Goal: Information Seeking & Learning: Compare options

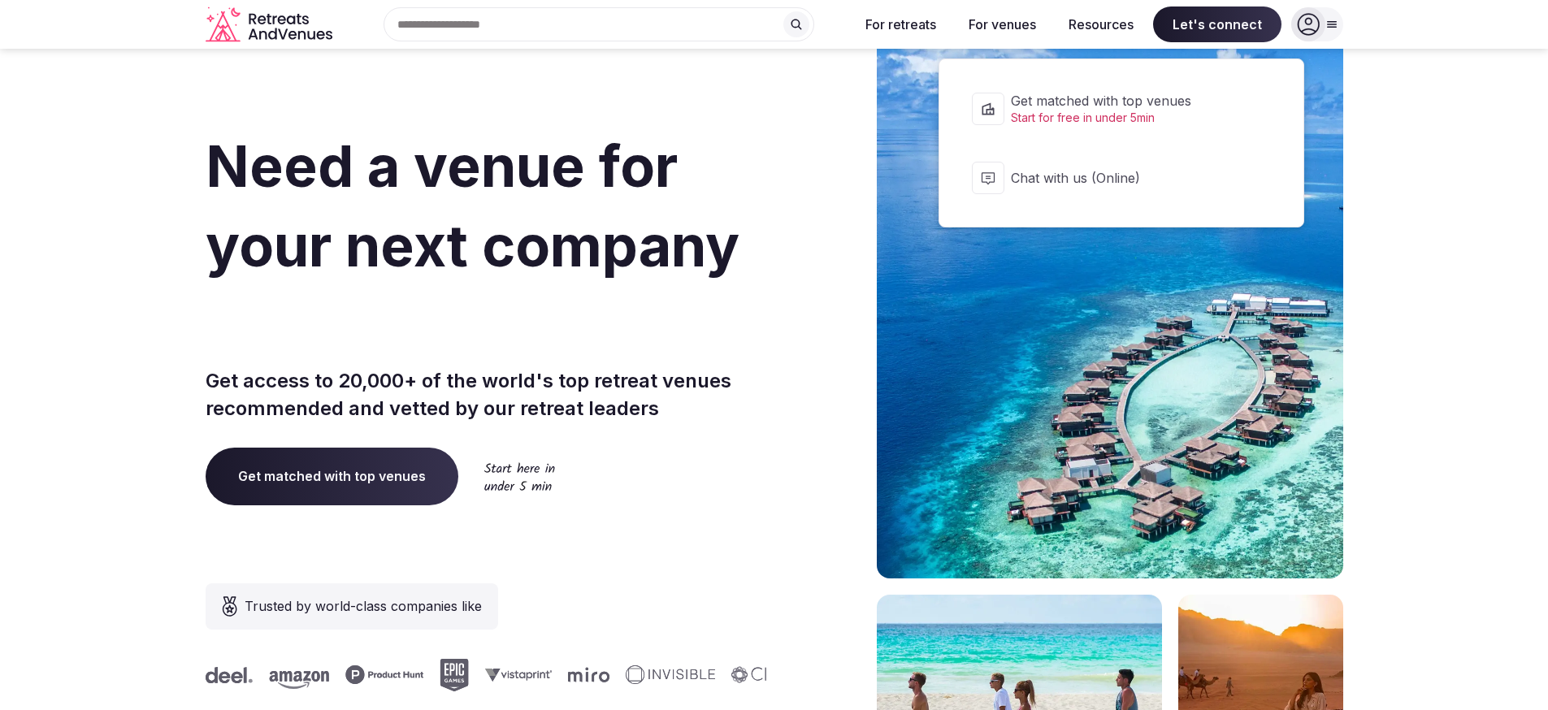
click at [1340, 28] on div at bounding box center [1332, 24] width 23 height 13
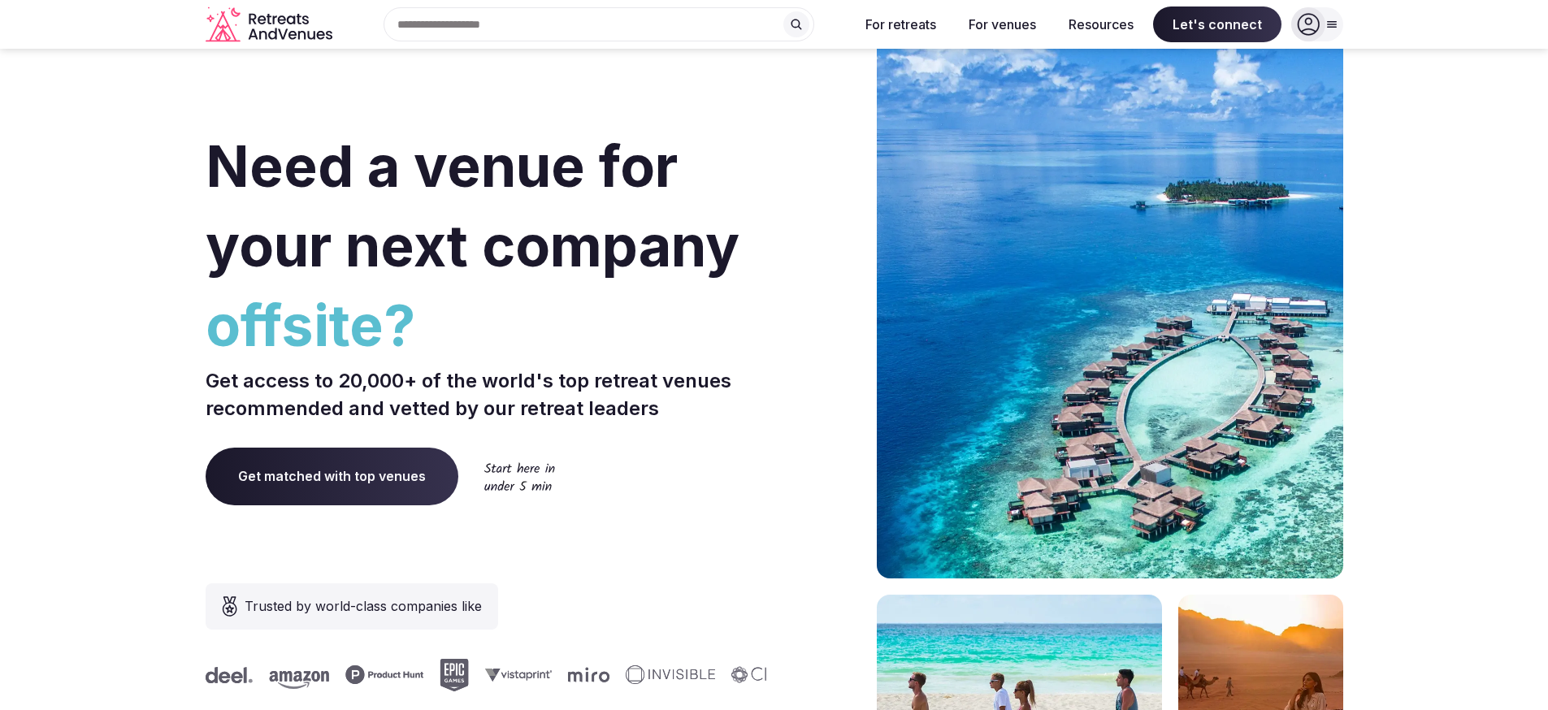
click at [1316, 28] on icon at bounding box center [1308, 24] width 23 height 23
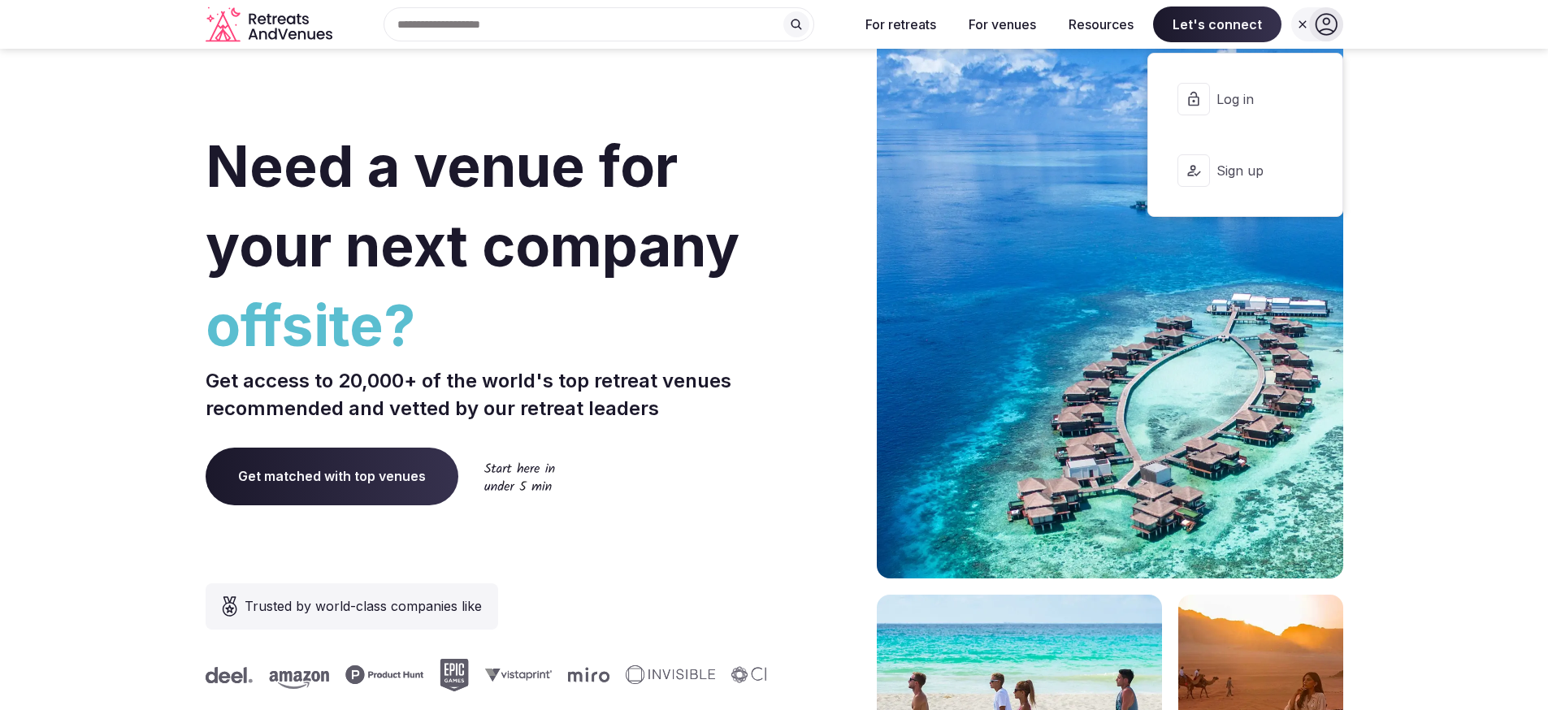
click at [1261, 97] on span "Log in" at bounding box center [1256, 99] width 78 height 18
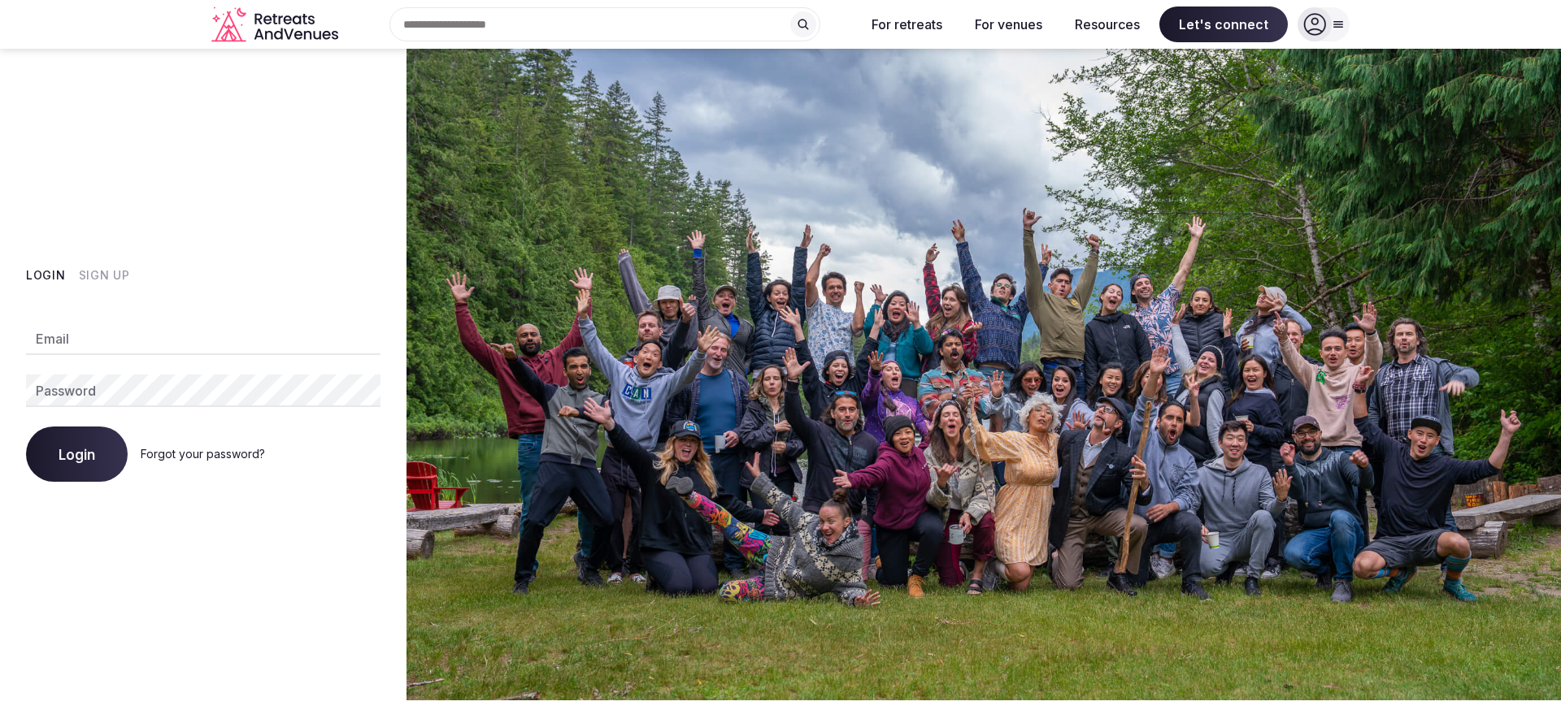
type input "**********"
click at [84, 464] on button "Login" at bounding box center [77, 454] width 102 height 55
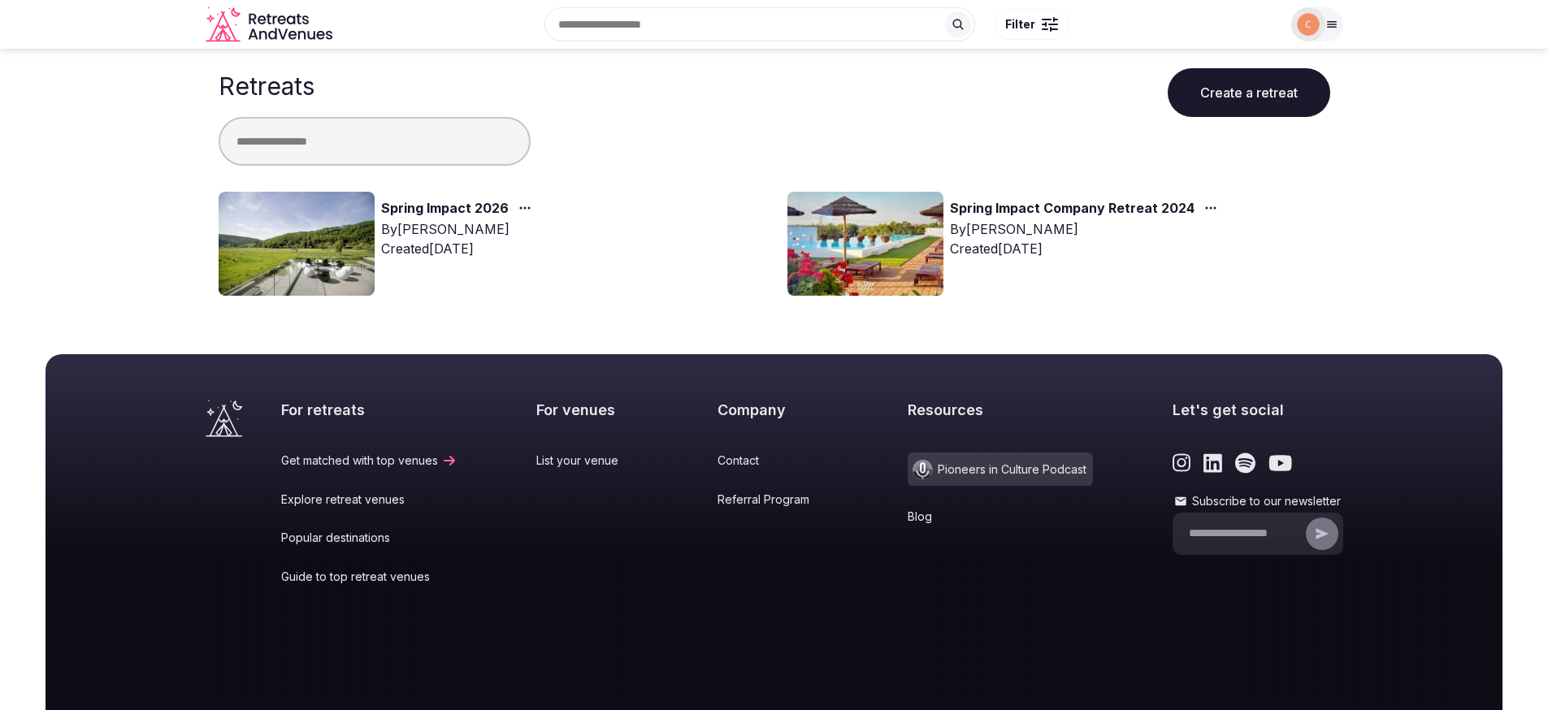
click at [482, 219] on div "By Joanna Asiukiewicz" at bounding box center [459, 229] width 157 height 20
click at [482, 209] on link "Spring Impact 2026" at bounding box center [445, 208] width 128 height 21
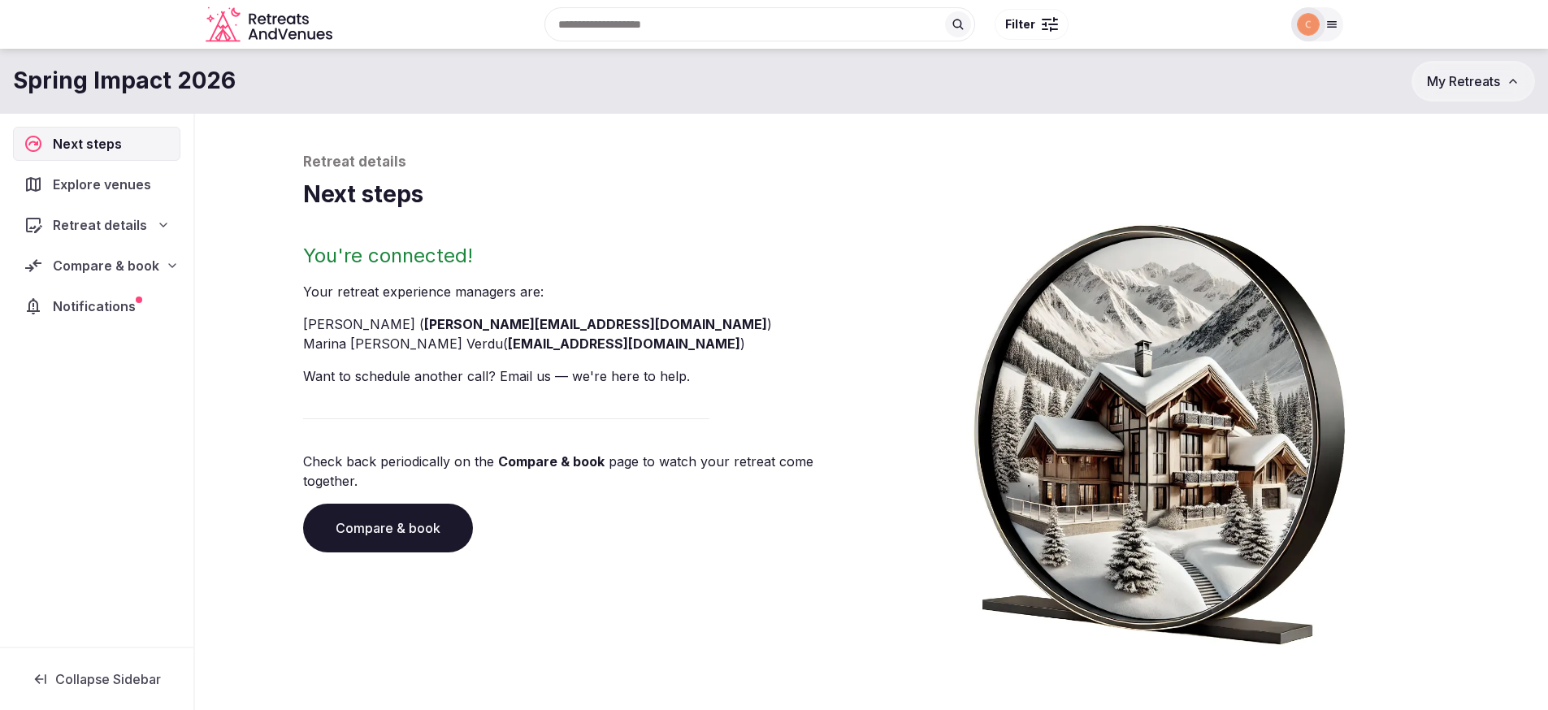
click at [128, 251] on div "Compare & book" at bounding box center [96, 266] width 167 height 34
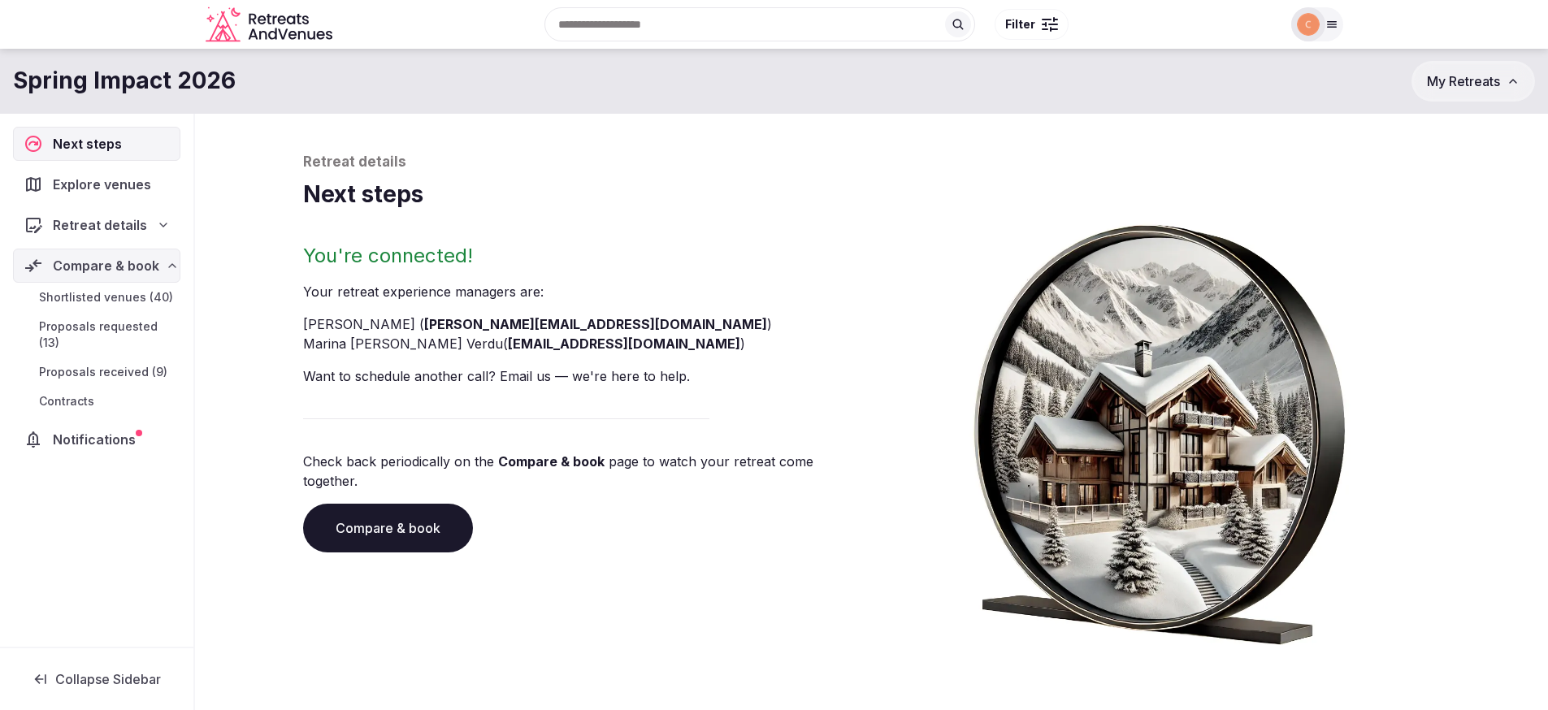
click at [134, 375] on span "Proposals received (9)" at bounding box center [103, 372] width 128 height 16
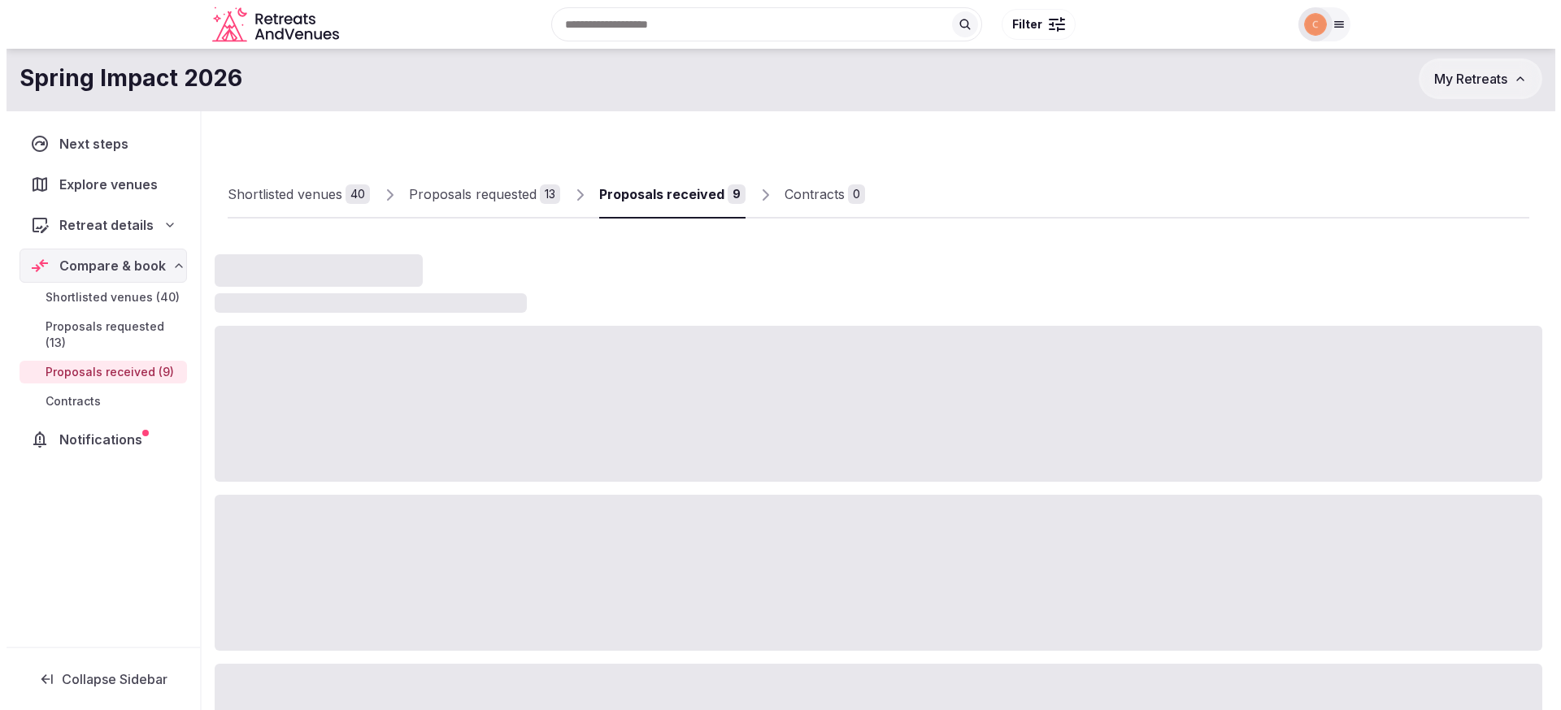
scroll to position [3, 0]
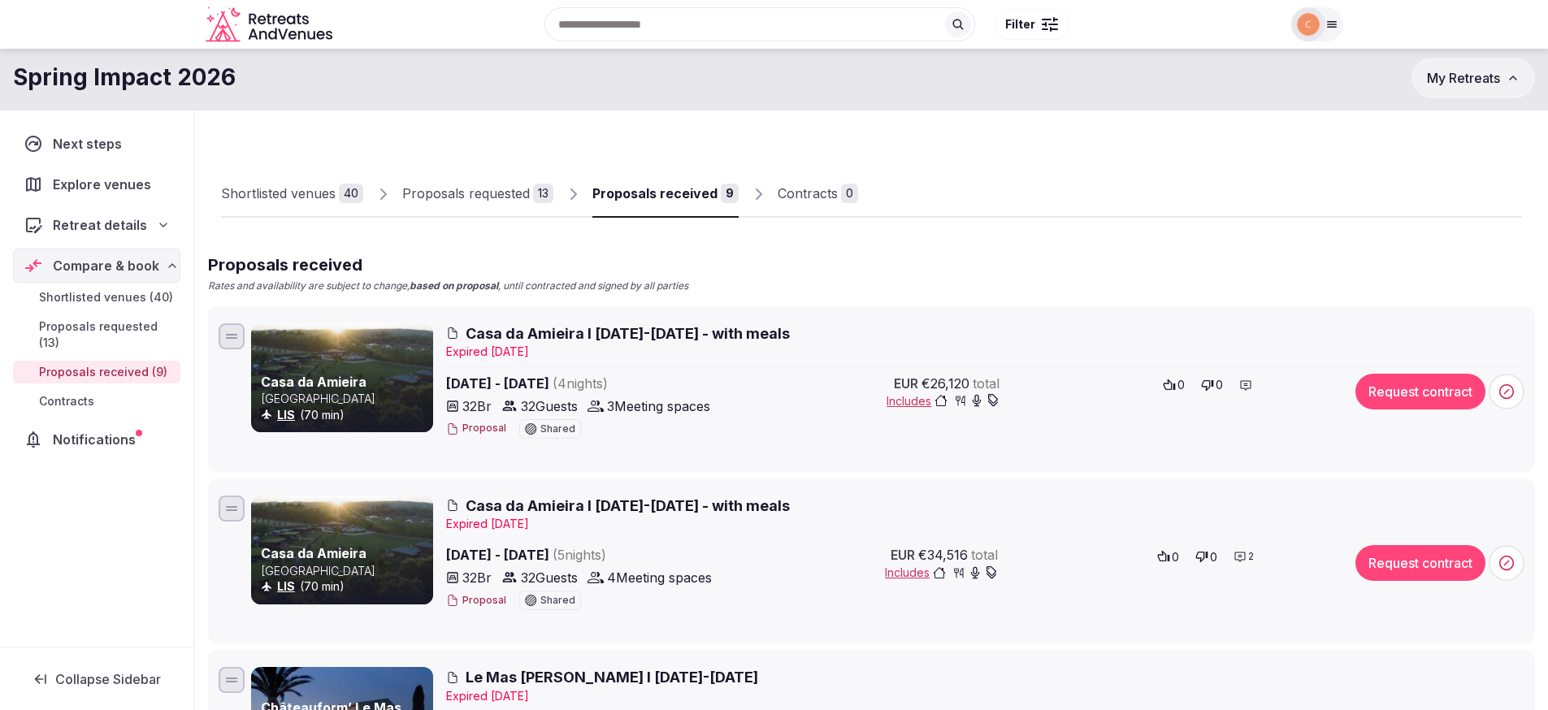
click at [719, 336] on span "Casa da Amieira I [DATE]-[DATE] - with meals" at bounding box center [628, 333] width 324 height 20
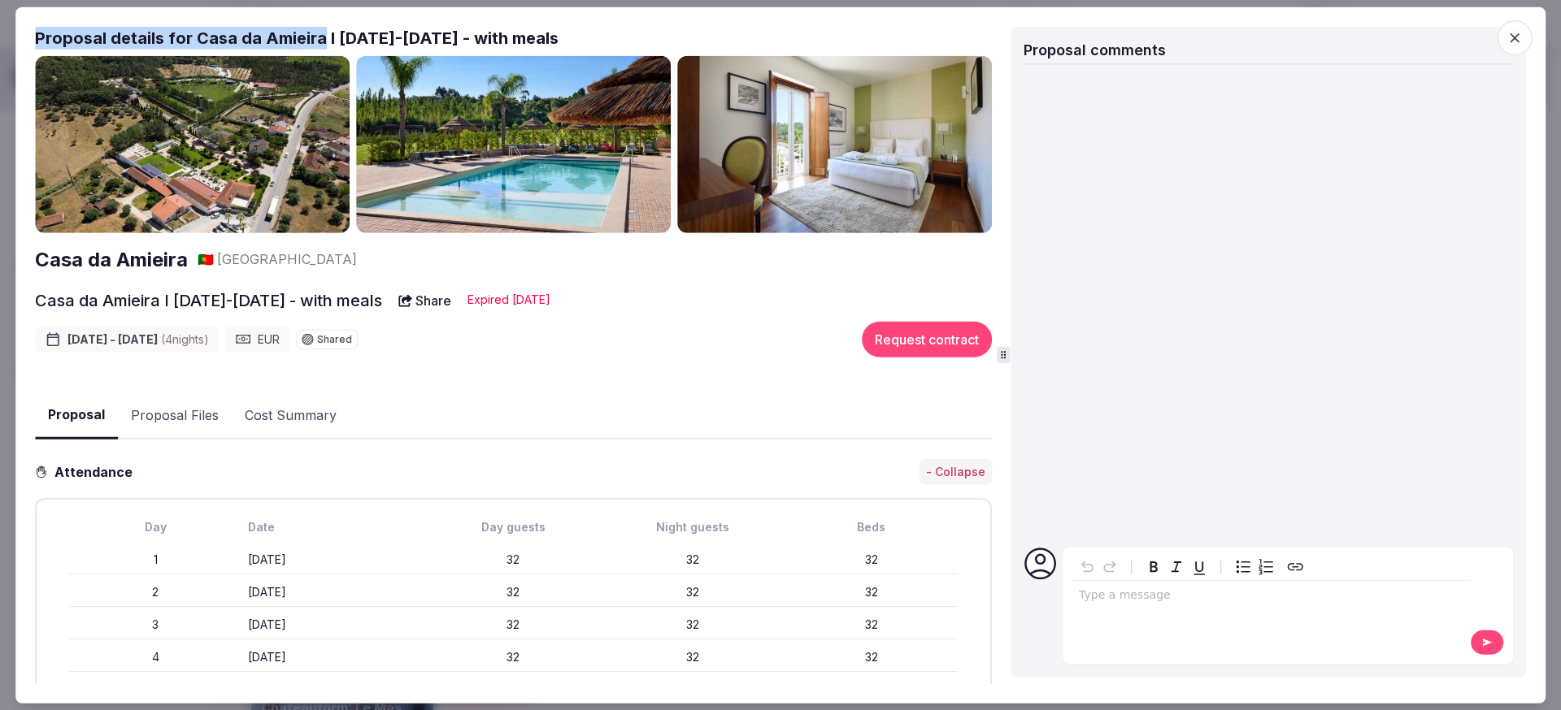
drag, startPoint x: 317, startPoint y: 41, endPoint x: 20, endPoint y: 46, distance: 297.5
click at [20, 46] on div "Proposal Proposal Proposal details for Casa da Amieira I 26-30 Jan 2026 - with …" at bounding box center [780, 355] width 1530 height 697
copy h2 "Proposal details for Casa da Amieira"
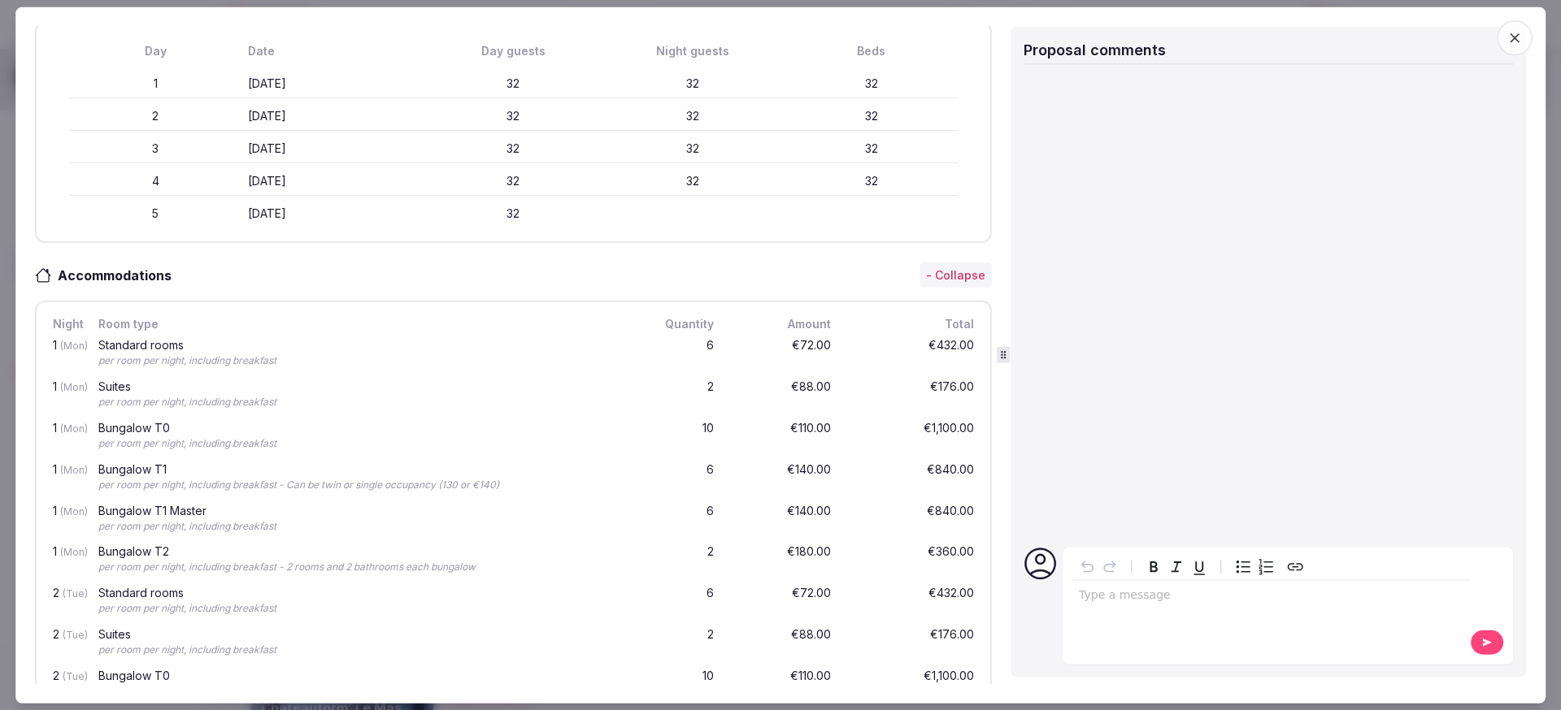
scroll to position [0, 0]
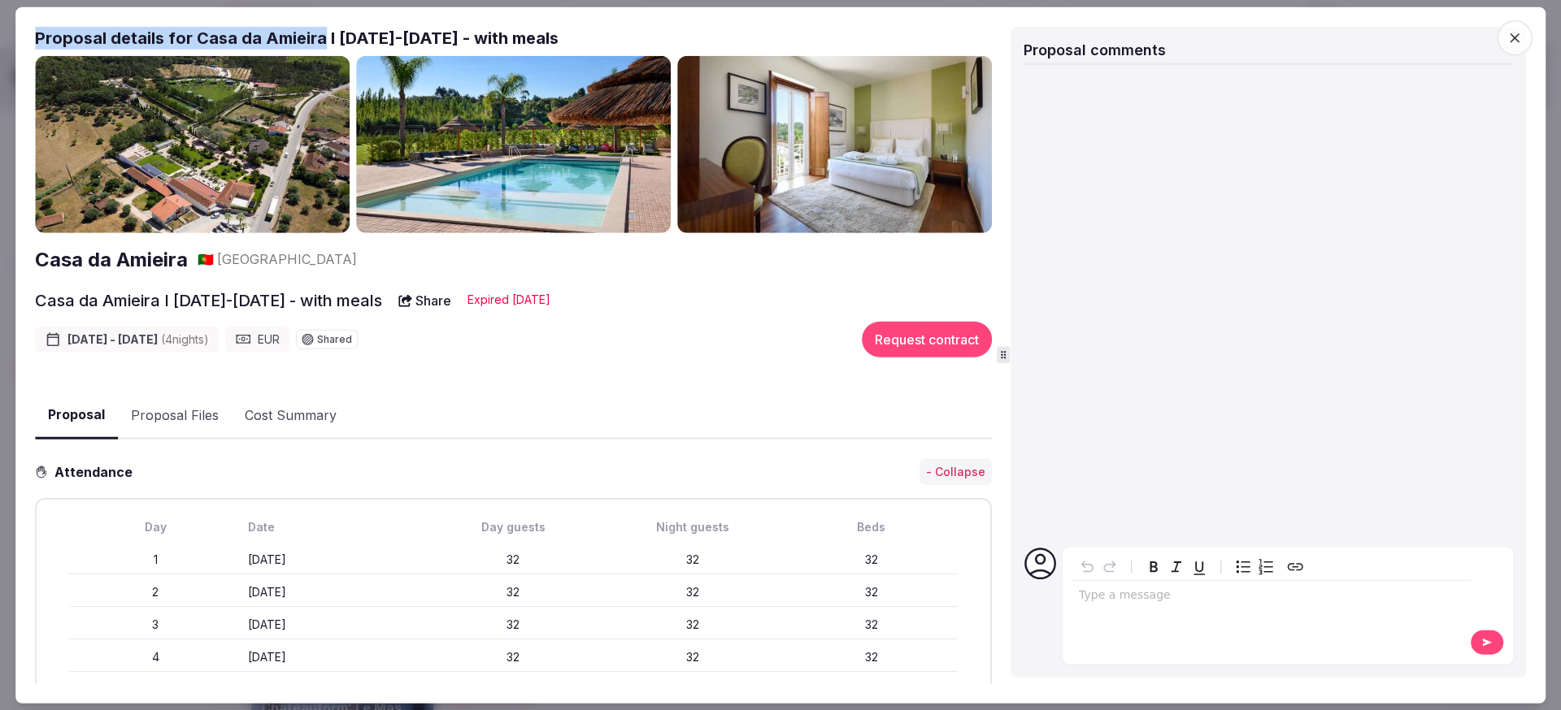
click at [141, 268] on h2 "Casa da Amieira" at bounding box center [111, 259] width 153 height 28
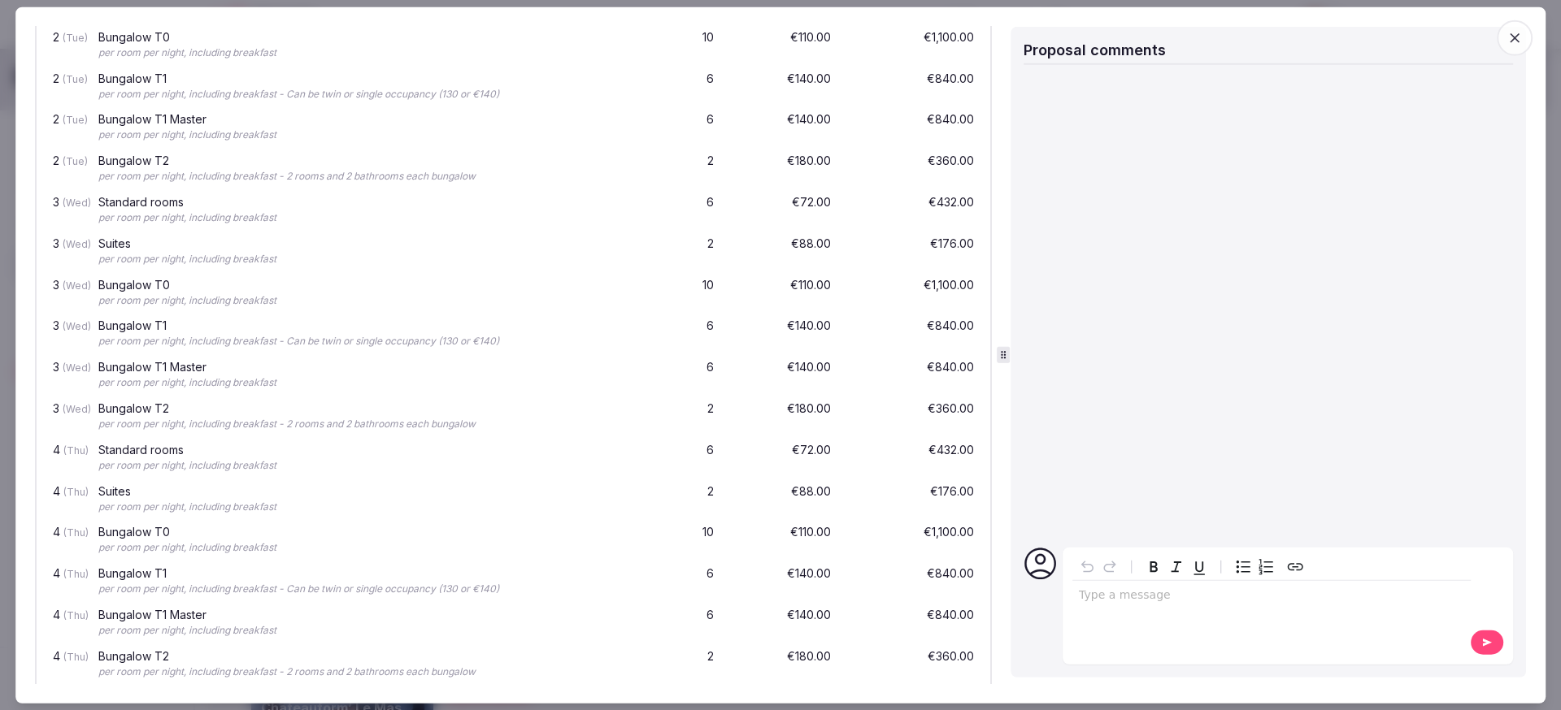
scroll to position [1433, 0]
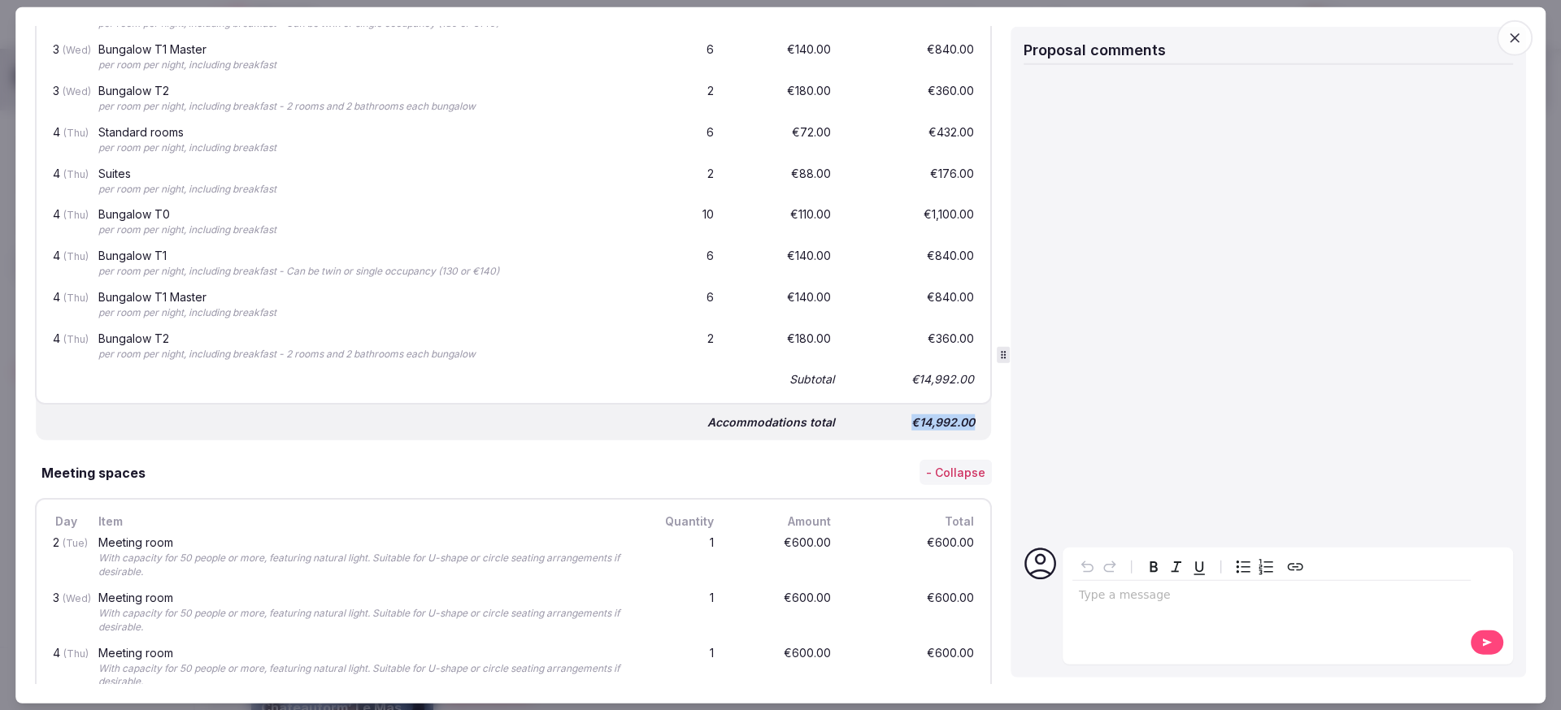
drag, startPoint x: 901, startPoint y: 422, endPoint x: 970, endPoint y: 419, distance: 69.2
click at [970, 419] on div "Accommodations total €14,992.00" at bounding box center [513, 416] width 955 height 49
copy div "€14,992.00"
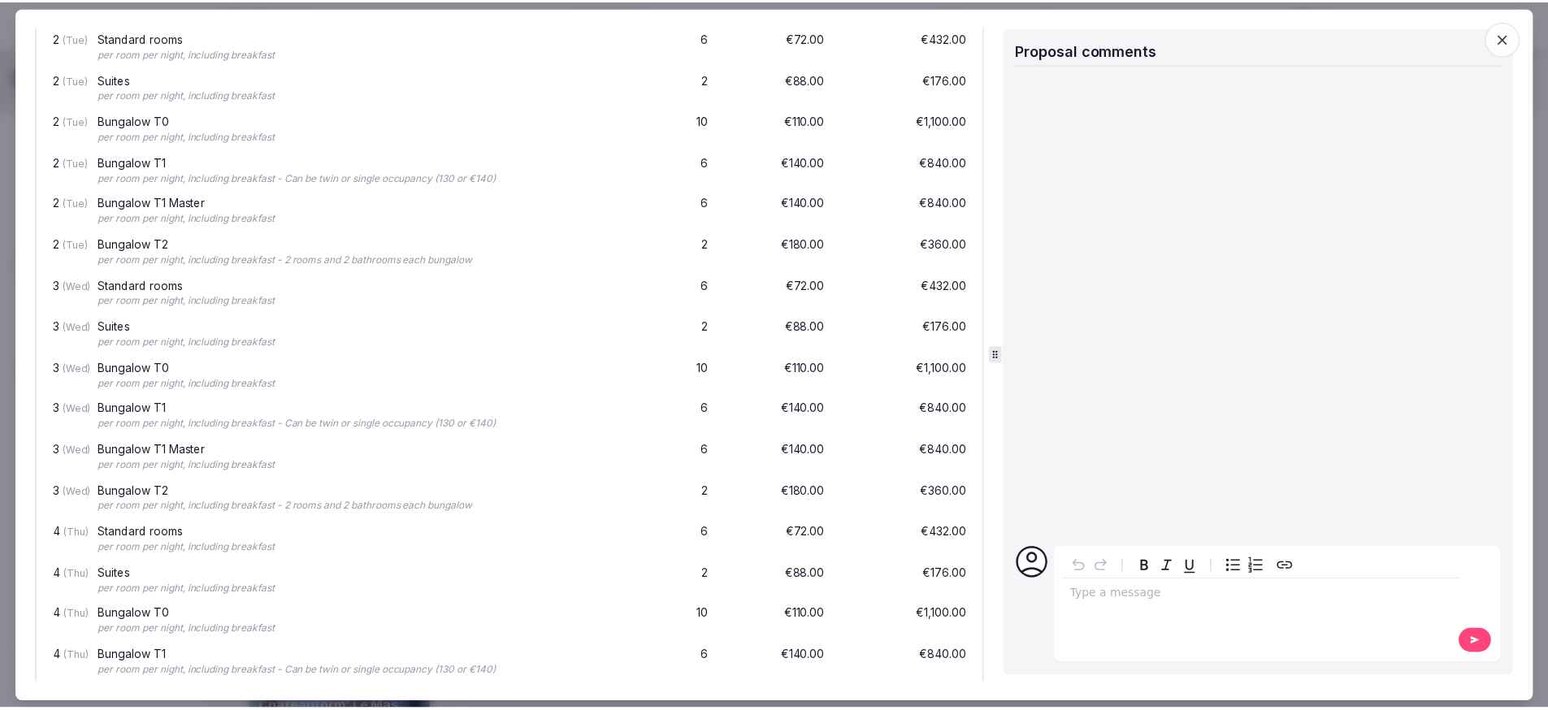
scroll to position [0, 0]
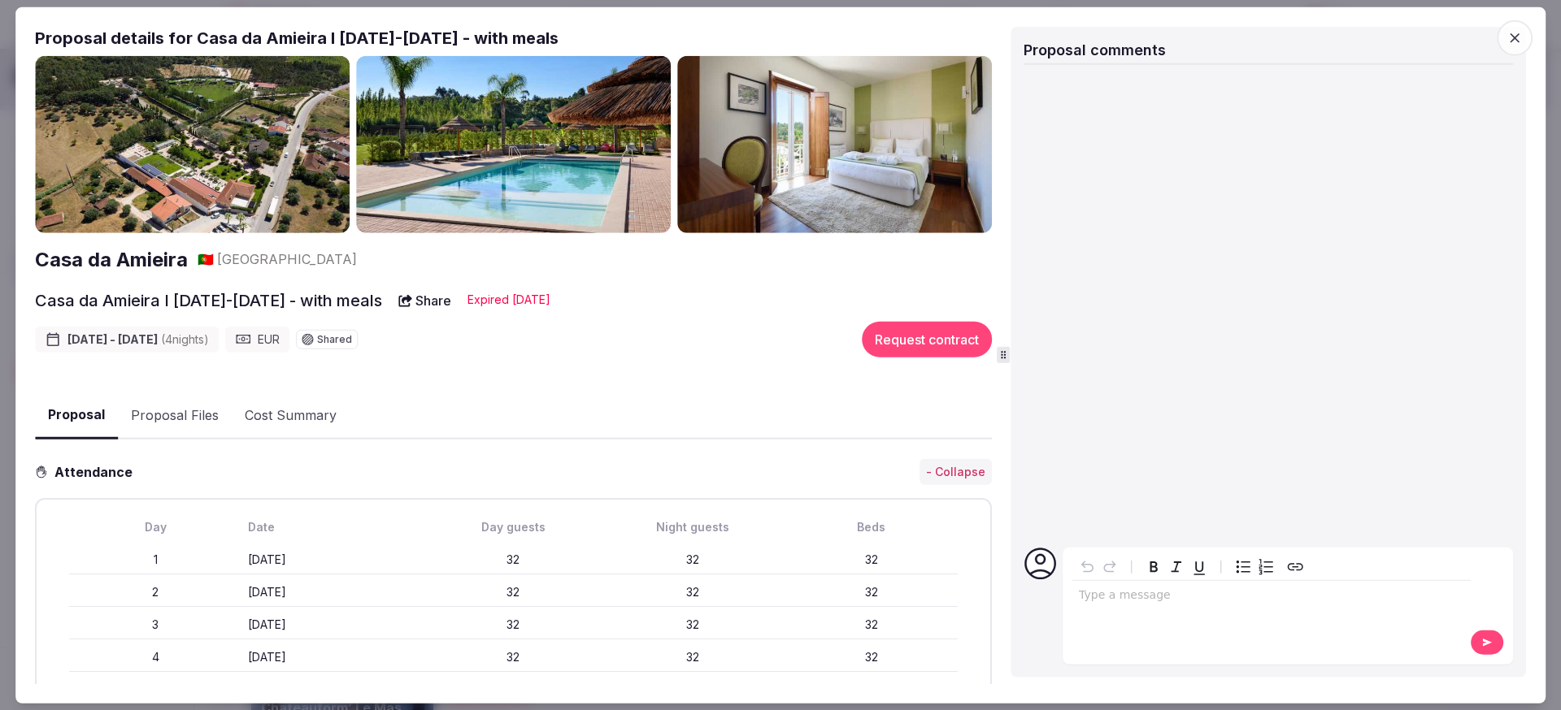
click at [7, 14] on div at bounding box center [780, 355] width 1561 height 710
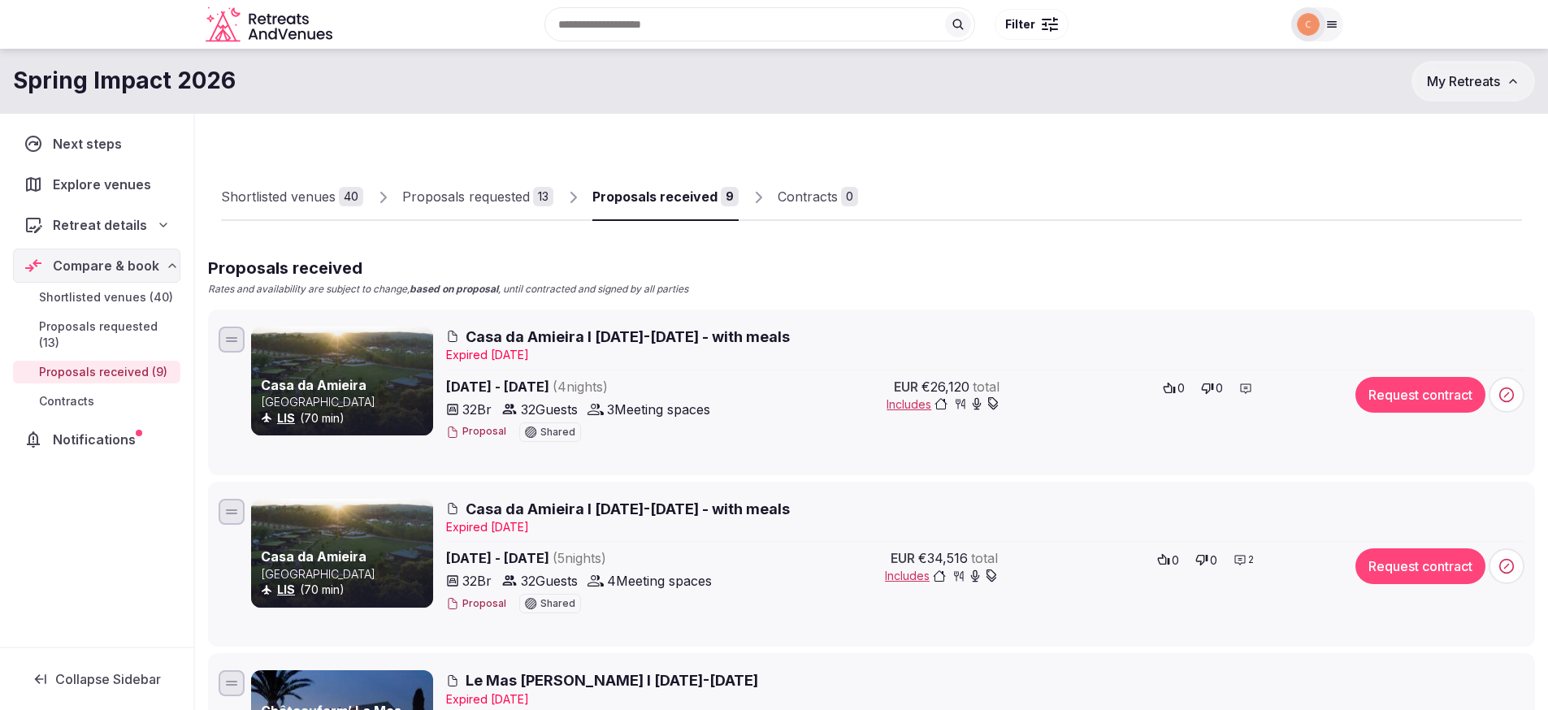
click at [762, 509] on span "Casa da Amieira I [DATE]-[DATE] - with meals" at bounding box center [628, 509] width 324 height 20
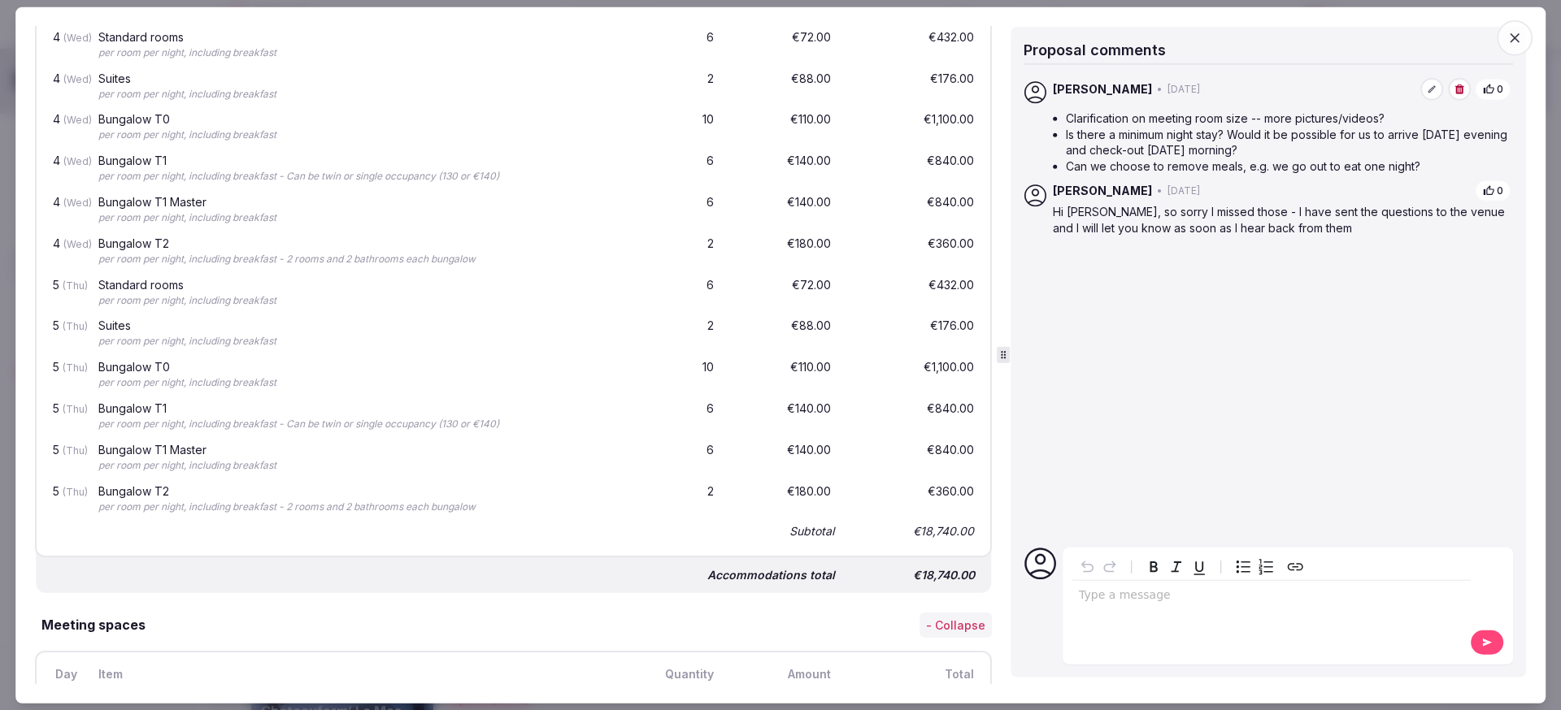
scroll to position [1561, 0]
drag, startPoint x: 901, startPoint y: 576, endPoint x: 968, endPoint y: 571, distance: 67.6
click at [968, 571] on div "Accommodations total €18,740.00" at bounding box center [513, 568] width 955 height 49
copy div "€18,740.00"
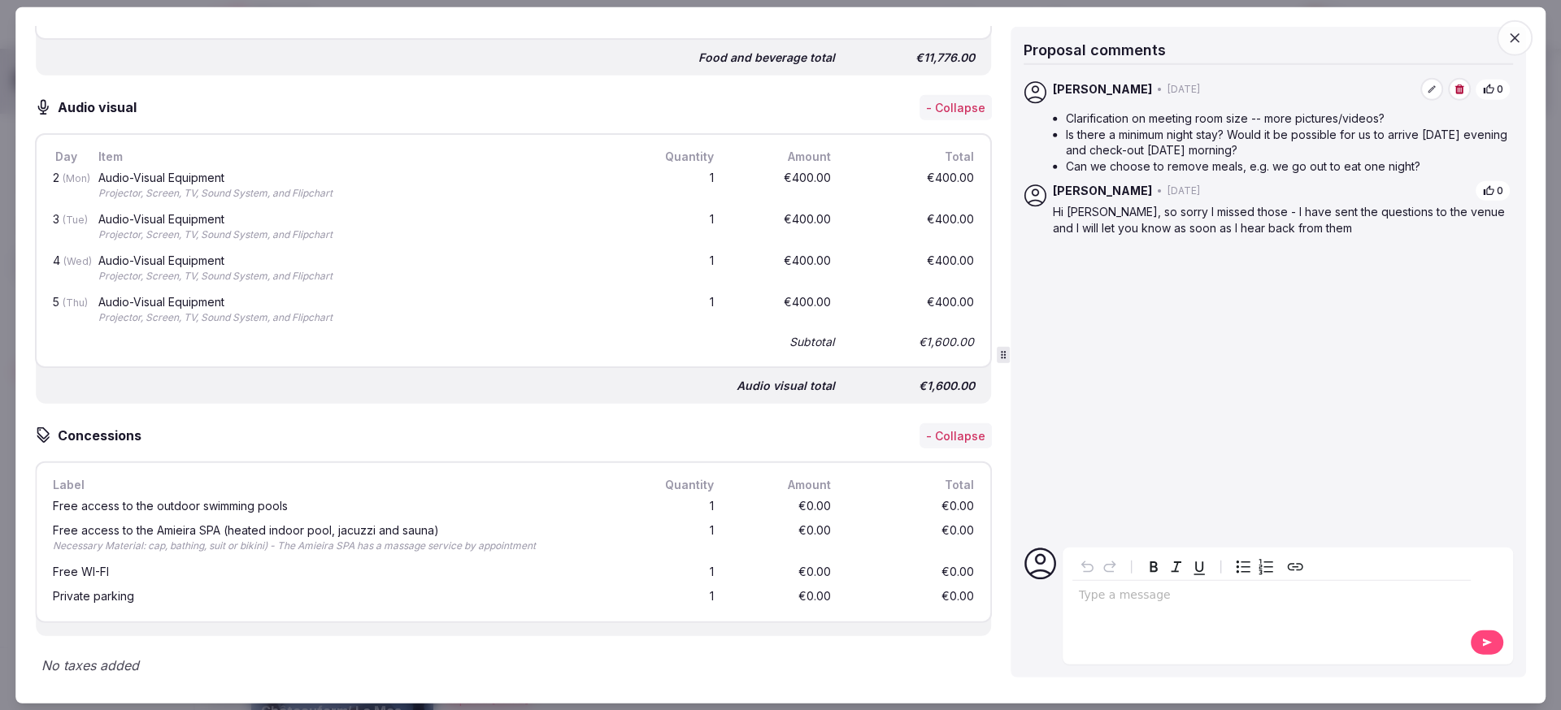
scroll to position [3497, 0]
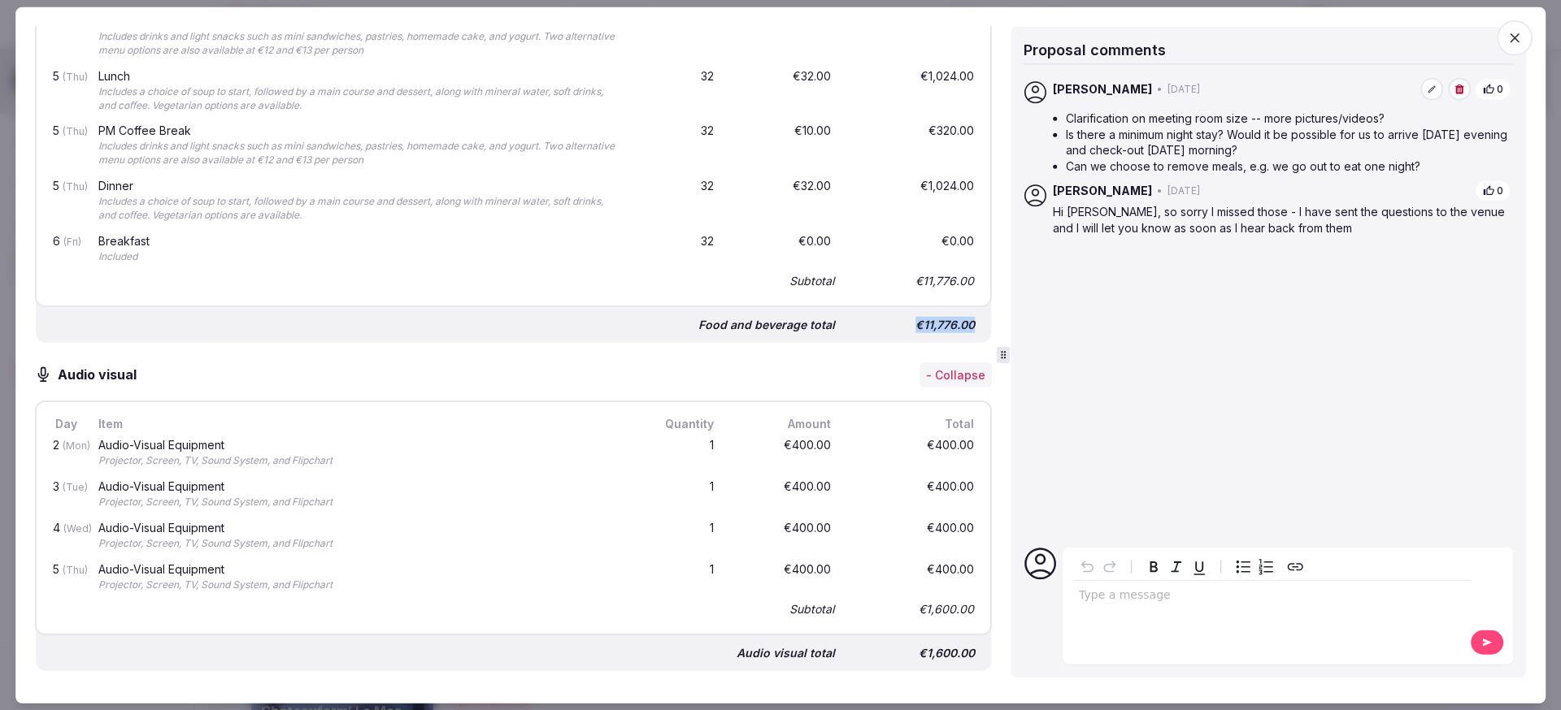
drag, startPoint x: 905, startPoint y: 326, endPoint x: 967, endPoint y: 325, distance: 62.6
click at [967, 325] on div "Food and beverage total €11,776.00" at bounding box center [513, 318] width 955 height 49
copy div "€11,776.00"
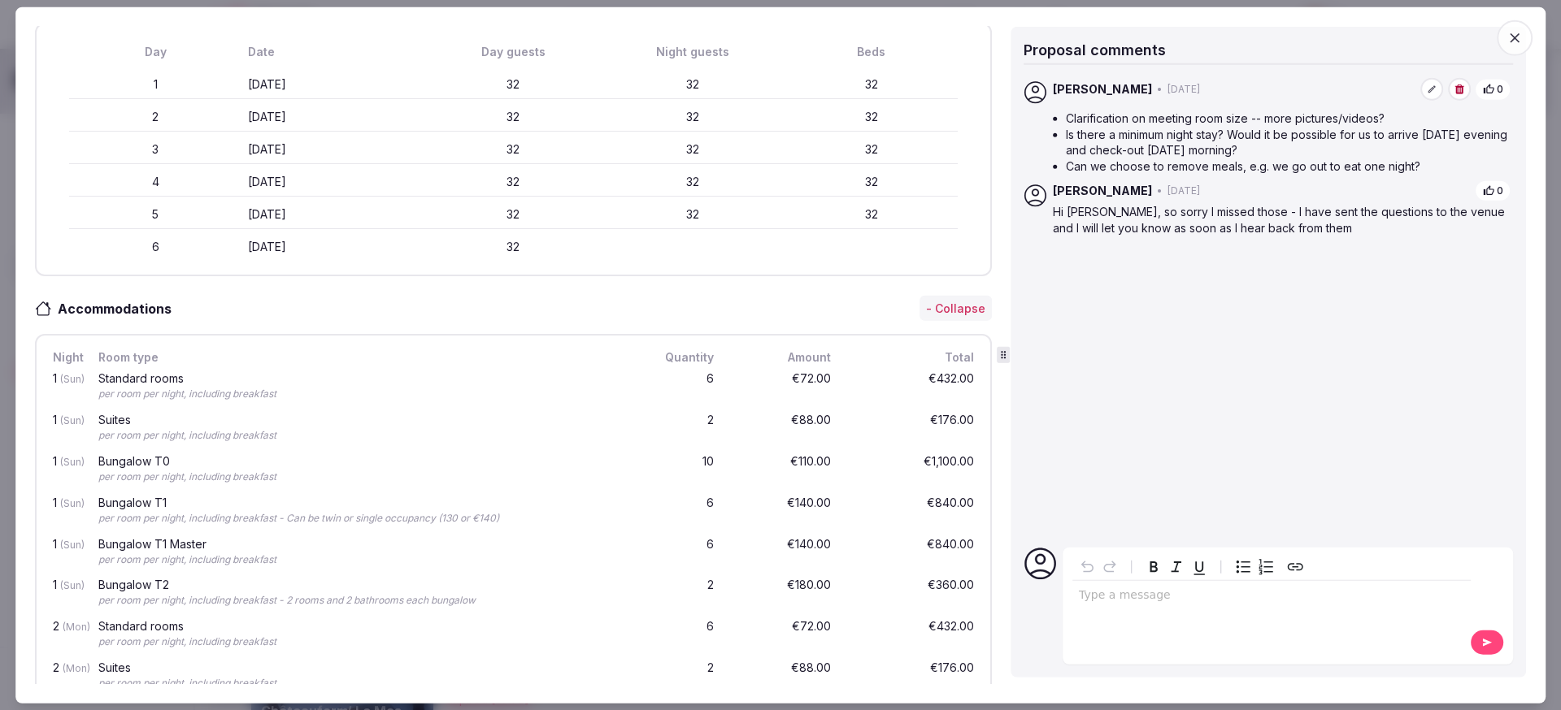
scroll to position [0, 0]
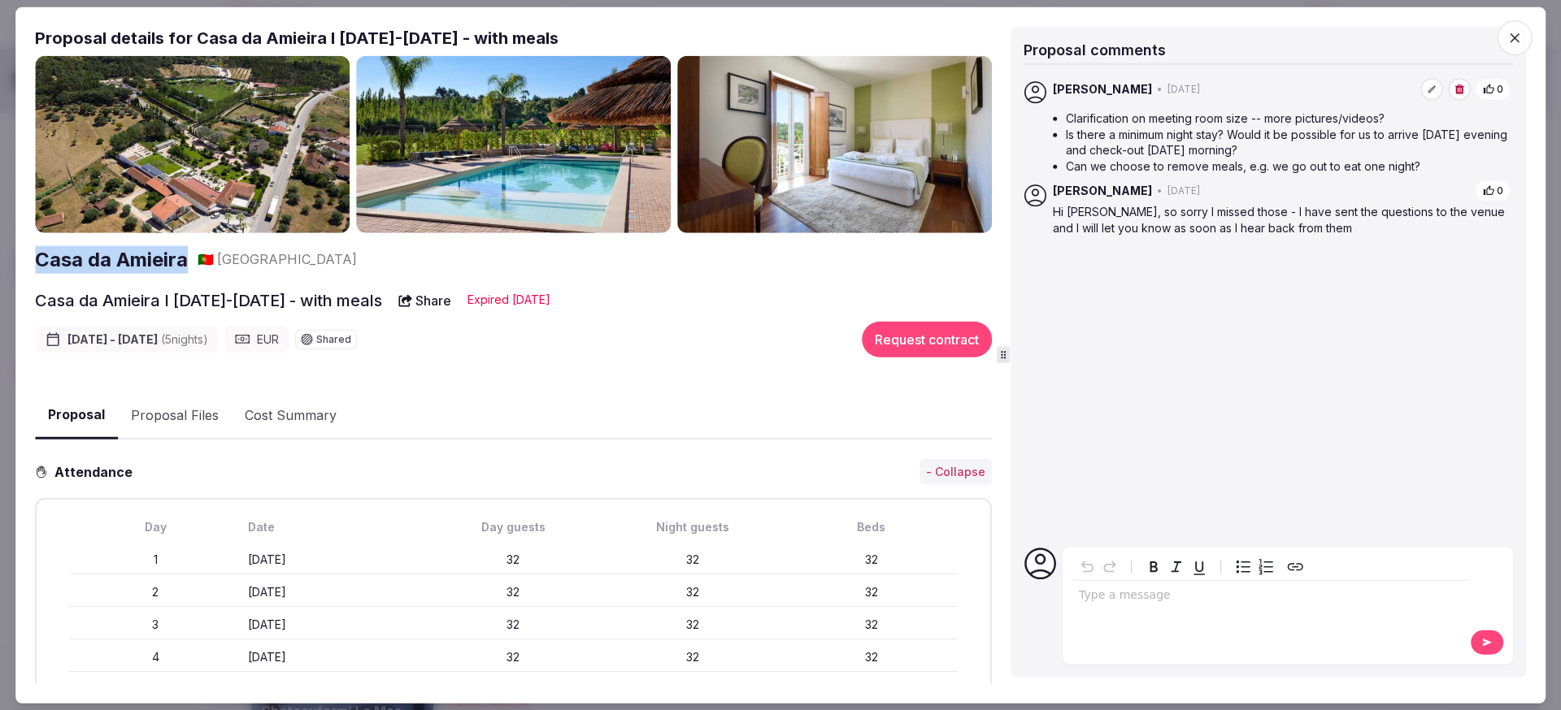
drag, startPoint x: 193, startPoint y: 261, endPoint x: 24, endPoint y: 250, distance: 168.6
click at [24, 250] on div "Proposal Proposal Proposal details for Casa da Amieira I 25-30 Jan 2026 - with …" at bounding box center [780, 355] width 1530 height 697
copy h2 "Casa da Amieira"
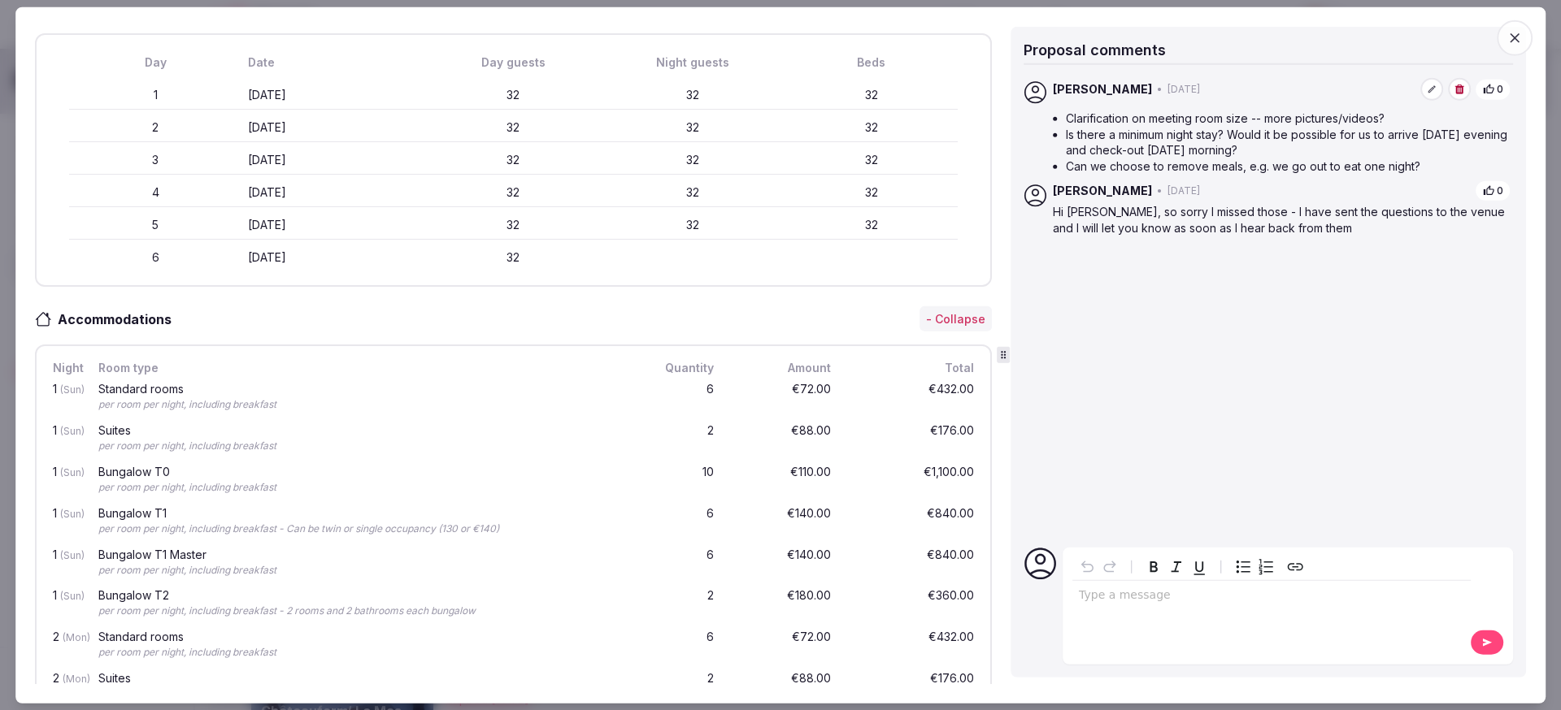
scroll to position [59, 0]
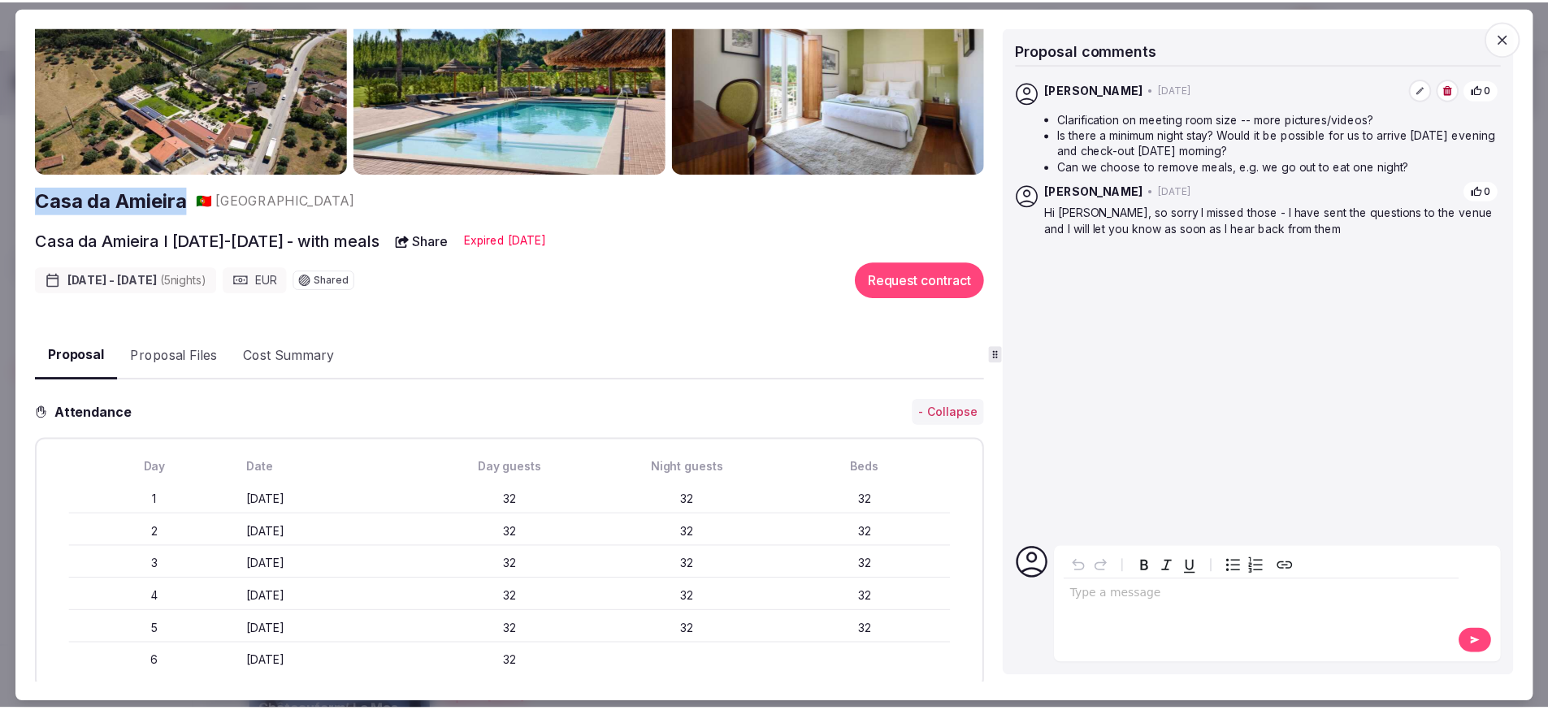
scroll to position [0, 0]
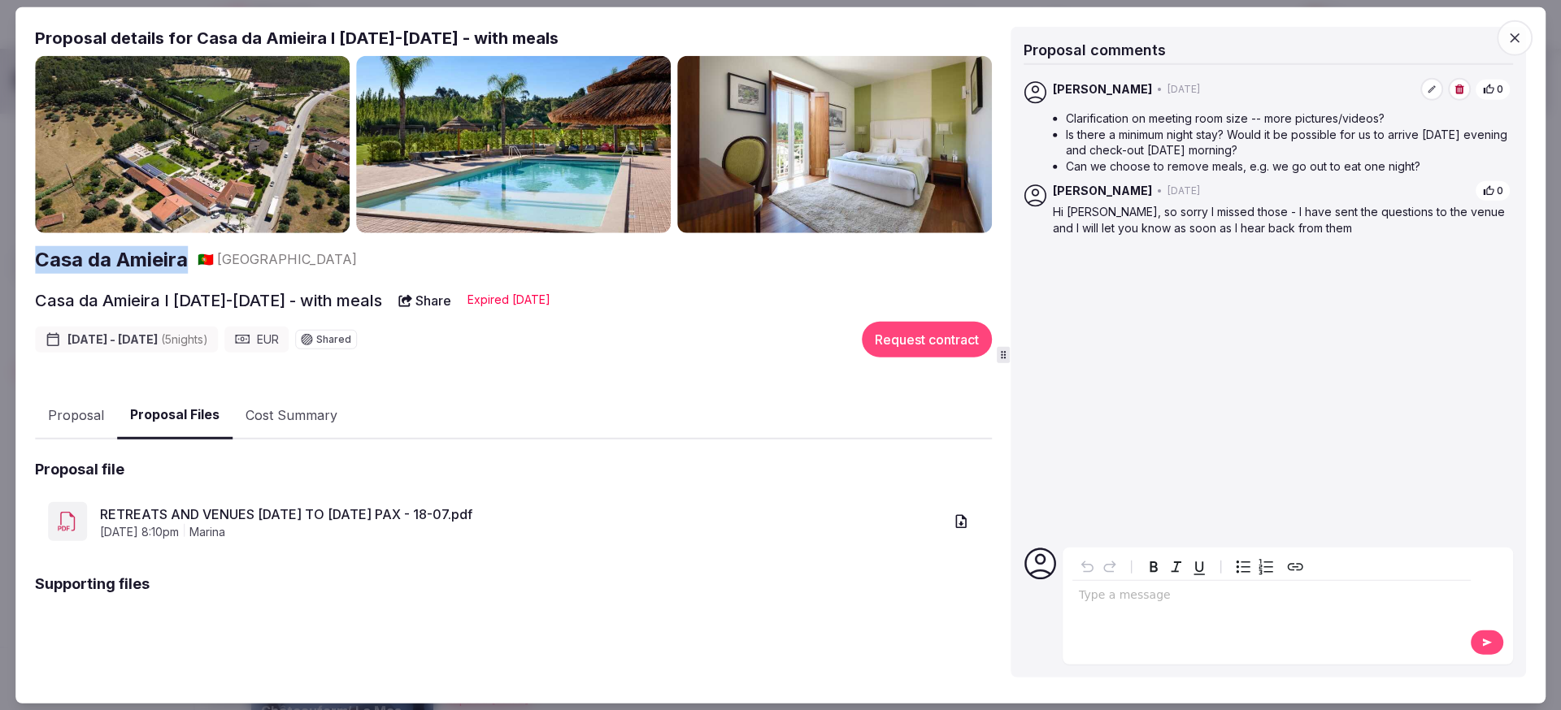
click at [383, 510] on link "RETREATS AND VENUES 25 TO 30 JAN 32 PAX - 18-07.pdf" at bounding box center [521, 514] width 843 height 20
click at [167, 254] on h2 "Casa da Amieira" at bounding box center [111, 259] width 153 height 28
click at [1494, 37] on div "Proposal comments Joanna Asiukiewicz • 17 days ago 0 Hi Corrina, so sorry I mis…" at bounding box center [1267, 352] width 515 height 651
click at [1508, 37] on icon "button" at bounding box center [1514, 38] width 16 height 16
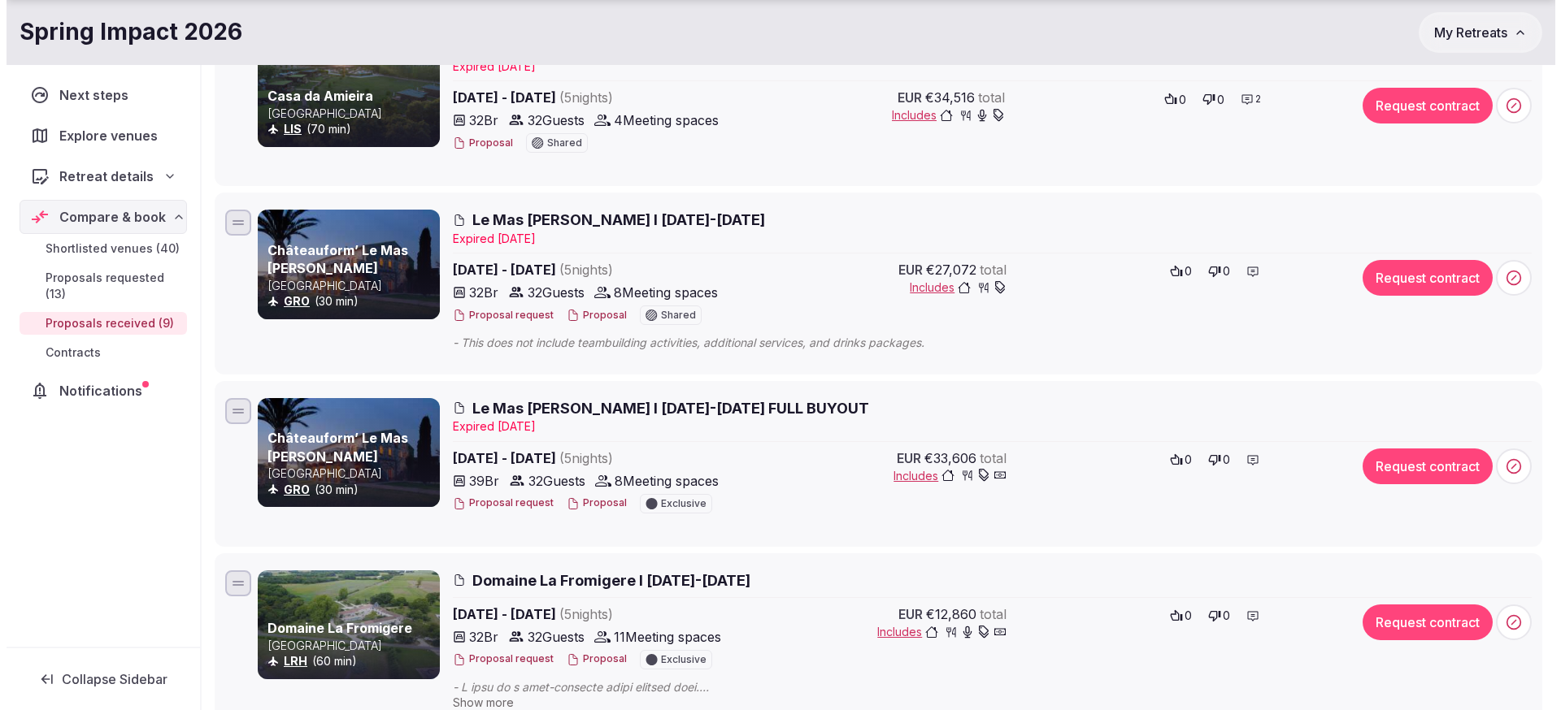
scroll to position [471, 0]
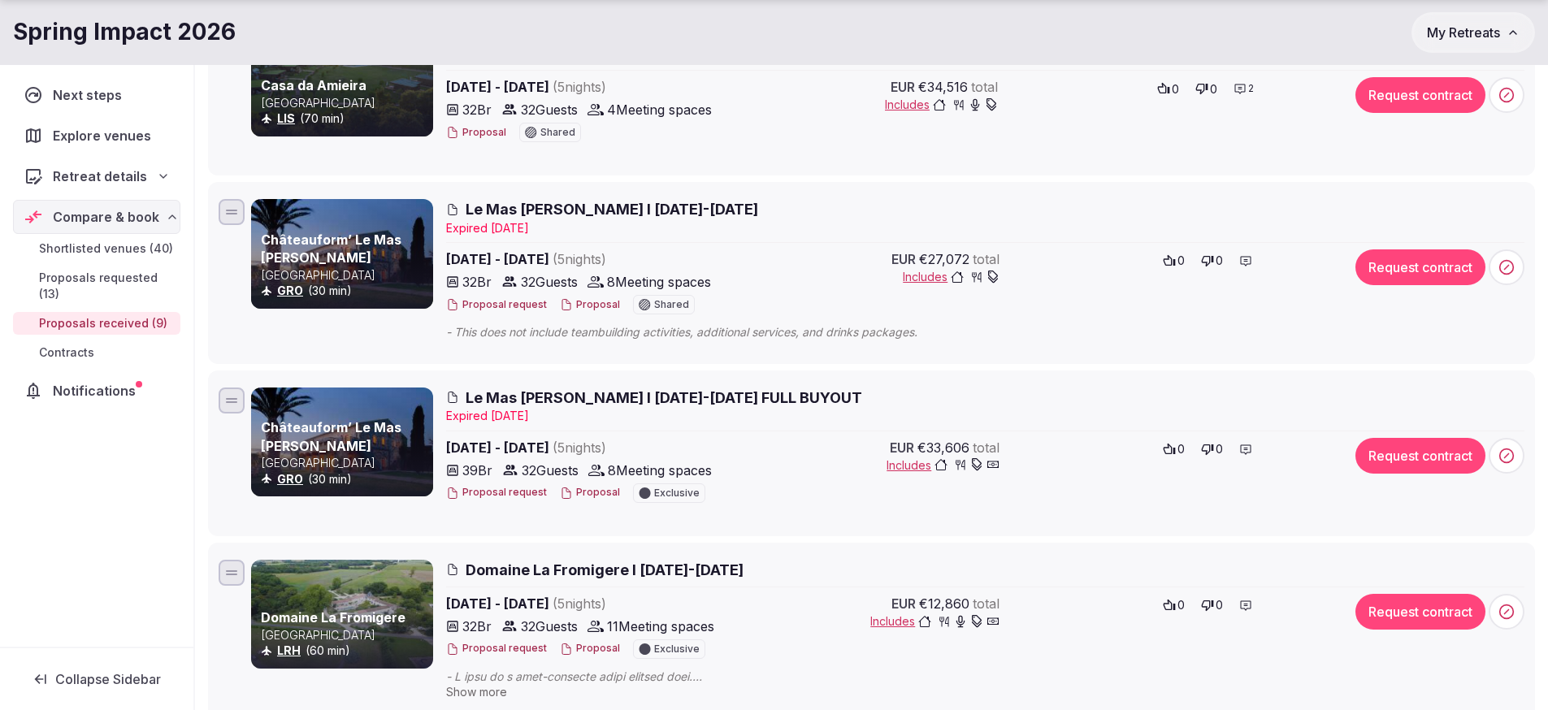
click at [666, 205] on span "Le Mas [PERSON_NAME] I [DATE]-[DATE]" at bounding box center [612, 209] width 293 height 20
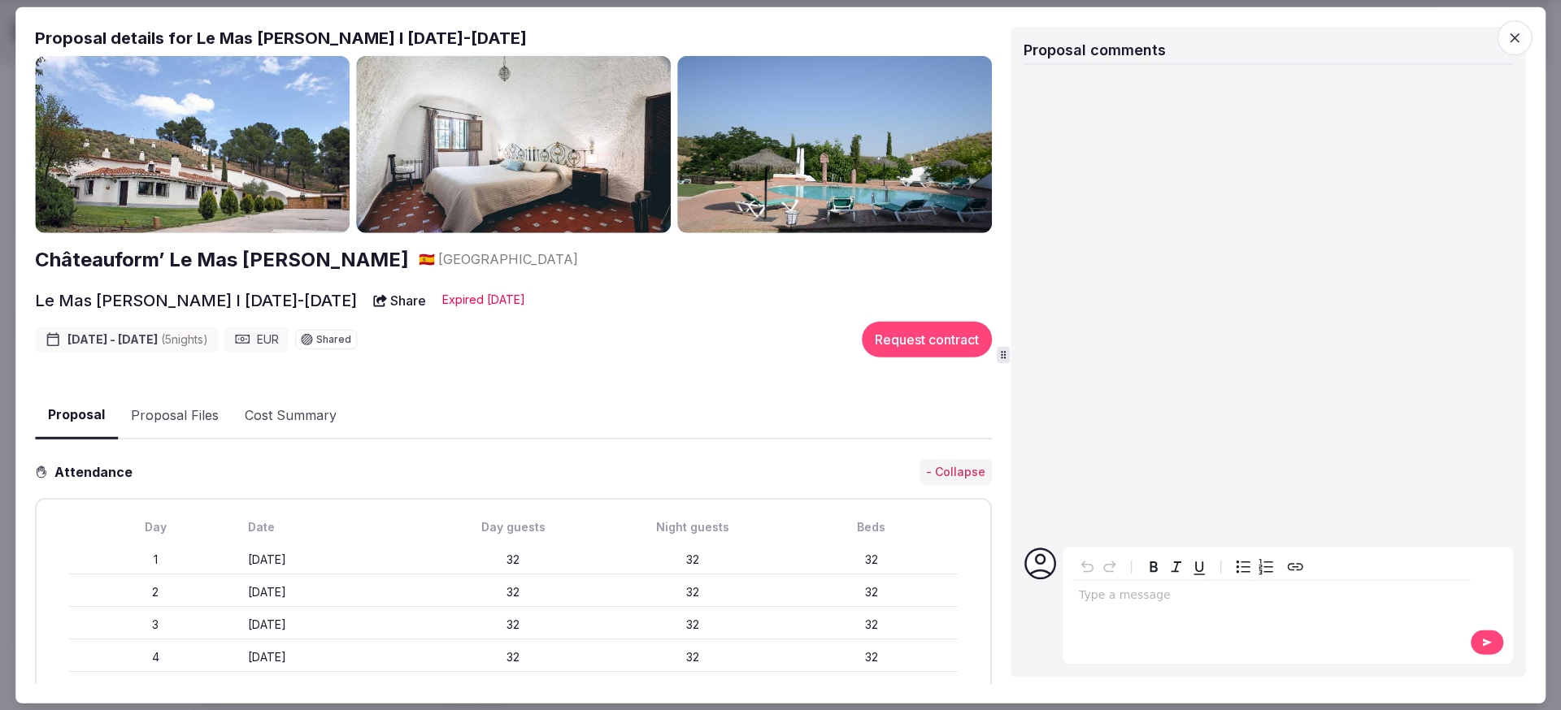
scroll to position [127, 0]
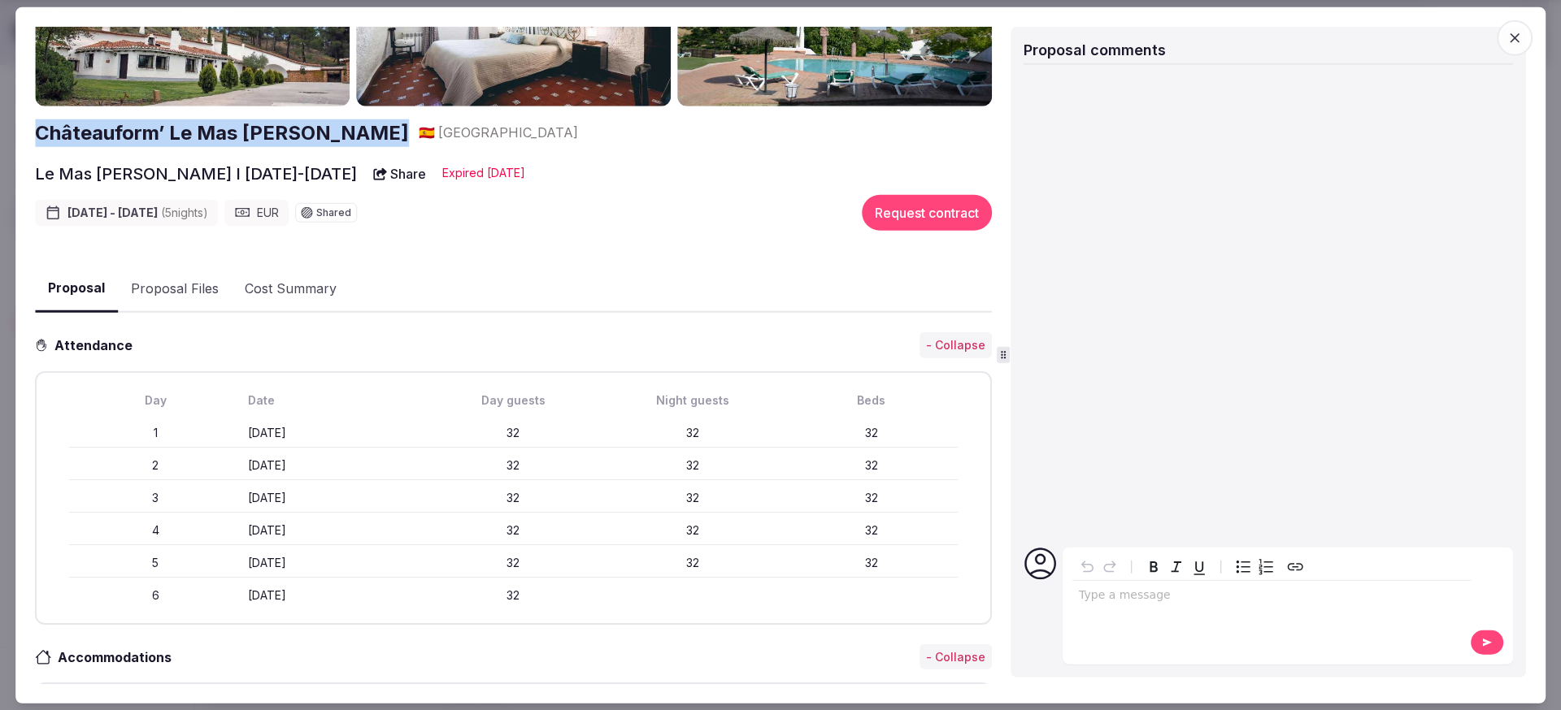
drag, startPoint x: 22, startPoint y: 129, endPoint x: 345, endPoint y: 131, distance: 323.5
click at [345, 131] on div "Proposal Proposal Proposal details for Le Mas Sant Joan I 25-30 Jan 2026 Châtea…" at bounding box center [780, 355] width 1530 height 697
copy h2 "Châteauform’ Le Mas [PERSON_NAME]"
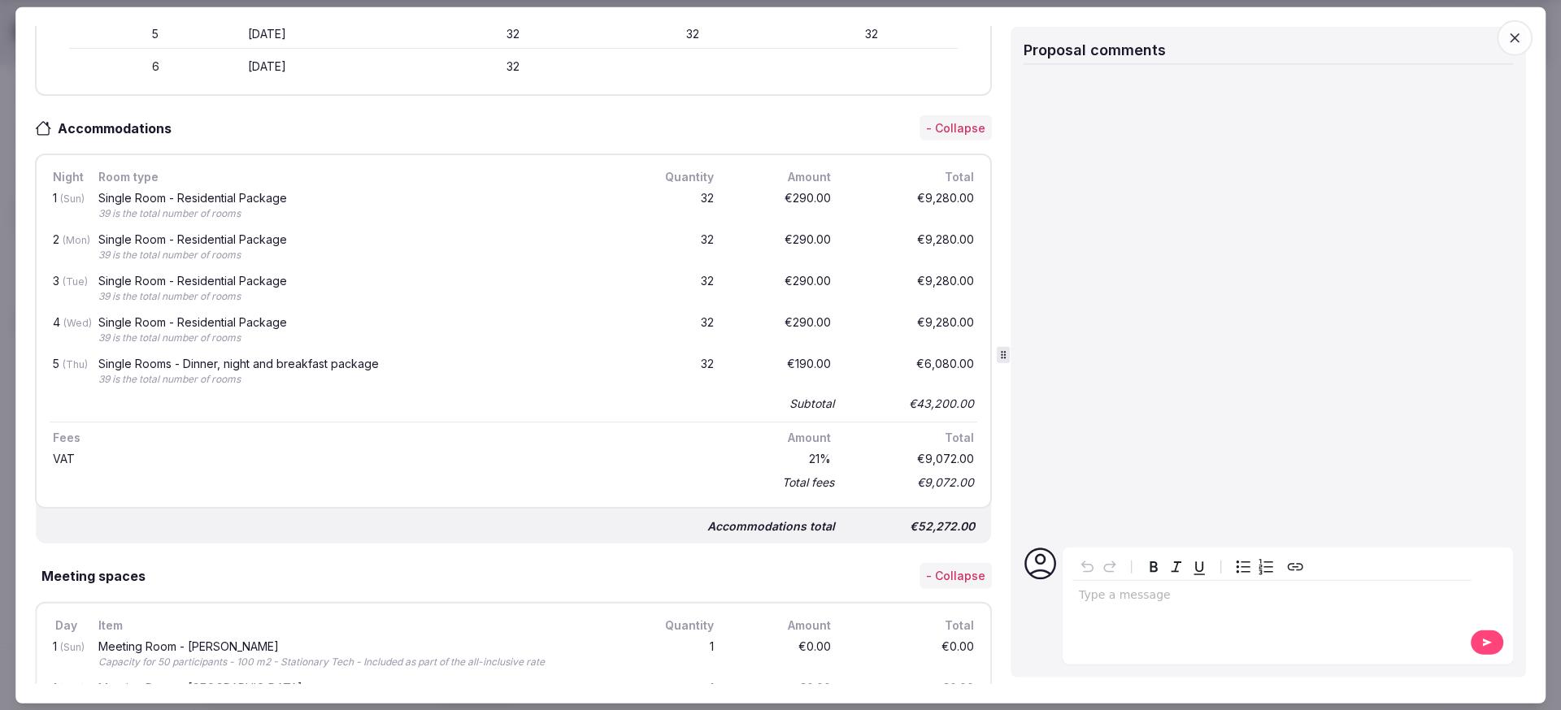
scroll to position [659, 0]
drag, startPoint x: 901, startPoint y: 523, endPoint x: 966, endPoint y: 523, distance: 65.0
click at [966, 523] on div "Accommodations total €52,272.00" at bounding box center [513, 516] width 955 height 49
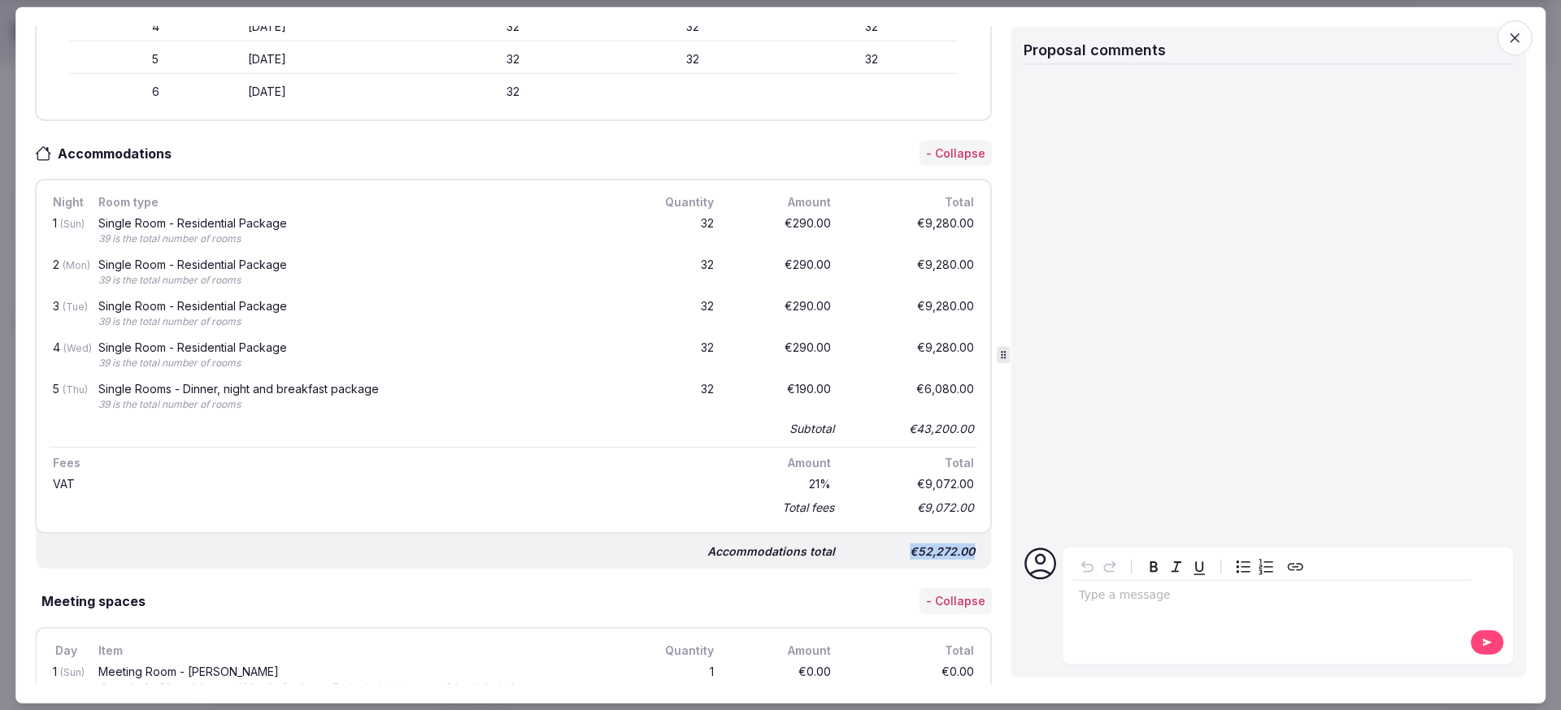
scroll to position [0, 0]
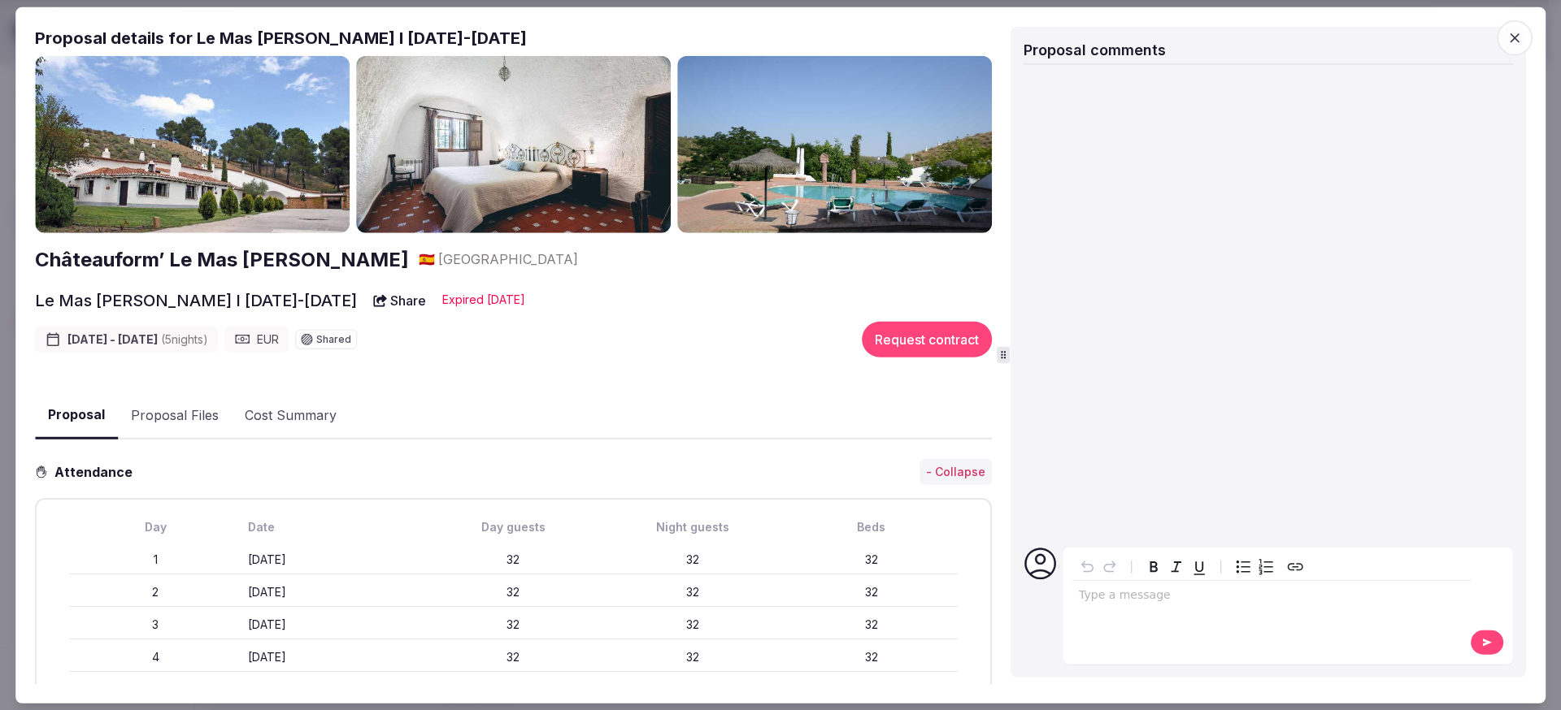
click at [151, 427] on button "Proposal Files" at bounding box center [175, 415] width 114 height 47
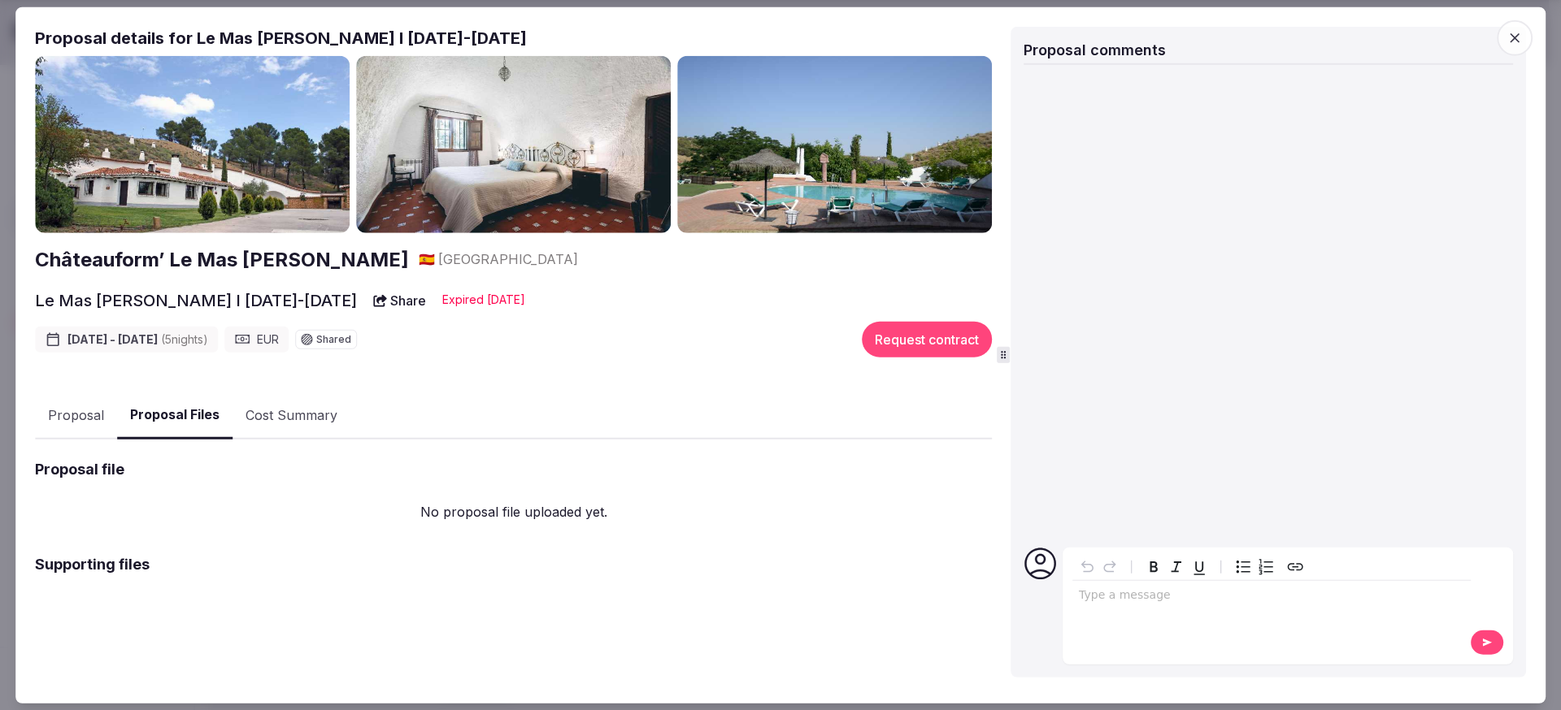
click at [76, 425] on button "Proposal" at bounding box center [76, 415] width 82 height 47
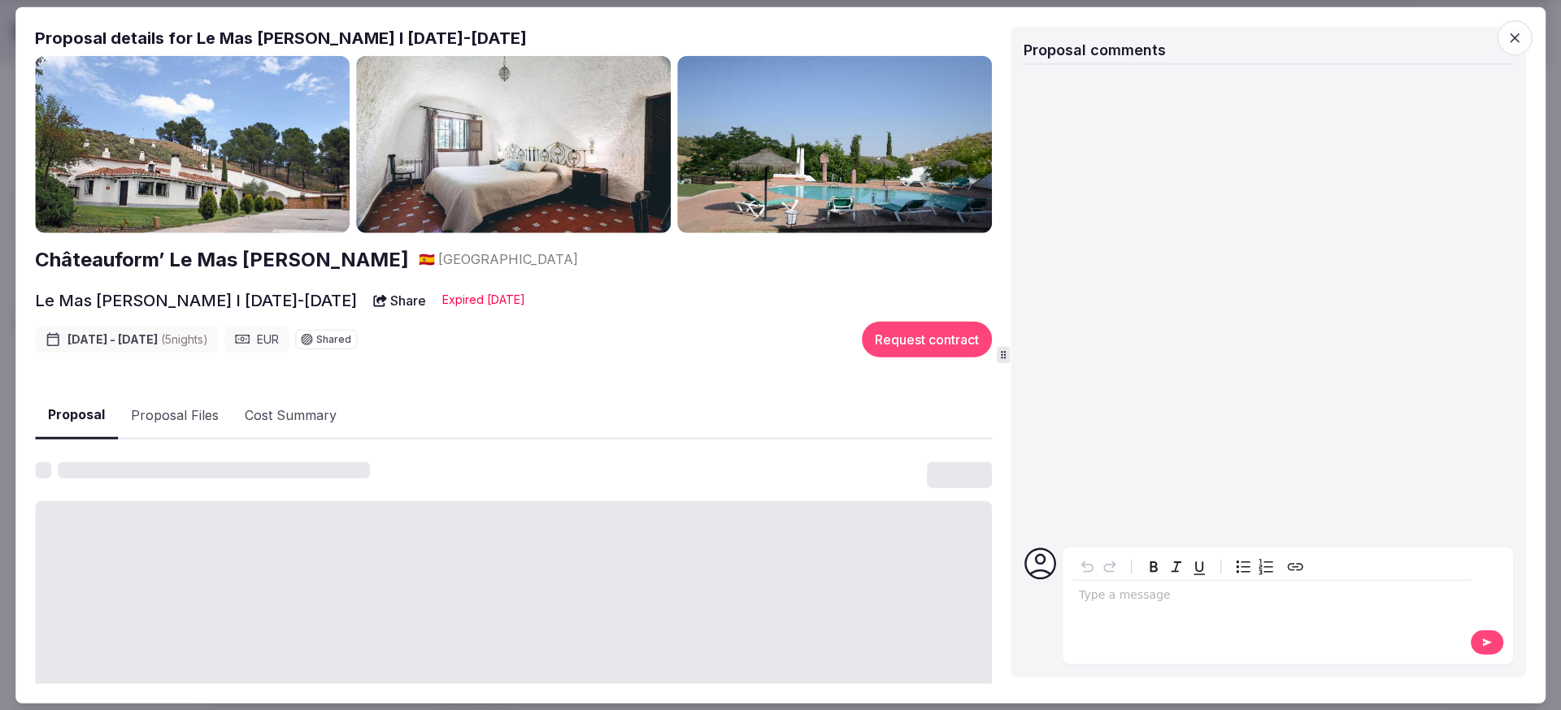
click at [382, 423] on div "Proposal Proposal Files Cost Summary" at bounding box center [513, 415] width 957 height 50
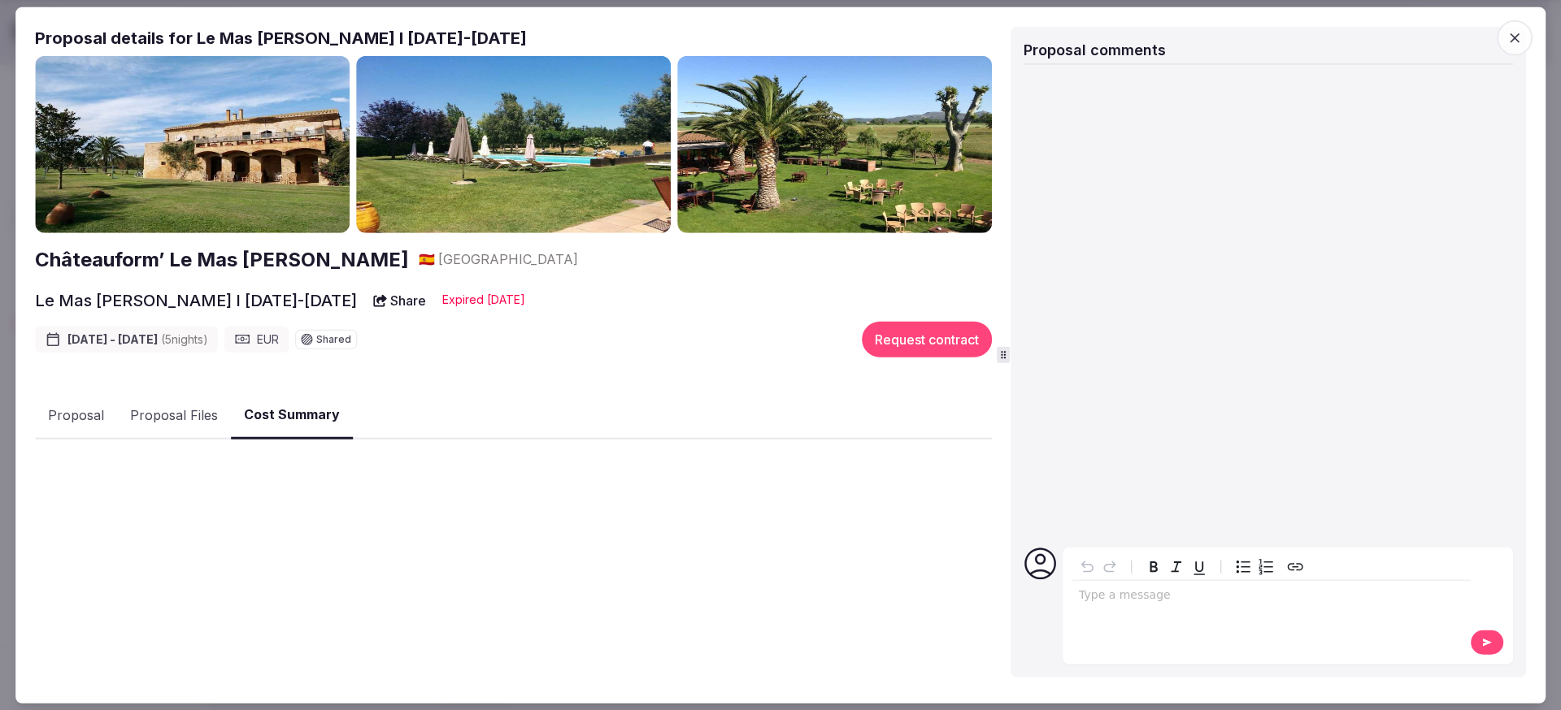
click at [297, 423] on button "Cost Summary" at bounding box center [292, 416] width 122 height 48
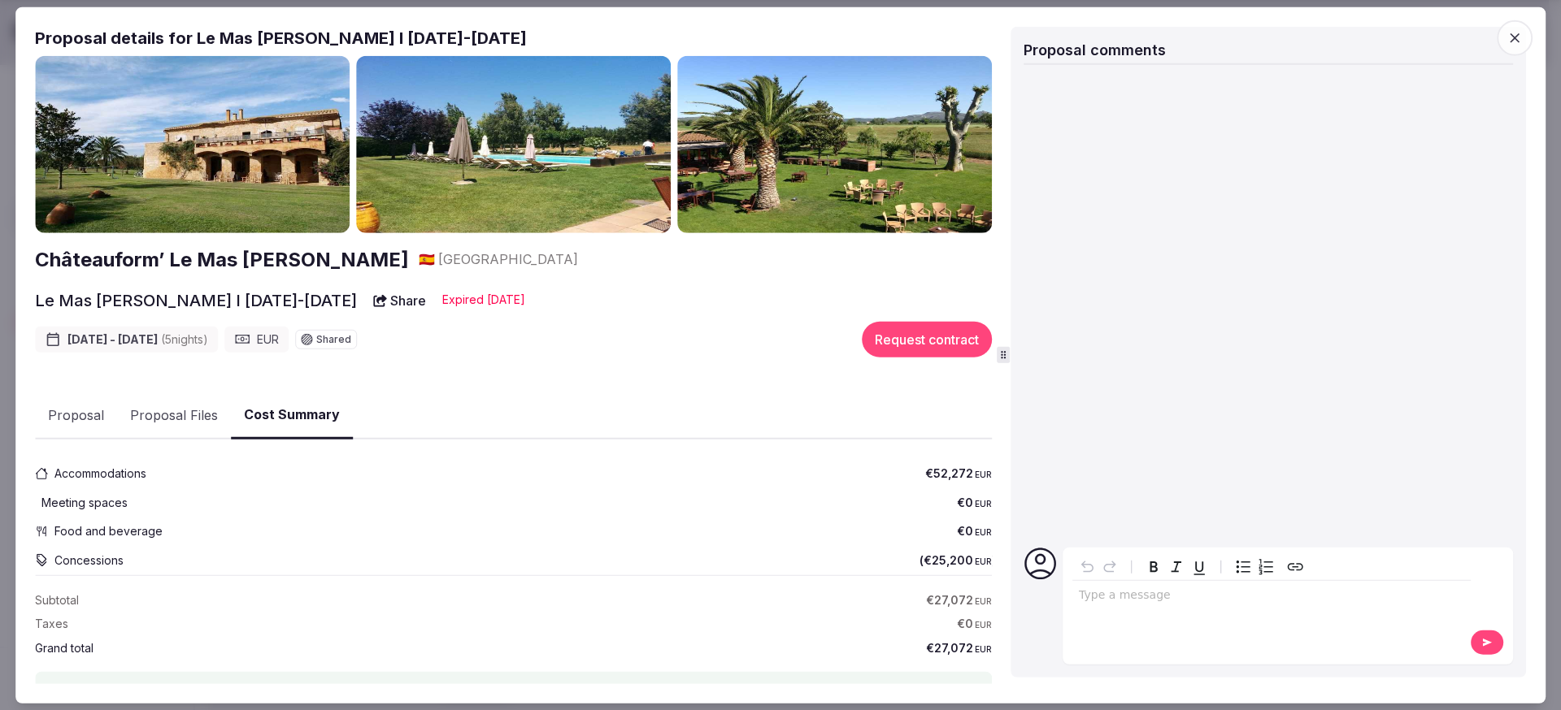
click at [71, 422] on button "Proposal" at bounding box center [76, 415] width 82 height 47
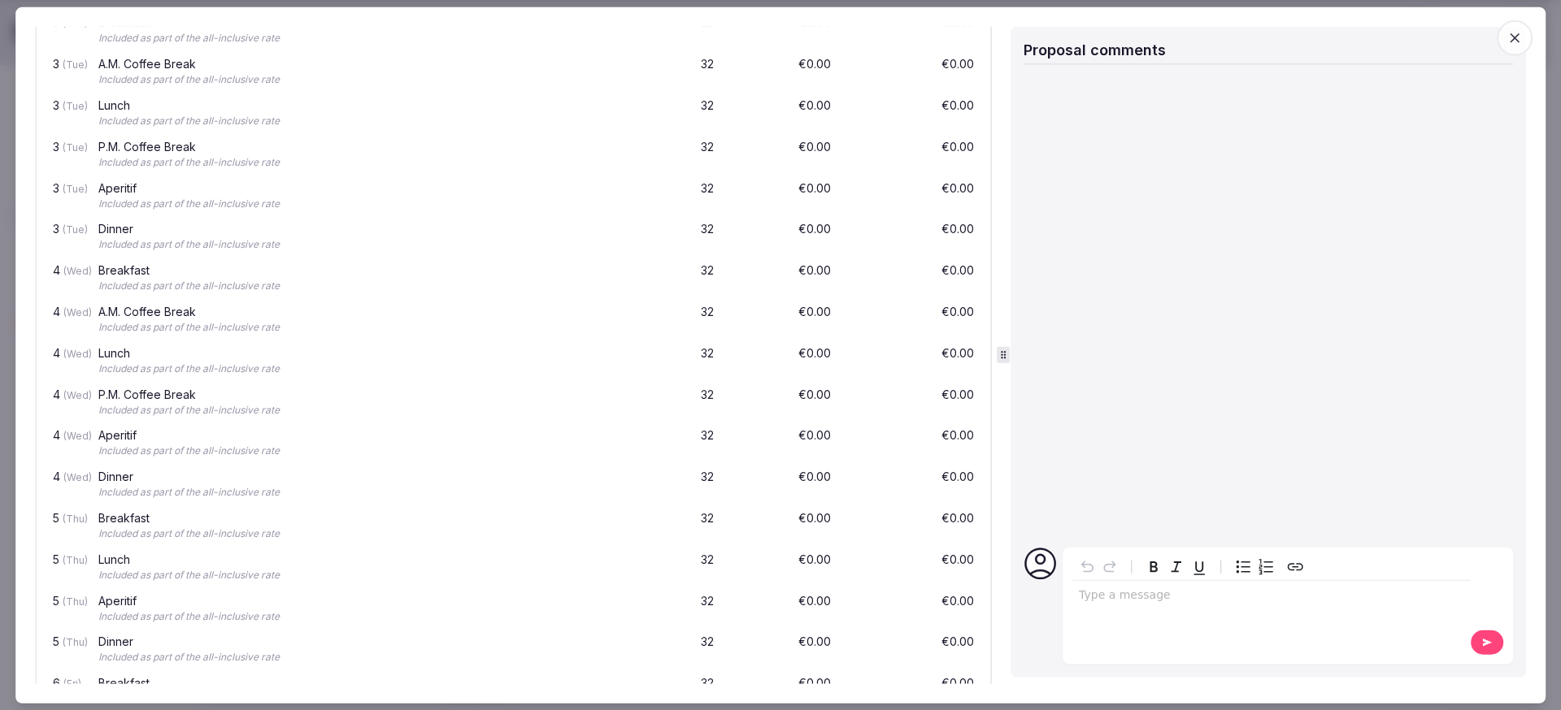
scroll to position [2633, 0]
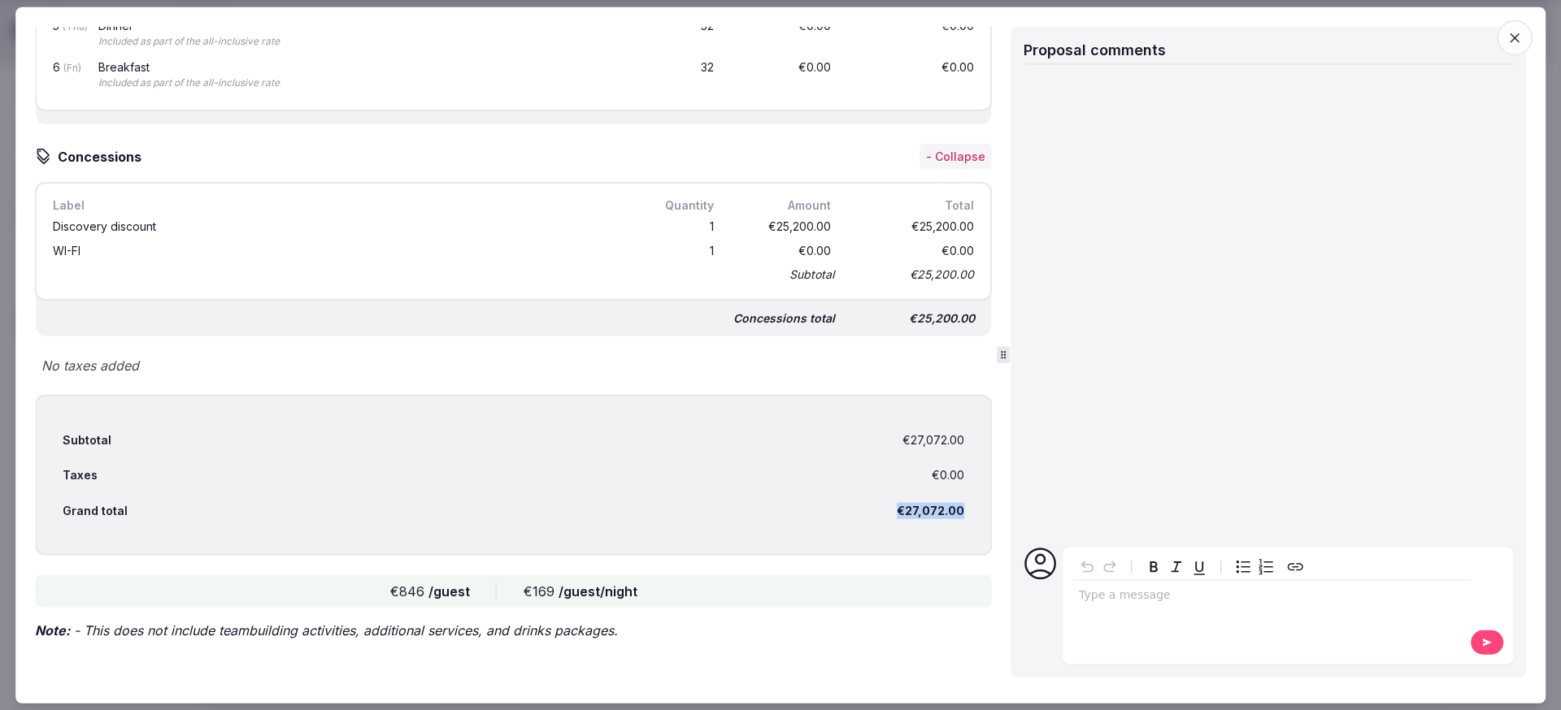
drag, startPoint x: 886, startPoint y: 508, endPoint x: 979, endPoint y: 509, distance: 92.7
click at [979, 509] on div "Proposal details for Le Mas Sant Joan I 25-30 Jan 2026 Châteauform’ Le Mas Sant…" at bounding box center [516, 356] width 962 height 658
copy div "€27,072.00"
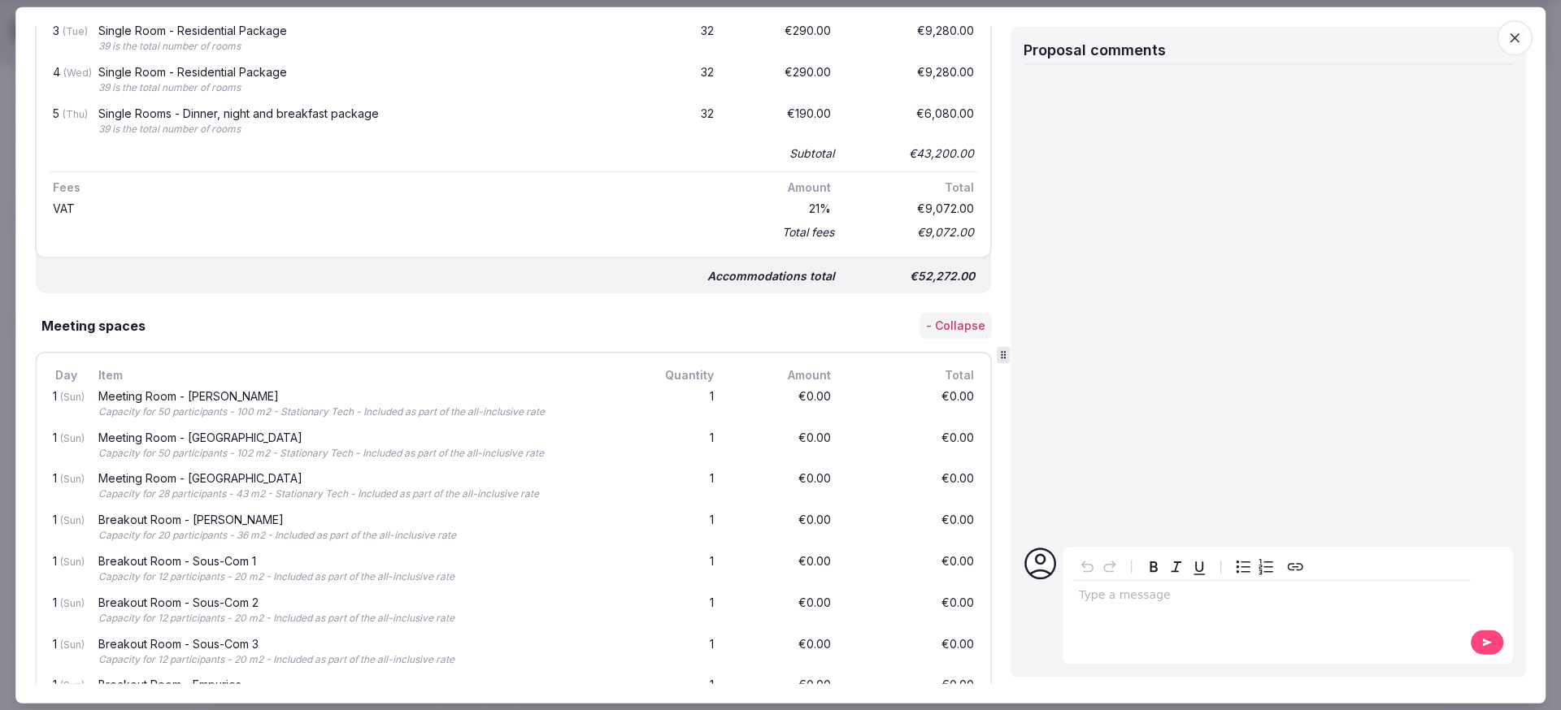
scroll to position [0, 0]
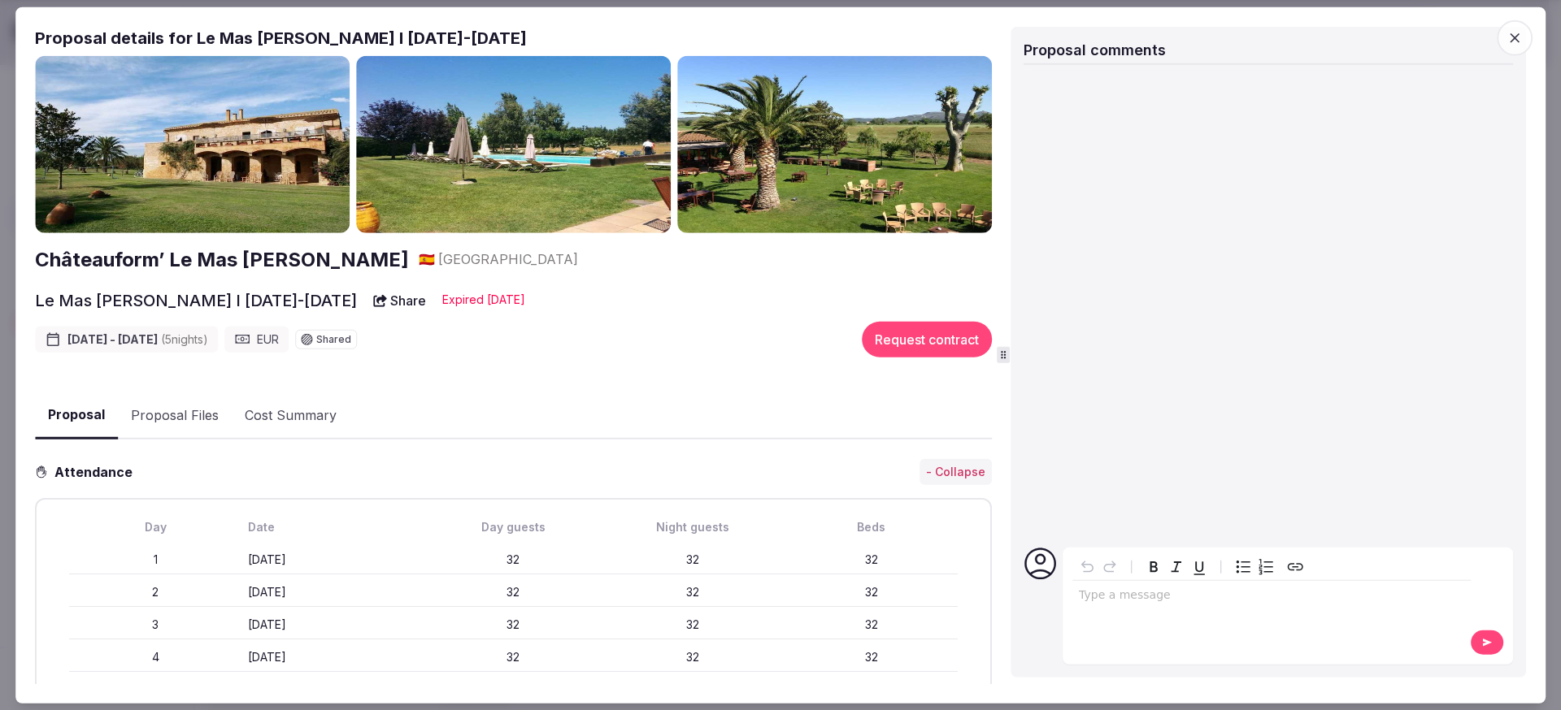
click at [211, 259] on h2 "Châteauform’ Le Mas [PERSON_NAME]" at bounding box center [222, 259] width 374 height 28
click at [1517, 34] on icon "button" at bounding box center [1514, 38] width 16 height 16
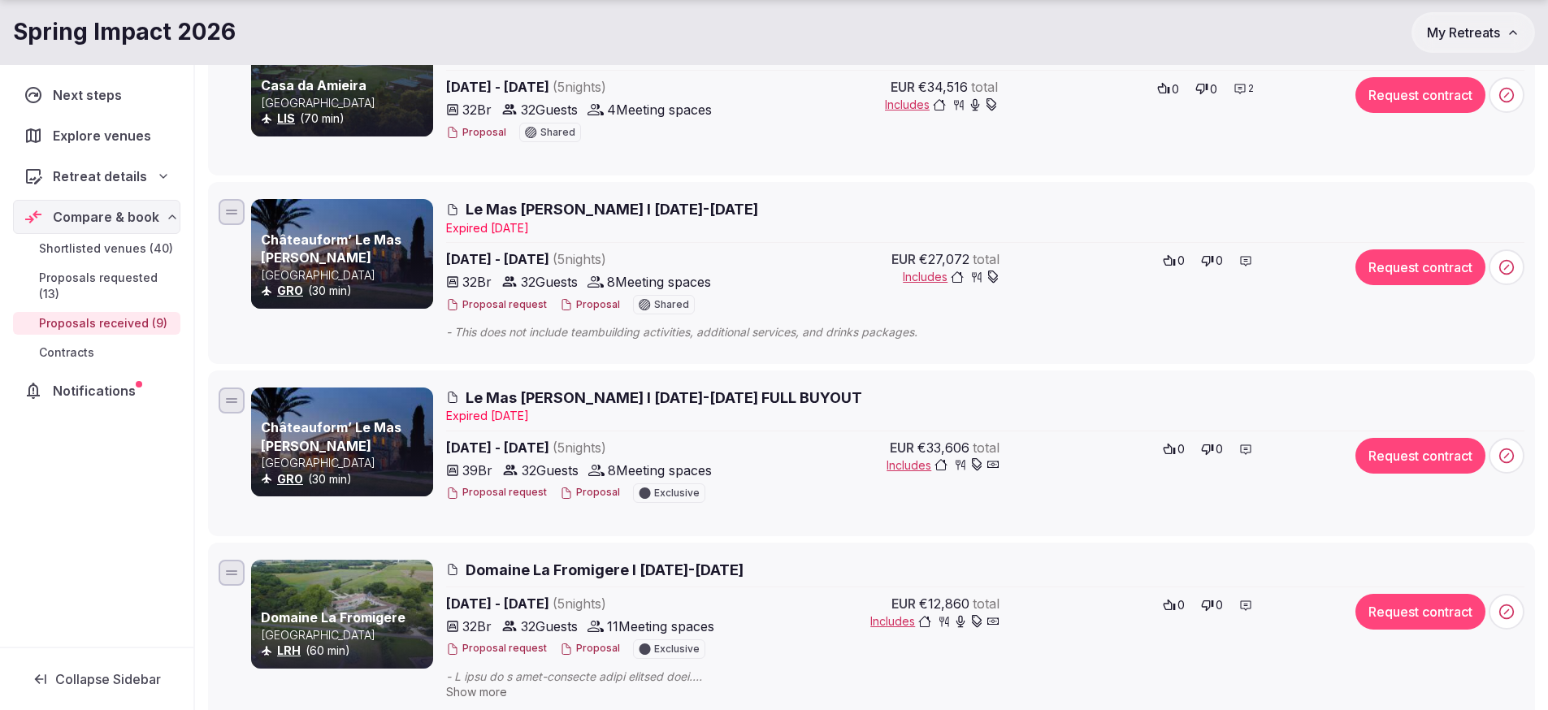
click at [749, 400] on span "Le Mas [PERSON_NAME] I [DATE]-[DATE] FULL BUYOUT" at bounding box center [664, 398] width 397 height 20
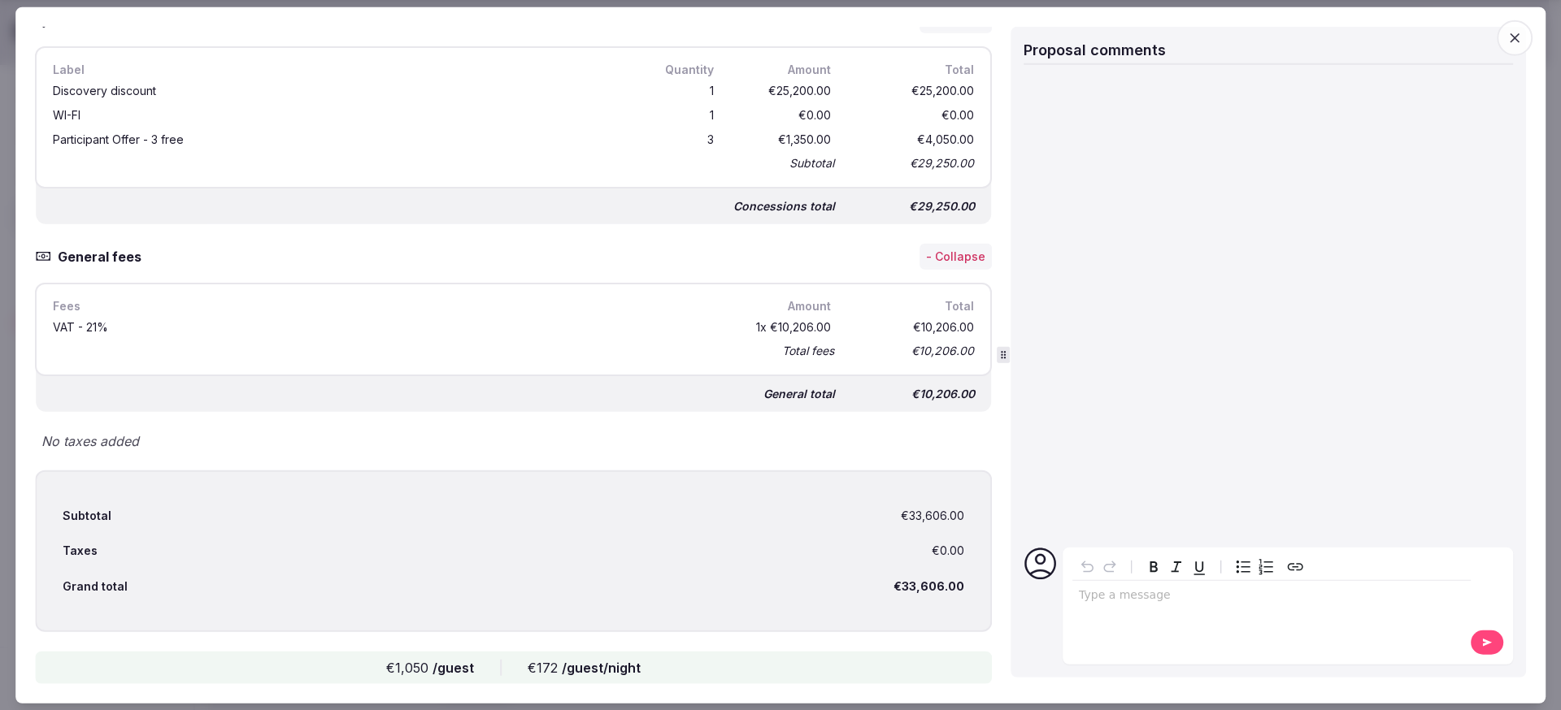
scroll to position [2721, 0]
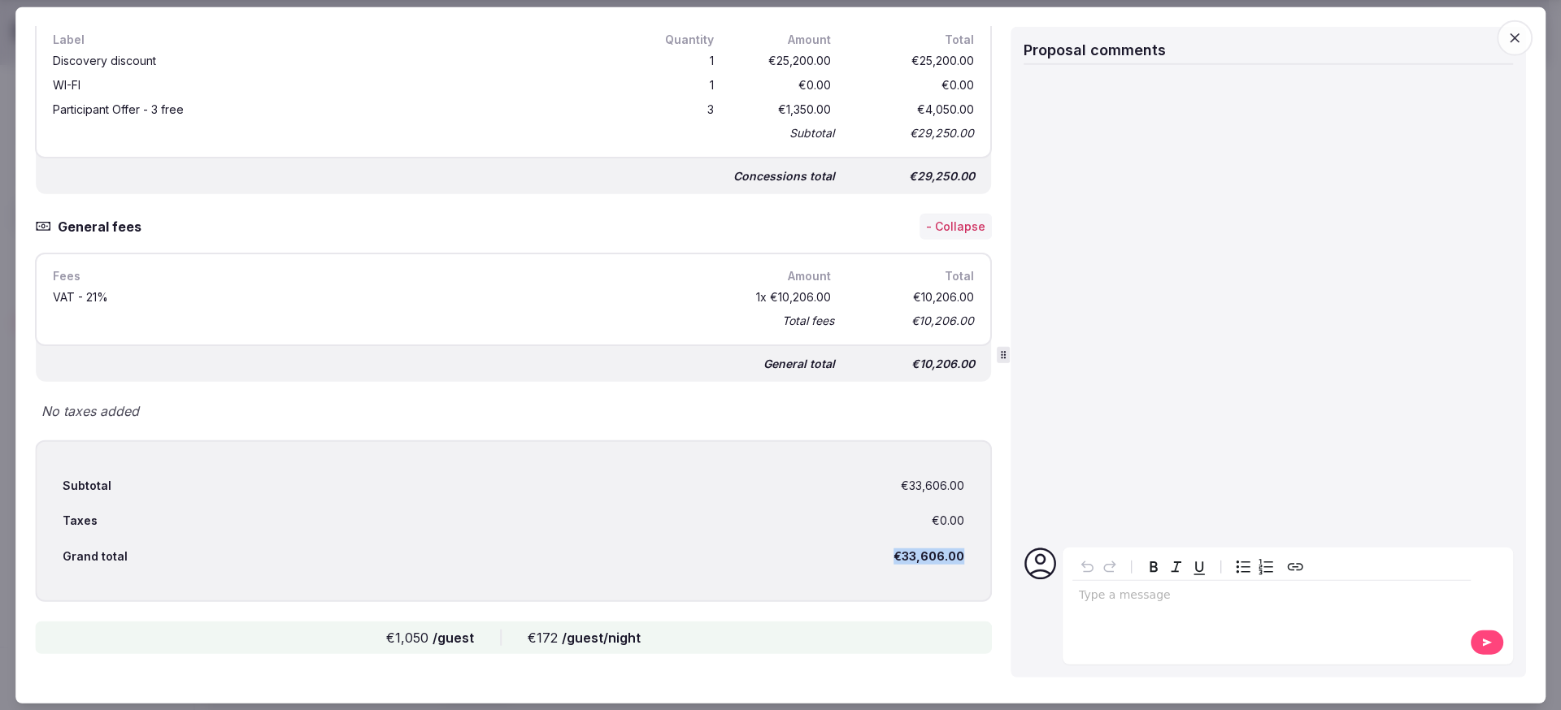
drag, startPoint x: 879, startPoint y: 557, endPoint x: 949, endPoint y: 554, distance: 70.0
click at [949, 554] on div "Grand total €33,606.00" at bounding box center [513, 557] width 901 height 36
copy div "€33,606.00"
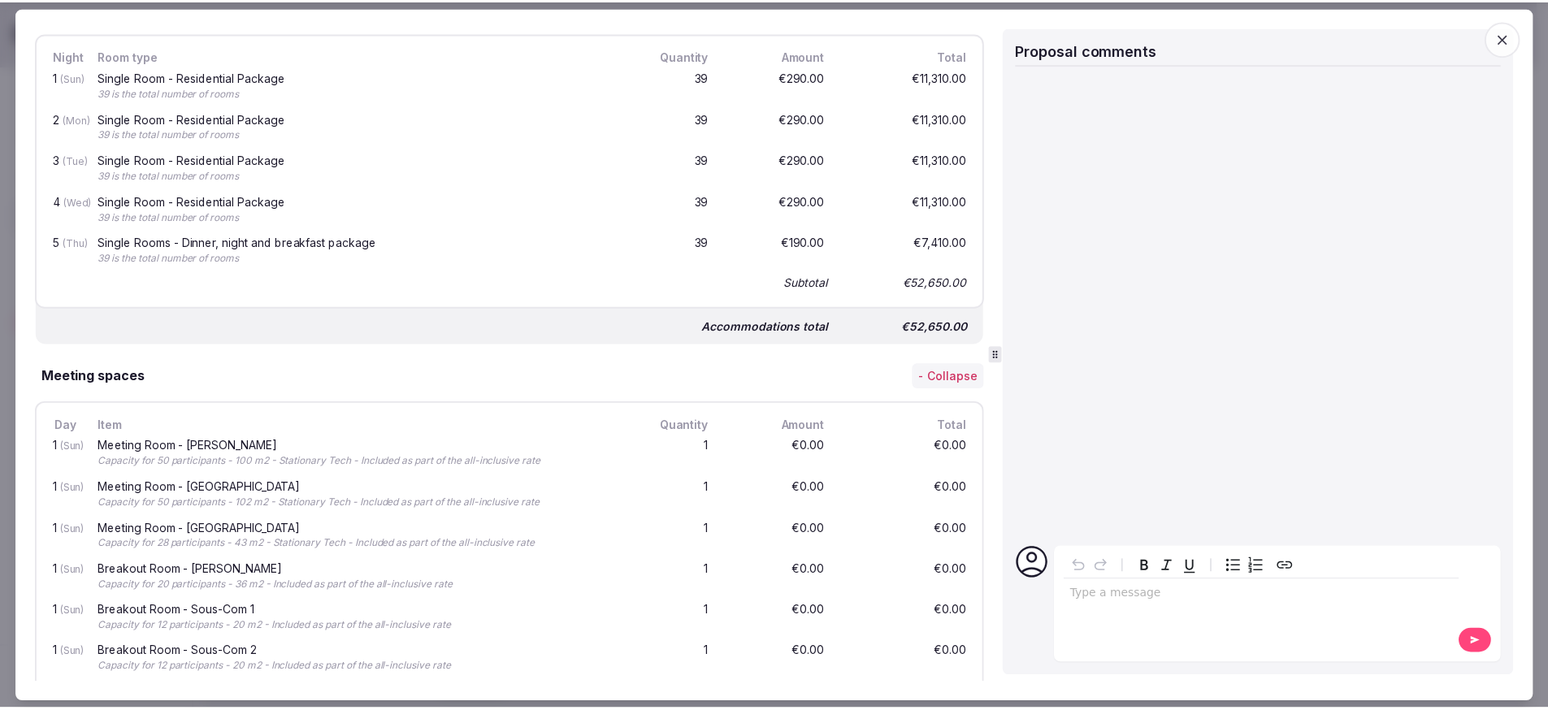
scroll to position [0, 0]
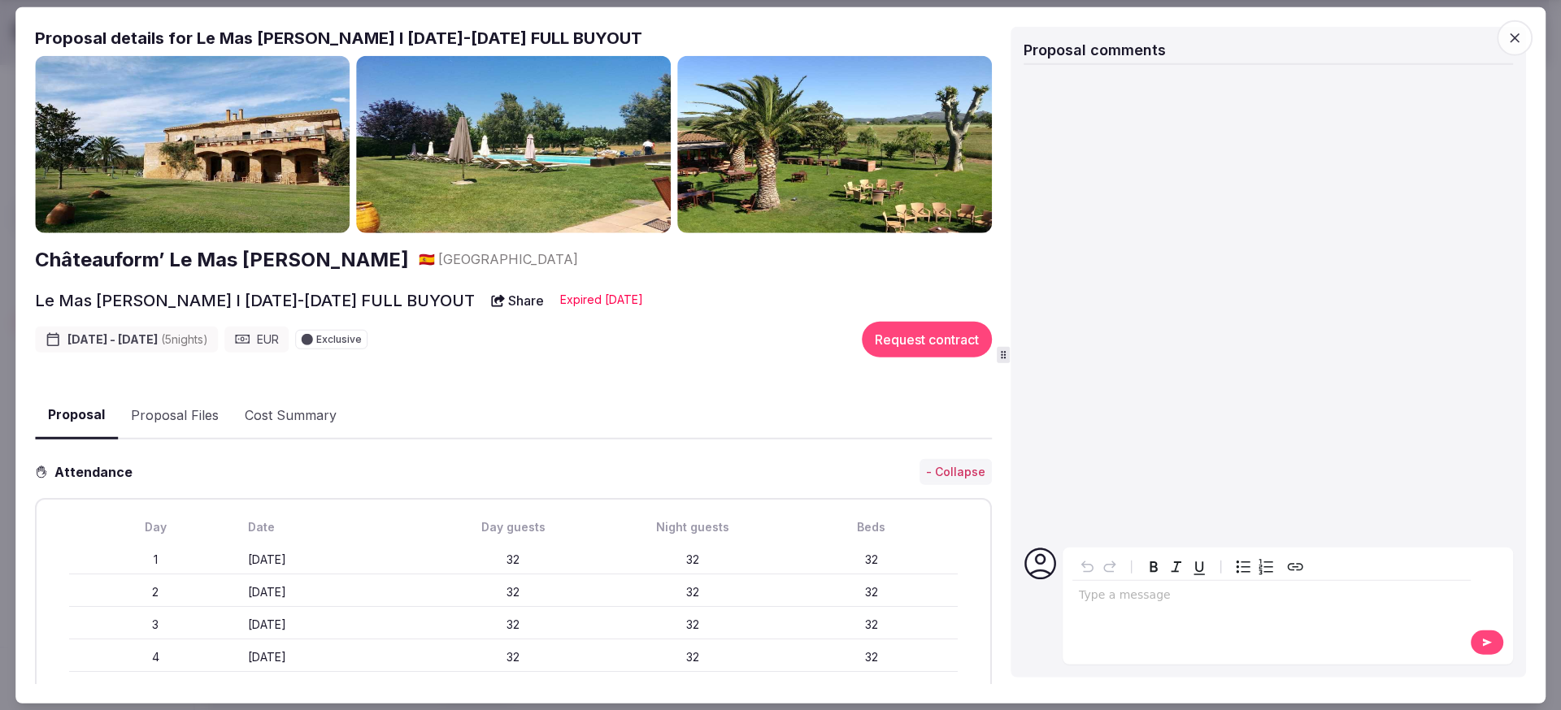
click at [7, 10] on div at bounding box center [780, 355] width 1561 height 710
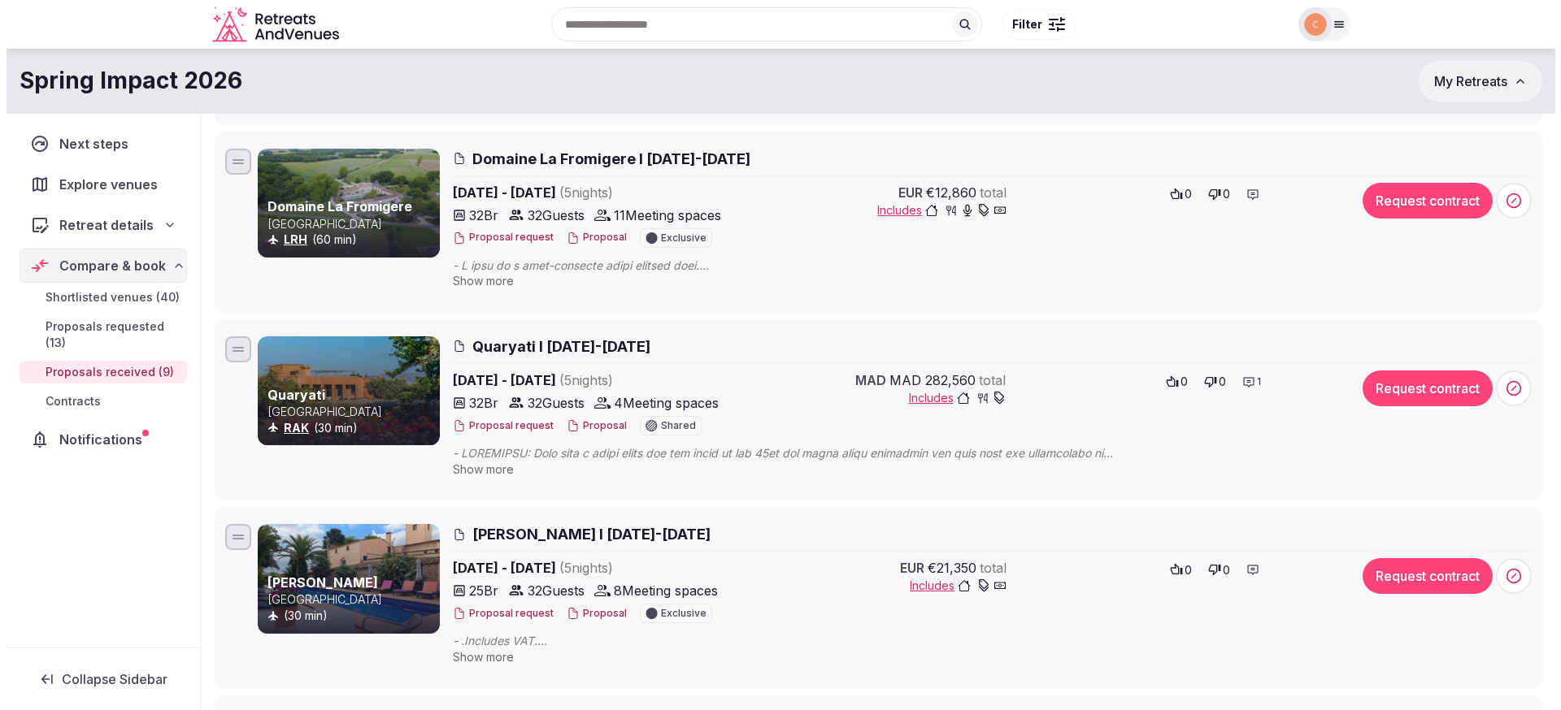
scroll to position [869, 0]
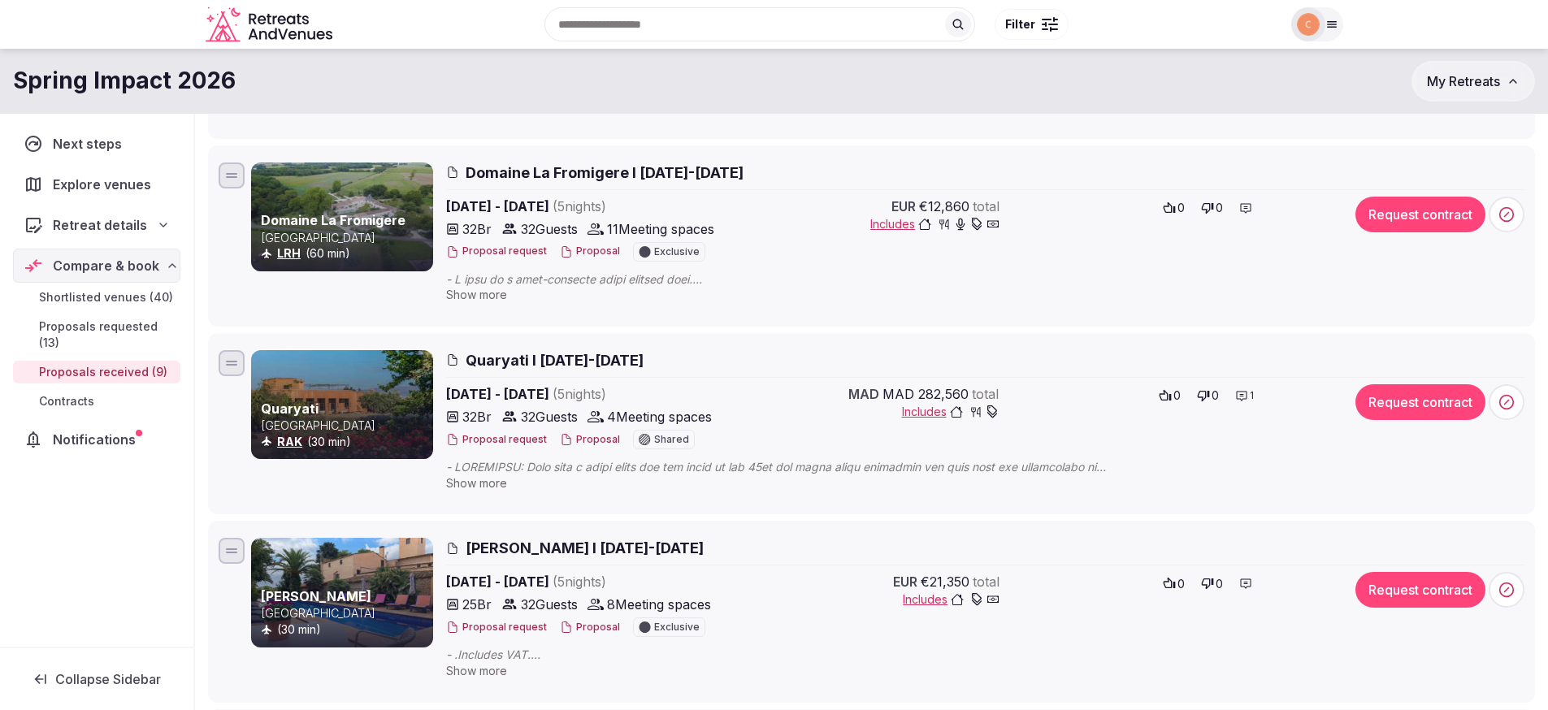
click at [709, 173] on span "Domaine La Fromigere I [DATE]-[DATE]" at bounding box center [605, 173] width 278 height 20
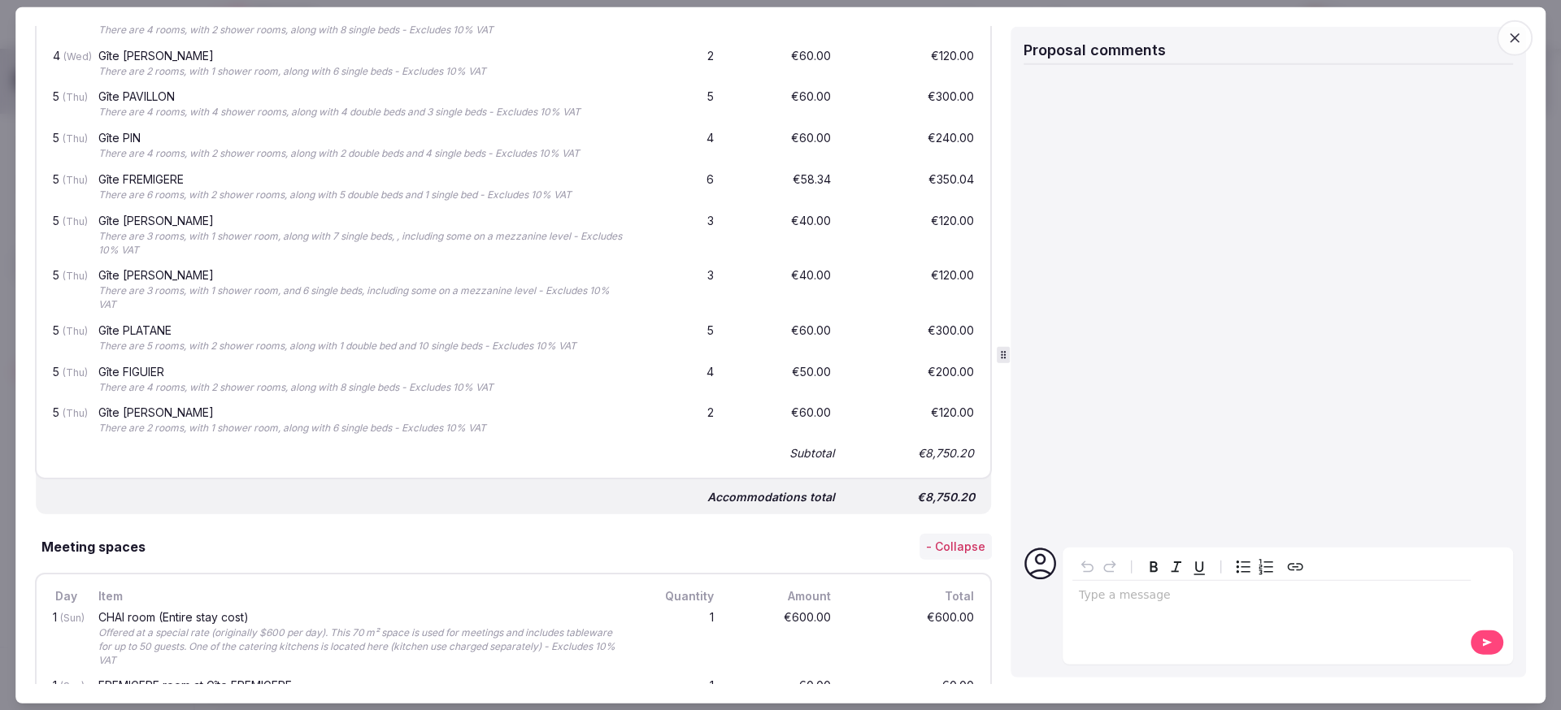
scroll to position [2207, 0]
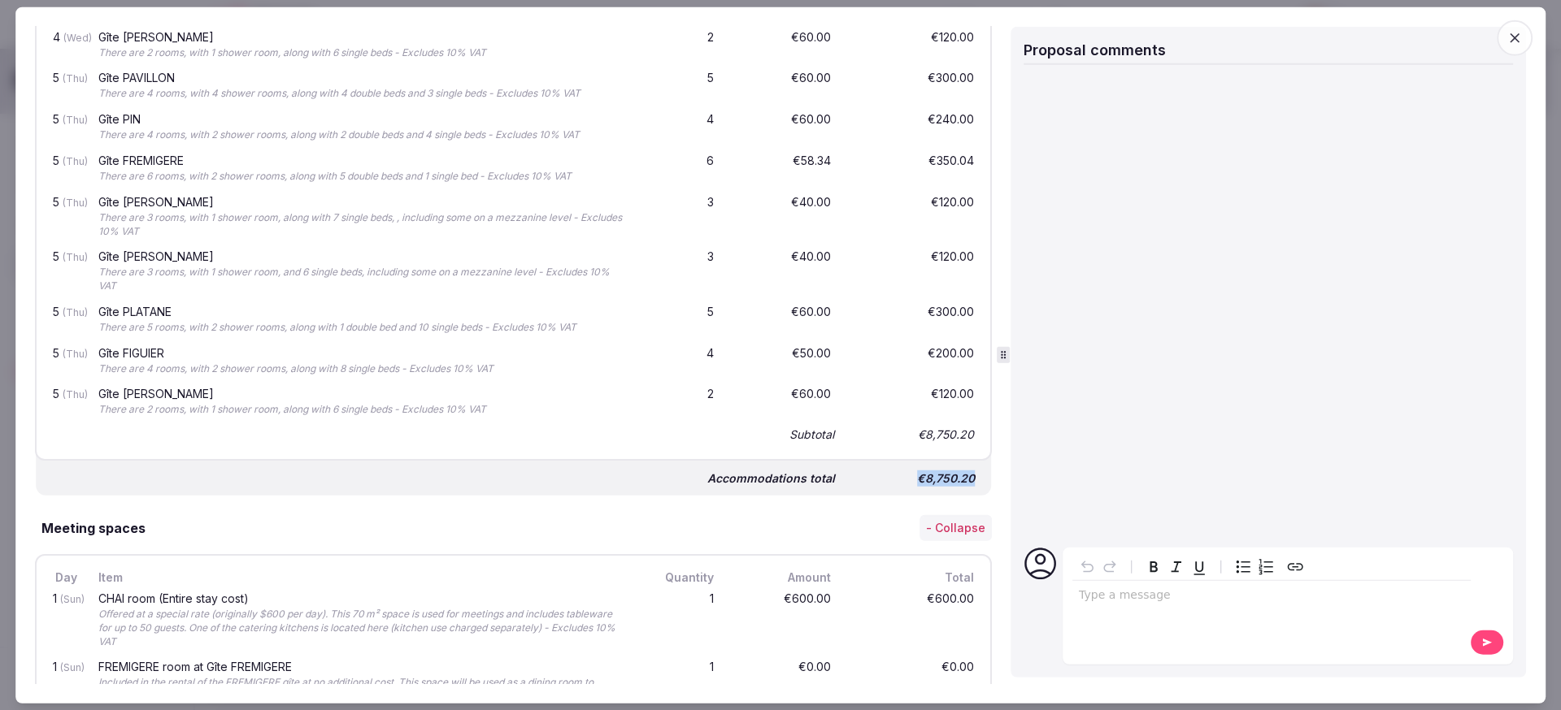
drag, startPoint x: 906, startPoint y: 480, endPoint x: 987, endPoint y: 478, distance: 80.5
click at [987, 478] on div "Proposal details for Domaine La Fromigere I 25-30 Jan 2026 Domaine La Fromigere…" at bounding box center [516, 356] width 962 height 658
copy div "€8,750.20"
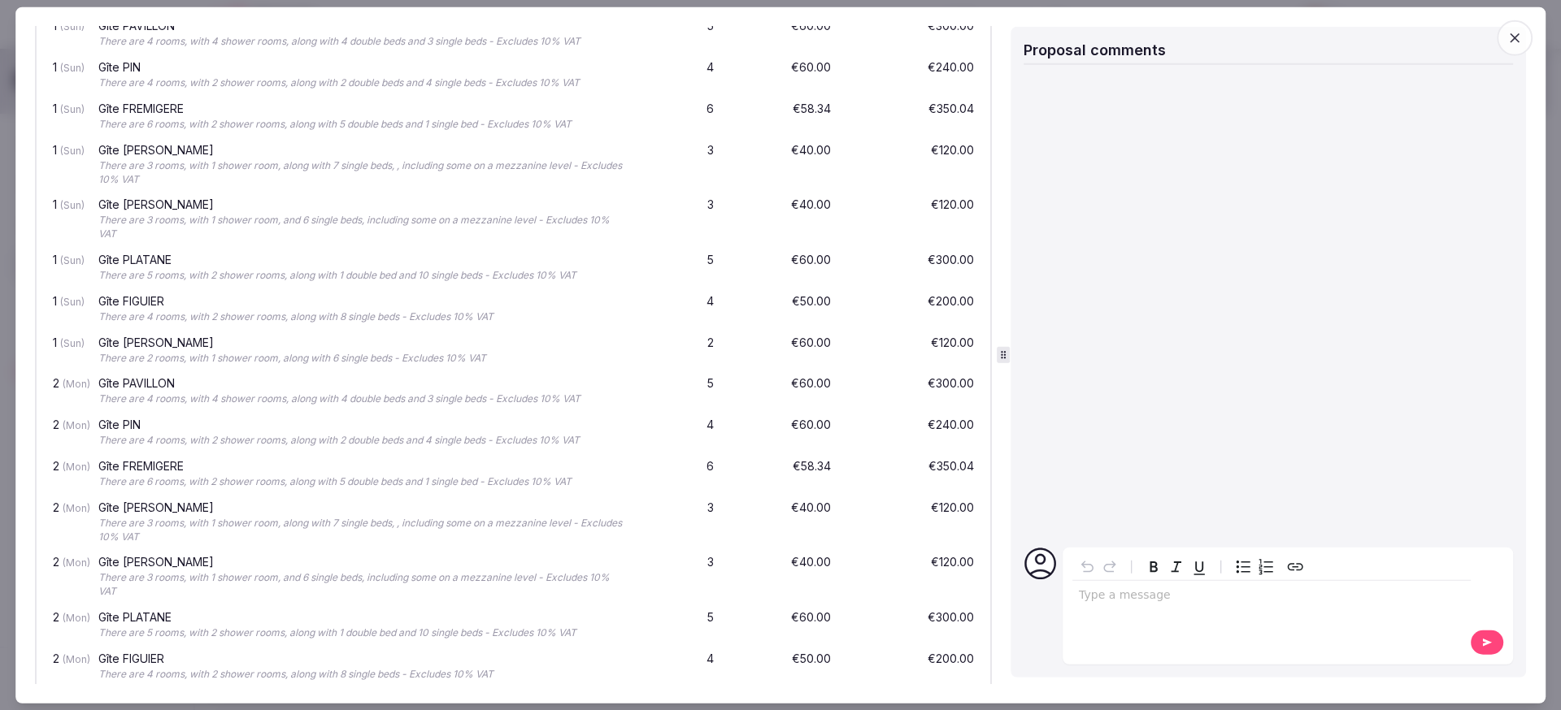
scroll to position [263, 0]
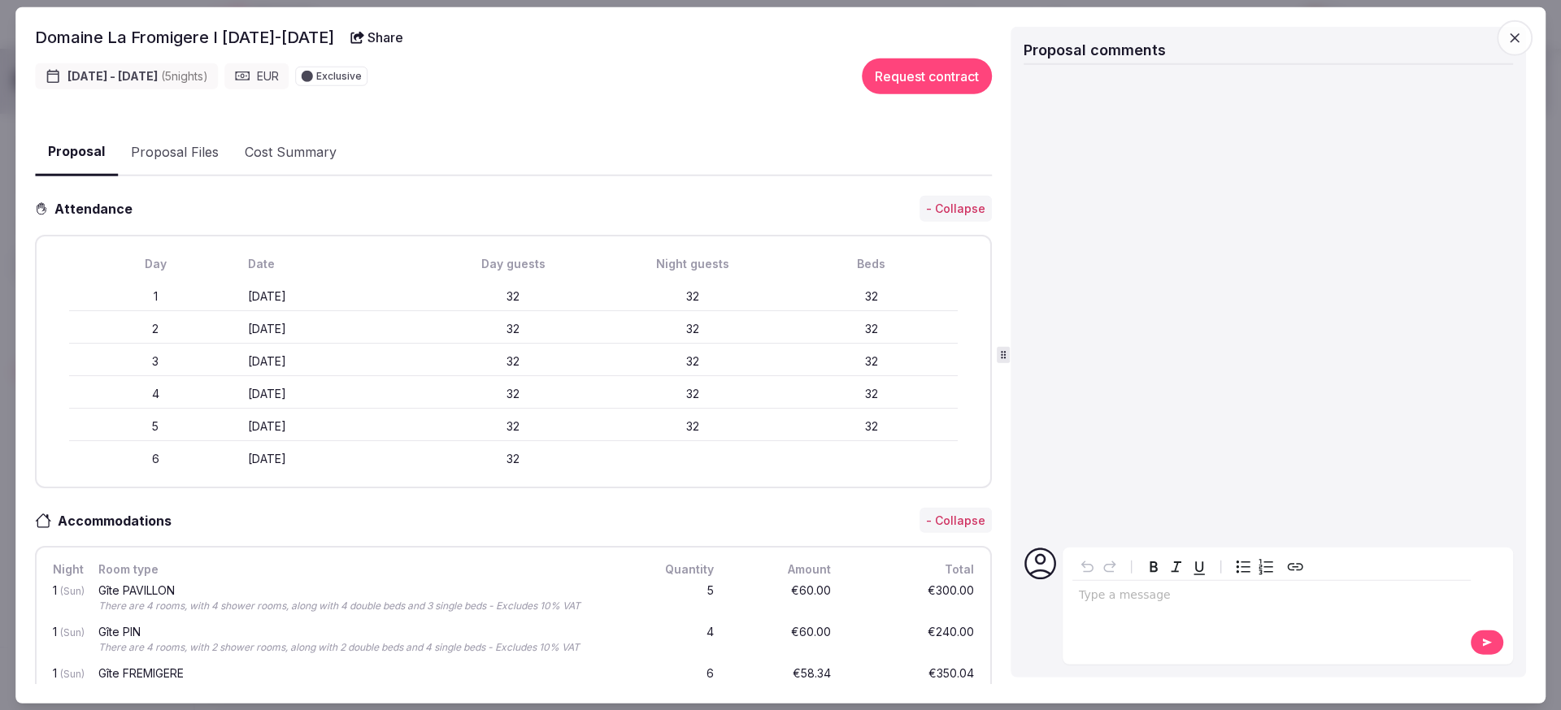
click at [193, 175] on div "Proposal Proposal Files Cost Summary" at bounding box center [513, 158] width 957 height 63
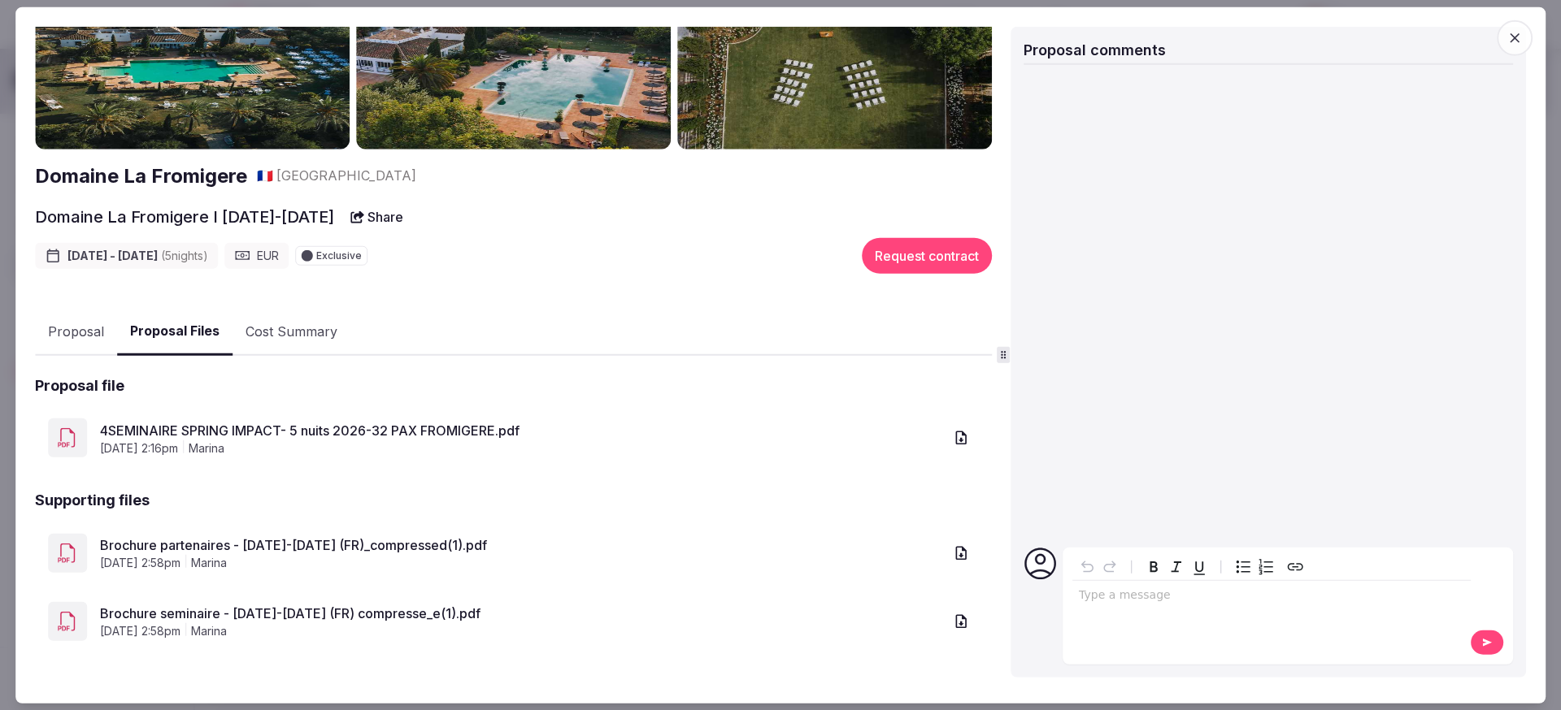
click at [389, 428] on link "4SEMINAIRE SPRING IMPACT- 5 nuits 2026-32 PAX FROMIGERE.pdf" at bounding box center [521, 430] width 843 height 20
drag, startPoint x: 25, startPoint y: 171, endPoint x: 244, endPoint y: 166, distance: 218.7
click at [244, 166] on div "Proposal Proposal Proposal details for Domaine La Fromigere I 25-30 Jan 2026 Do…" at bounding box center [780, 355] width 1530 height 697
copy h2 "Domaine La Fromigere"
click at [398, 547] on link "Brochure partenaires - 2024-2025 (FR)_compressed(1).pdf" at bounding box center [521, 546] width 843 height 20
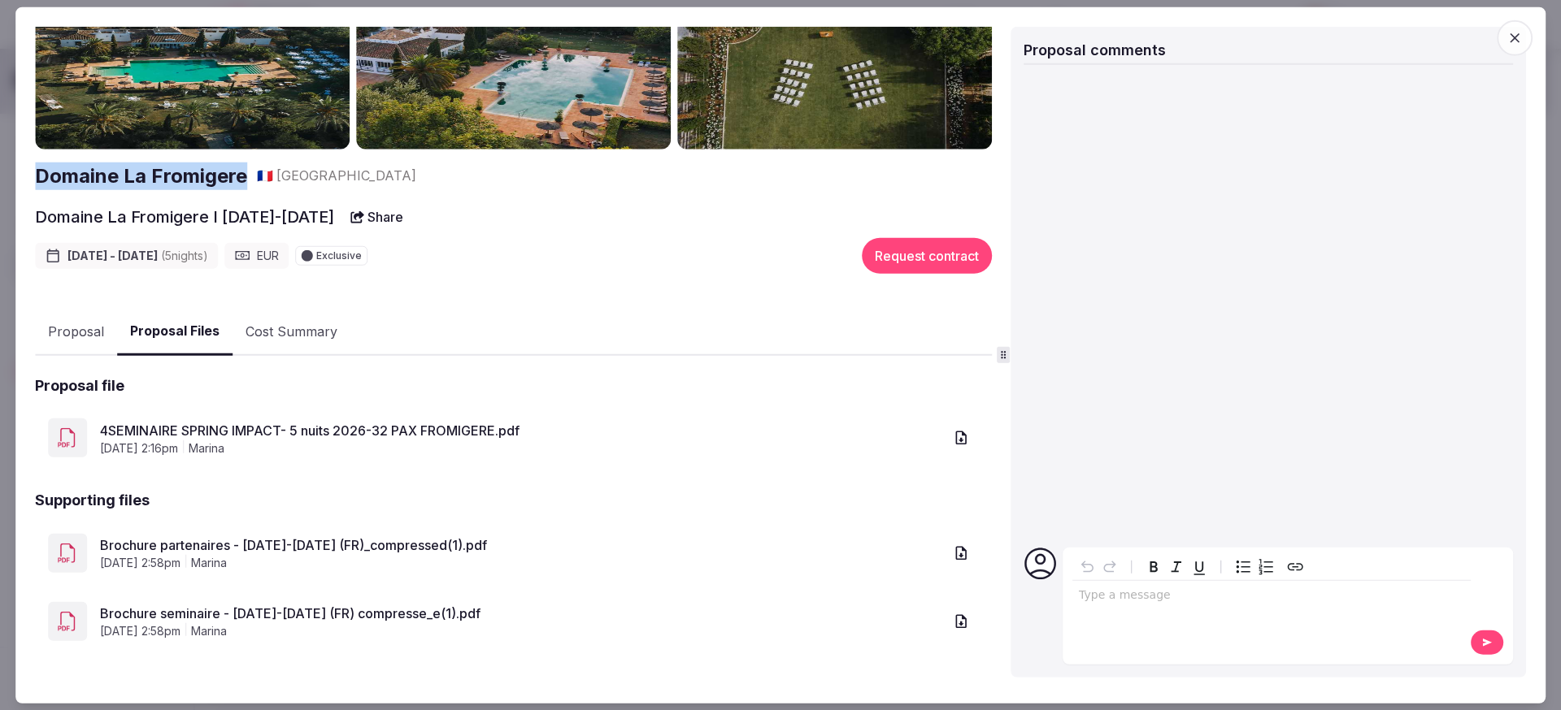
click at [63, 328] on button "Proposal" at bounding box center [76, 331] width 82 height 47
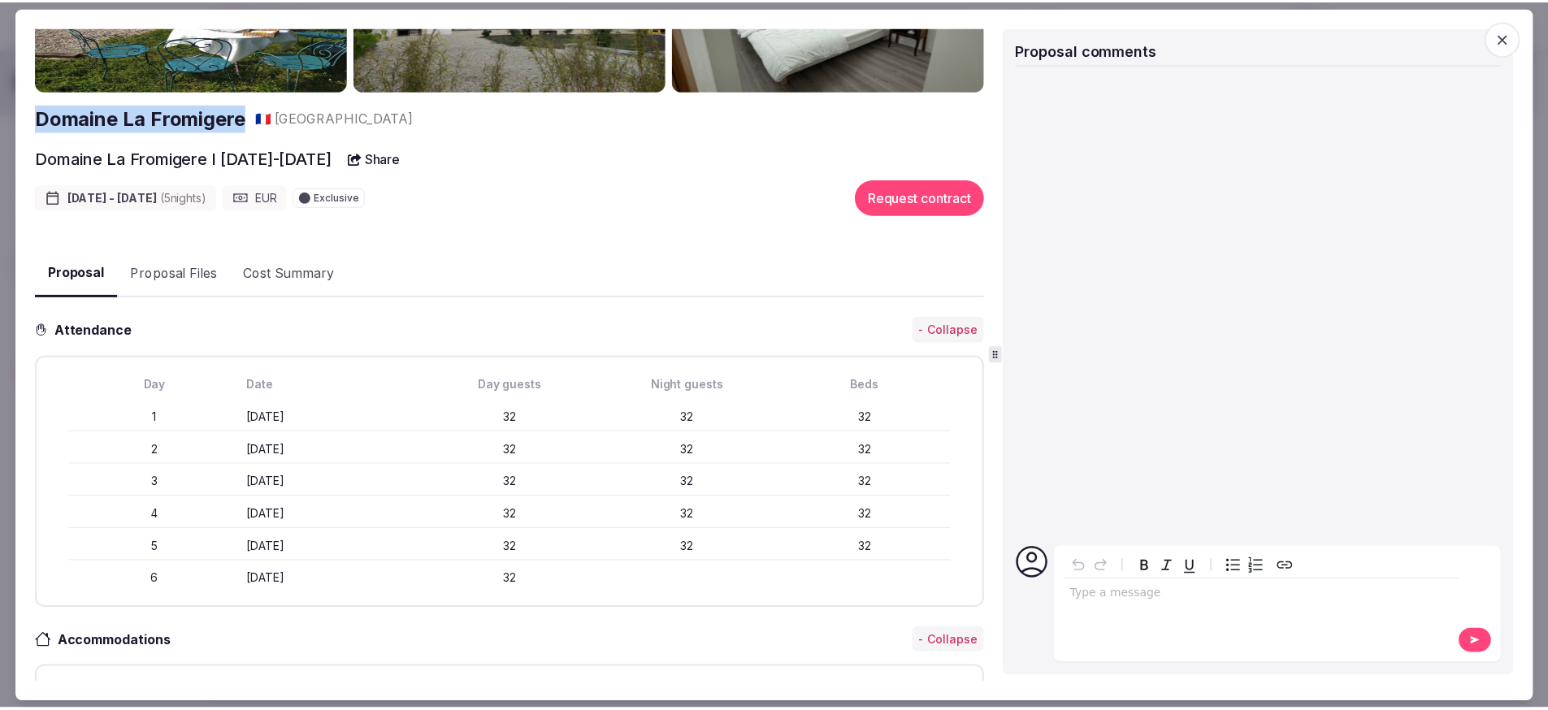
scroll to position [0, 0]
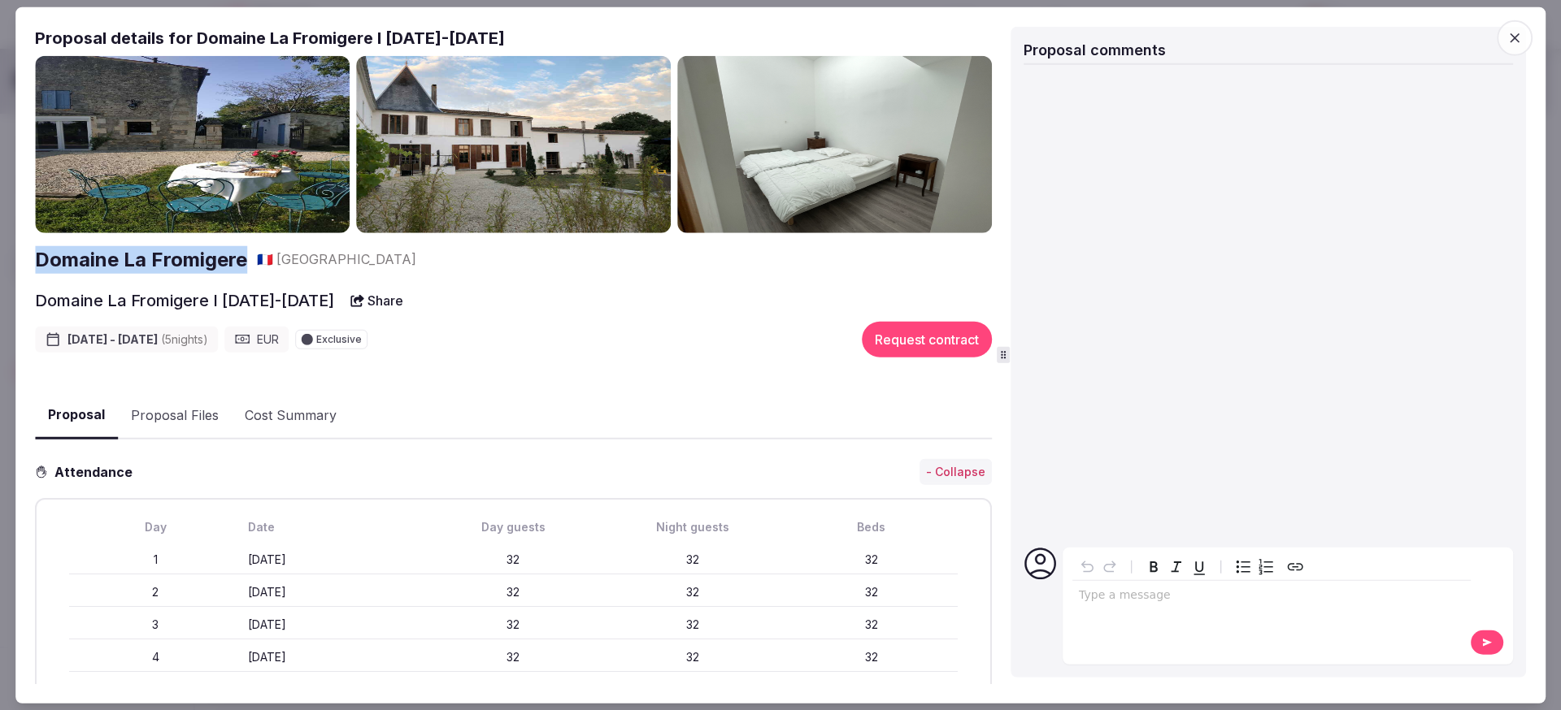
click at [218, 251] on h2 "Domaine La Fromigere" at bounding box center [141, 259] width 212 height 28
click at [1518, 30] on icon "button" at bounding box center [1514, 38] width 16 height 16
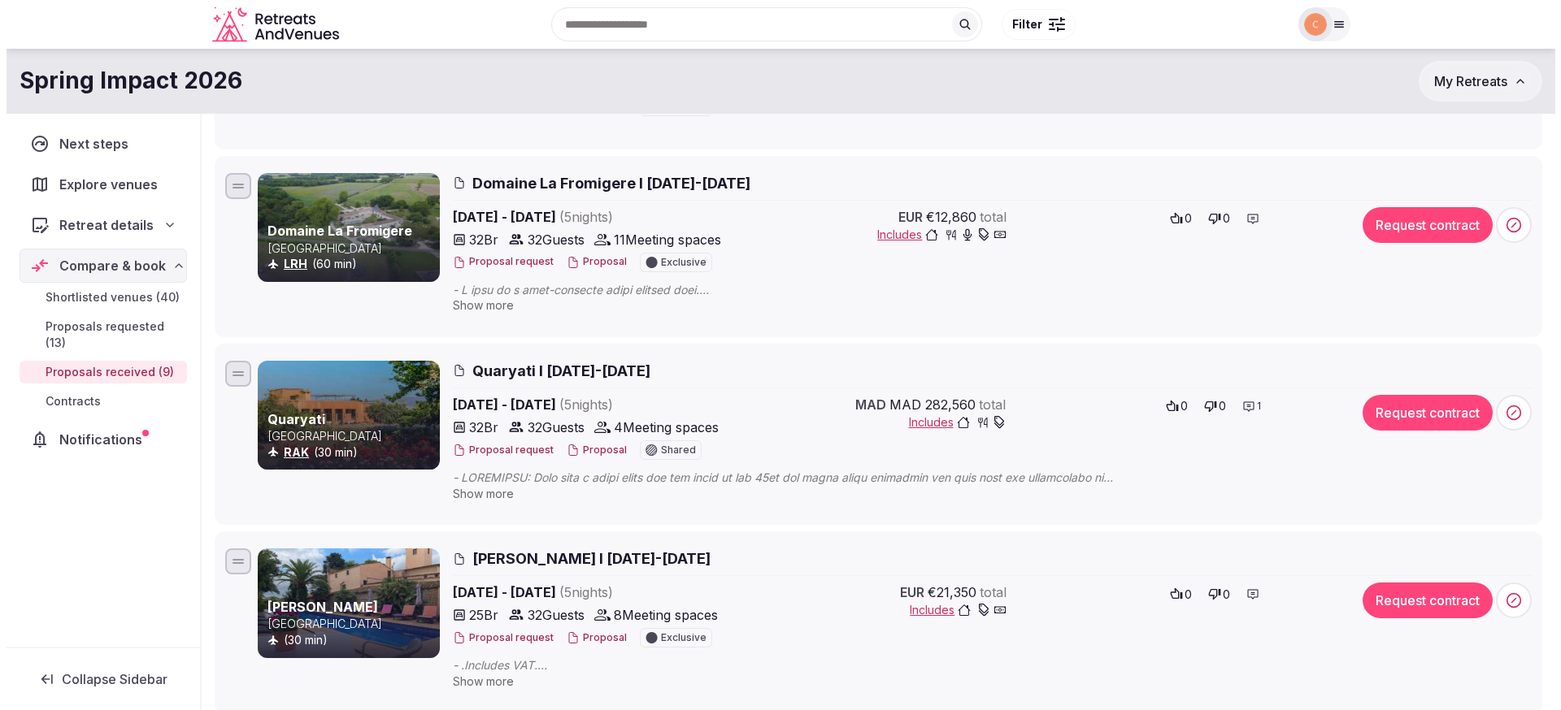
scroll to position [854, 0]
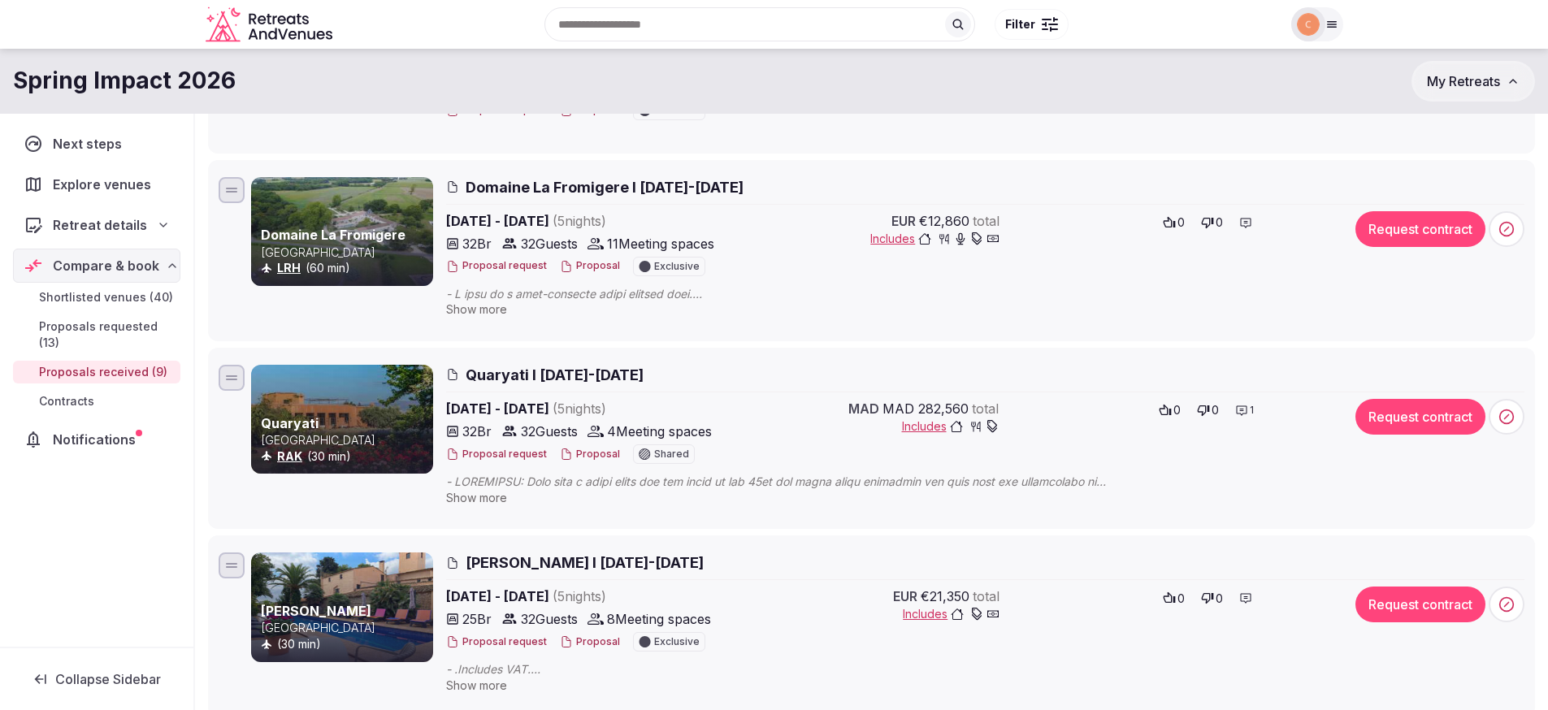
click at [687, 180] on span "Domaine La Fromigere I [DATE]-[DATE]" at bounding box center [605, 187] width 278 height 20
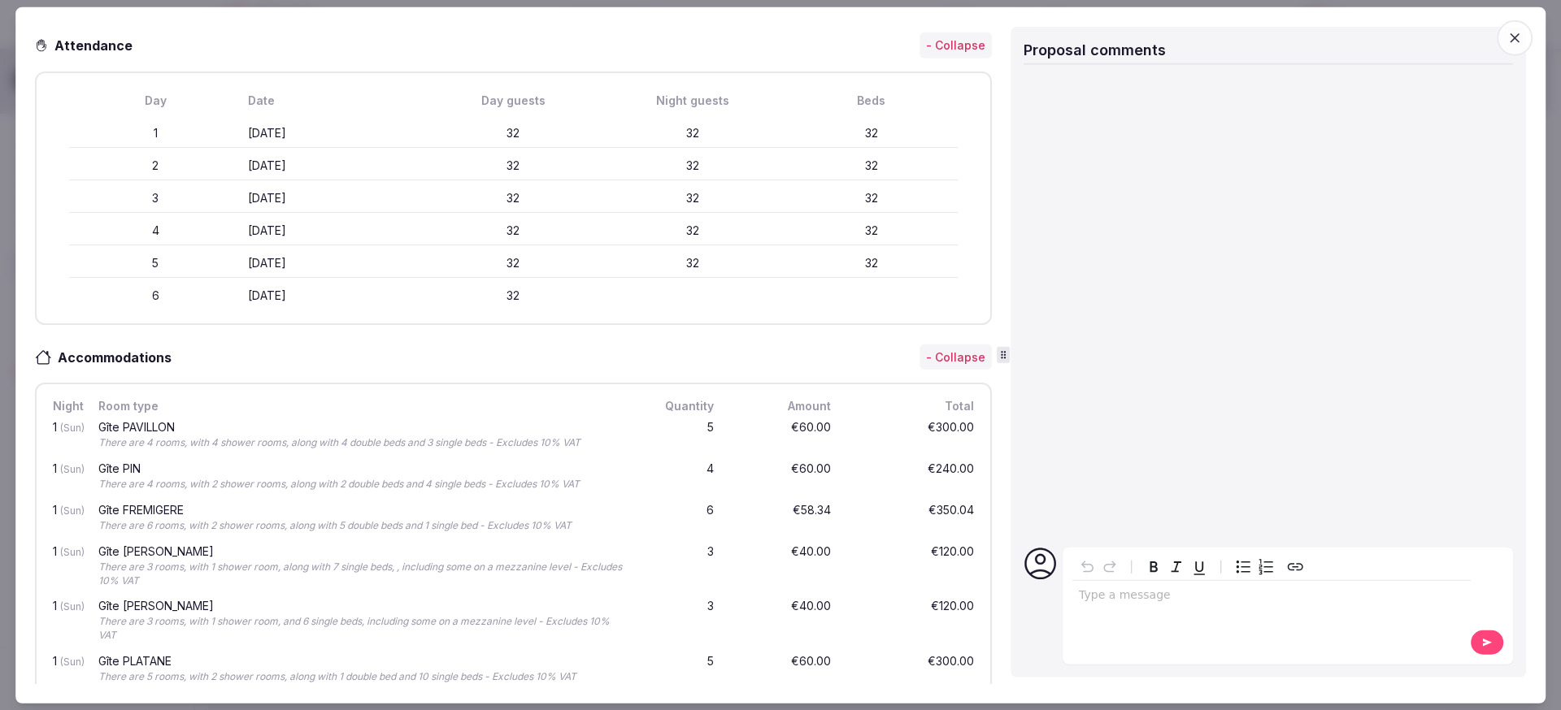
scroll to position [0, 0]
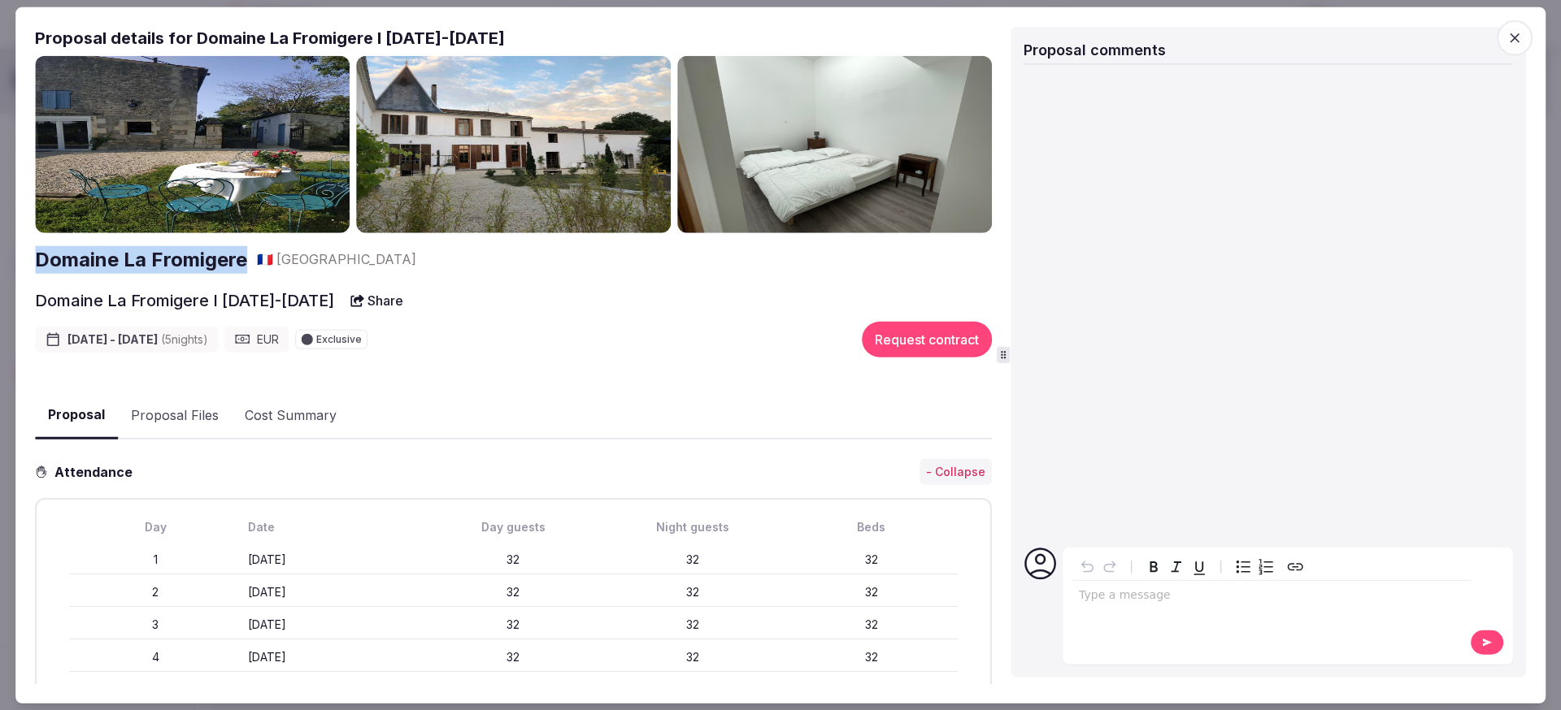
drag, startPoint x: 253, startPoint y: 258, endPoint x: 33, endPoint y: 264, distance: 220.3
click at [33, 264] on div "Proposal Proposal Proposal details for Domaine La Fromigere I 25-30 Jan 2026 Do…" at bounding box center [780, 355] width 1530 height 697
click at [209, 246] on h2 "Domaine La Fromigere" at bounding box center [141, 259] width 212 height 28
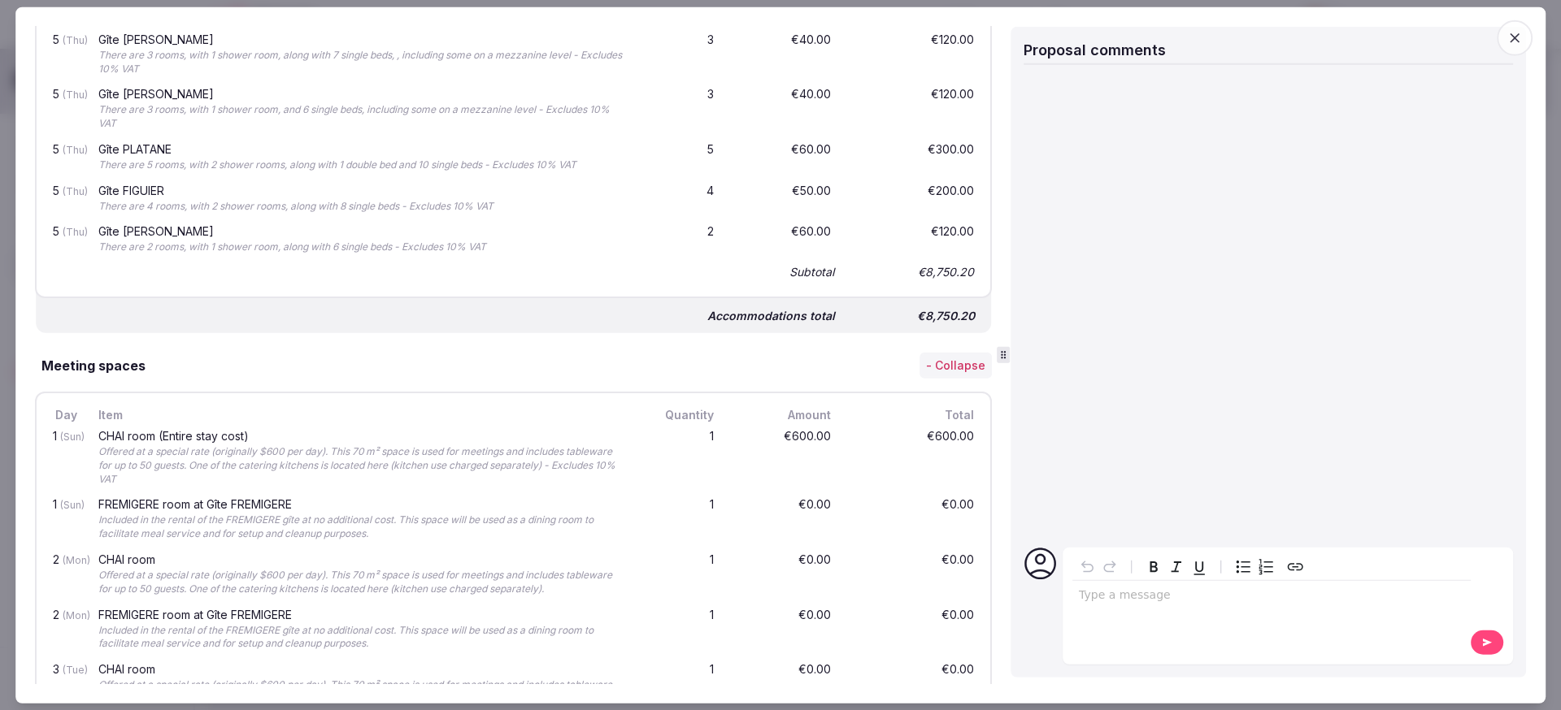
scroll to position [2349, 0]
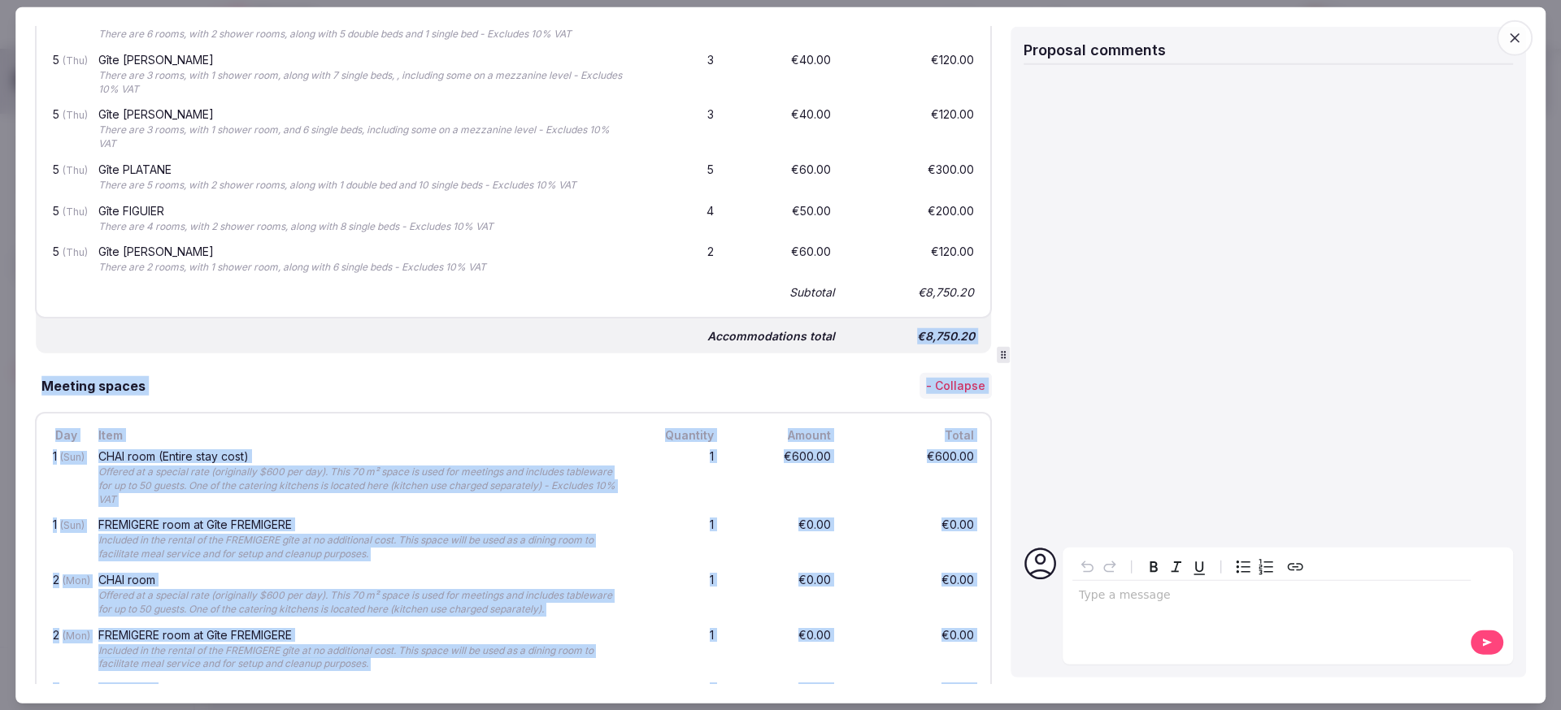
drag, startPoint x: 906, startPoint y: 330, endPoint x: 1004, endPoint y: 343, distance: 98.4
click at [1004, 343] on div "Proposal details for Domaine La Fromigere I 25-30 Jan 2026 Domaine La Fromigere…" at bounding box center [780, 356] width 1491 height 658
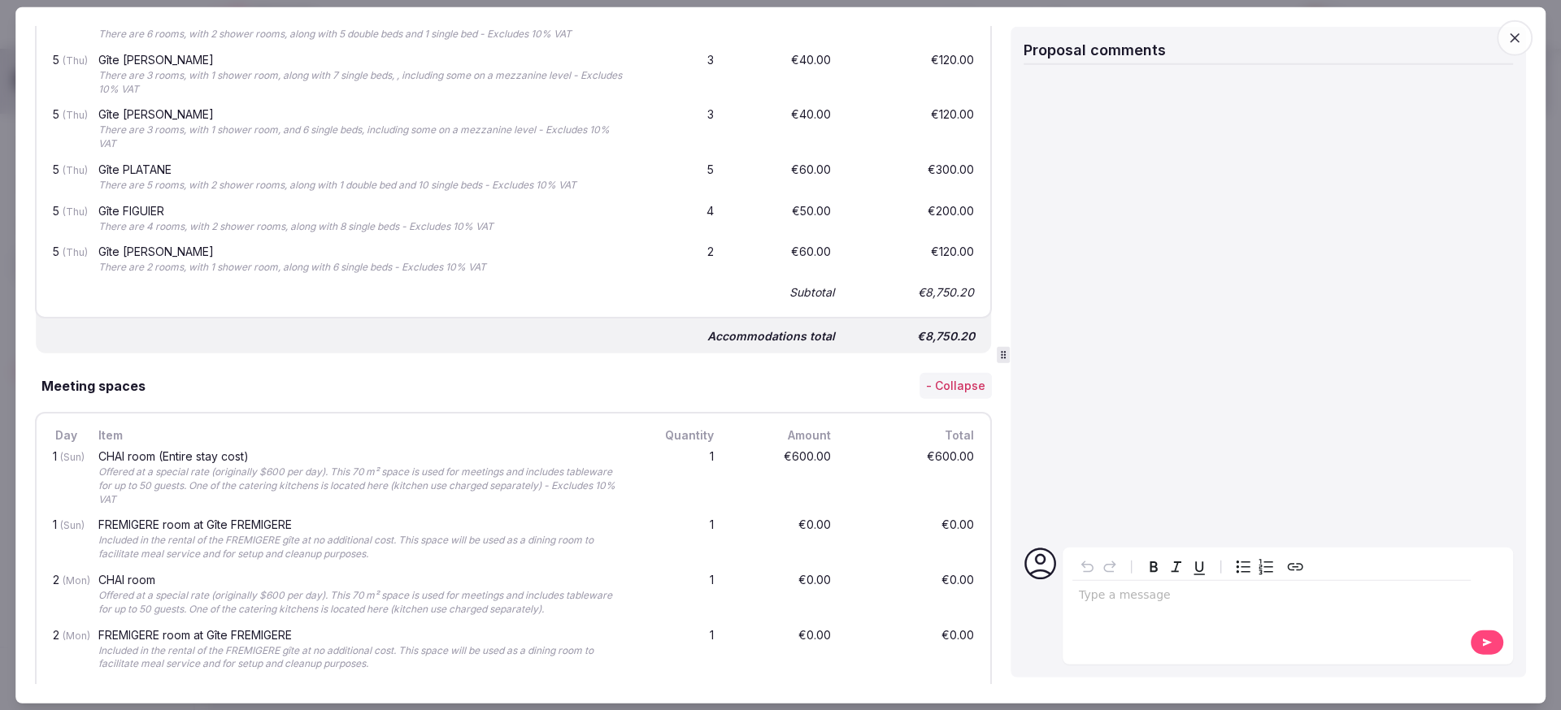
click at [905, 348] on div "Accommodations total €8,750.20" at bounding box center [513, 330] width 955 height 49
drag, startPoint x: 910, startPoint y: 335, endPoint x: 949, endPoint y: 333, distance: 39.0
click at [949, 333] on div "€8,750.20" at bounding box center [913, 336] width 130 height 23
click at [901, 338] on div "€8,750.20" at bounding box center [913, 336] width 130 height 23
drag, startPoint x: 904, startPoint y: 333, endPoint x: 964, endPoint y: 333, distance: 60.1
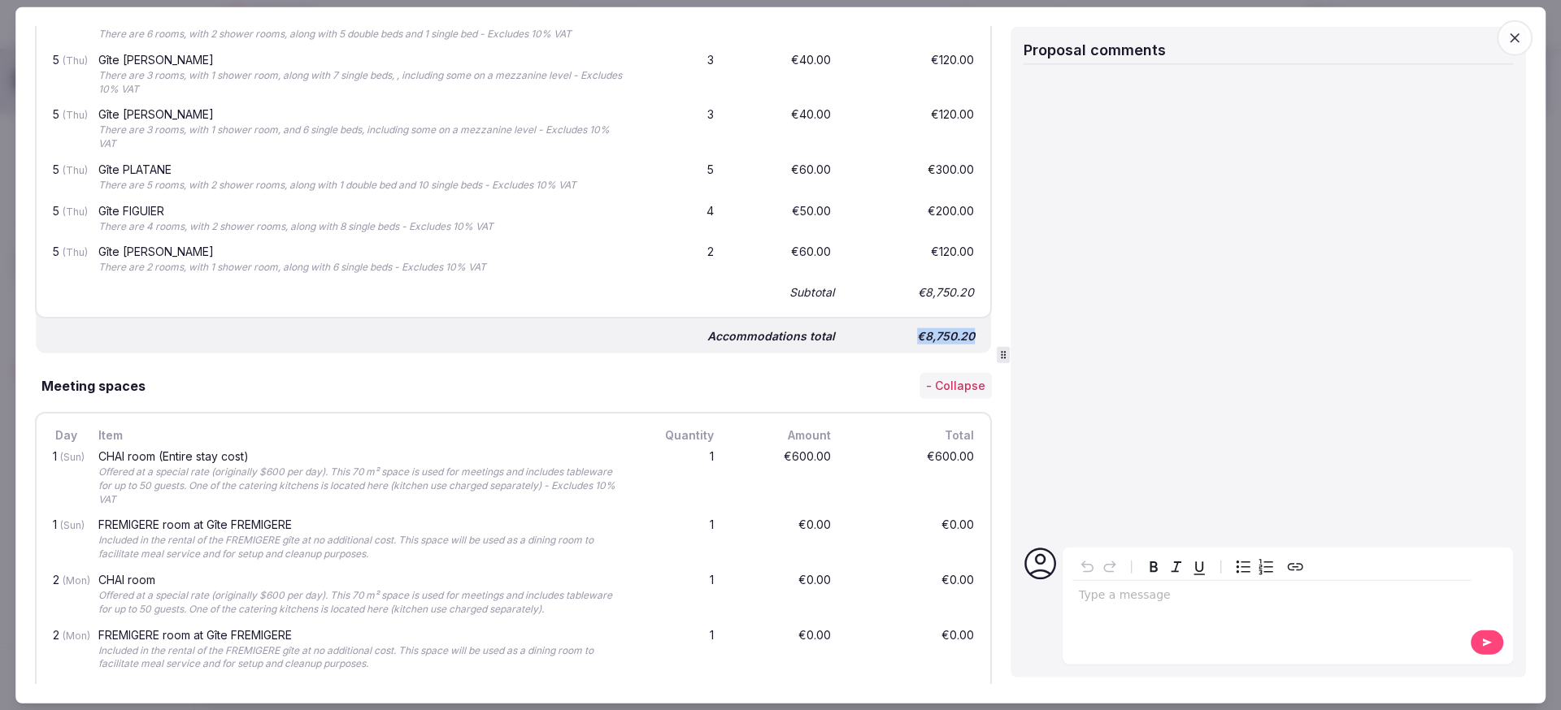
click at [964, 333] on div "€8,750.20" at bounding box center [913, 336] width 130 height 23
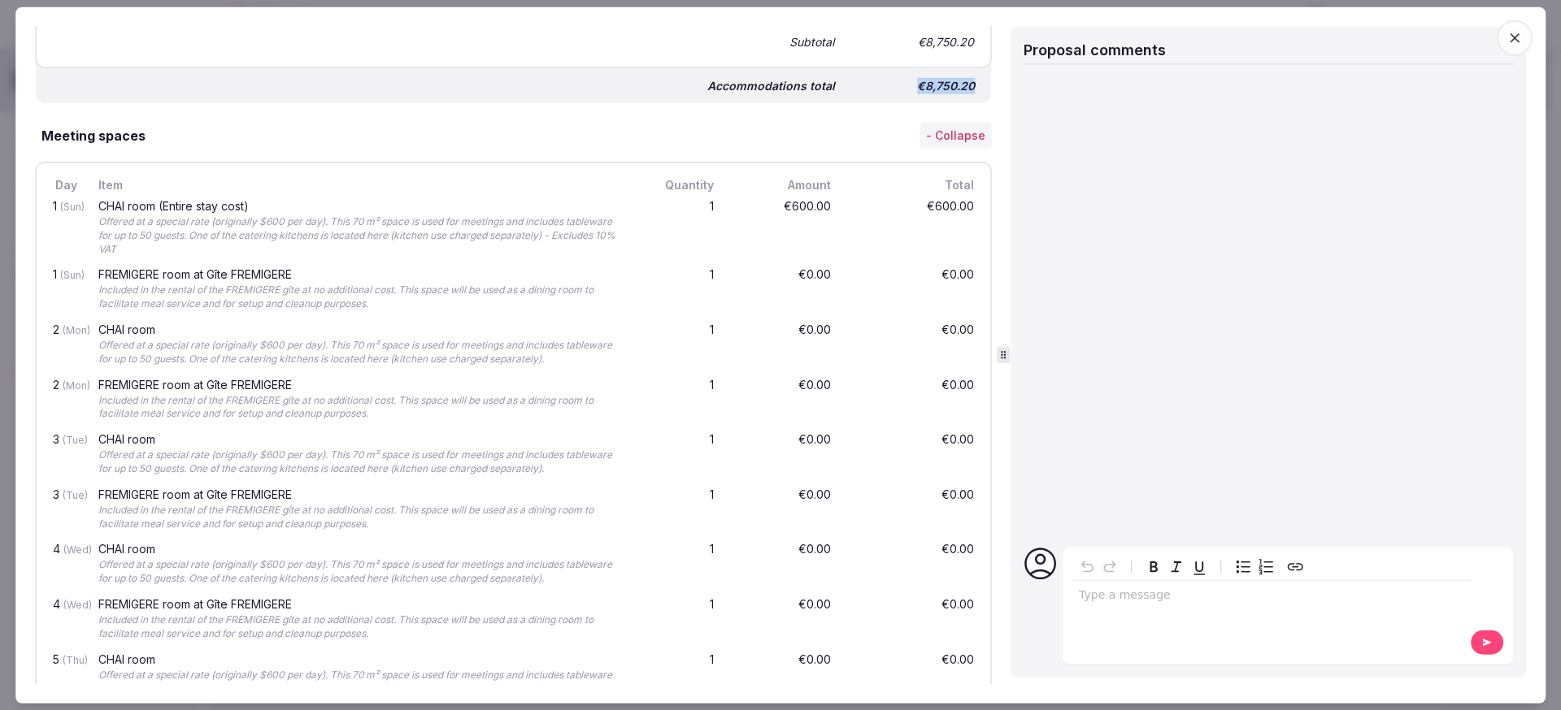
scroll to position [2595, 0]
click at [857, 236] on div "€600.00" at bounding box center [912, 233] width 130 height 62
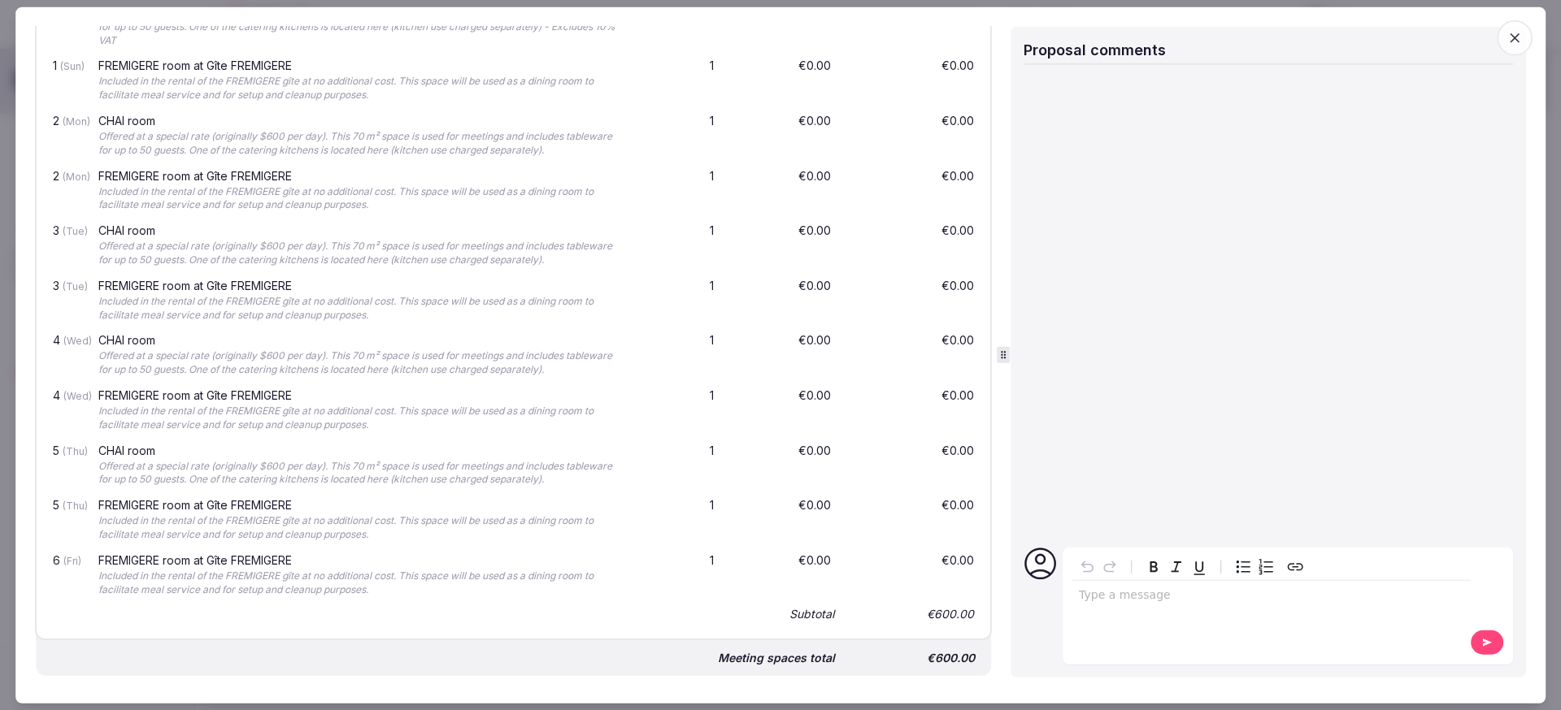
scroll to position [3040, 0]
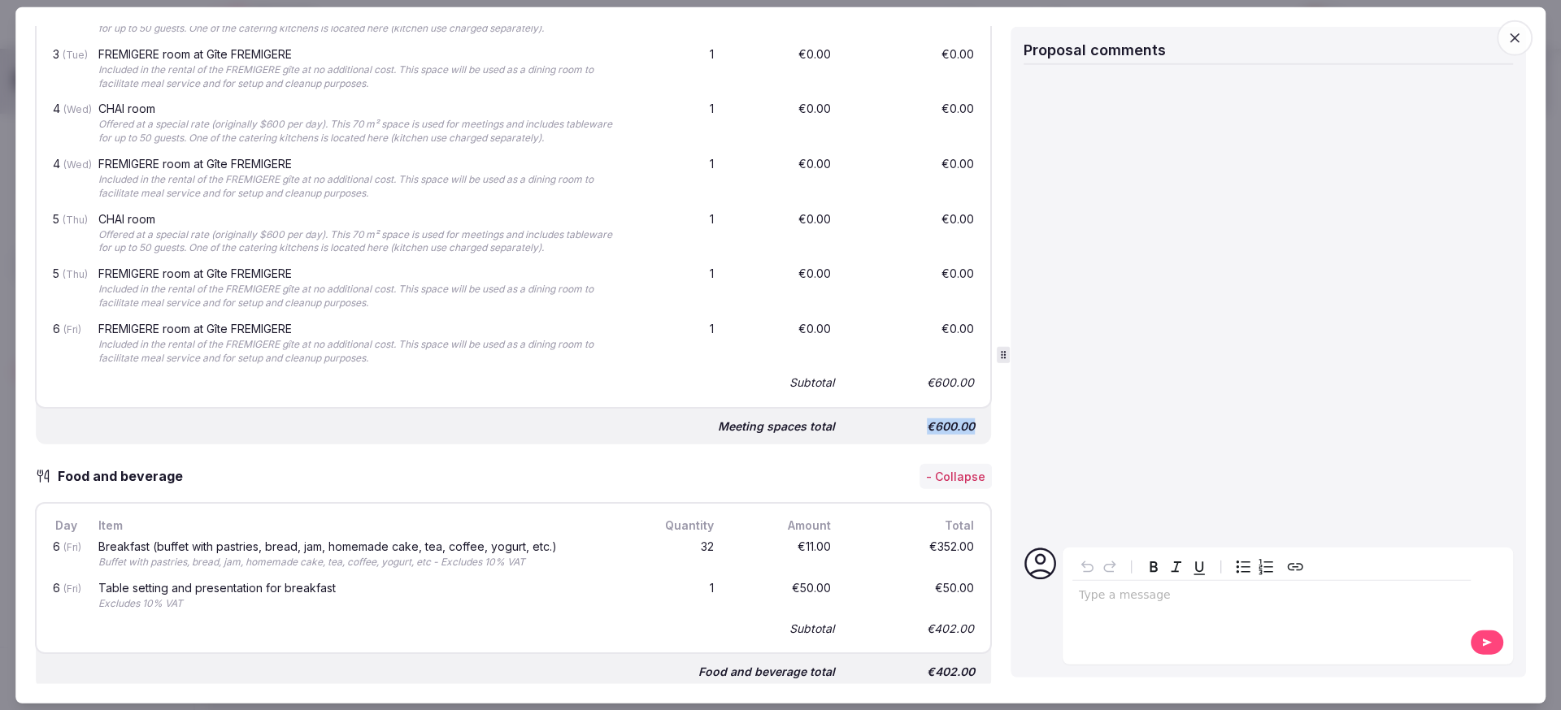
drag, startPoint x: 899, startPoint y: 428, endPoint x: 983, endPoint y: 425, distance: 84.6
click at [983, 425] on div "Proposal details for Domaine La Fromigere I 25-30 Jan 2026 Domaine La Fromigere…" at bounding box center [516, 356] width 962 height 658
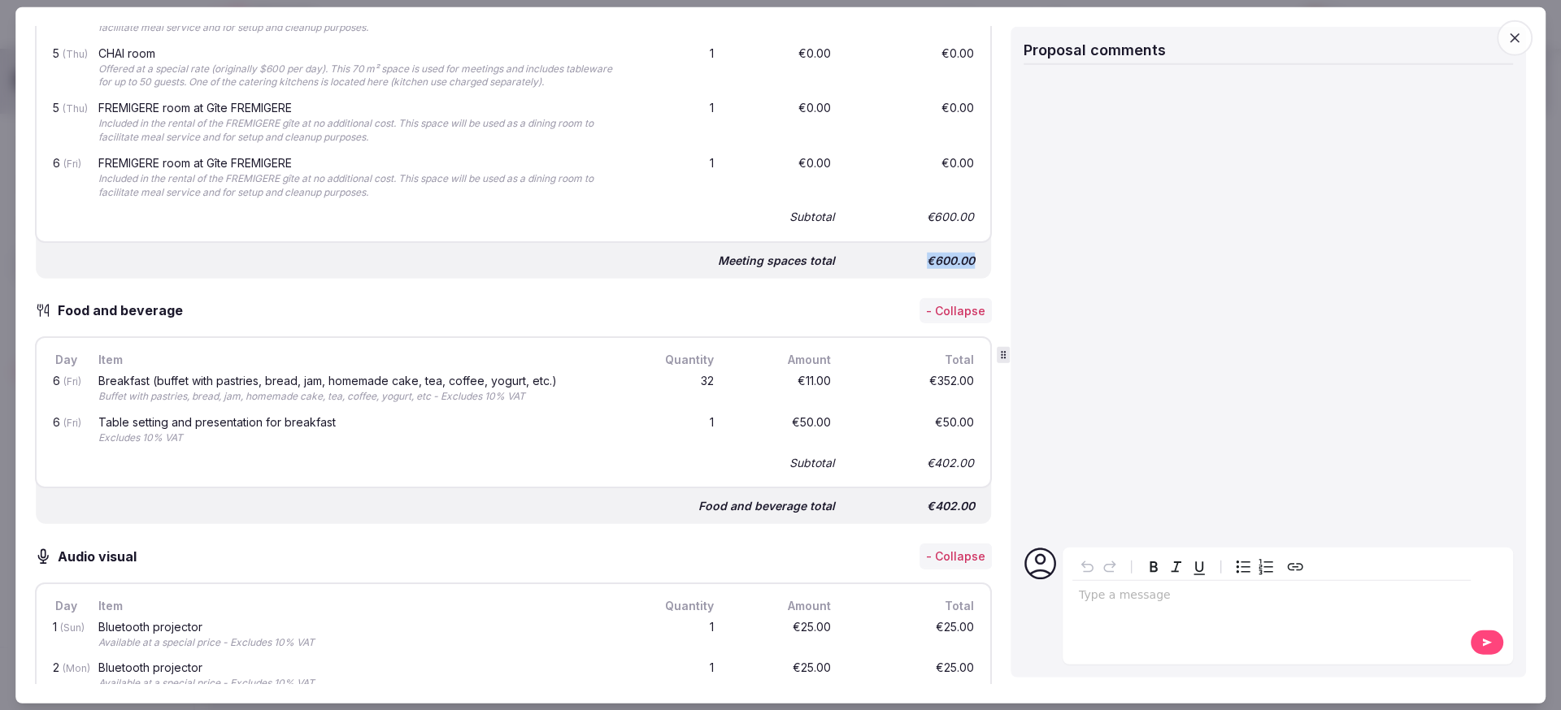
scroll to position [3245, 0]
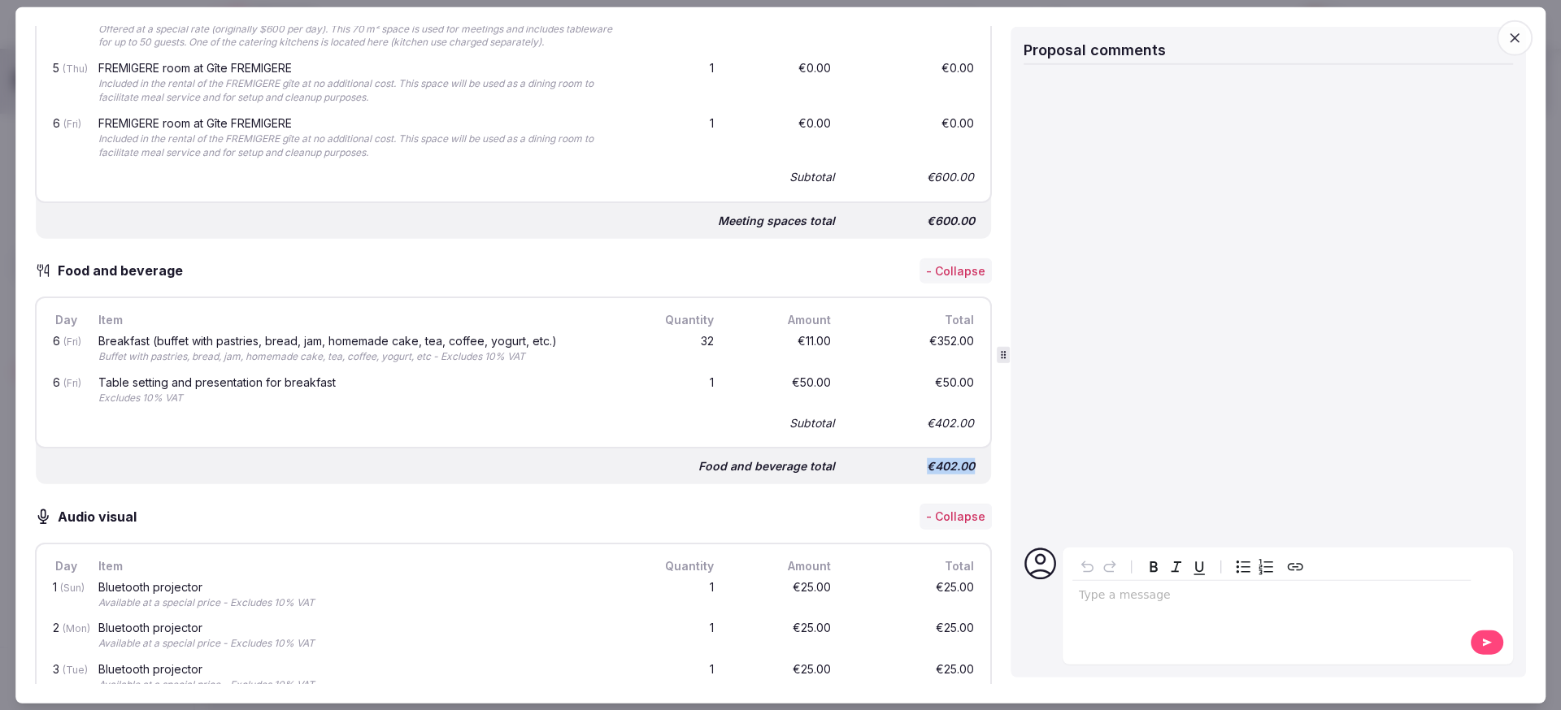
drag, startPoint x: 906, startPoint y: 464, endPoint x: 973, endPoint y: 470, distance: 66.9
click at [973, 470] on div "Food and beverage total €402.00" at bounding box center [513, 460] width 955 height 49
click at [725, 407] on div "6 (Fri) Table setting and presentation for breakfast Excludes 10% VAT 1 €50.00 …" at bounding box center [513, 391] width 927 height 41
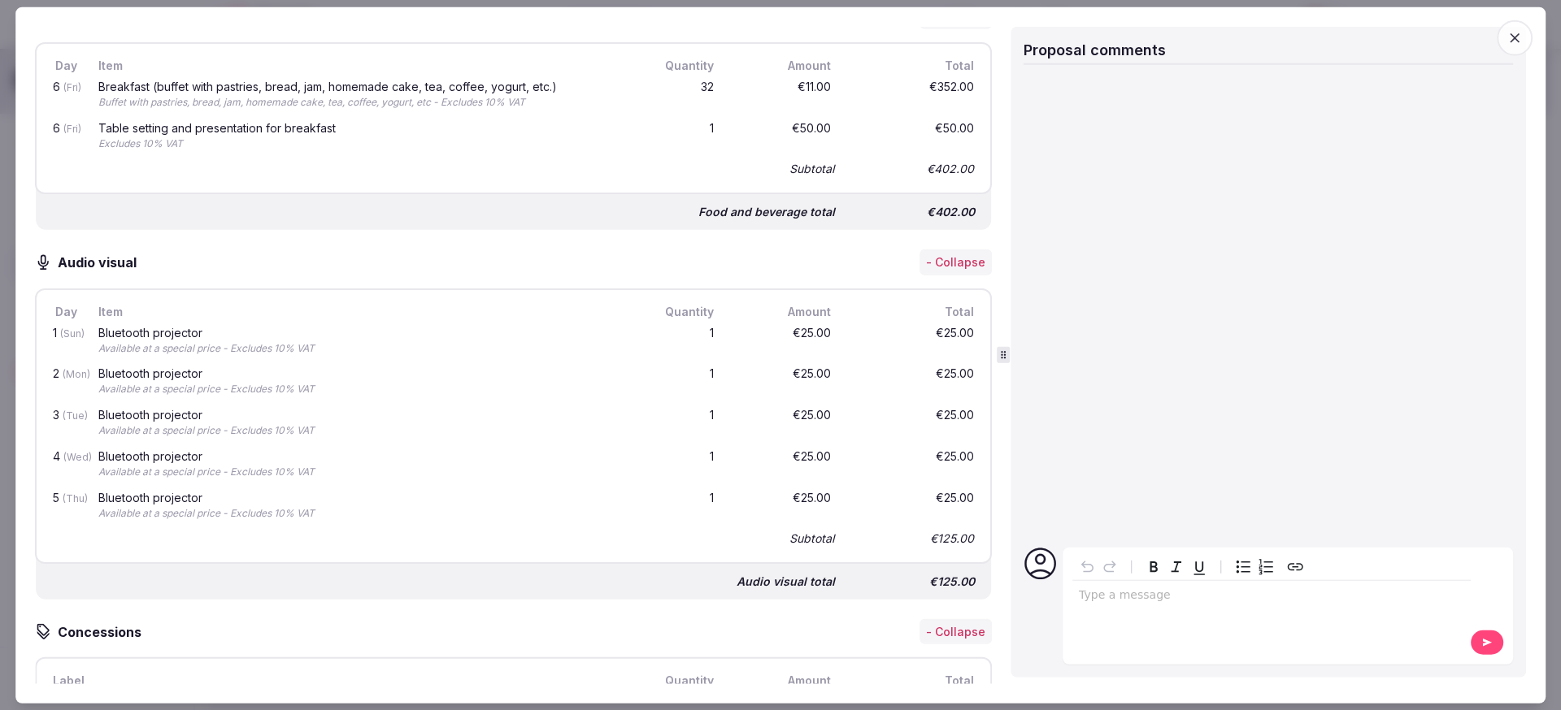
scroll to position [3701, 0]
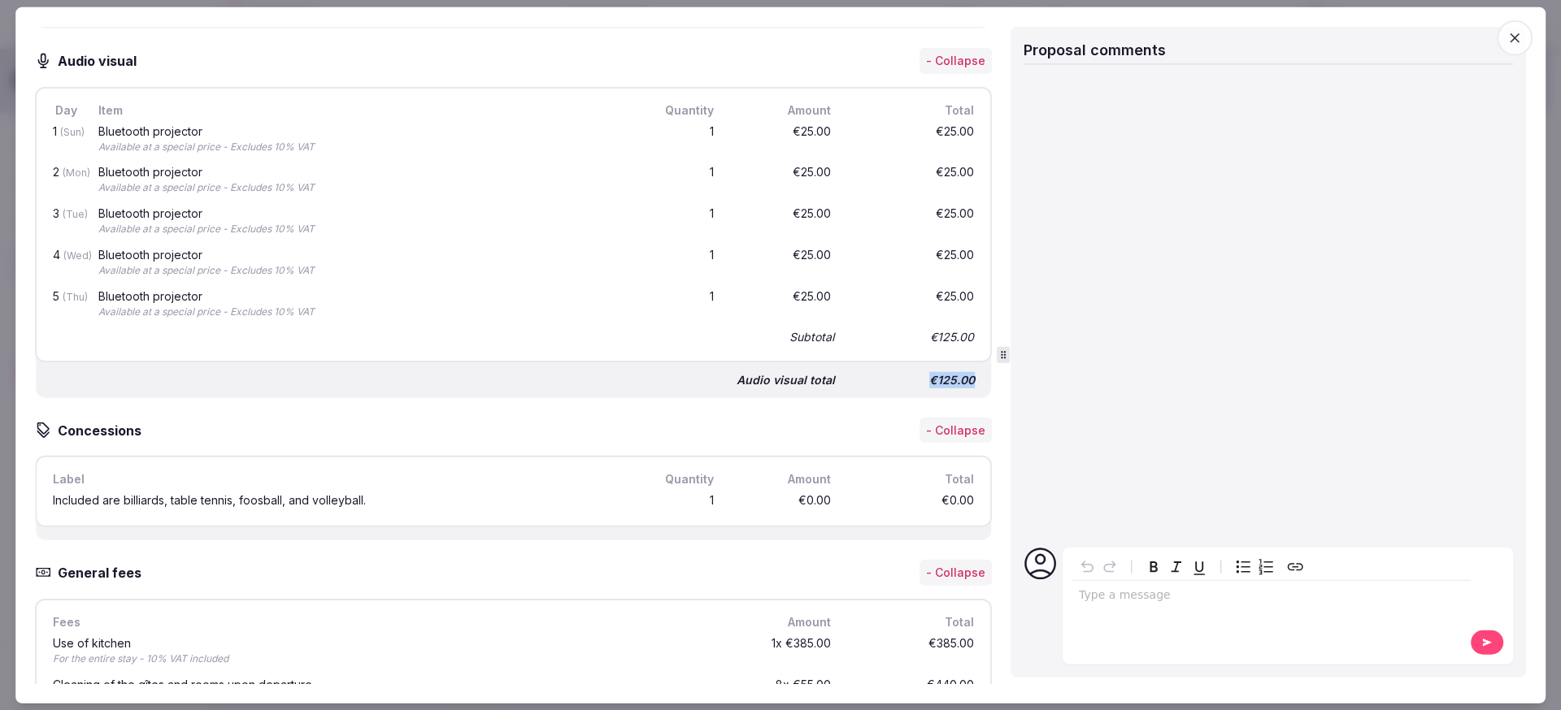
drag, startPoint x: 914, startPoint y: 376, endPoint x: 979, endPoint y: 376, distance: 65.0
click at [979, 376] on div "Audio visual - Collapse Day Item Quantity Amount Total 1 (Sun) Bluetooth projec…" at bounding box center [513, 223] width 957 height 350
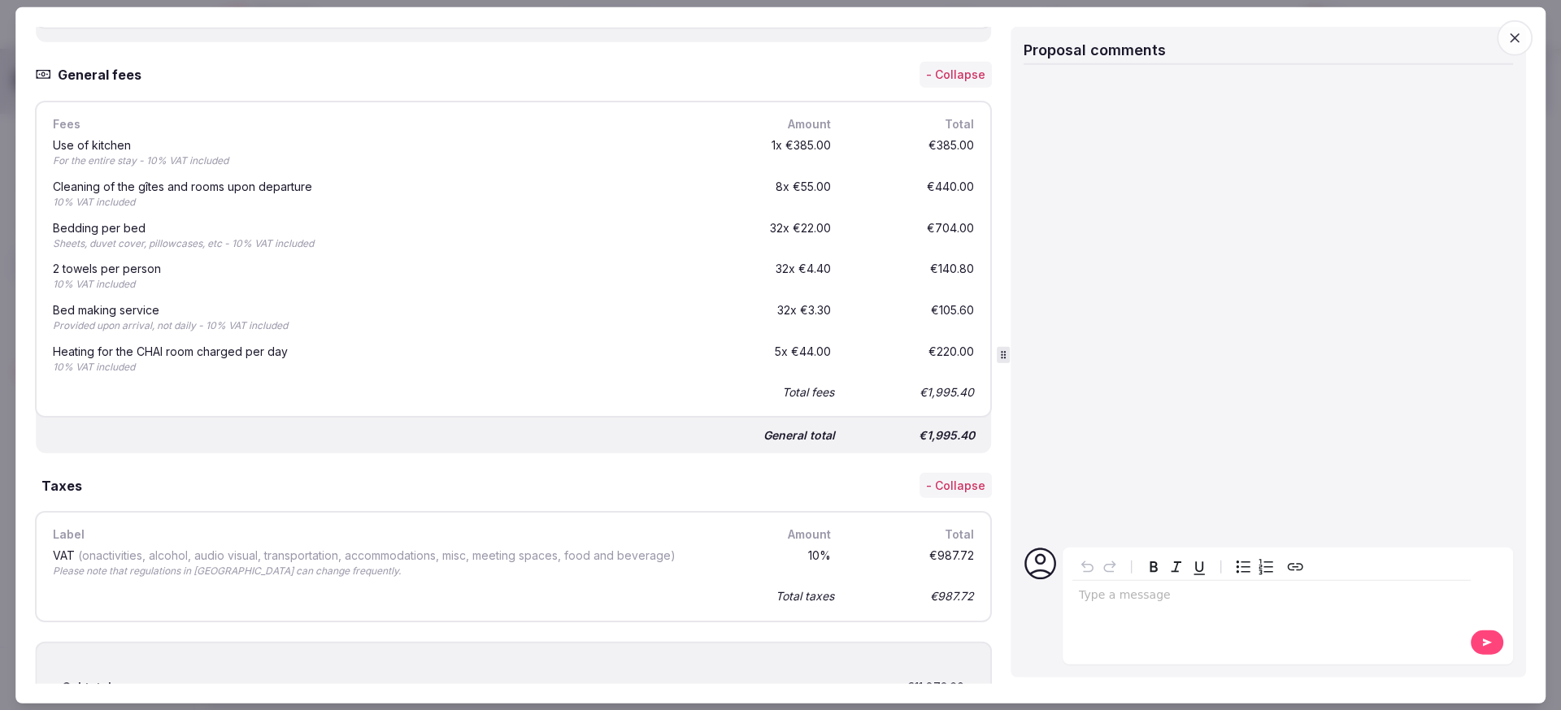
scroll to position [4153, 0]
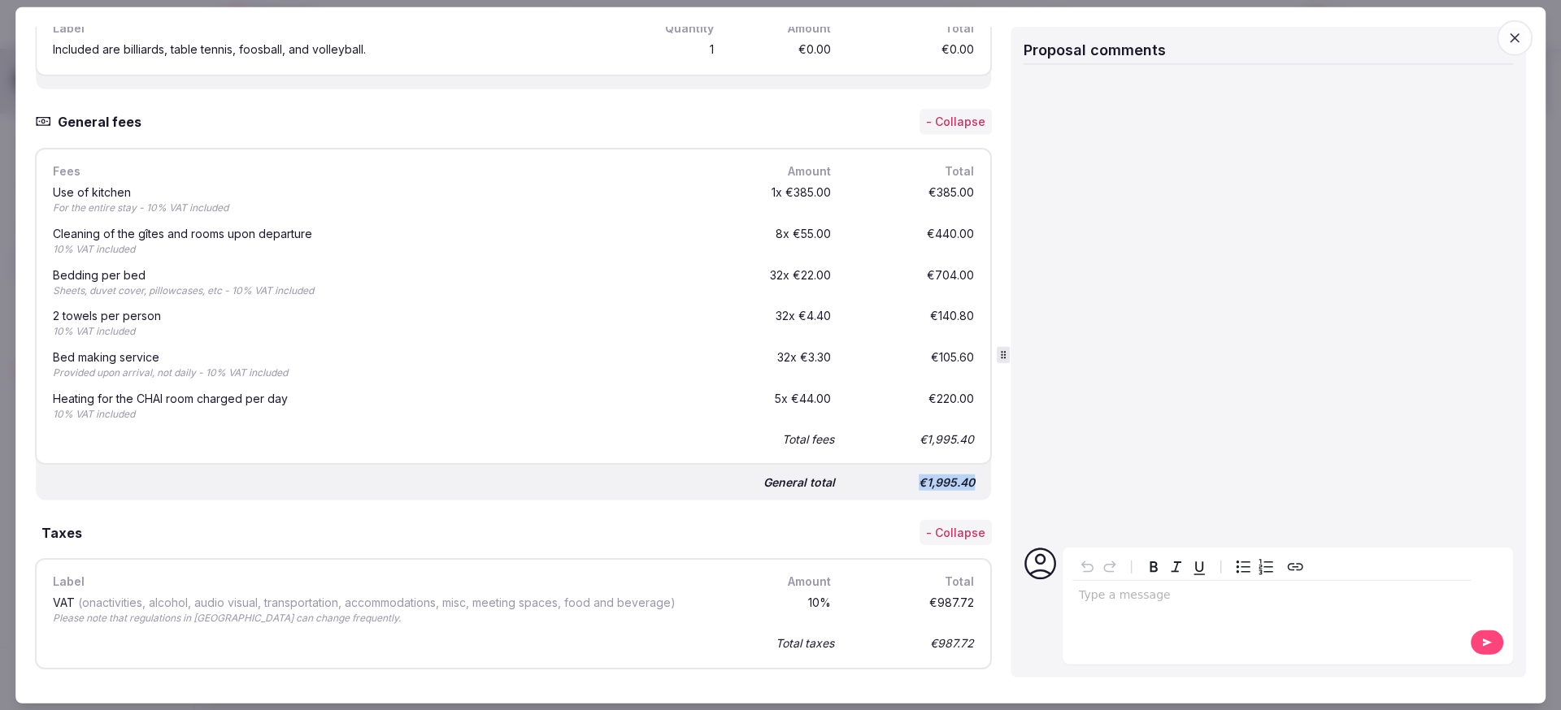
drag, startPoint x: 906, startPoint y: 484, endPoint x: 970, endPoint y: 481, distance: 63.4
click at [970, 481] on div "General total €1,995.40" at bounding box center [513, 476] width 955 height 49
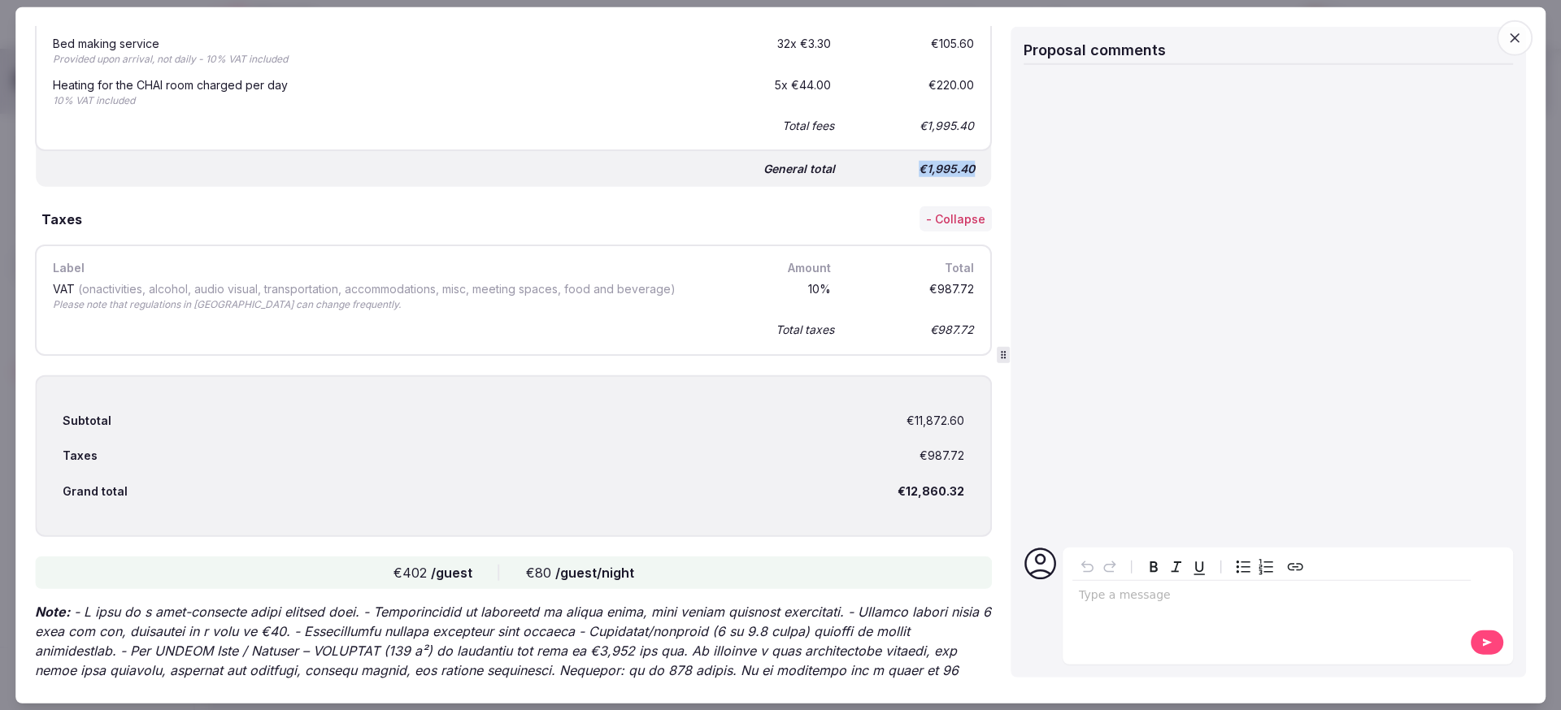
scroll to position [4507, 0]
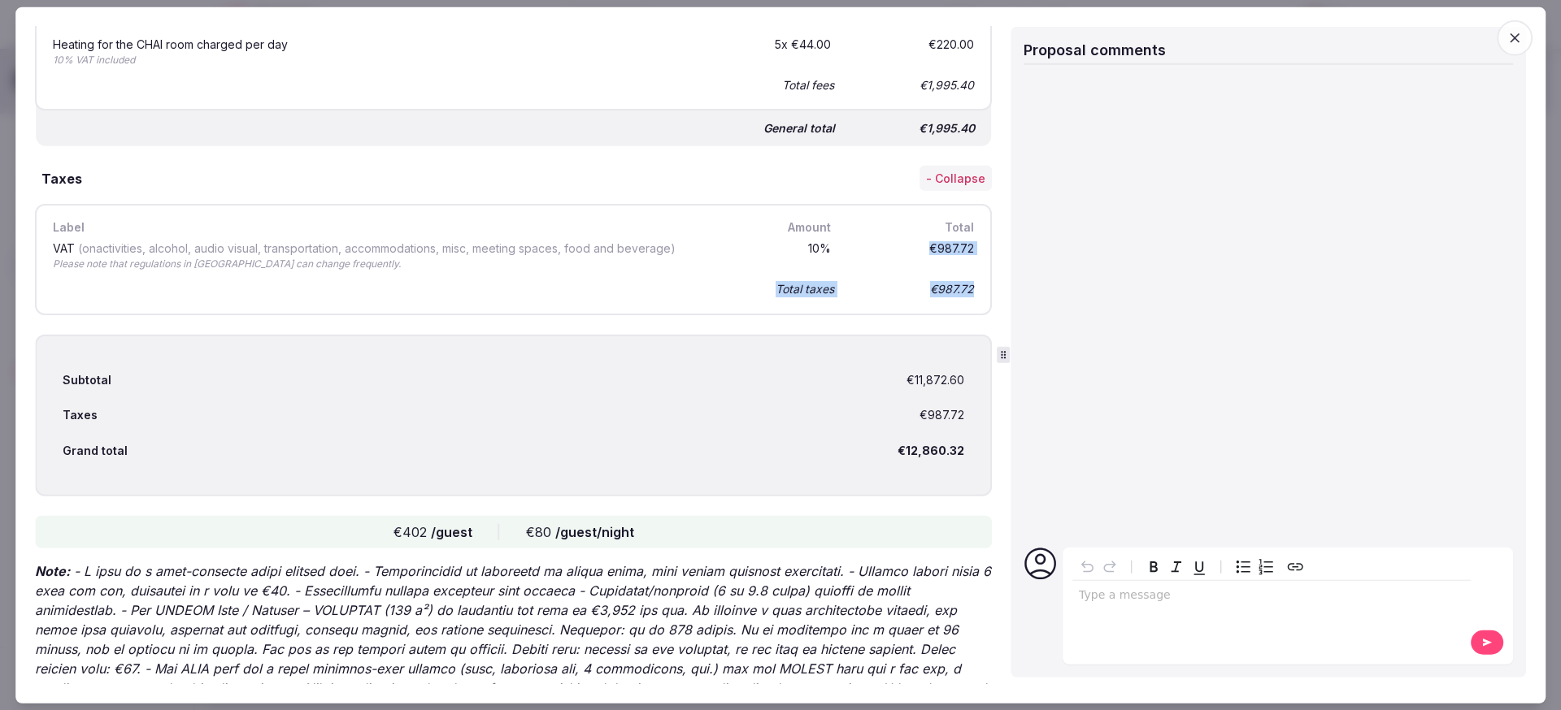
drag, startPoint x: 910, startPoint y: 247, endPoint x: 989, endPoint y: 247, distance: 78.8
click at [989, 247] on div "Proposal details for Domaine La Fromigere I 25-30 Jan 2026 Domaine La Fromigere…" at bounding box center [516, 356] width 962 height 658
click at [966, 251] on div "Label Amount Total VAT (on activities, alcohol, audio visual, transportation, a…" at bounding box center [513, 259] width 957 height 111
drag, startPoint x: 918, startPoint y: 248, endPoint x: 966, endPoint y: 248, distance: 48.0
click at [966, 248] on div "Label Amount Total VAT (on activities, alcohol, audio visual, transportation, a…" at bounding box center [513, 259] width 957 height 111
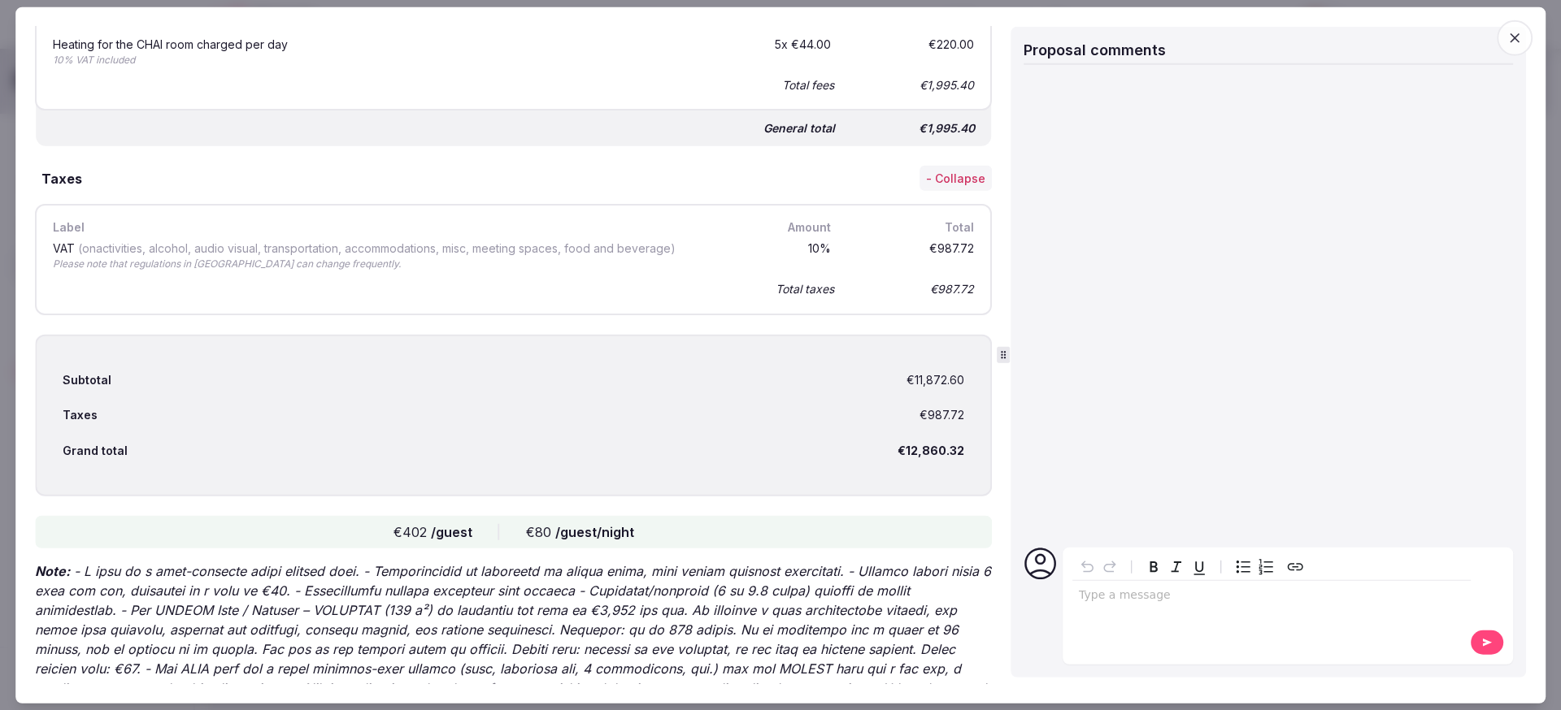
click at [723, 353] on div "Subtotal €11,872.60 Taxes €987.72 Grand total €12,860.32" at bounding box center [513, 416] width 957 height 162
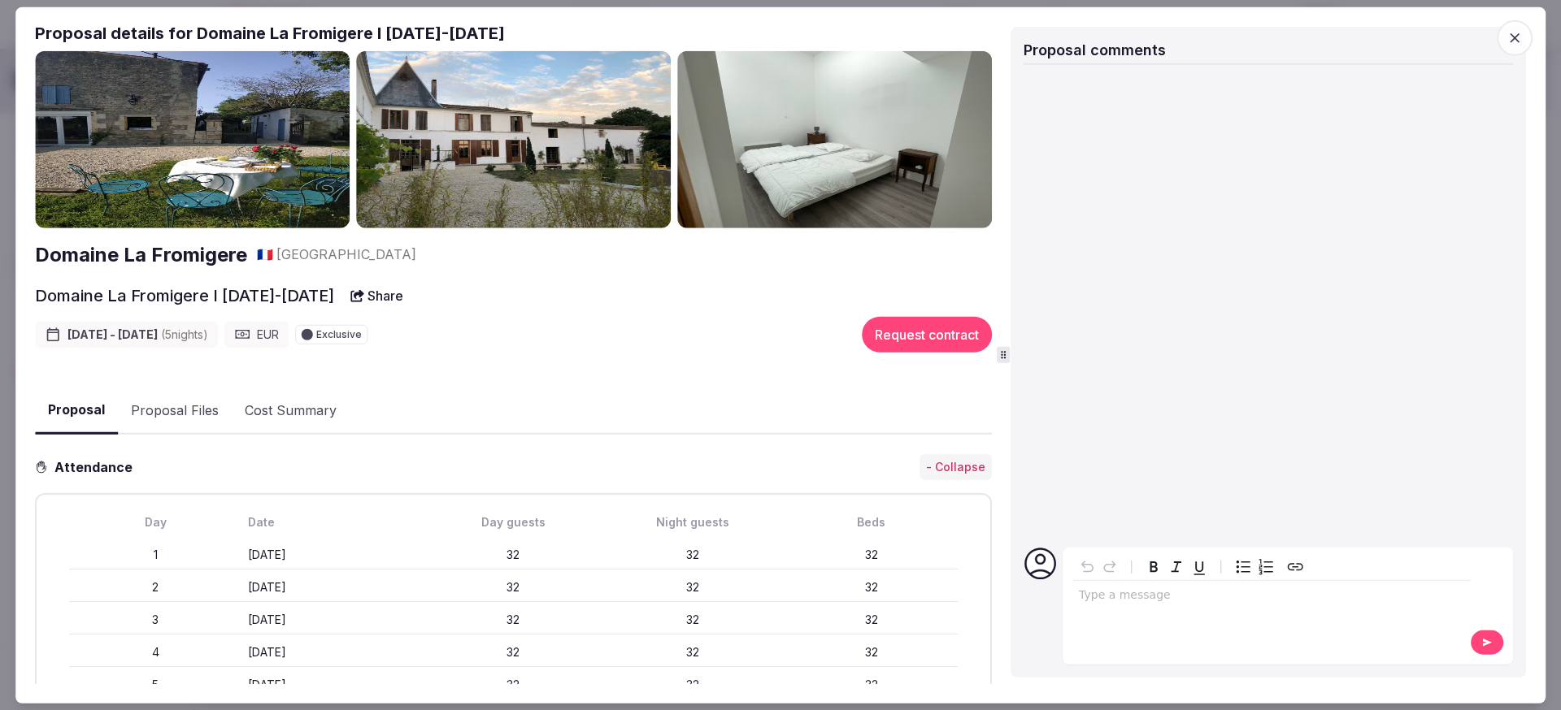
scroll to position [0, 0]
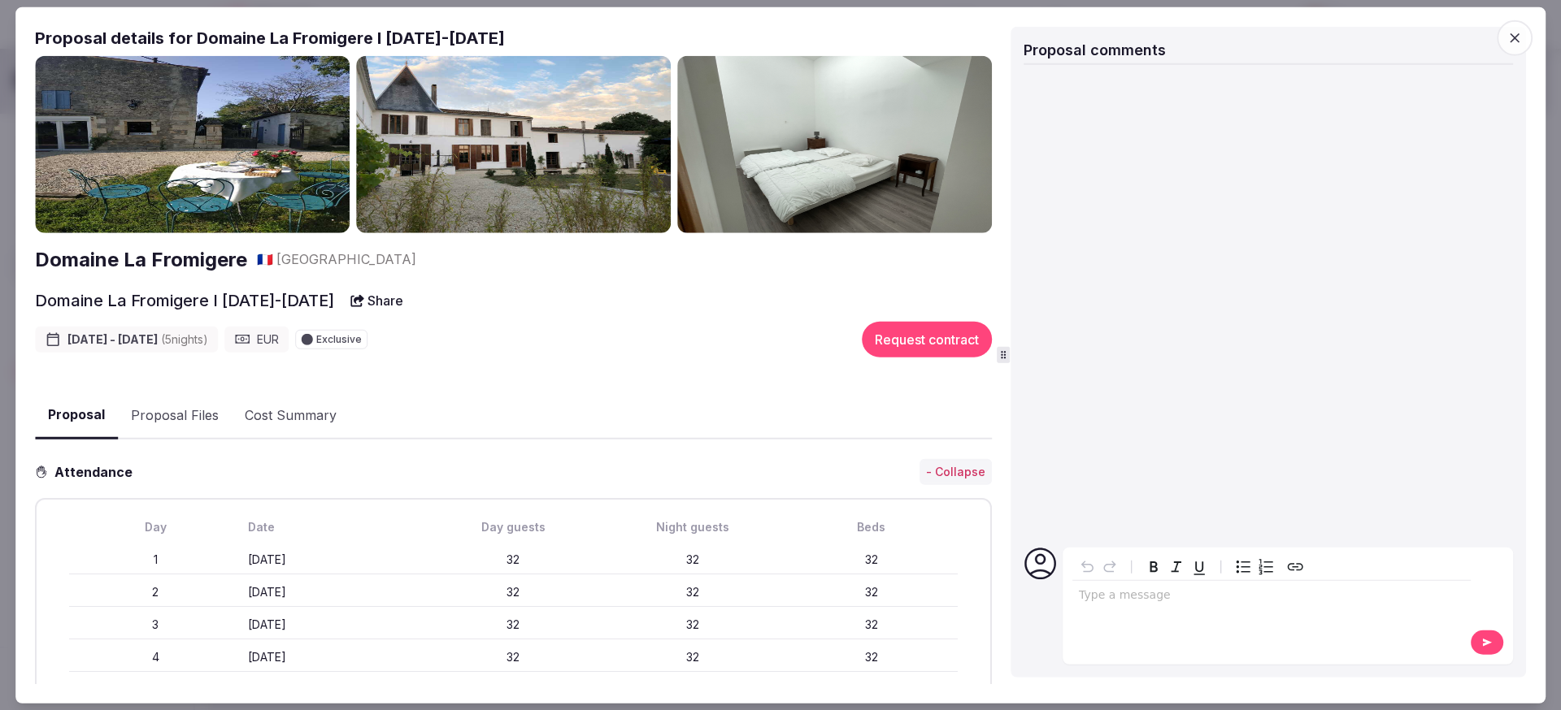
click at [171, 426] on button "Proposal Files" at bounding box center [175, 415] width 114 height 47
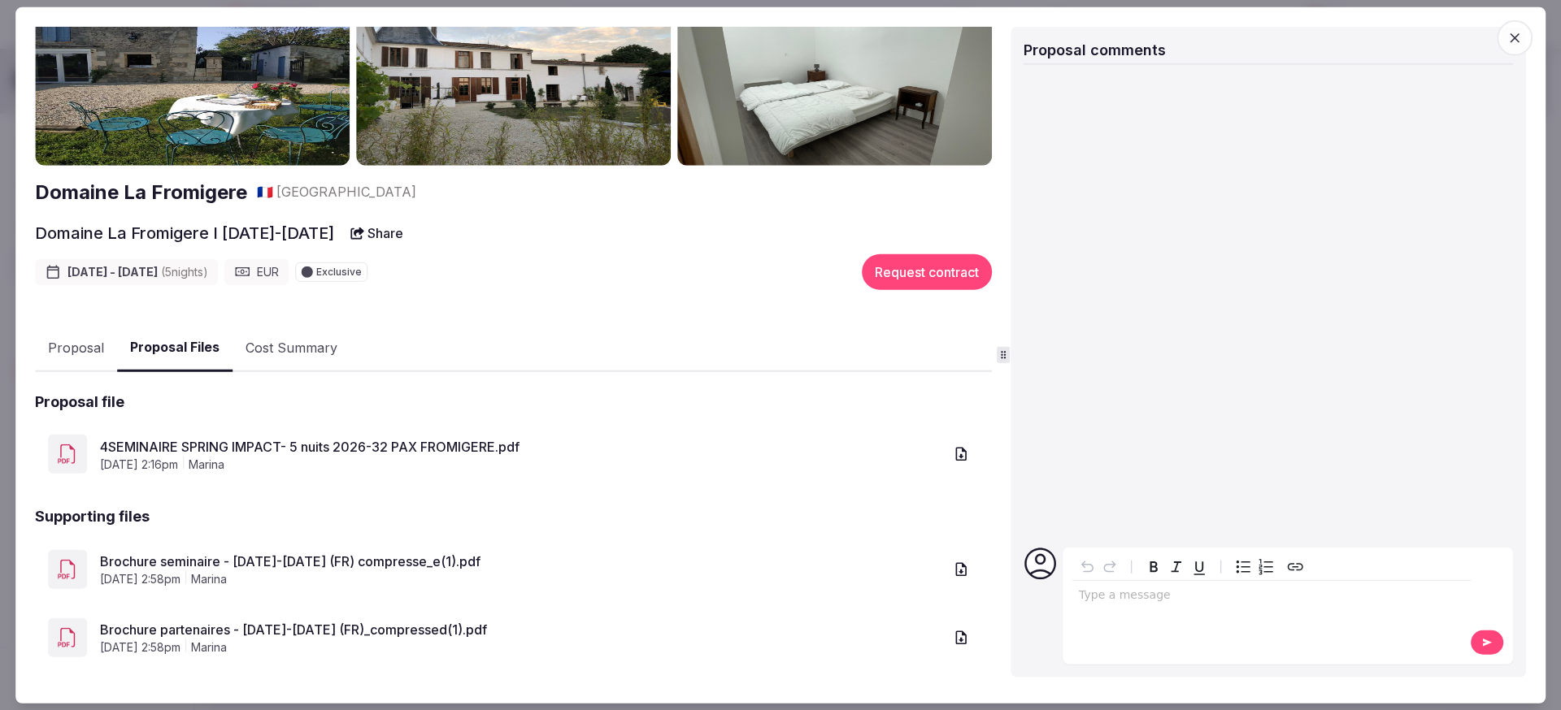
scroll to position [84, 0]
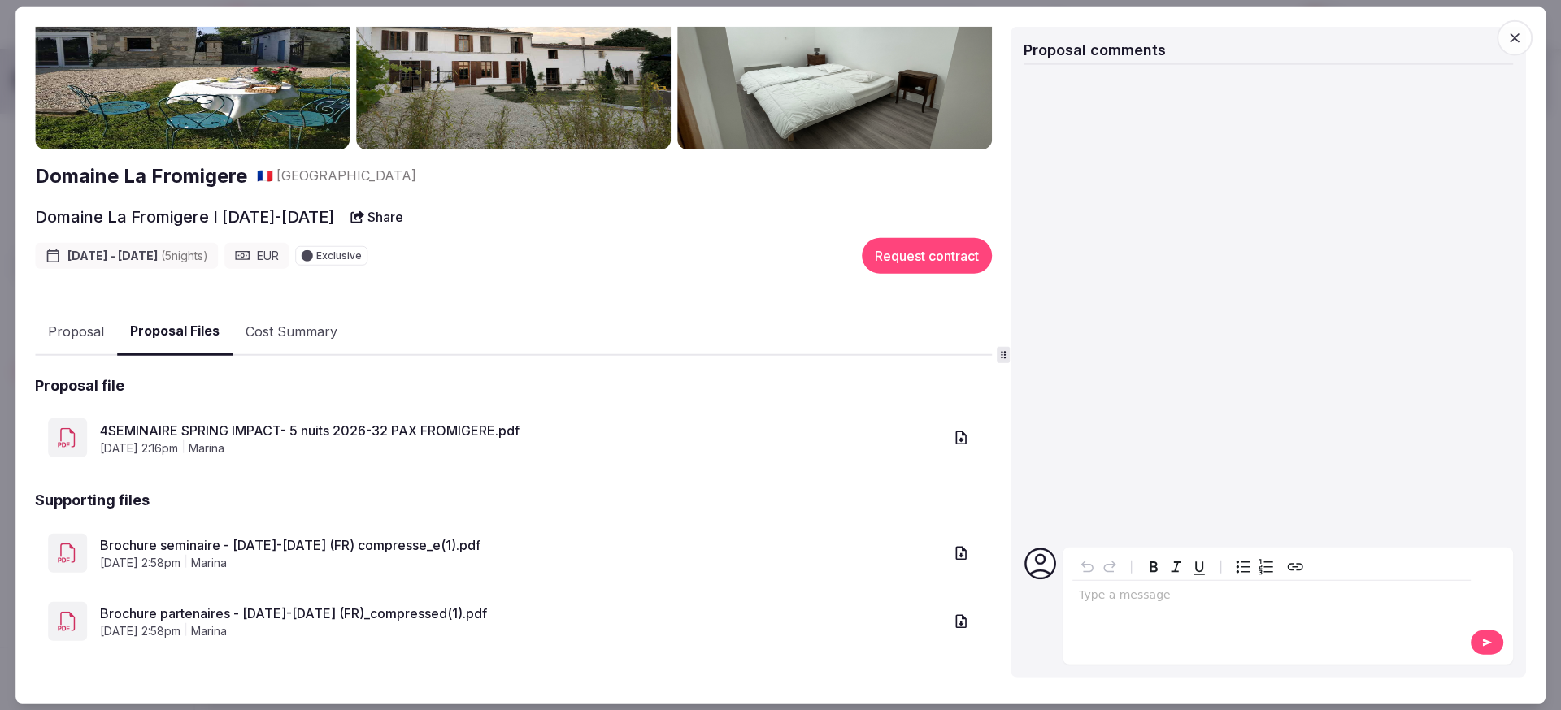
click at [58, 342] on button "Proposal" at bounding box center [76, 331] width 82 height 47
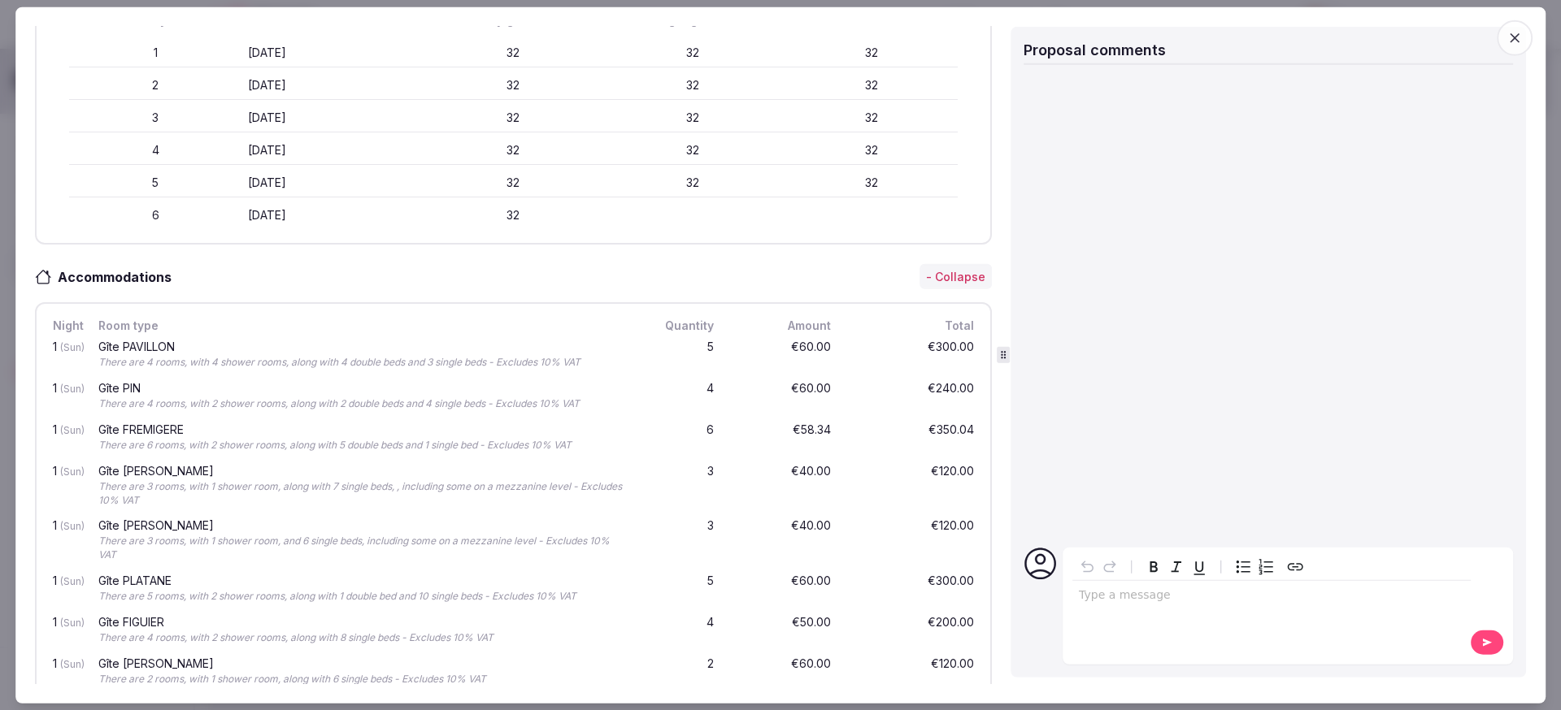
scroll to position [0, 0]
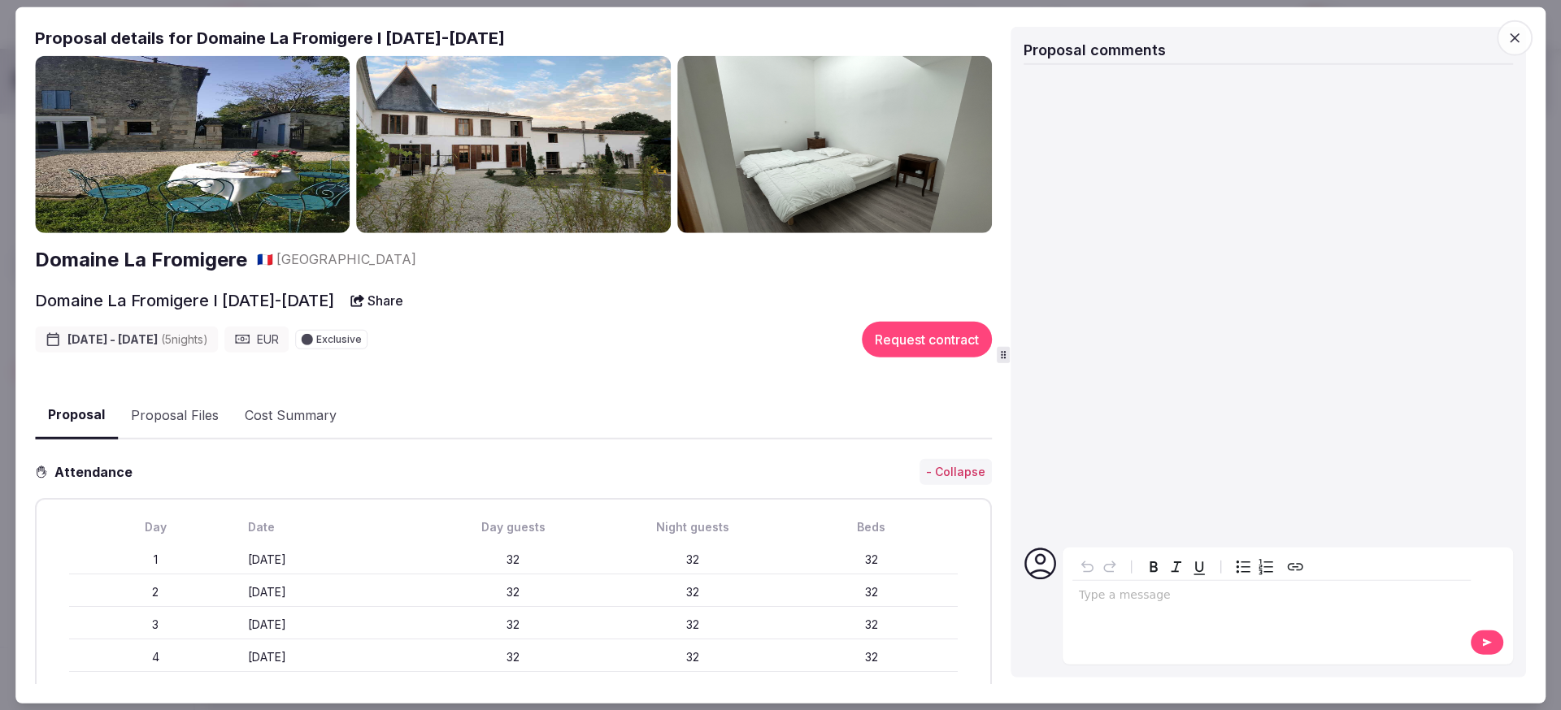
click at [150, 419] on button "Proposal Files" at bounding box center [175, 415] width 114 height 47
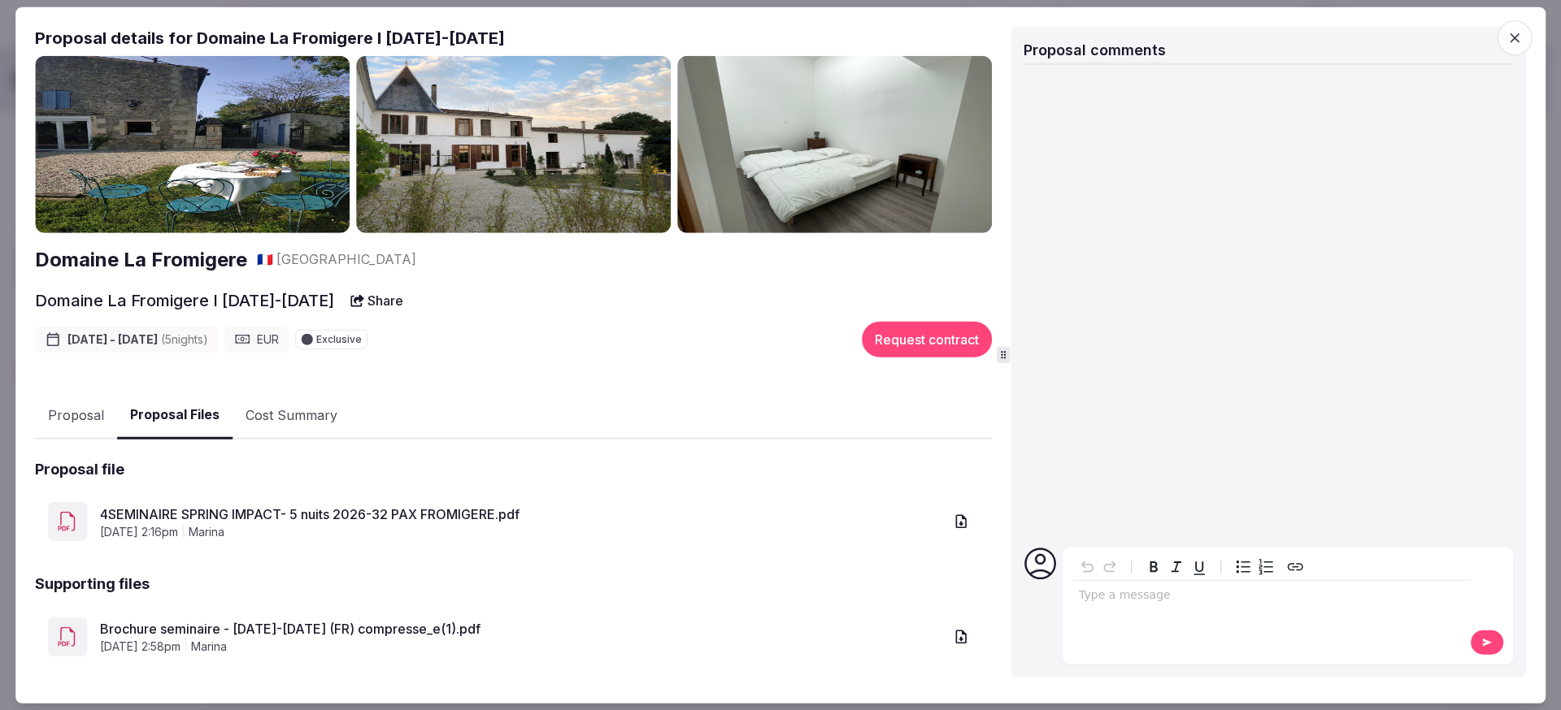
click at [264, 508] on link "4SEMINAIRE SPRING IMPACT- 5 nuits 2026-32 PAX FROMIGERE.pdf" at bounding box center [521, 514] width 843 height 20
click at [72, 430] on button "Proposal" at bounding box center [76, 415] width 82 height 47
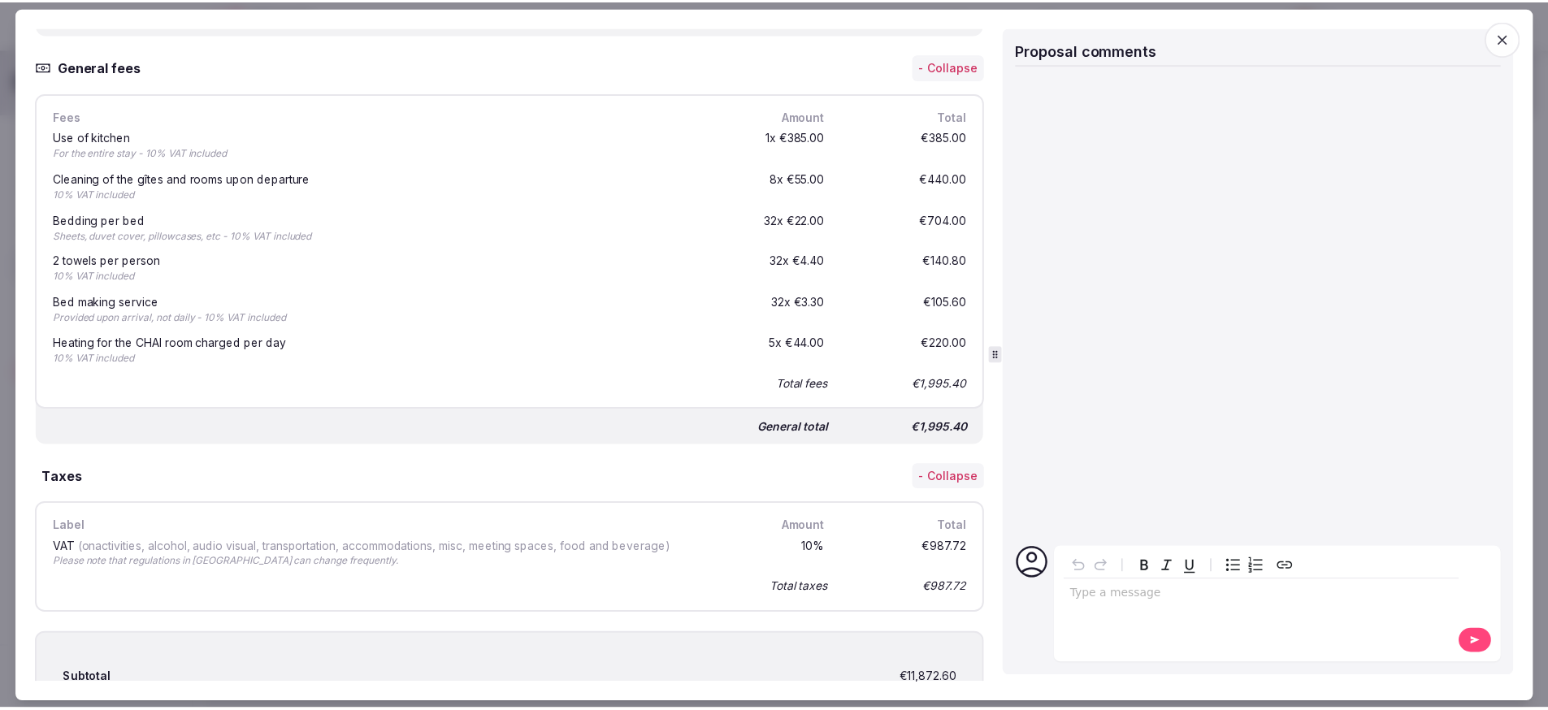
scroll to position [4211, 0]
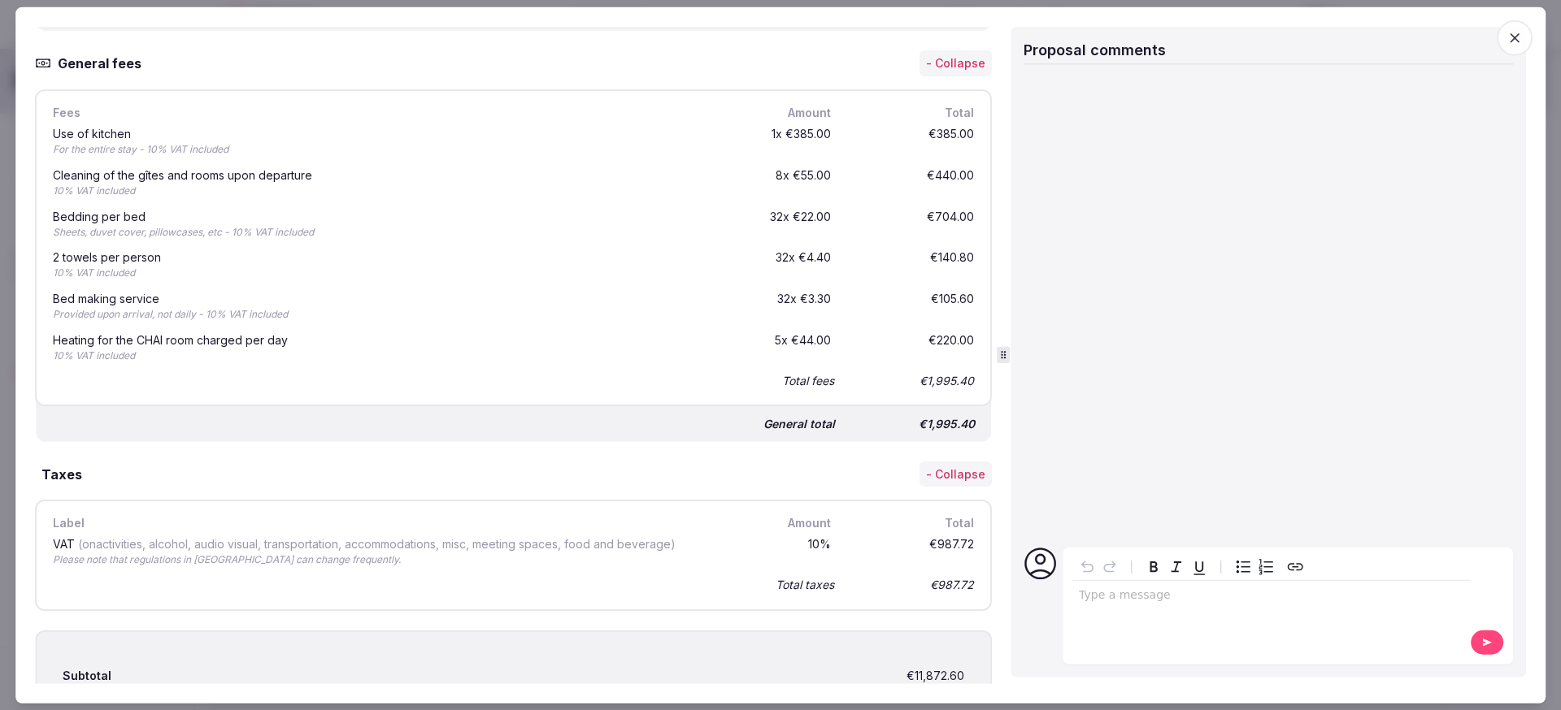
click at [5, 12] on div at bounding box center [780, 355] width 1561 height 710
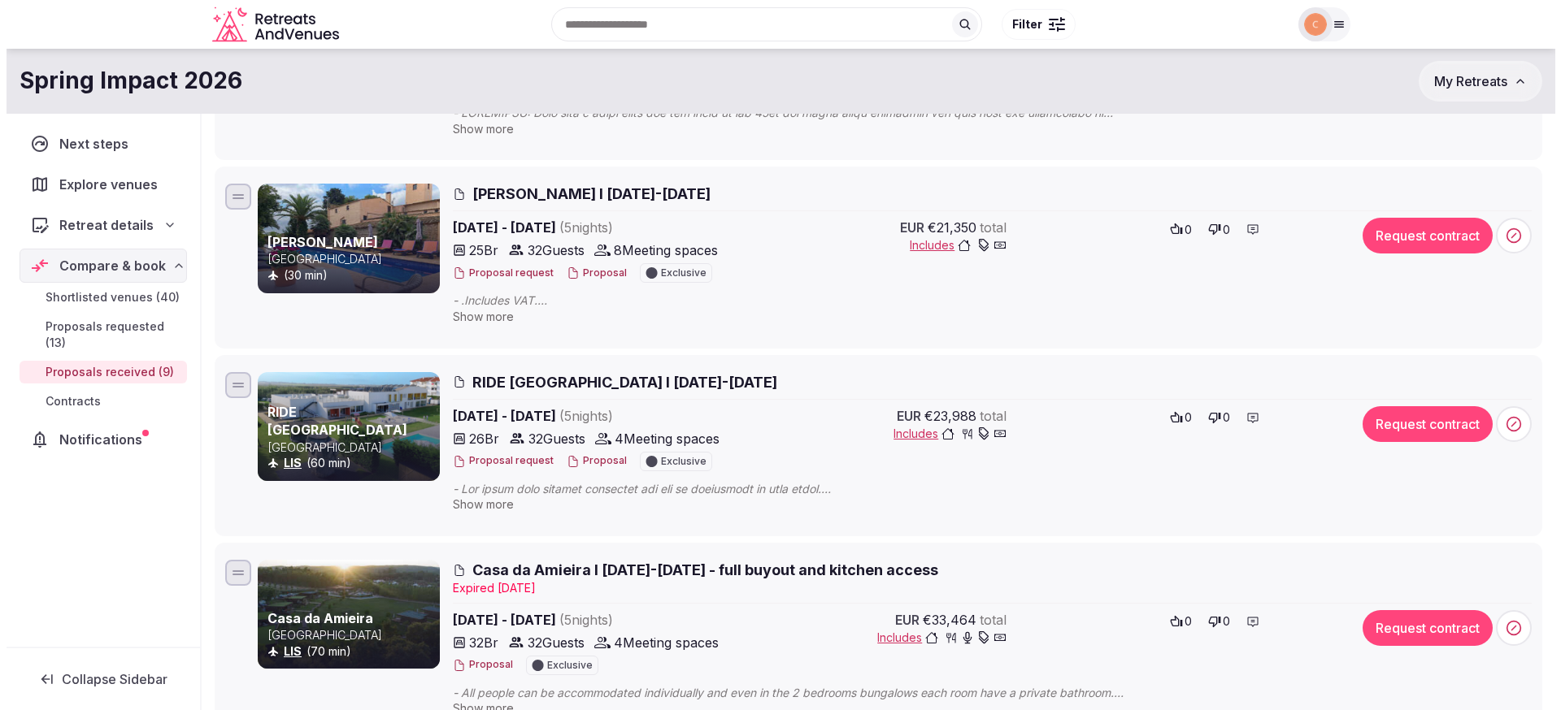
scroll to position [1222, 0]
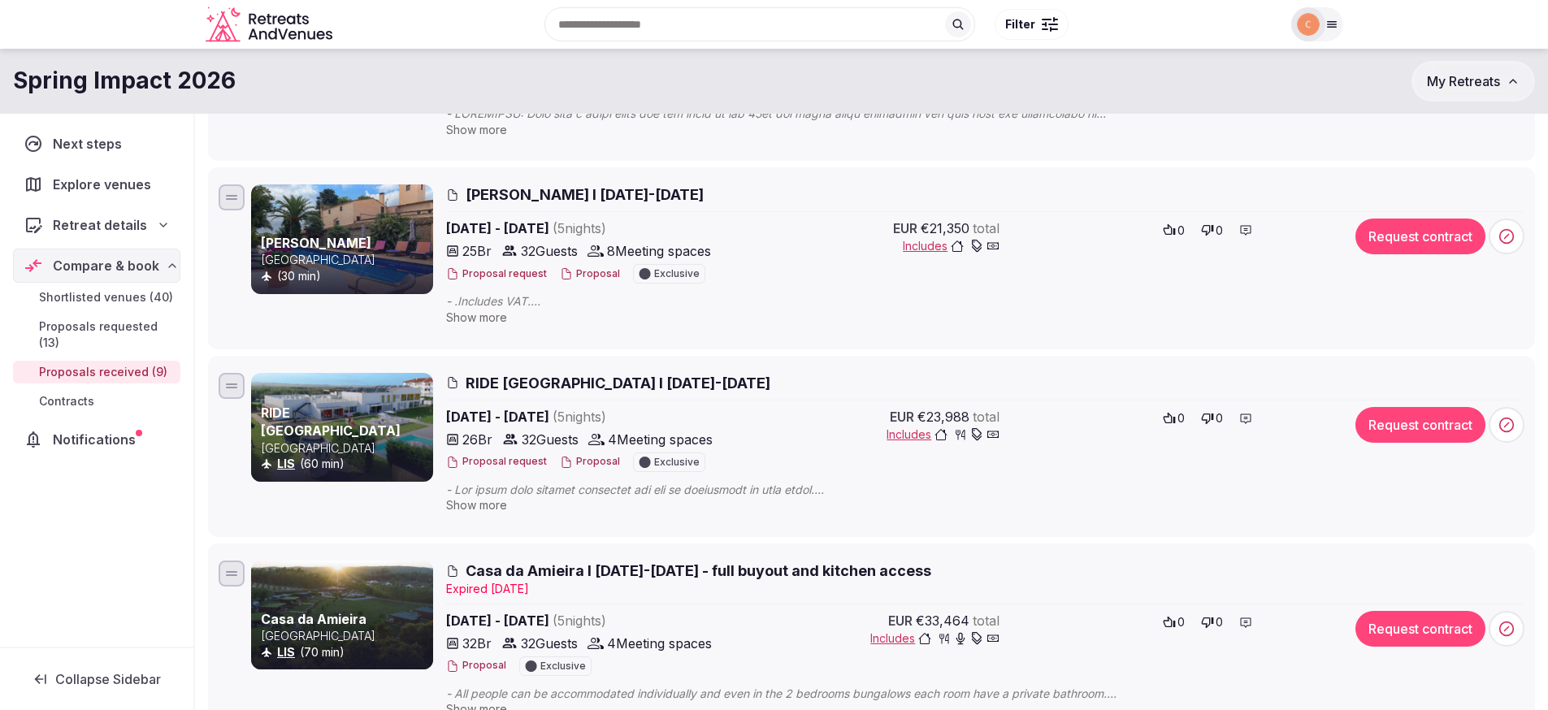
click at [704, 195] on span "[PERSON_NAME] I [DATE]-[DATE]" at bounding box center [585, 195] width 238 height 20
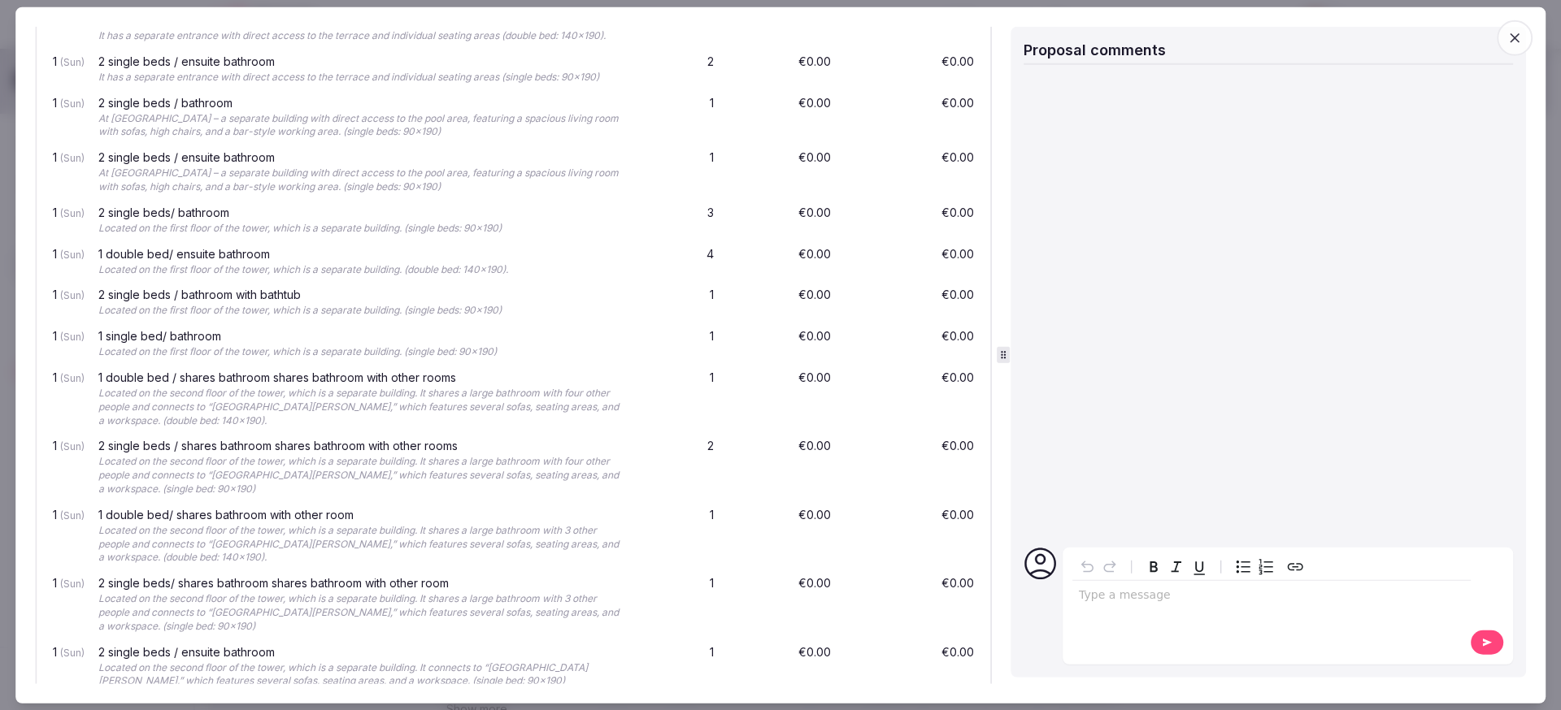
scroll to position [917, 0]
click at [1513, 33] on icon "button" at bounding box center [1514, 38] width 16 height 16
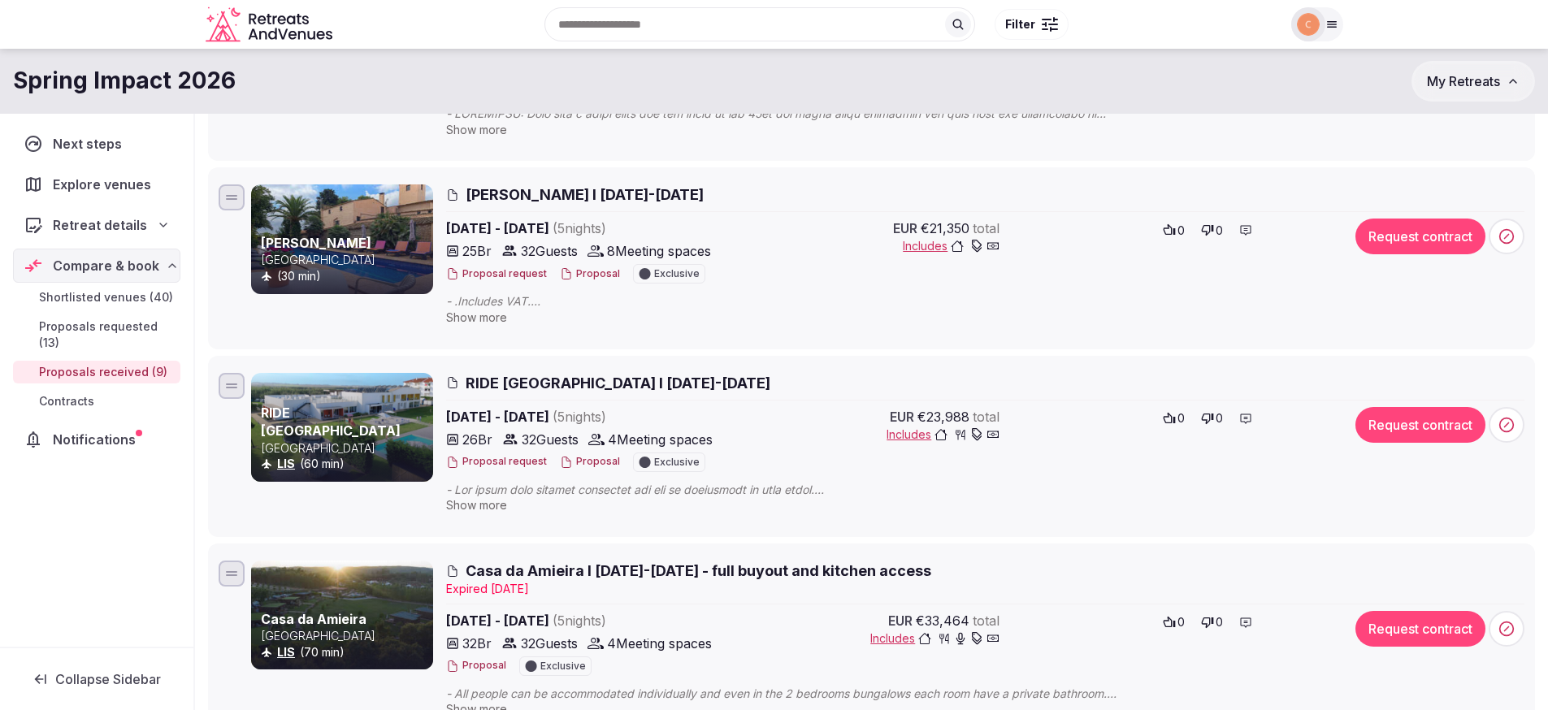
click at [573, 191] on span "[PERSON_NAME] I [DATE]-[DATE]" at bounding box center [585, 195] width 238 height 20
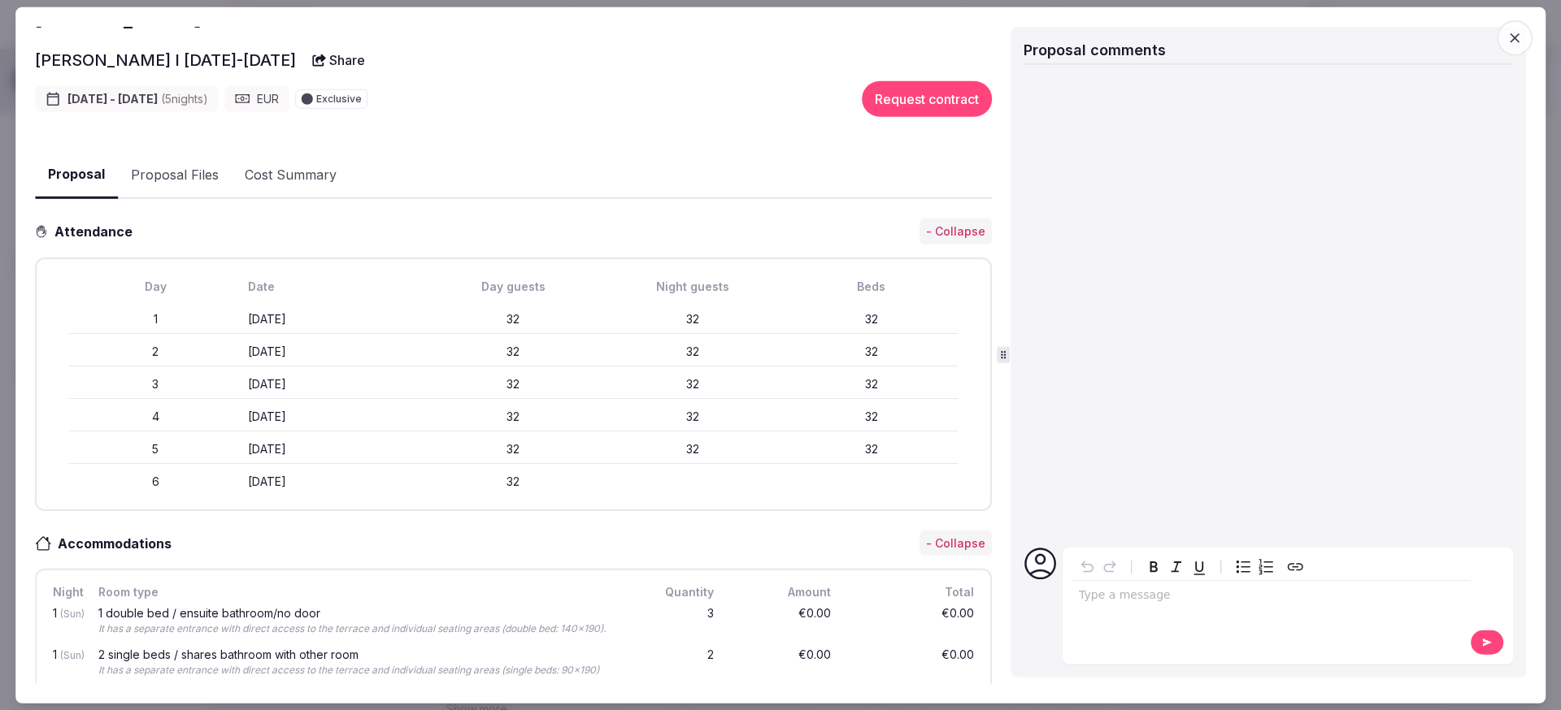
scroll to position [84, 0]
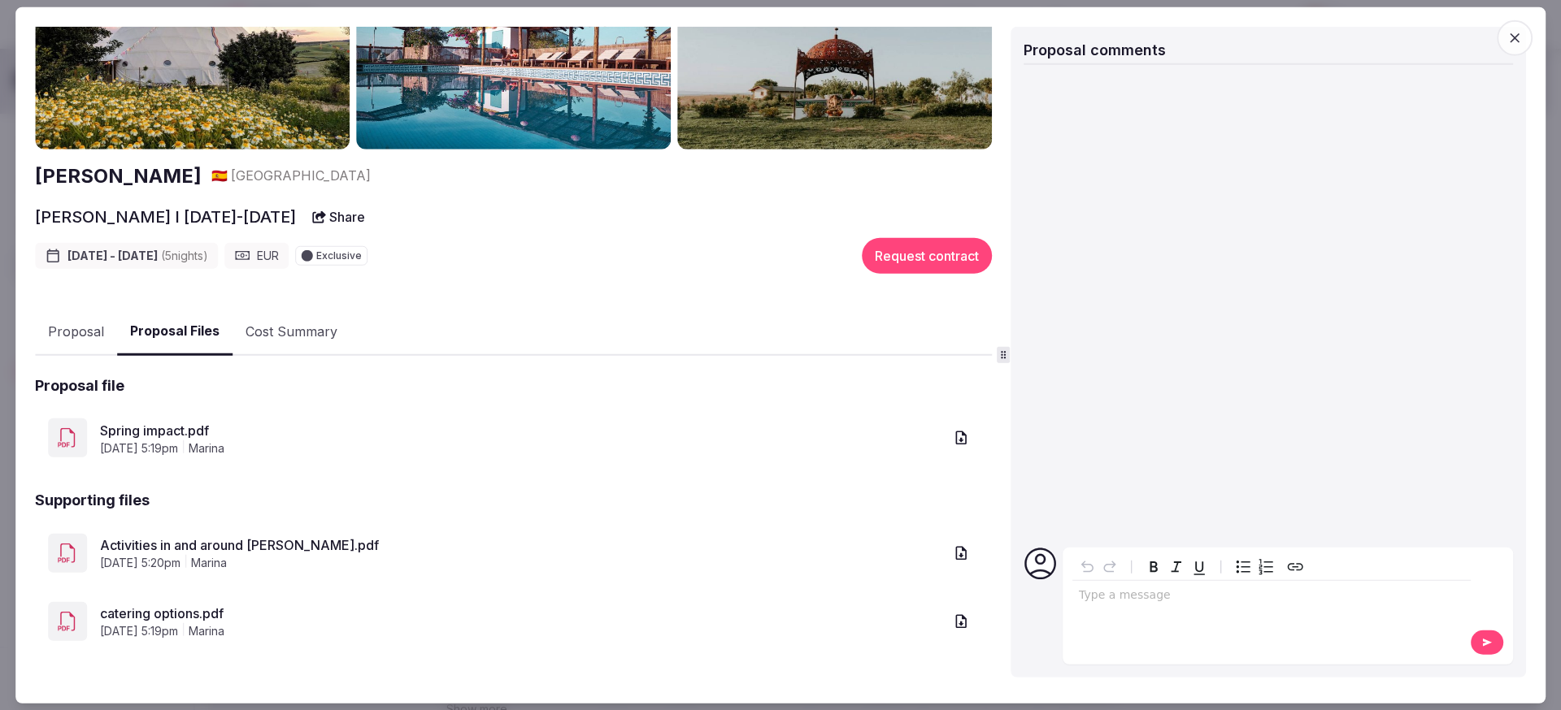
click at [198, 424] on link "Spring impact.pdf" at bounding box center [521, 430] width 843 height 20
drag, startPoint x: 259, startPoint y: 176, endPoint x: 31, endPoint y: 171, distance: 228.4
click at [31, 171] on div "Proposal Proposal Proposal details for Masia Notari Casabona I 25-30 Jan 2026 M…" at bounding box center [780, 355] width 1530 height 697
click at [202, 177] on h2 "[PERSON_NAME]" at bounding box center [118, 176] width 167 height 28
click at [80, 326] on button "Proposal" at bounding box center [76, 331] width 82 height 47
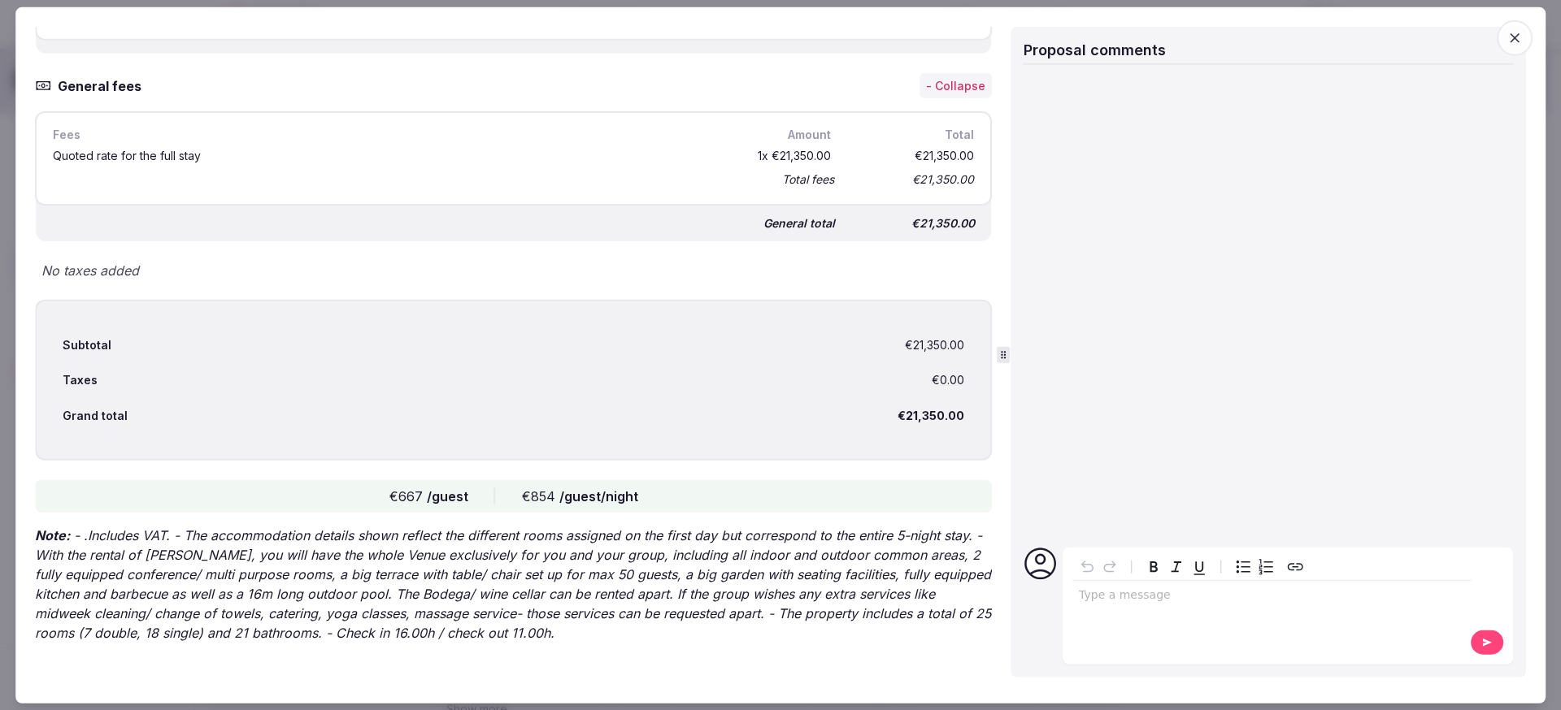
scroll to position [2613, 0]
drag, startPoint x: 266, startPoint y: 631, endPoint x: 144, endPoint y: 635, distance: 122.0
click at [144, 635] on p "Note: - .Includes VAT. - The accommodation details shown reflect the different …" at bounding box center [513, 581] width 957 height 117
drag, startPoint x: 889, startPoint y: 413, endPoint x: 966, endPoint y: 411, distance: 77.2
click at [966, 411] on div "Subtotal €21,350.00 Taxes €0.00 Grand total €21,350.00" at bounding box center [513, 378] width 957 height 162
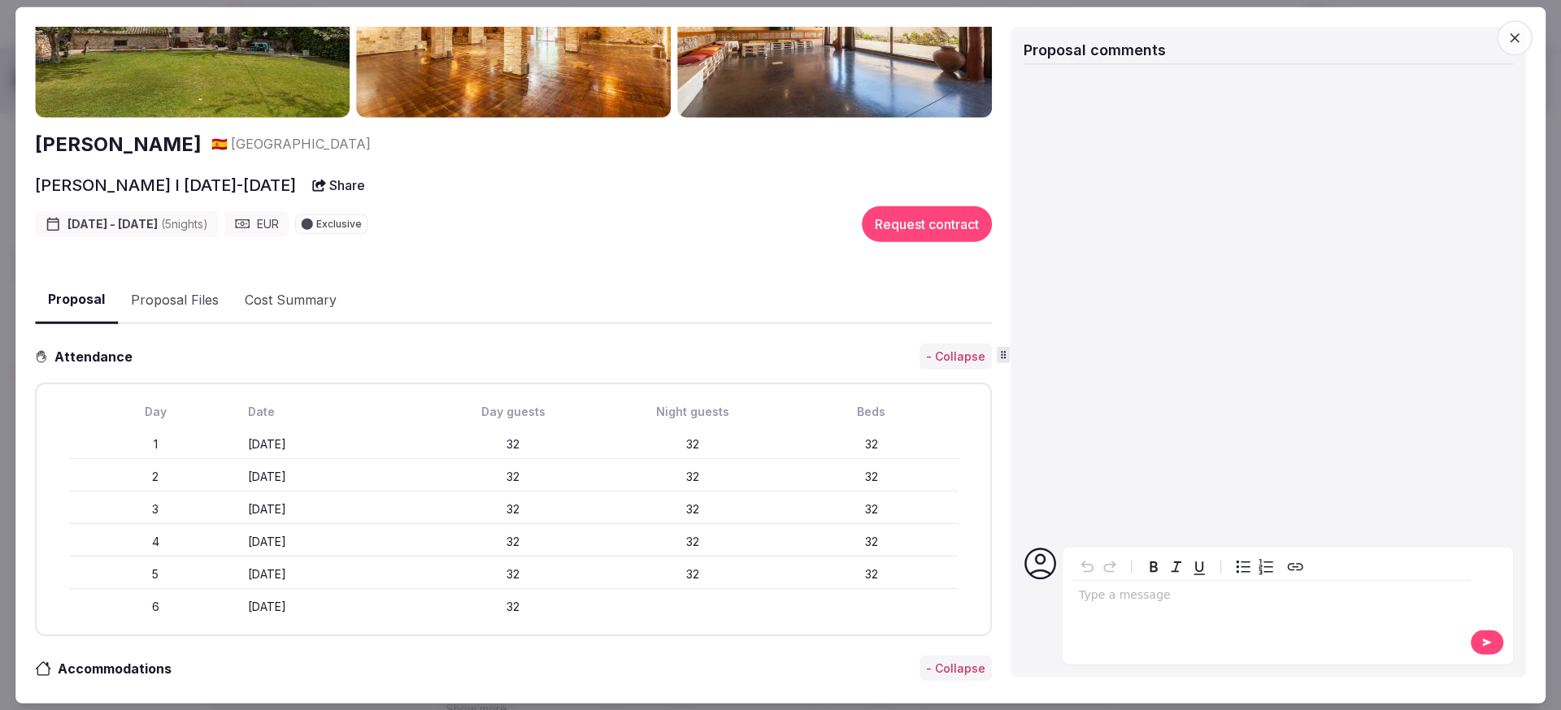
scroll to position [0, 0]
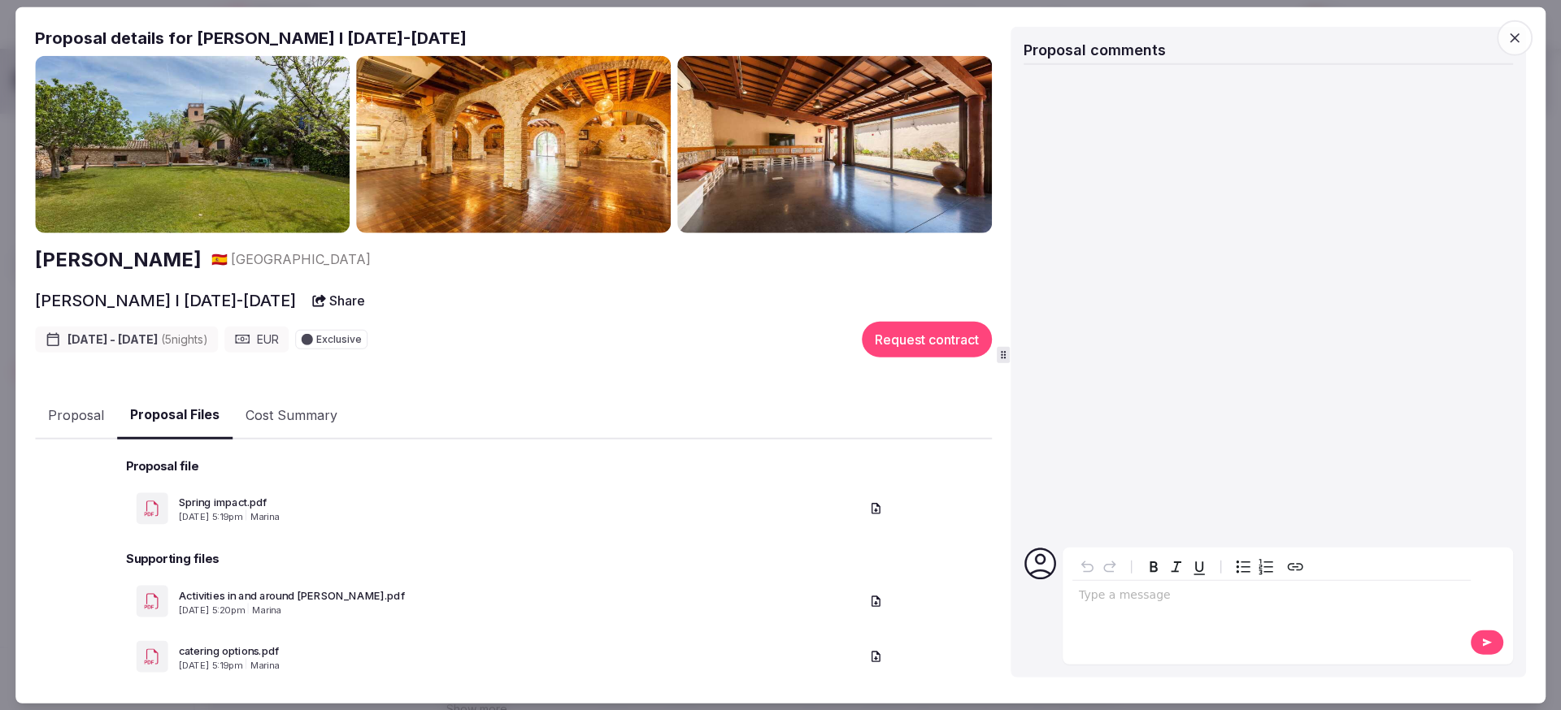
click at [163, 420] on button "Proposal Files" at bounding box center [174, 416] width 115 height 48
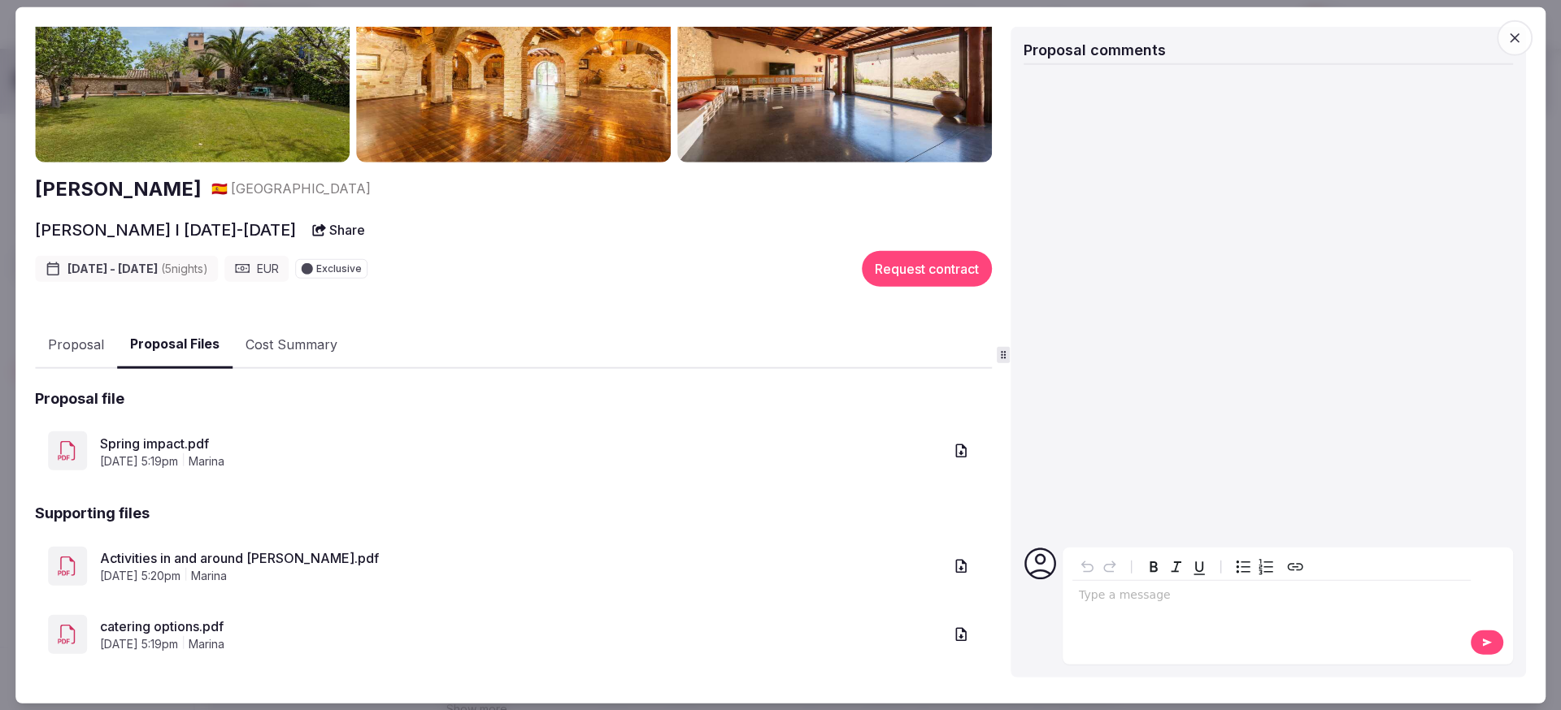
scroll to position [84, 0]
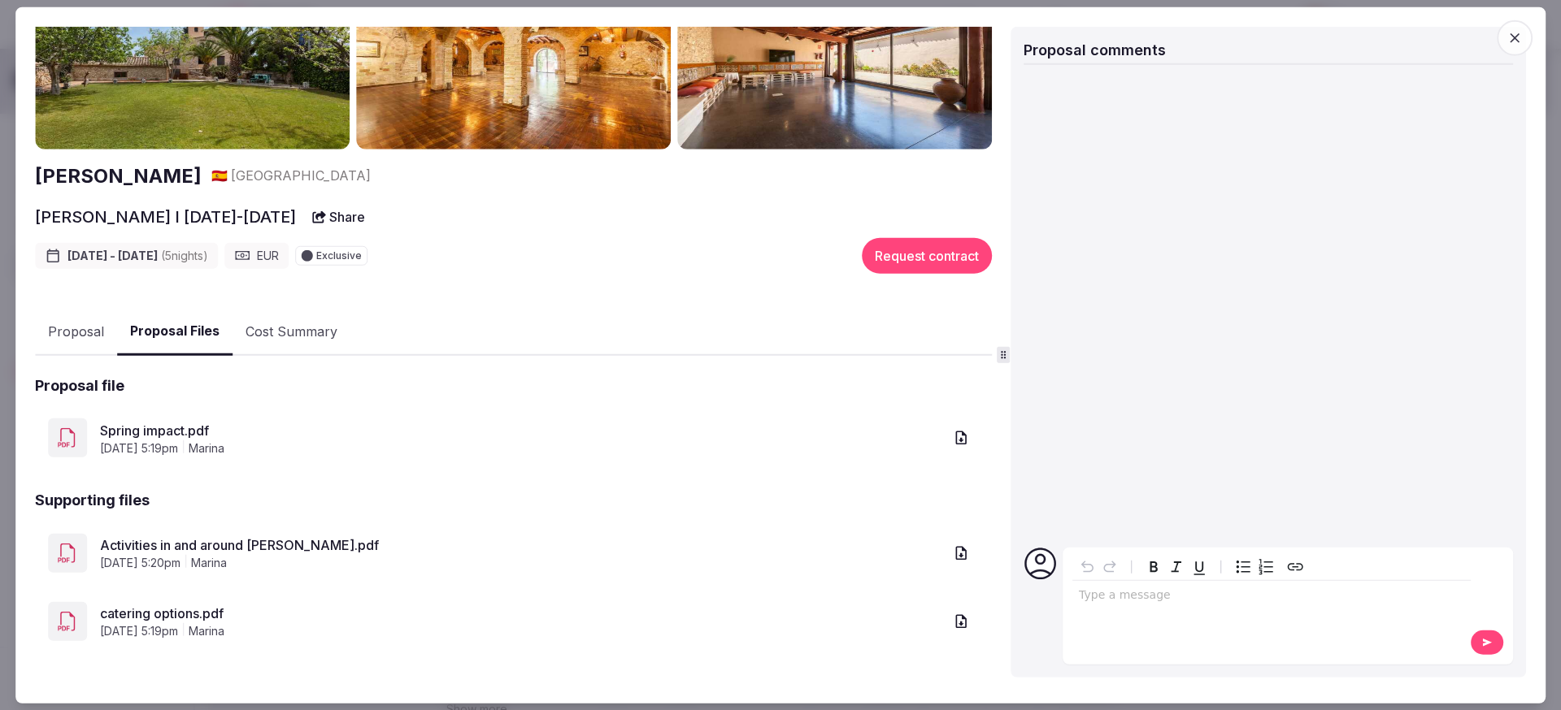
click at [195, 614] on link "catering options.pdf" at bounding box center [521, 614] width 843 height 20
click at [67, 326] on button "Proposal" at bounding box center [76, 331] width 82 height 47
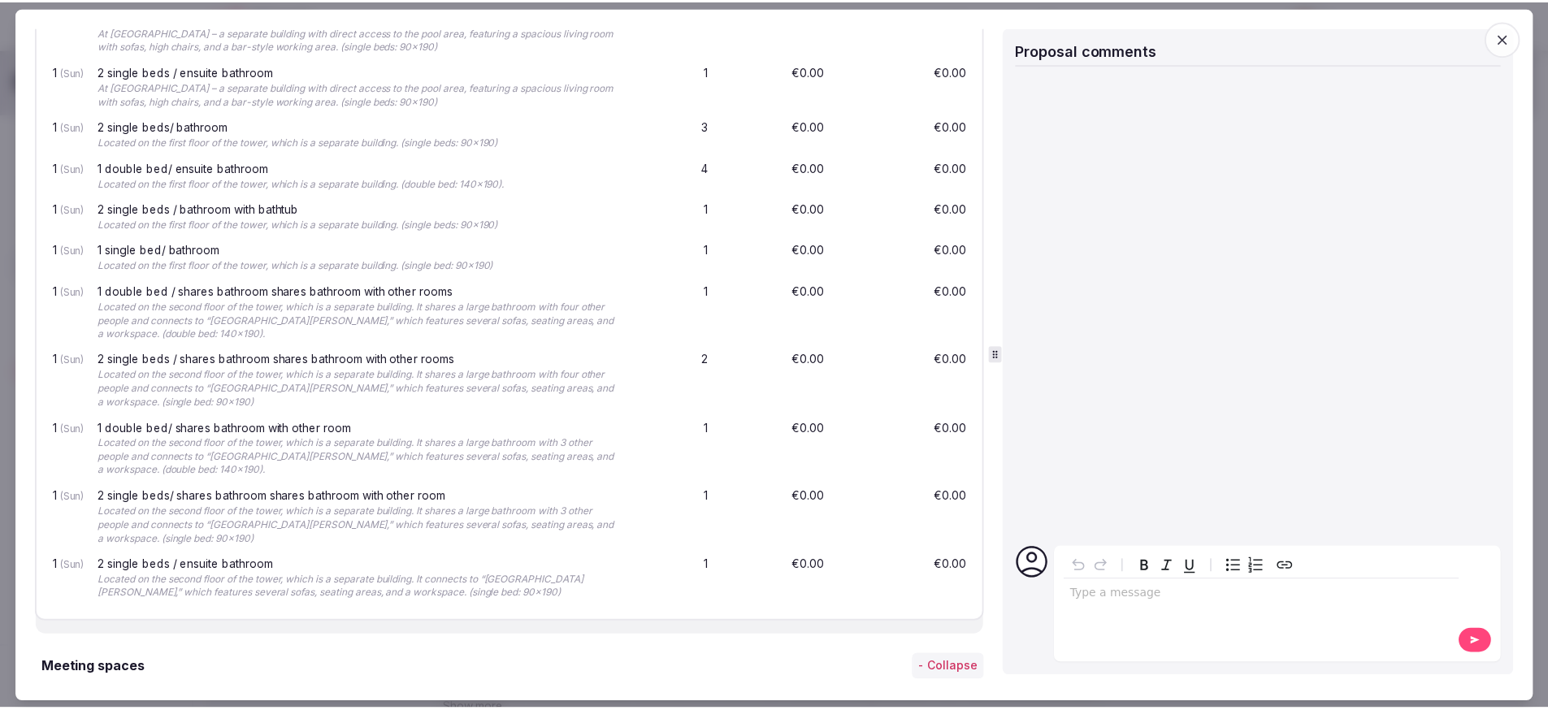
scroll to position [0, 0]
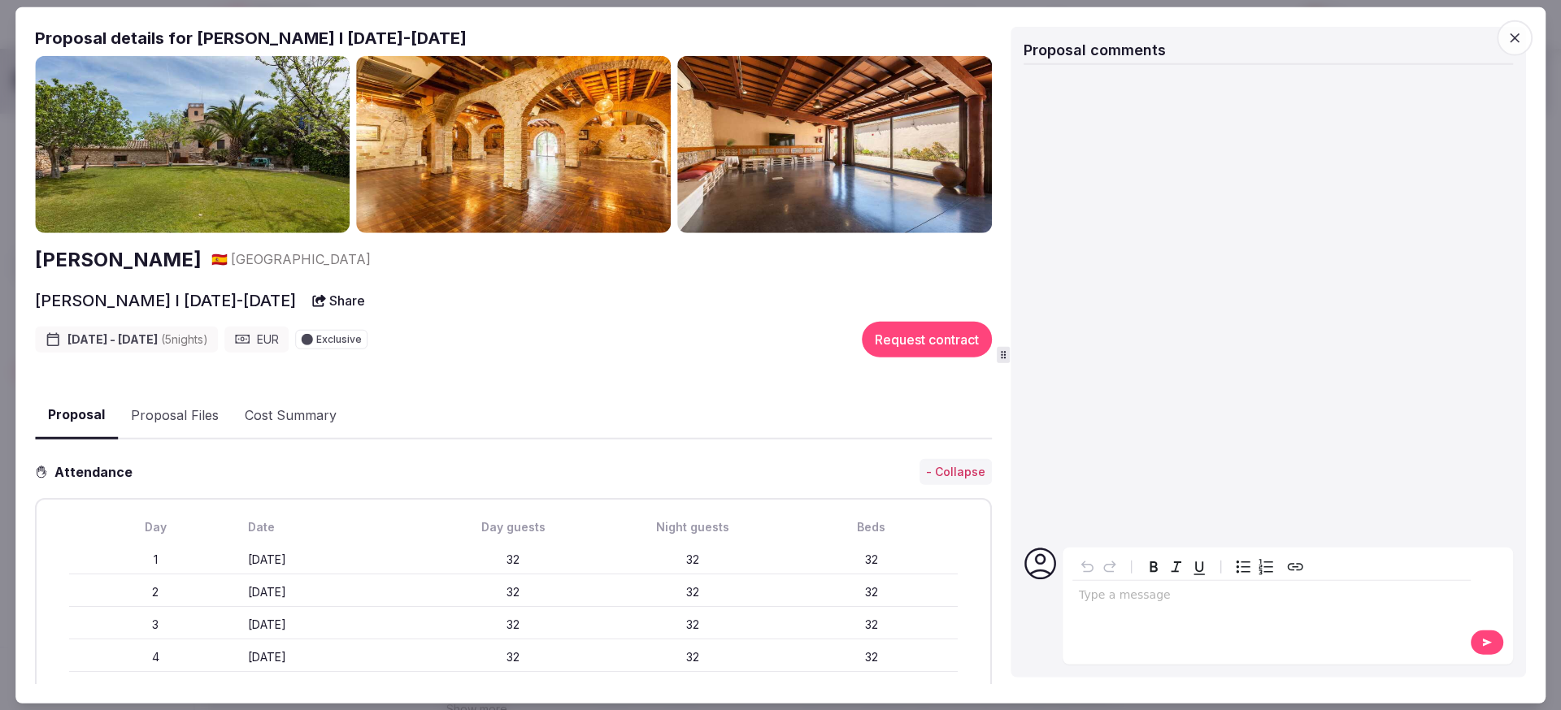
drag, startPoint x: 1530, startPoint y: 31, endPoint x: 1519, endPoint y: 37, distance: 12.0
click at [1519, 37] on span "button" at bounding box center [1514, 38] width 36 height 36
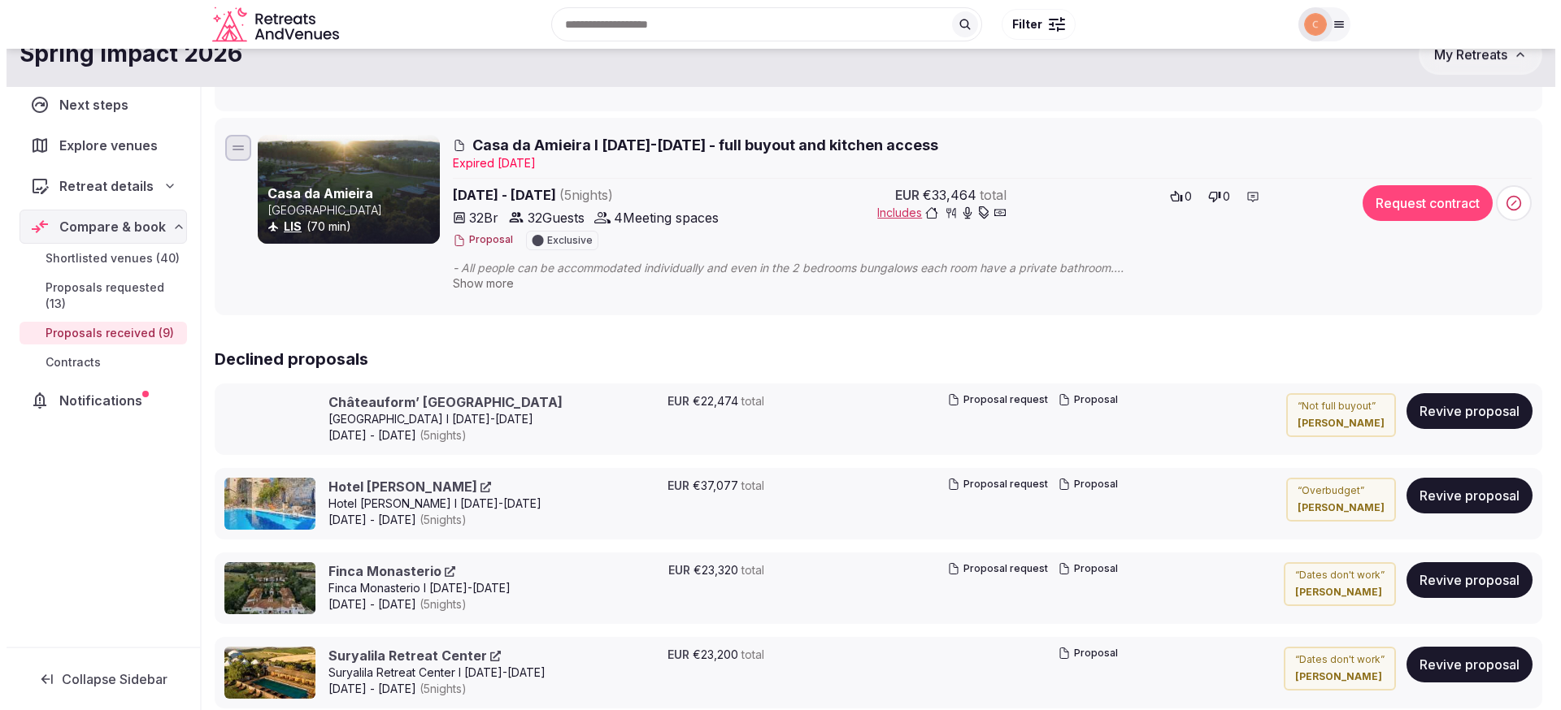
scroll to position [1426, 0]
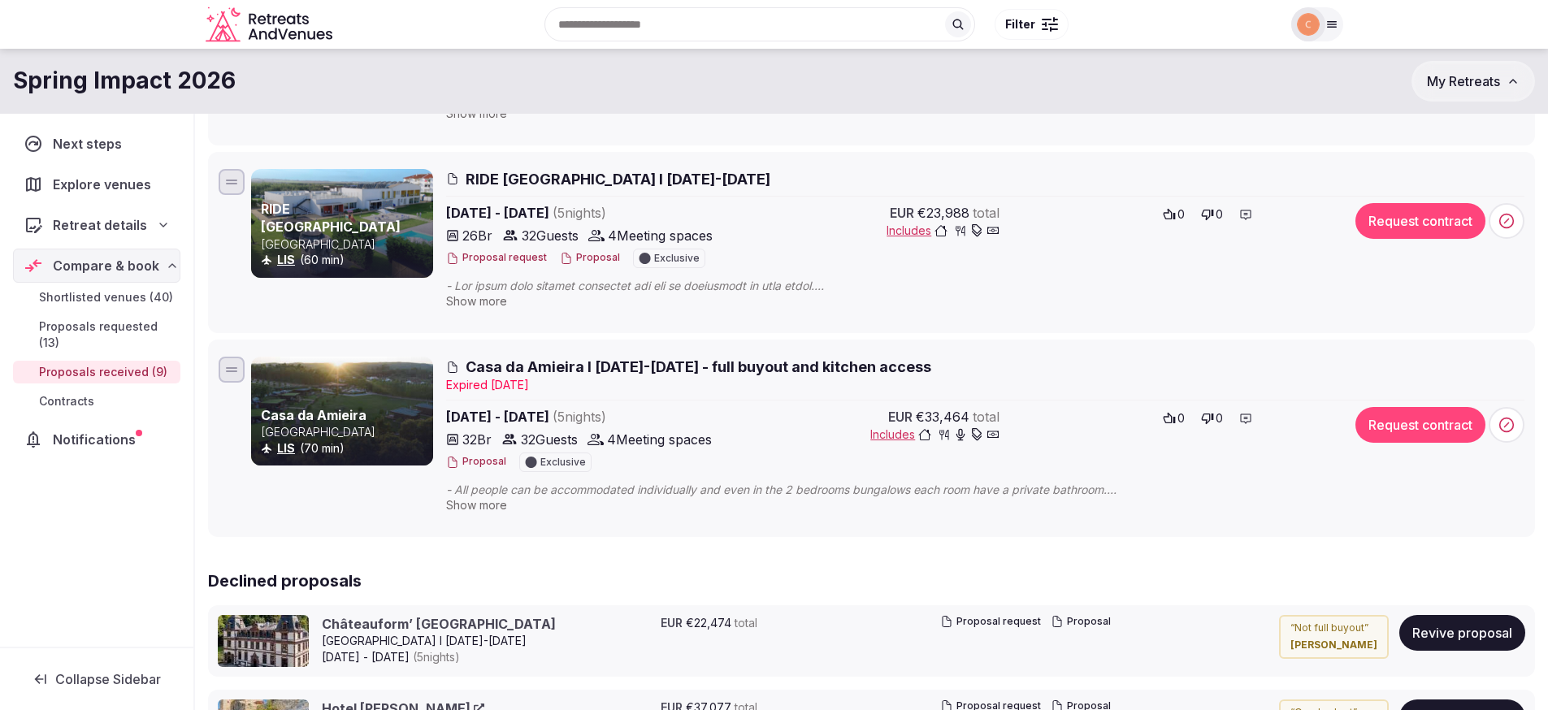
click at [680, 184] on span "RIDE [GEOGRAPHIC_DATA] I [DATE]-[DATE]" at bounding box center [618, 179] width 305 height 20
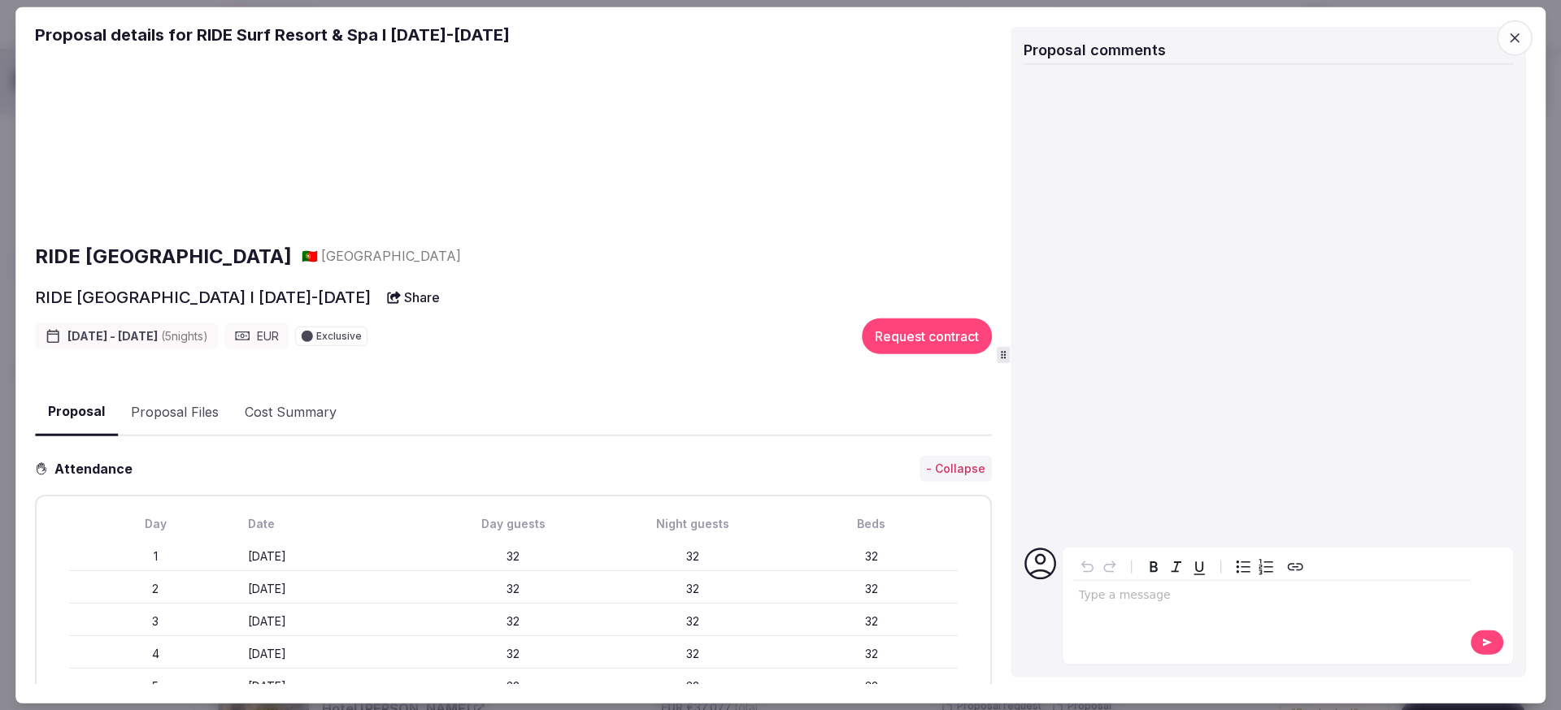
scroll to position [0, 0]
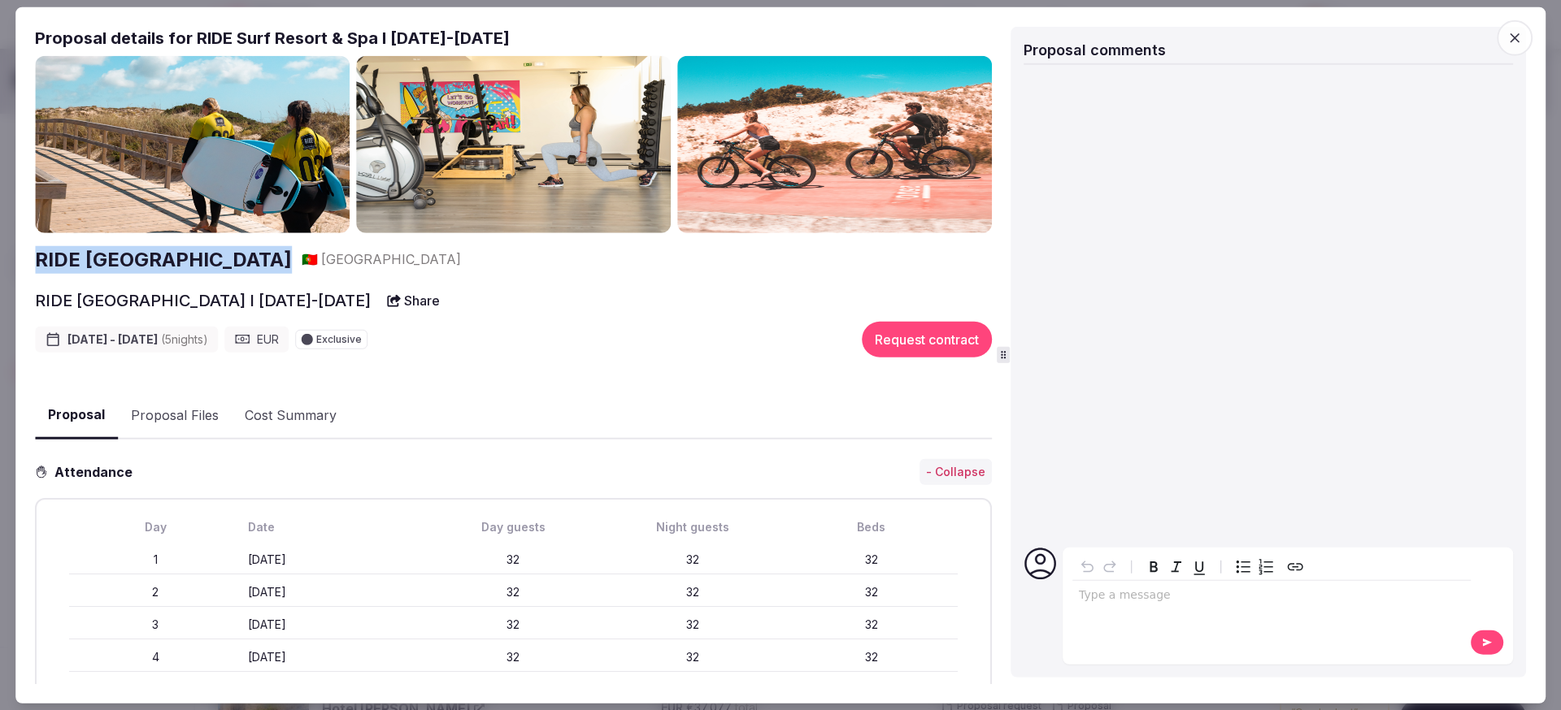
drag, startPoint x: 251, startPoint y: 259, endPoint x: 25, endPoint y: 267, distance: 226.1
click at [25, 267] on div "Proposal Proposal Proposal details for RIDE Surf Resort & Spa I 25-30 Jan 2026 …" at bounding box center [780, 355] width 1530 height 697
click at [189, 258] on h2 "RIDE [GEOGRAPHIC_DATA]" at bounding box center [163, 259] width 257 height 28
click at [150, 403] on button "Proposal Files" at bounding box center [175, 415] width 114 height 47
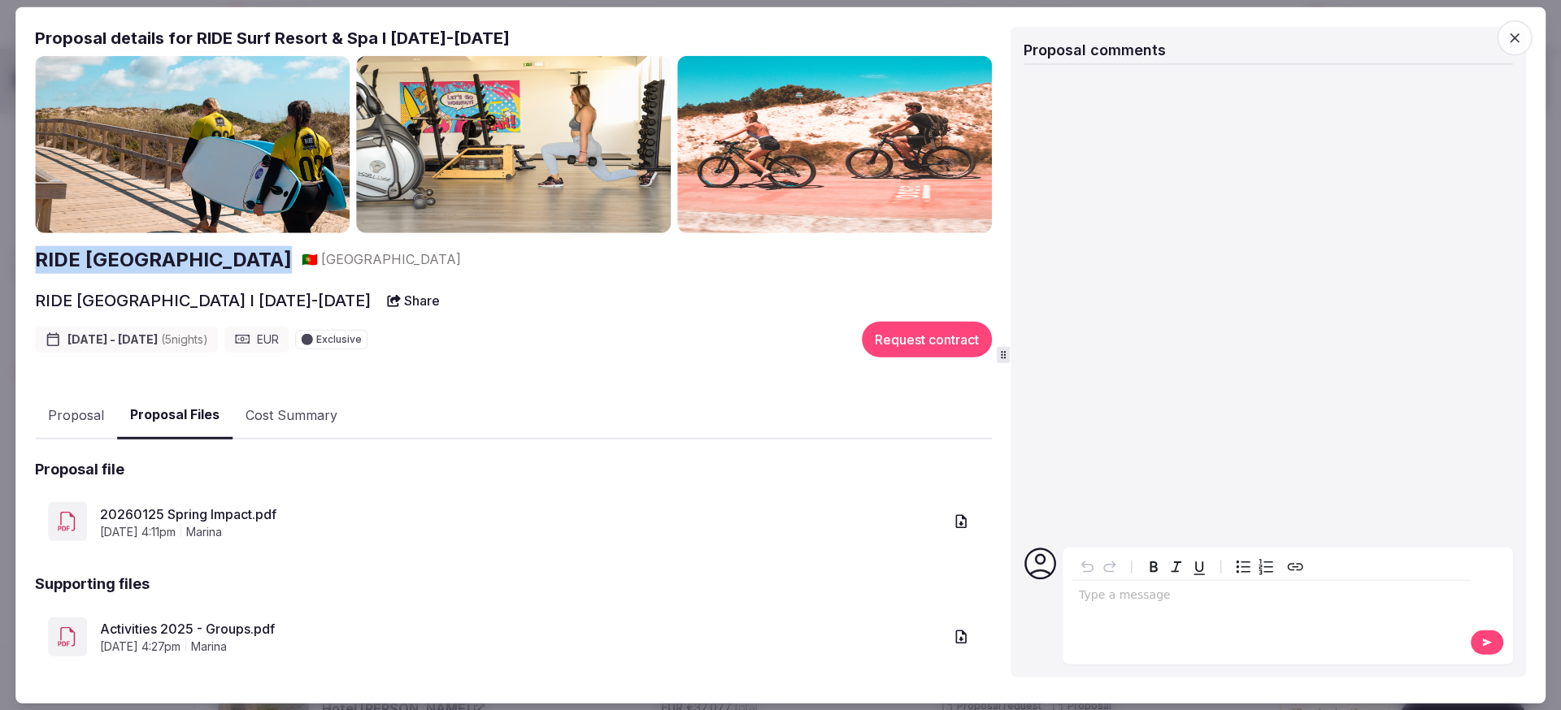
scroll to position [57, 0]
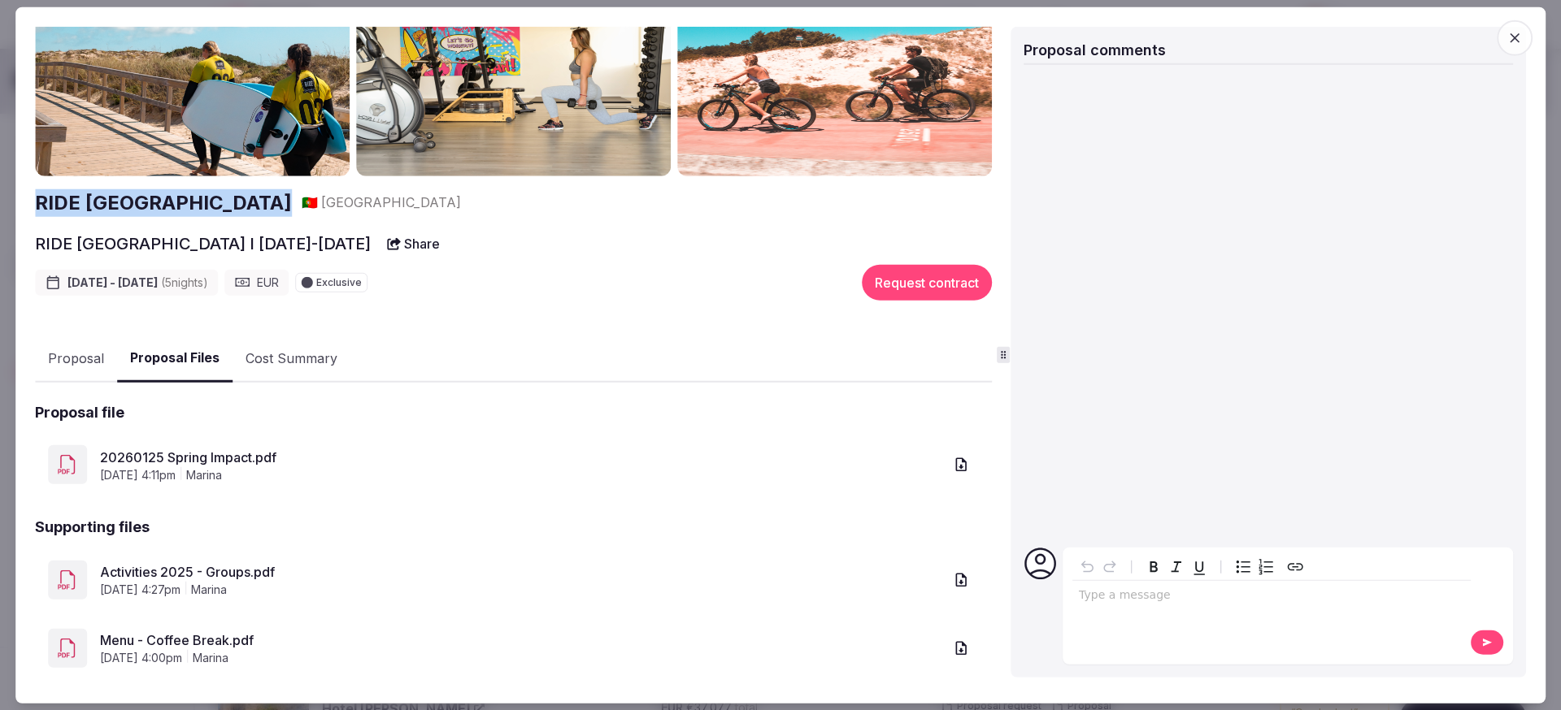
click at [228, 460] on link "20260125 Spring Impact.pdf" at bounding box center [521, 457] width 843 height 20
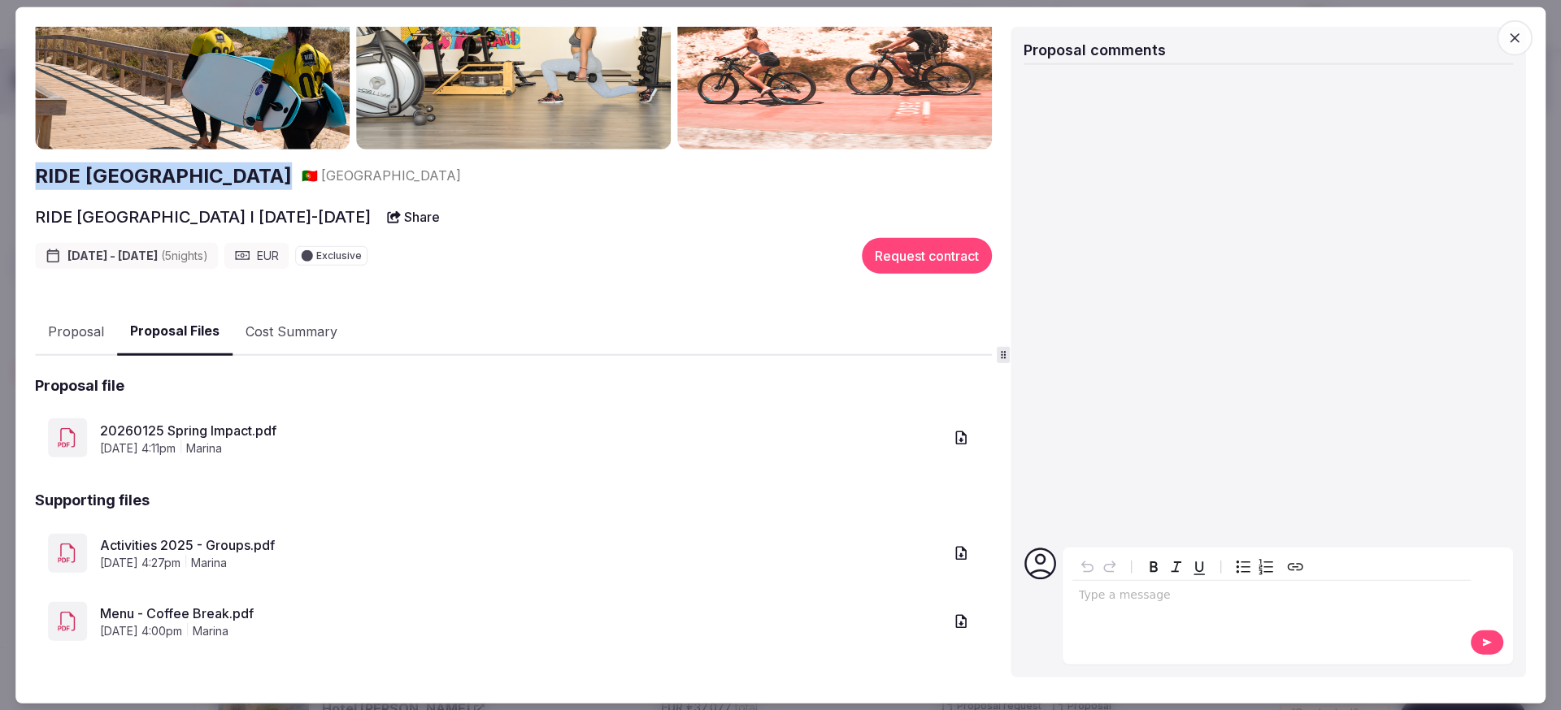
click at [229, 612] on link "Menu - Coffee Break.pdf" at bounding box center [521, 614] width 843 height 20
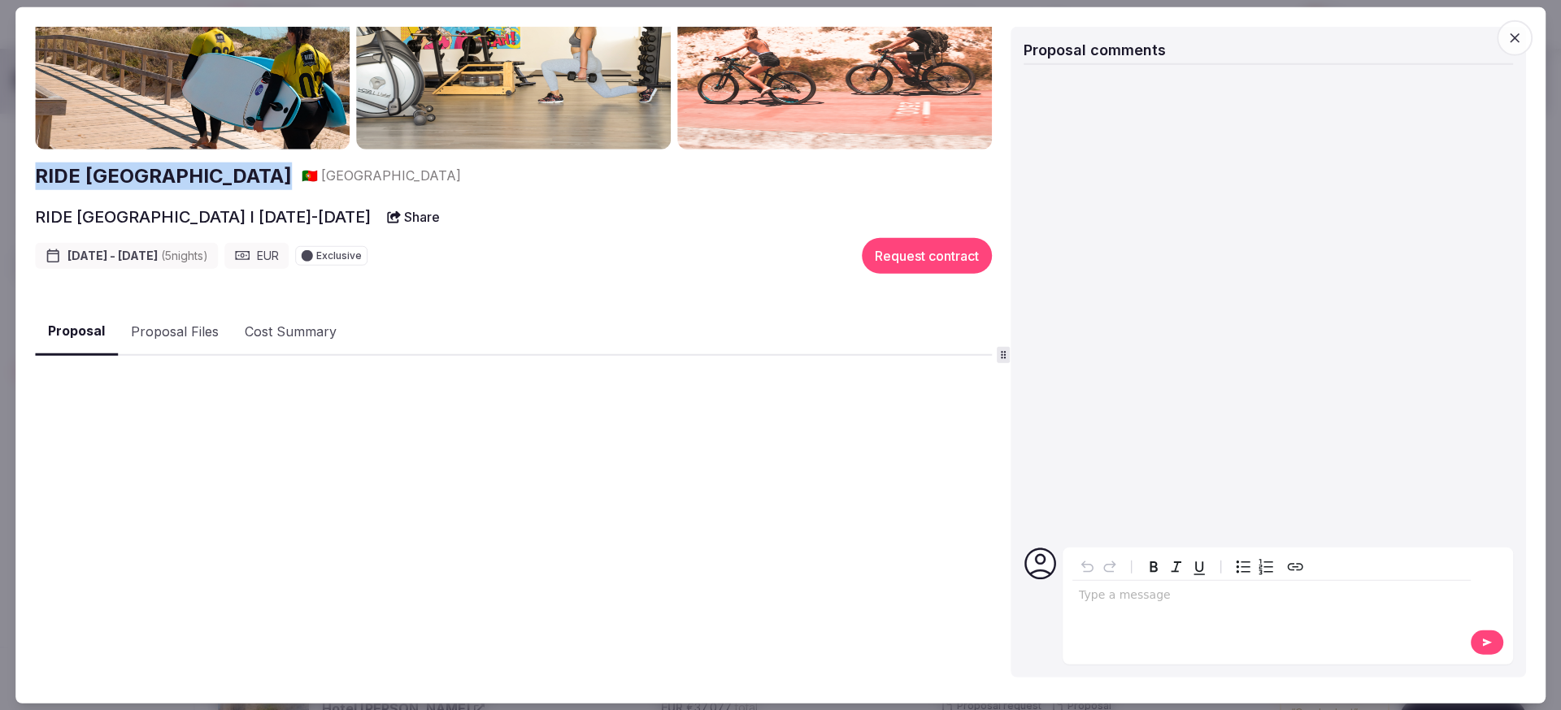
click at [53, 332] on button "Proposal" at bounding box center [76, 332] width 83 height 48
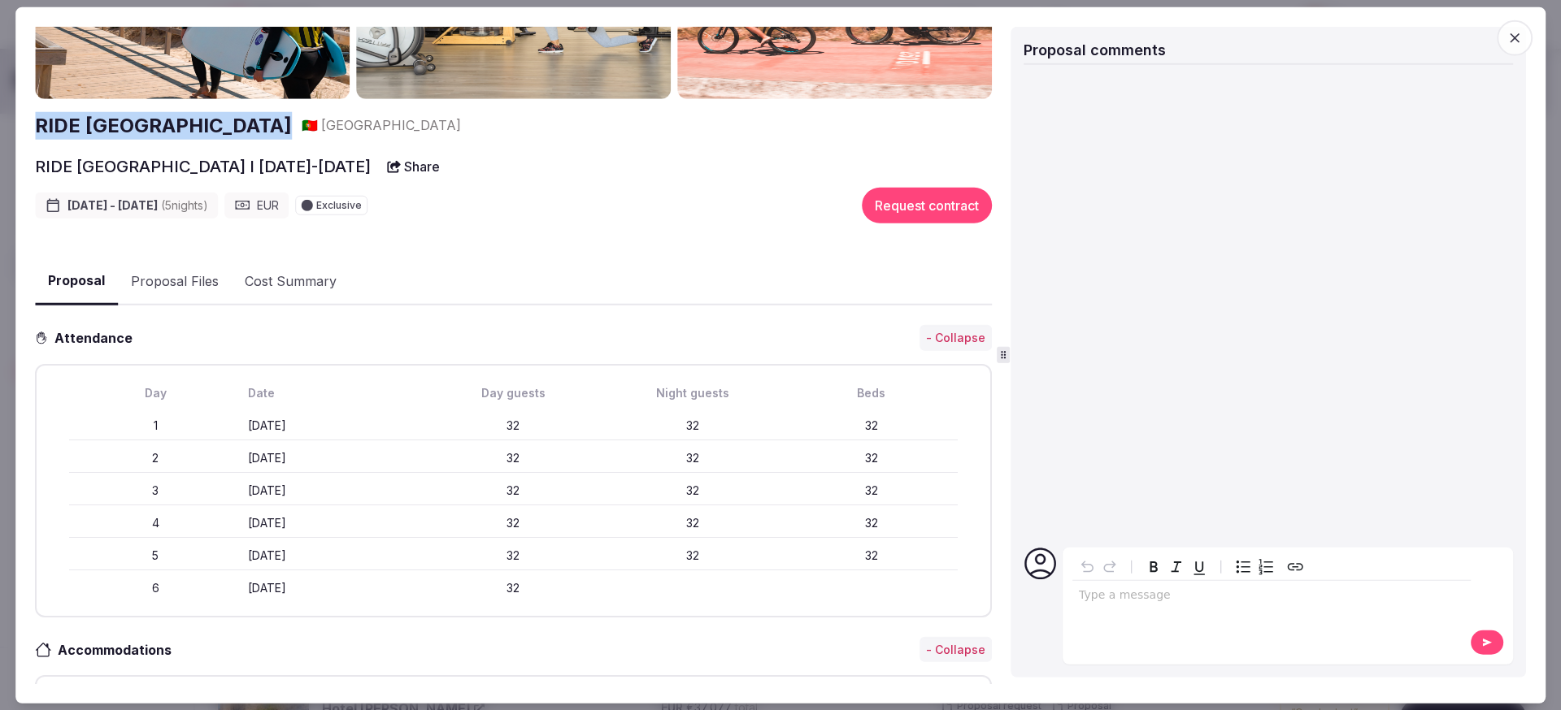
scroll to position [0, 0]
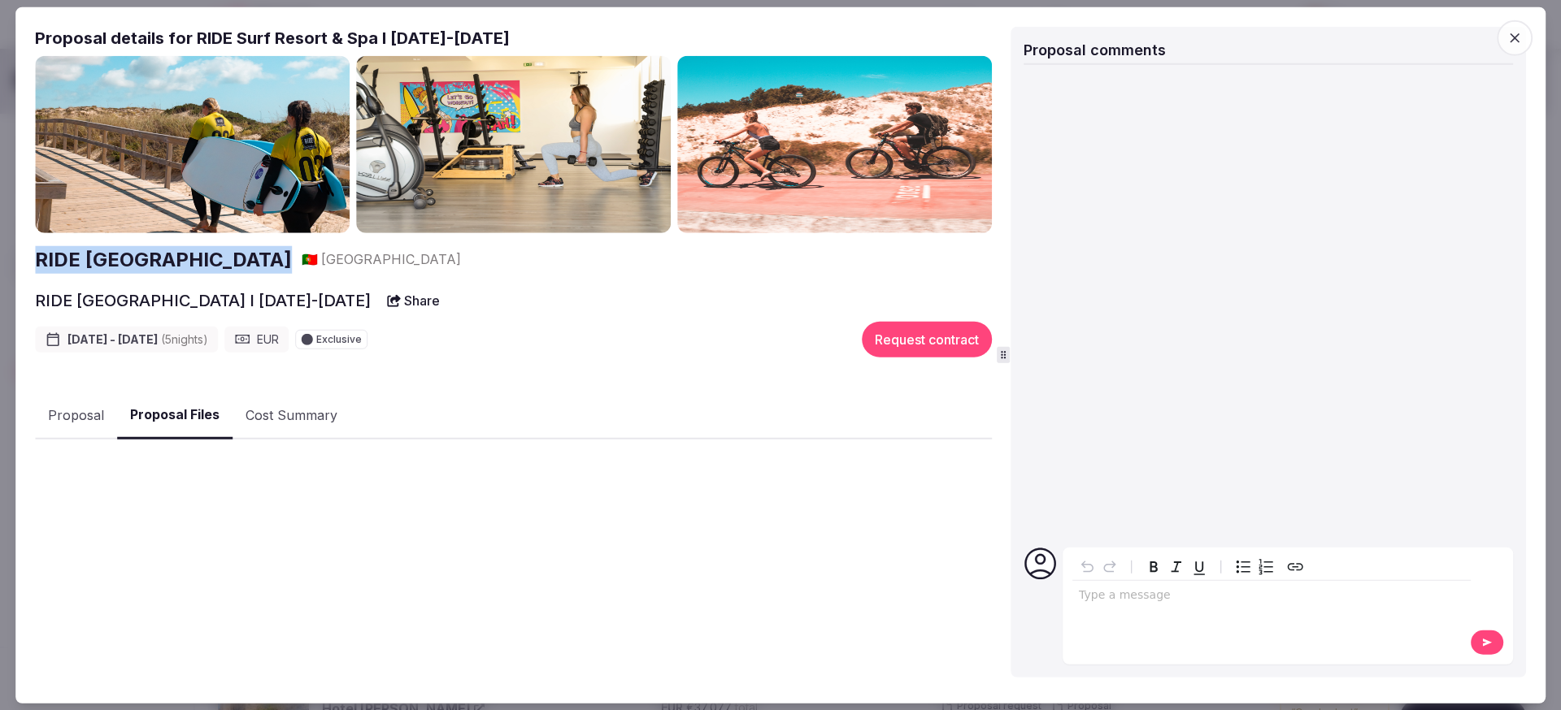
click at [191, 407] on button "Proposal Files" at bounding box center [174, 416] width 115 height 48
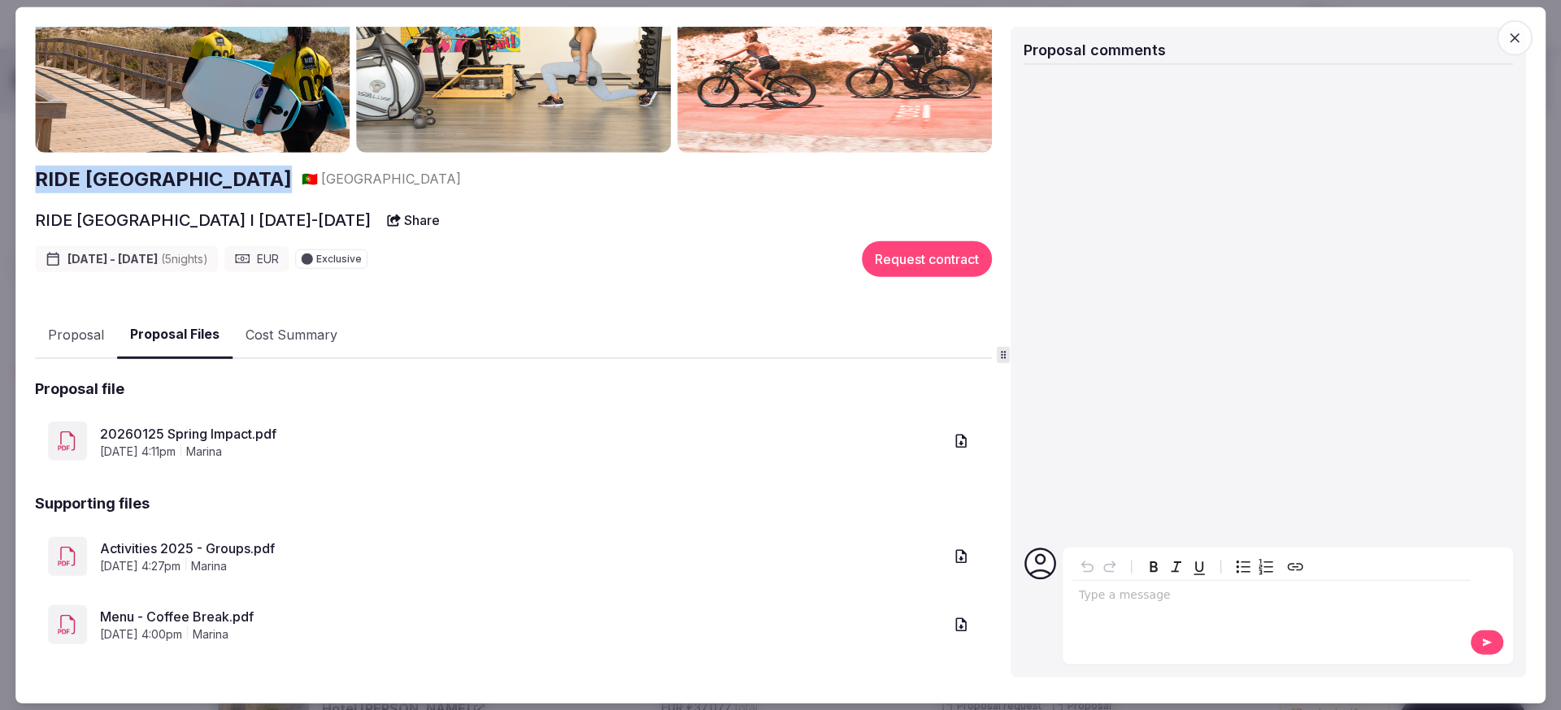
scroll to position [84, 0]
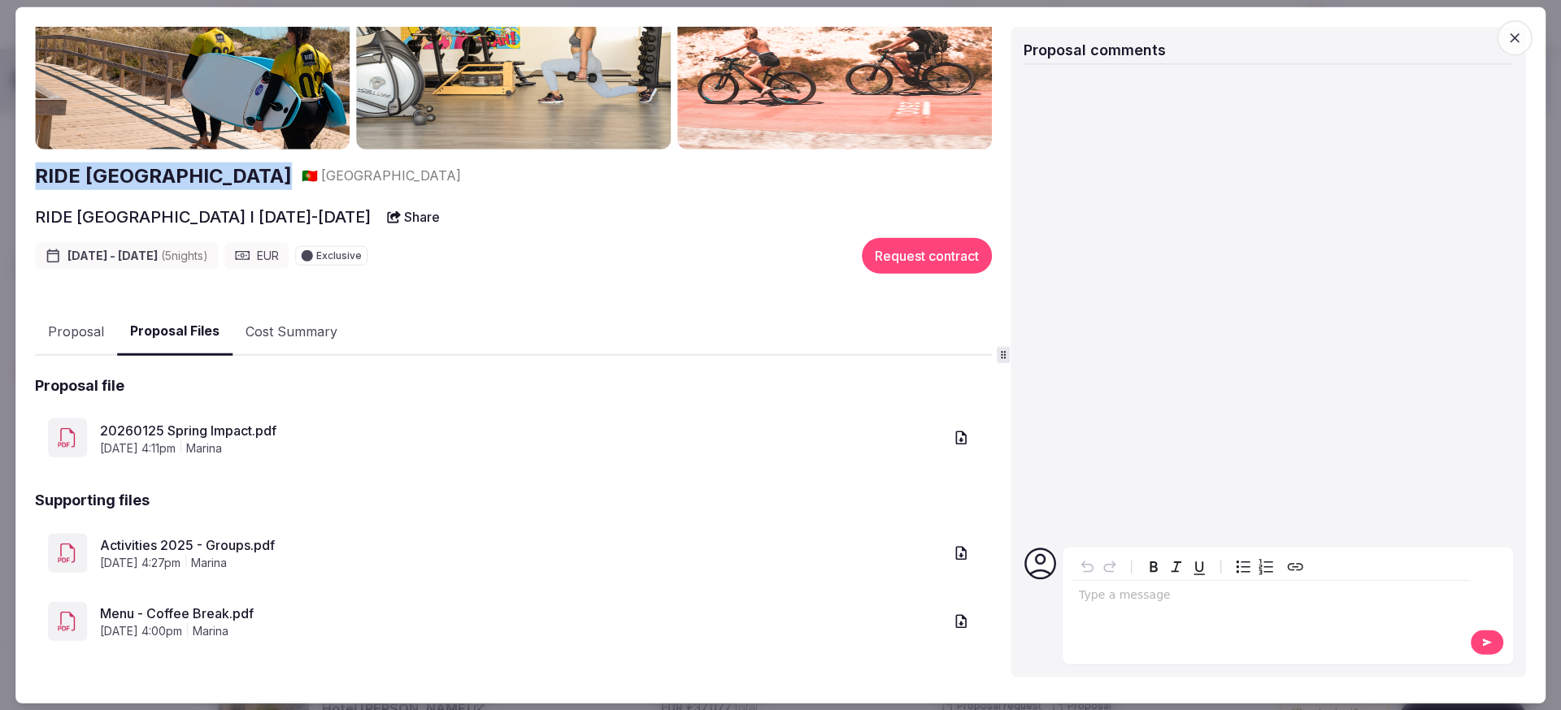
click at [257, 548] on link "Activities 2025 - Groups.pdf" at bounding box center [521, 546] width 843 height 20
click at [76, 338] on button "Proposal" at bounding box center [76, 331] width 82 height 47
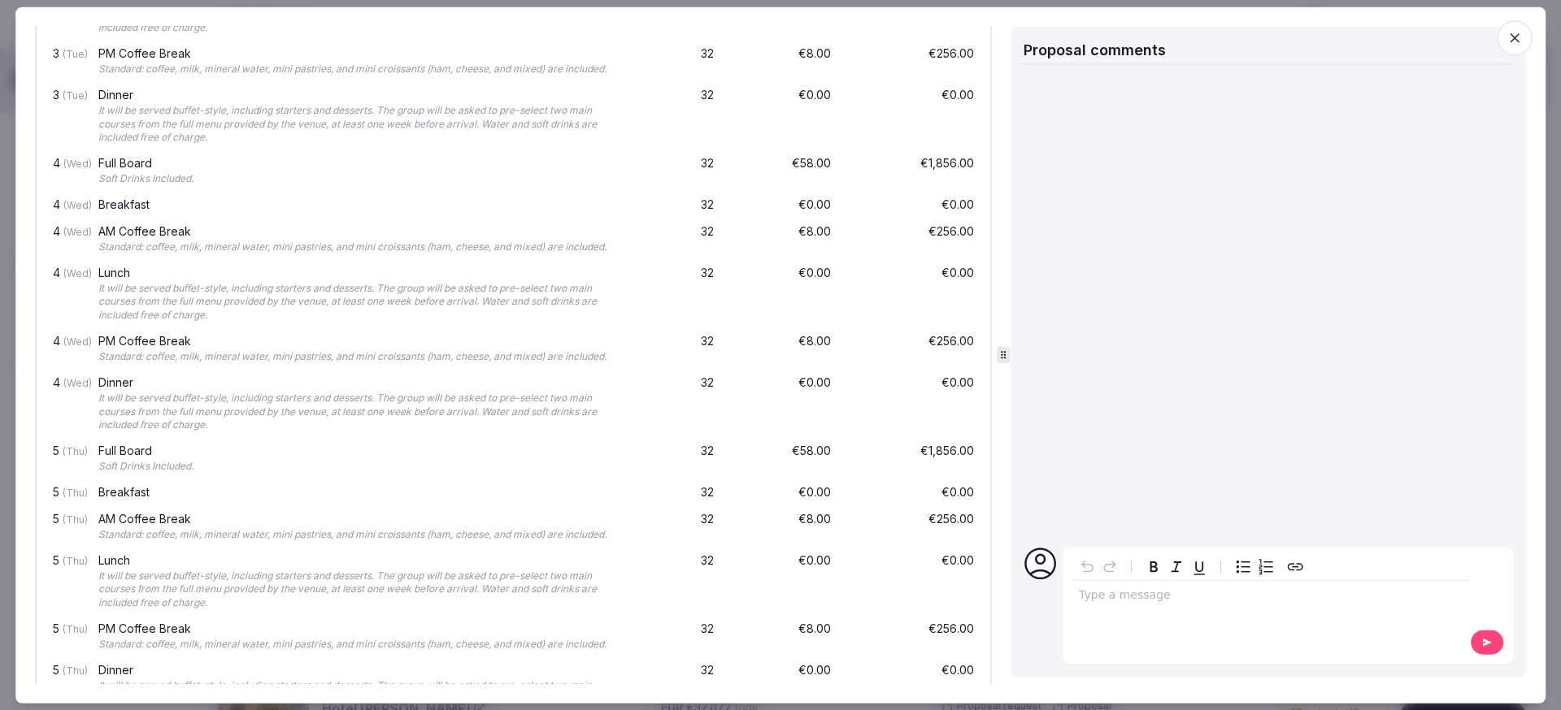
scroll to position [4313, 0]
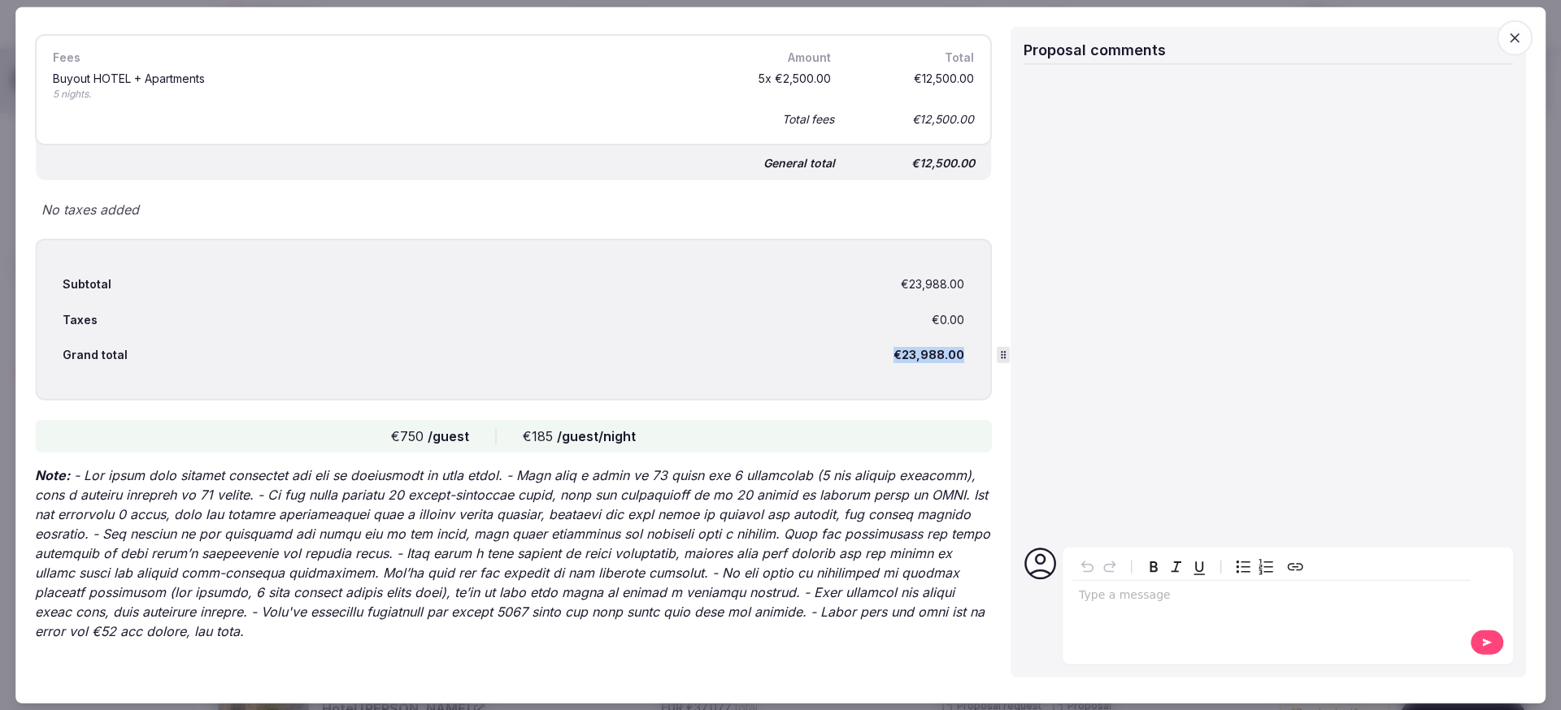
drag, startPoint x: 884, startPoint y: 358, endPoint x: 950, endPoint y: 349, distance: 66.6
click at [950, 349] on div "€23,988.00" at bounding box center [928, 355] width 71 height 16
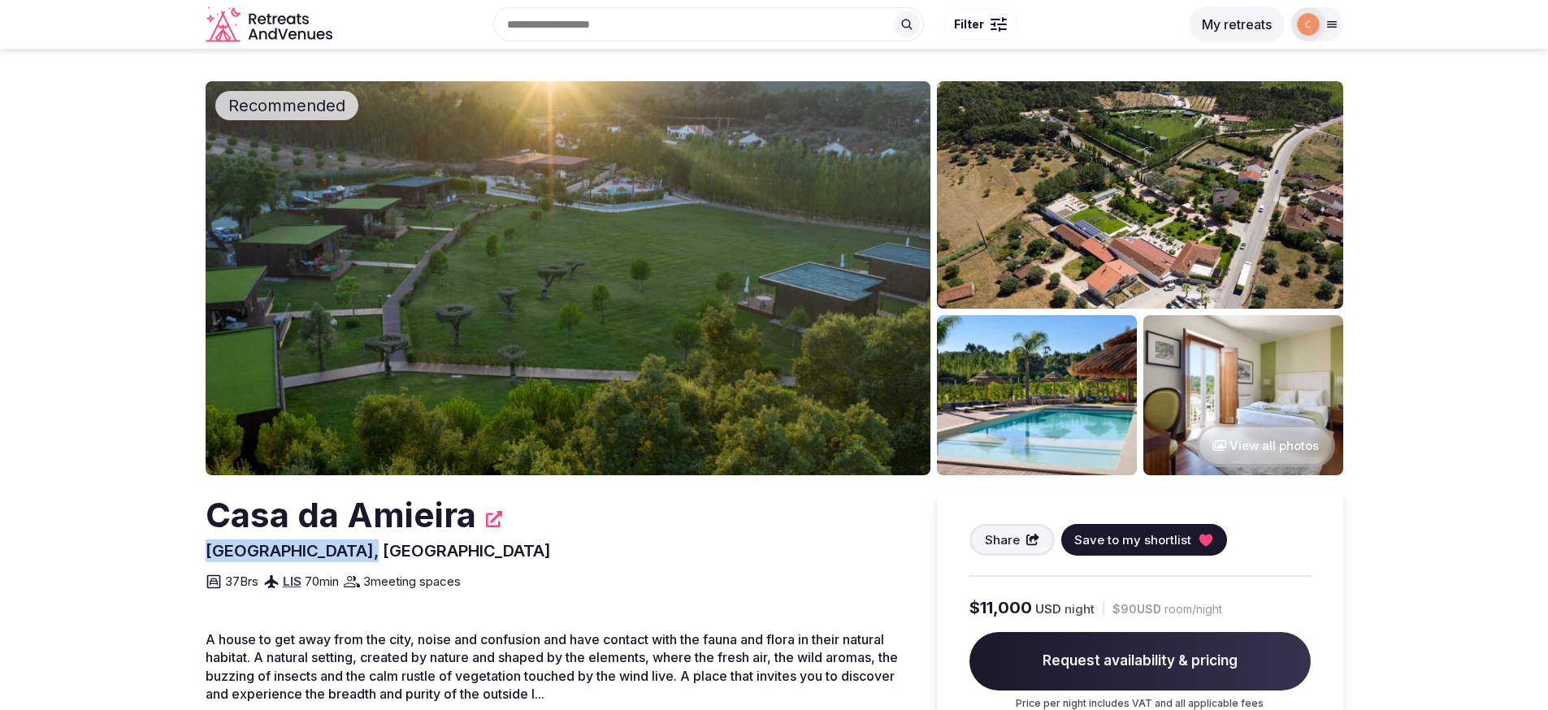
drag, startPoint x: 358, startPoint y: 554, endPoint x: 168, endPoint y: 559, distance: 189.5
copy span "Santarém, Portugal"
drag, startPoint x: 376, startPoint y: 547, endPoint x: 184, endPoint y: 552, distance: 192.7
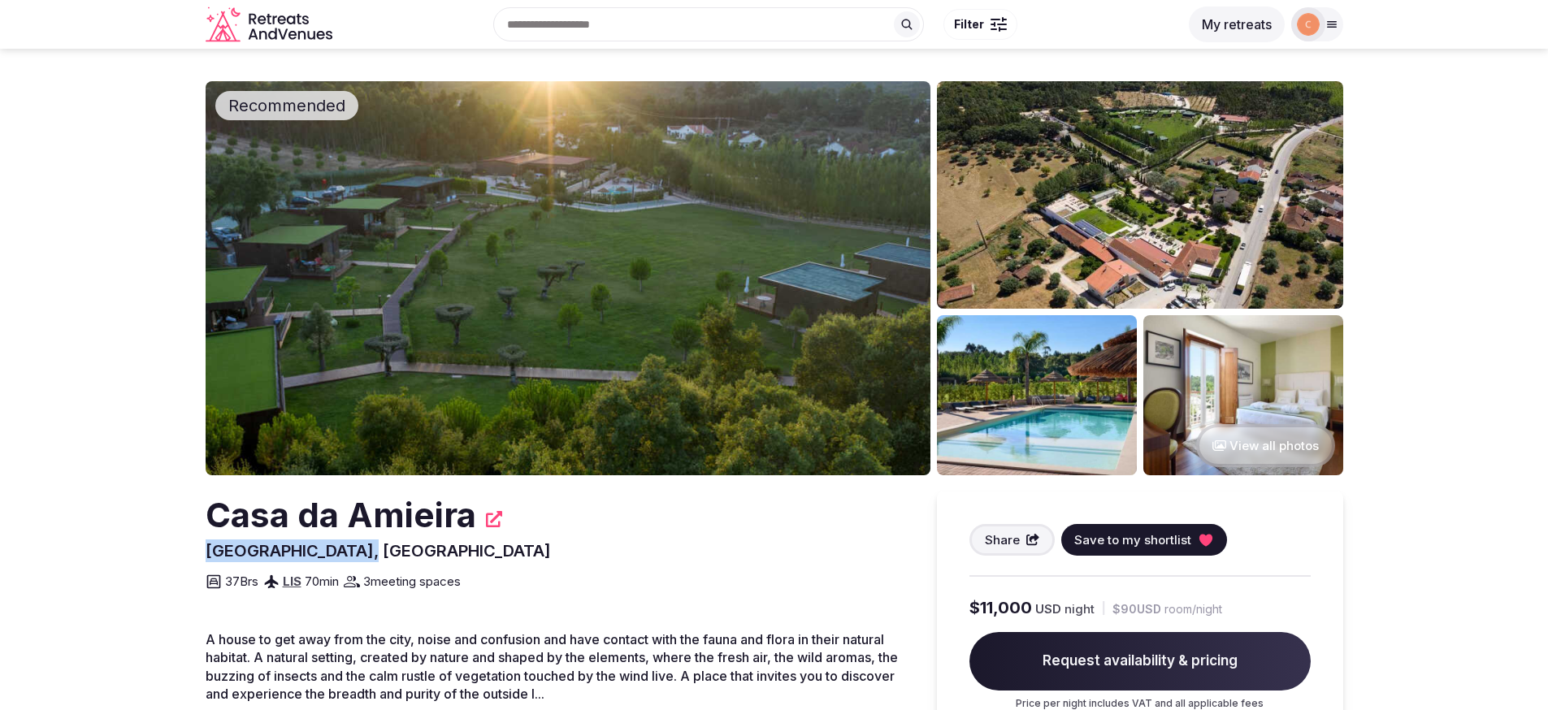
copy span "[GEOGRAPHIC_DATA], [GEOGRAPHIC_DATA]"
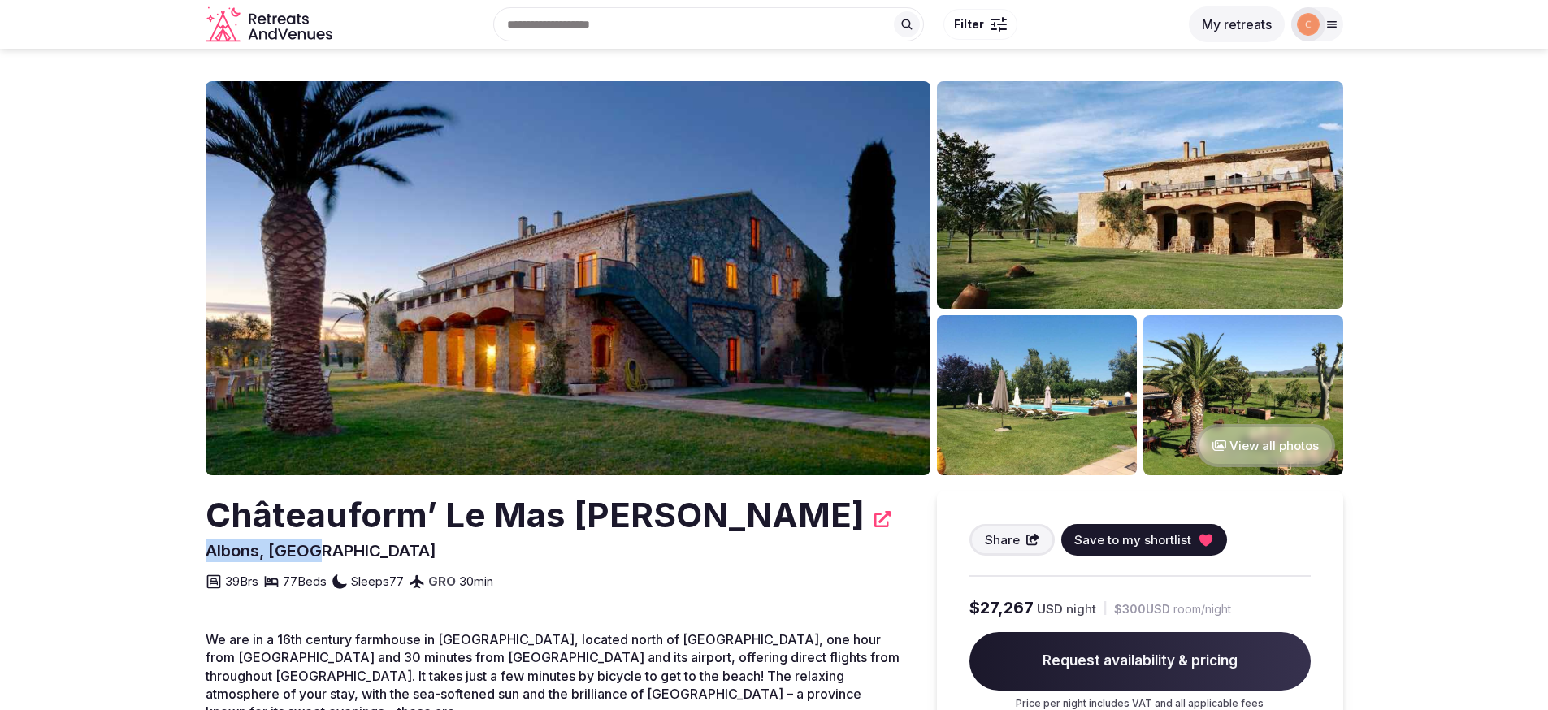
drag, startPoint x: 330, startPoint y: 551, endPoint x: 167, endPoint y: 561, distance: 162.8
copy span "Albons, Spain"
click at [1250, 441] on button "View all photos" at bounding box center [1265, 445] width 139 height 43
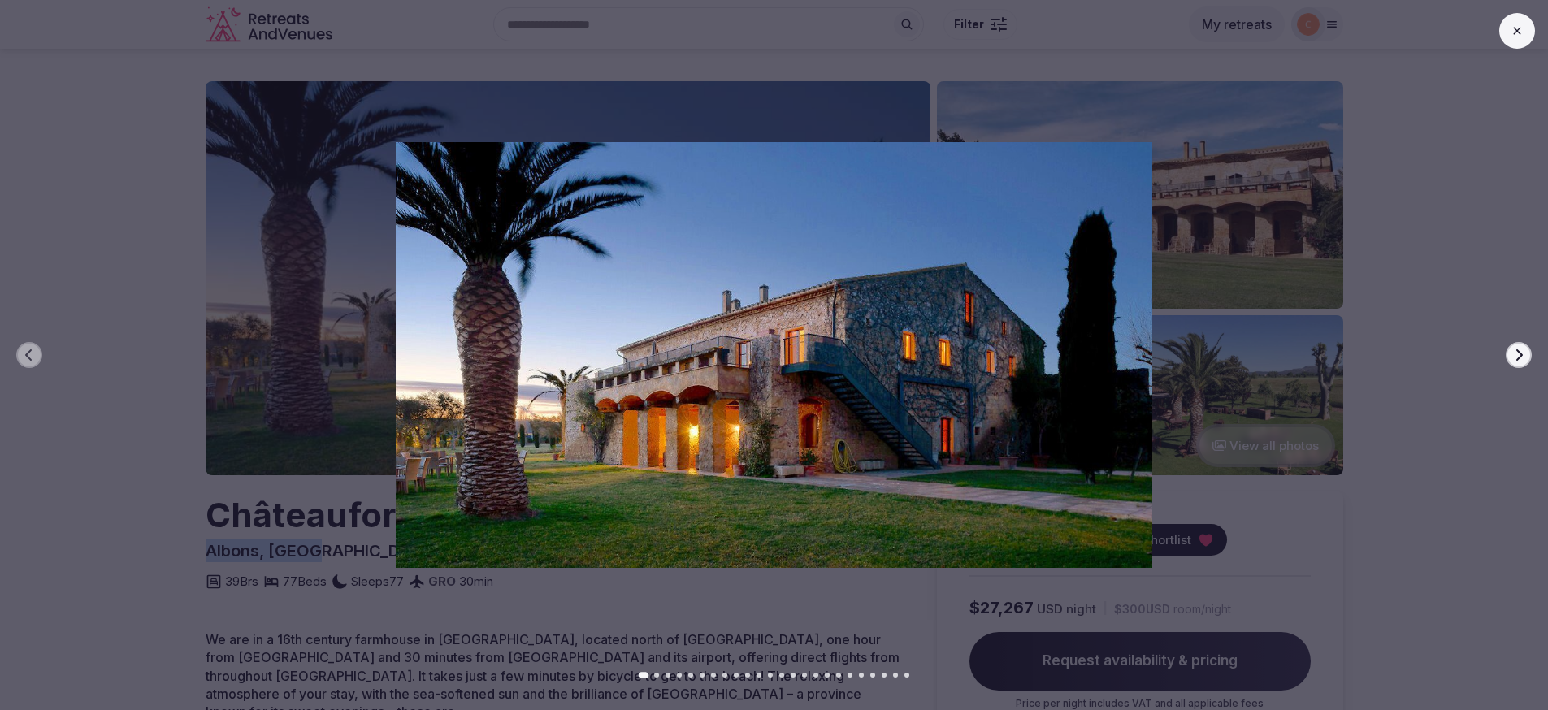
click at [1523, 349] on icon "button" at bounding box center [1519, 355] width 13 height 13
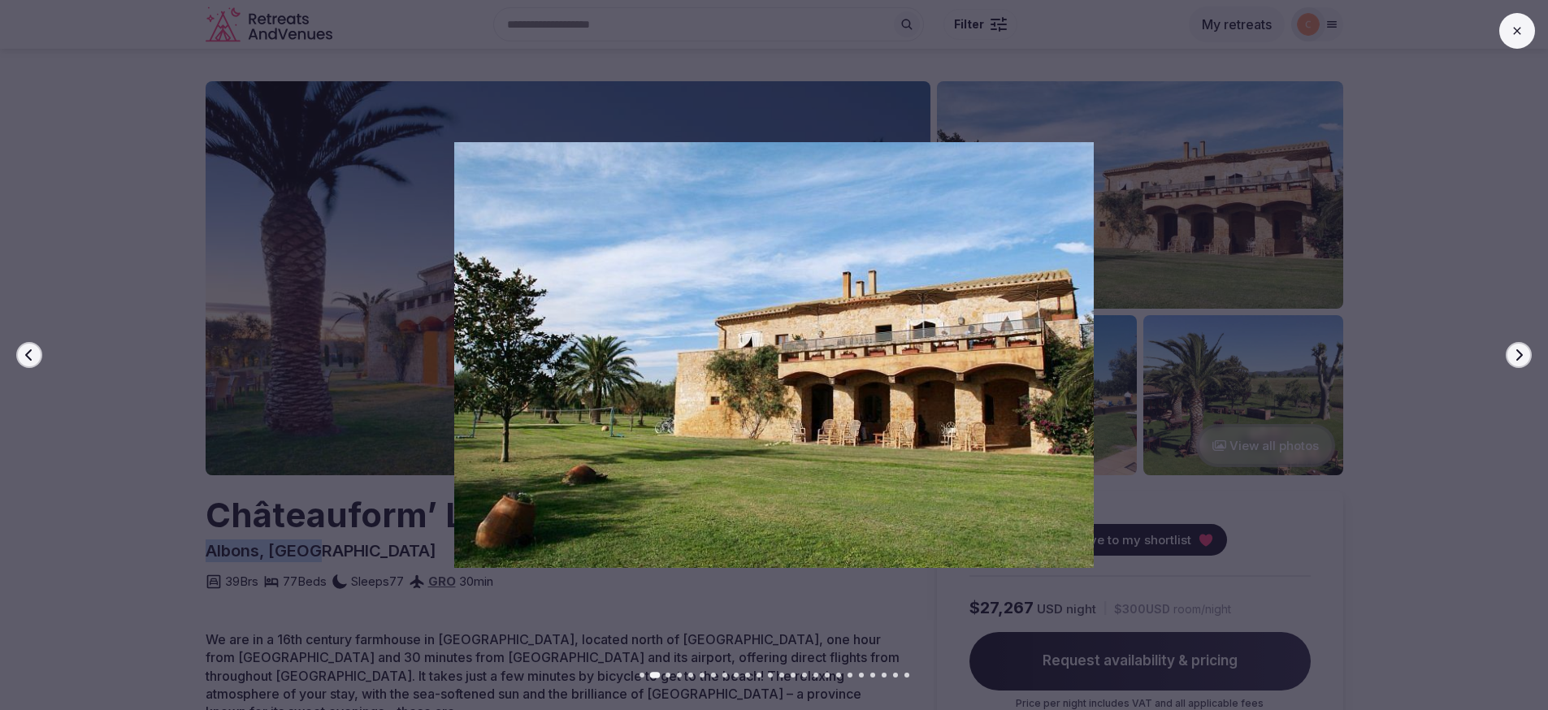
click at [1523, 349] on icon "button" at bounding box center [1519, 355] width 13 height 13
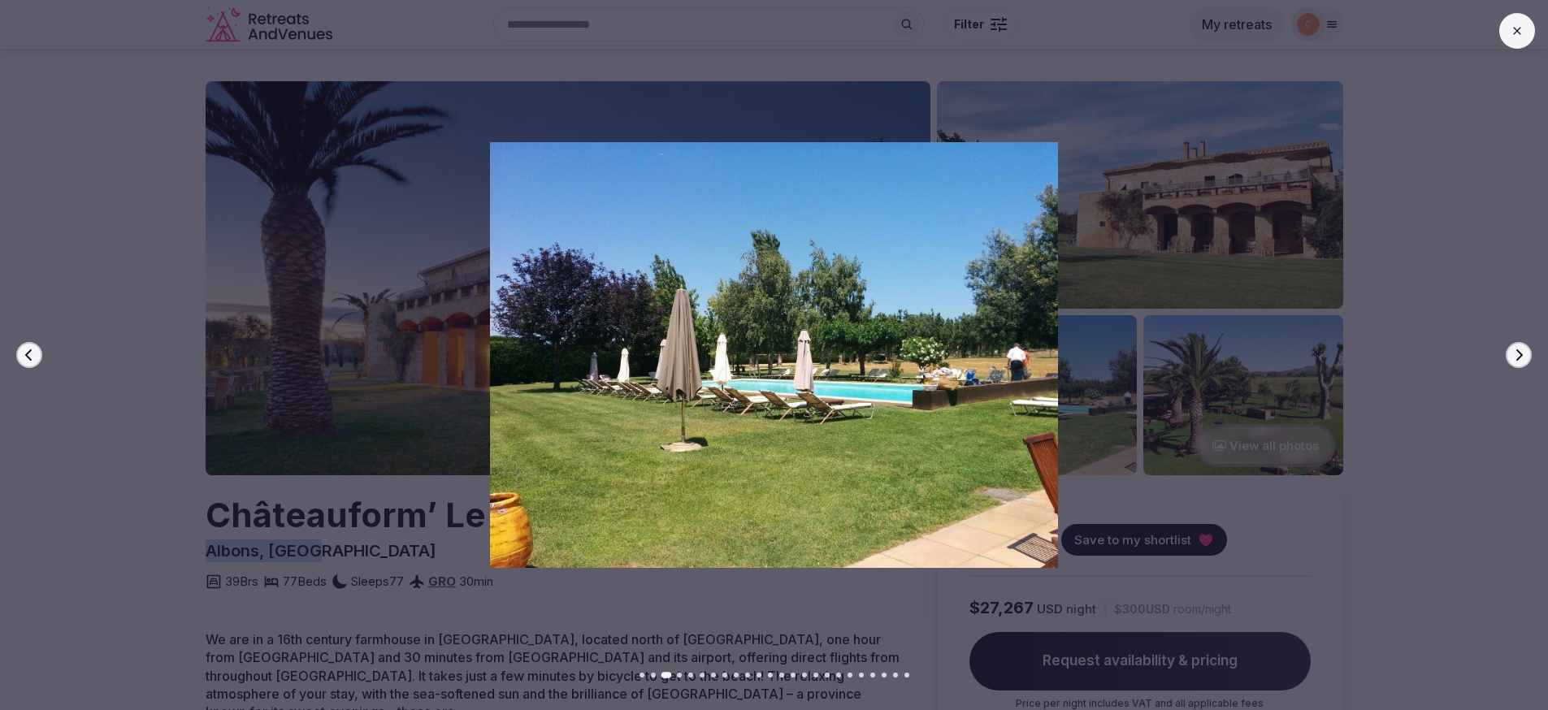
click at [1523, 349] on icon "button" at bounding box center [1519, 355] width 13 height 13
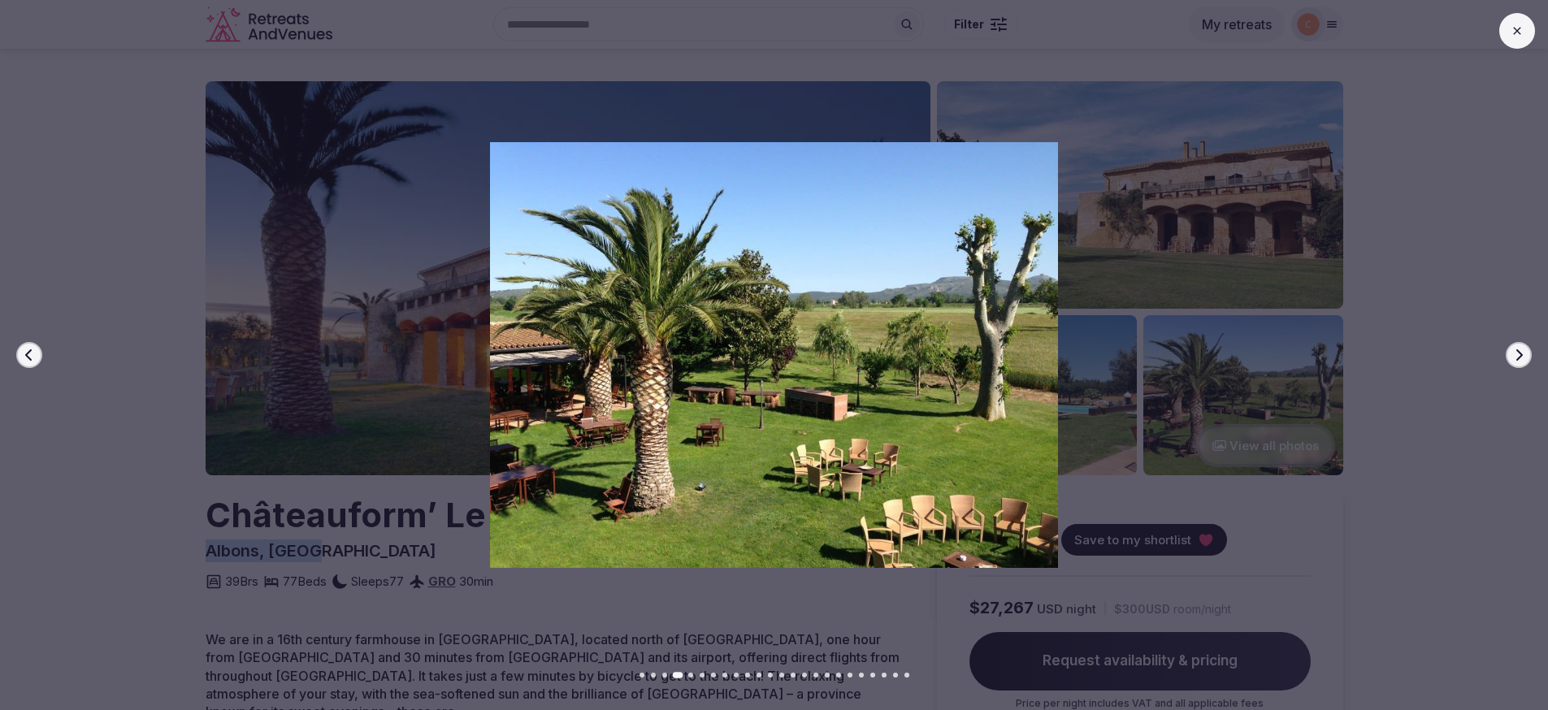
click at [1519, 350] on icon "button" at bounding box center [1519, 355] width 13 height 13
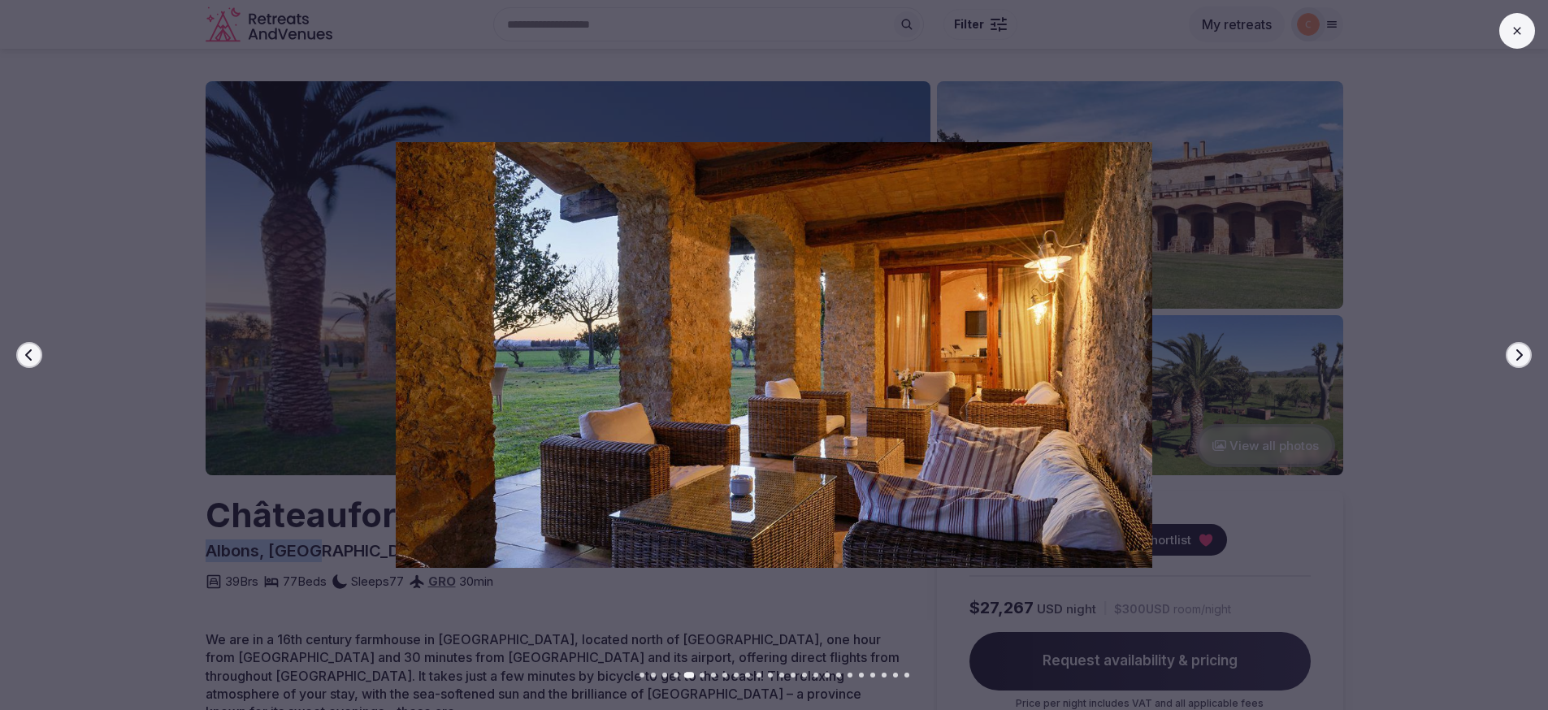
click at [1519, 350] on icon "button" at bounding box center [1519, 355] width 13 height 13
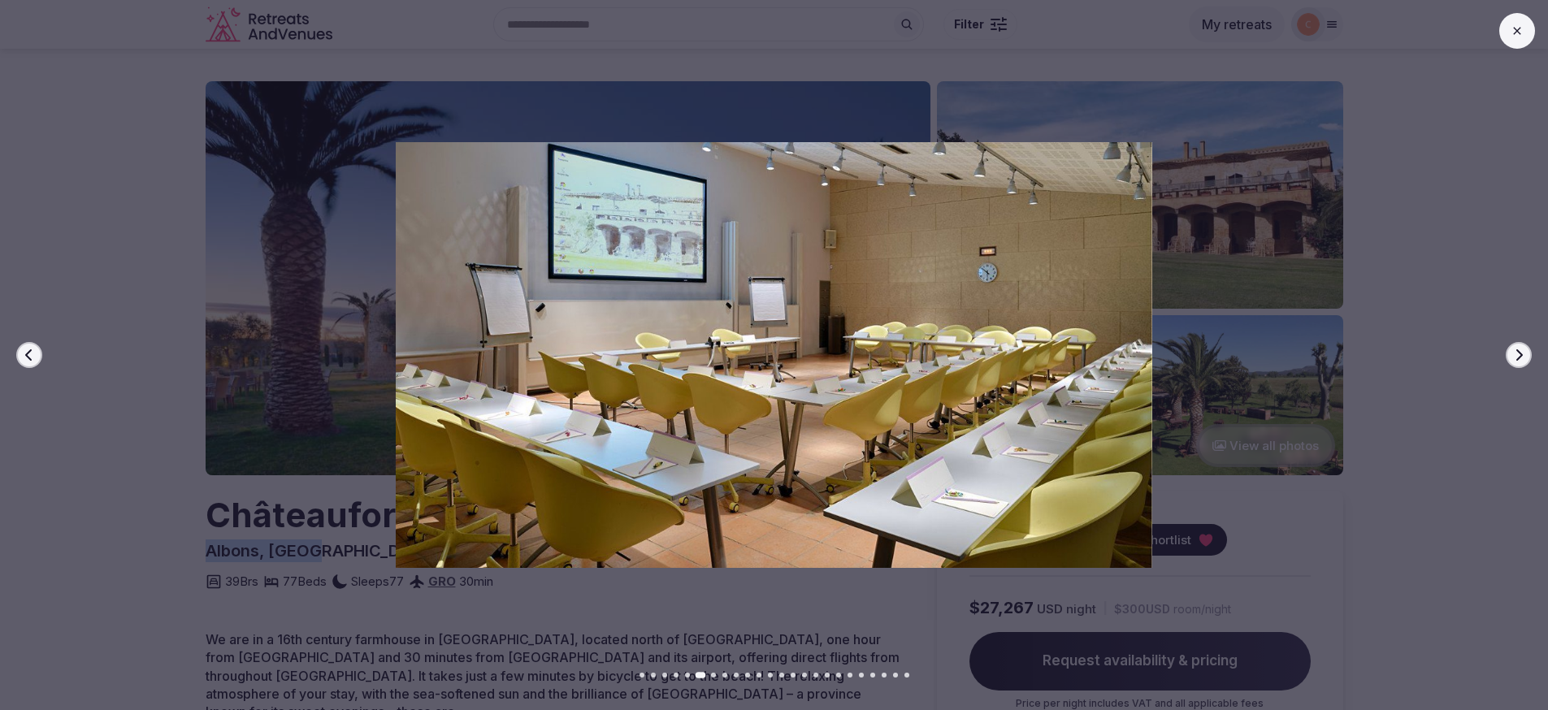
click at [1519, 350] on icon "button" at bounding box center [1519, 355] width 13 height 13
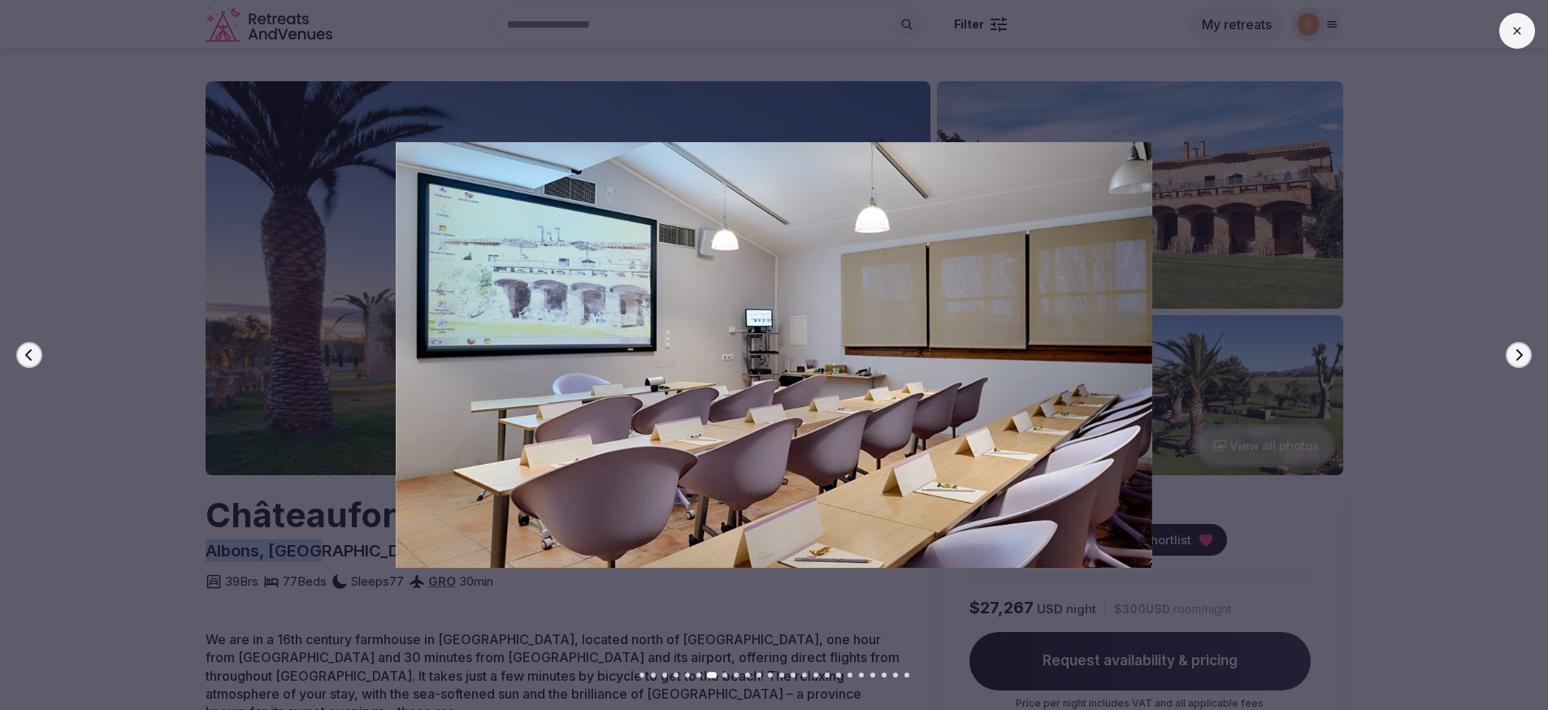
click at [1519, 350] on icon "button" at bounding box center [1519, 355] width 13 height 13
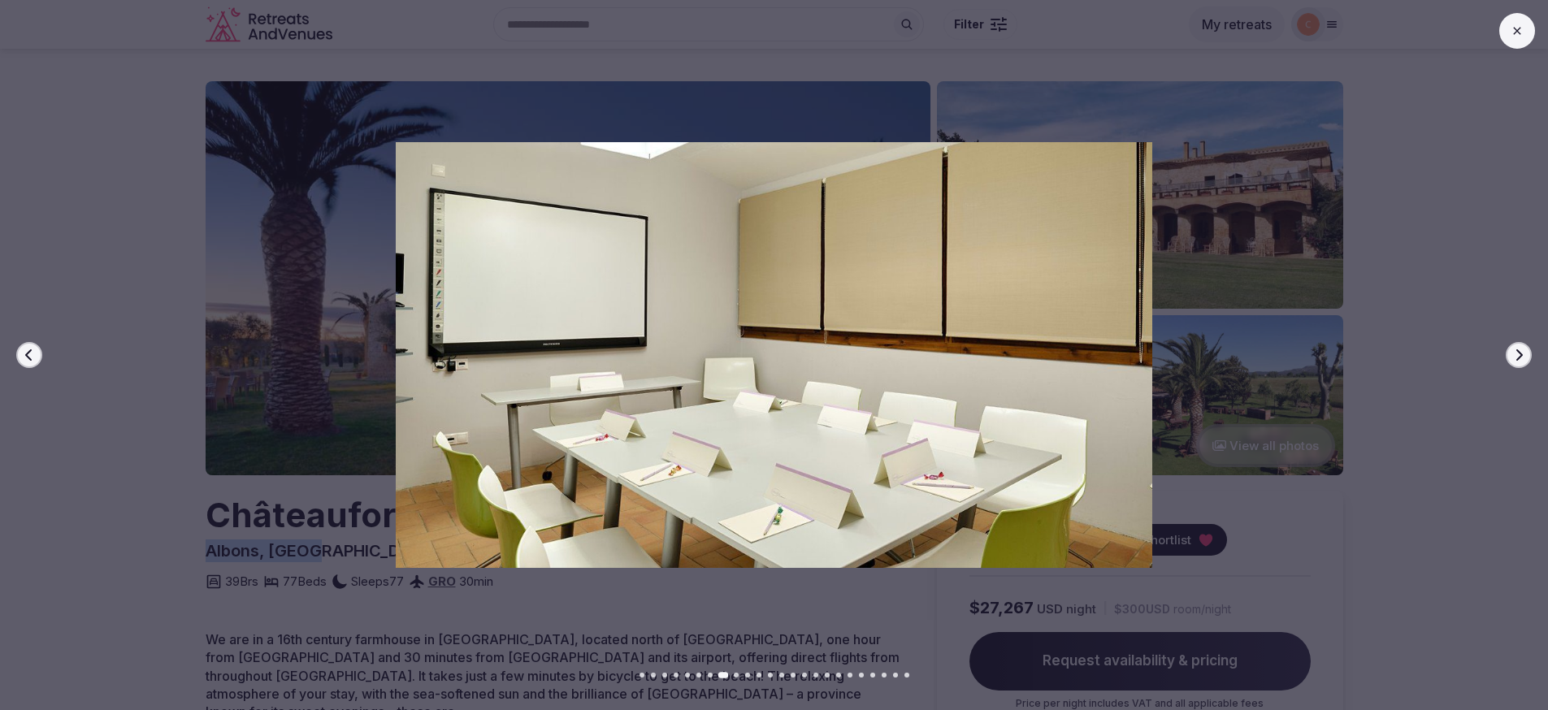
click at [1519, 350] on icon "button" at bounding box center [1519, 355] width 13 height 13
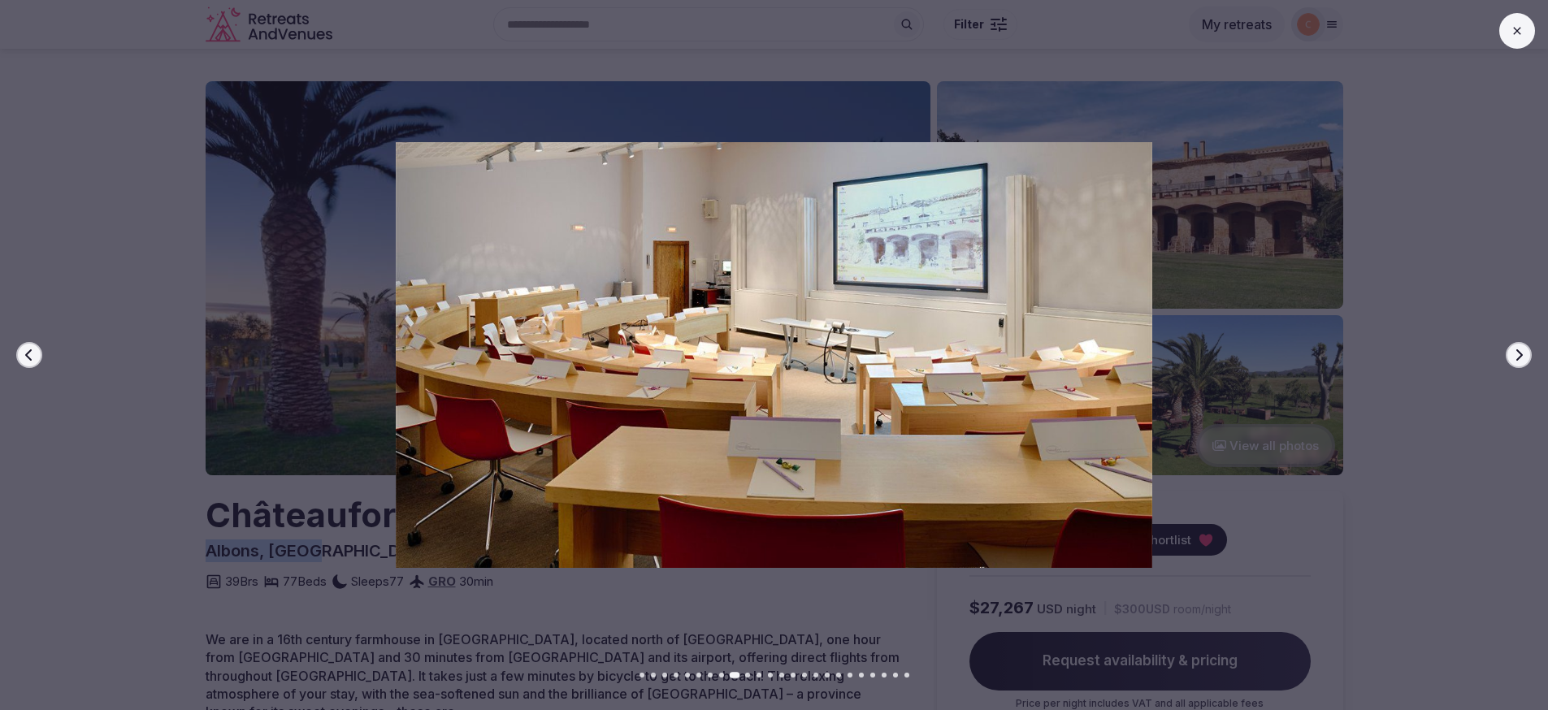
click at [1519, 350] on icon "button" at bounding box center [1519, 355] width 13 height 13
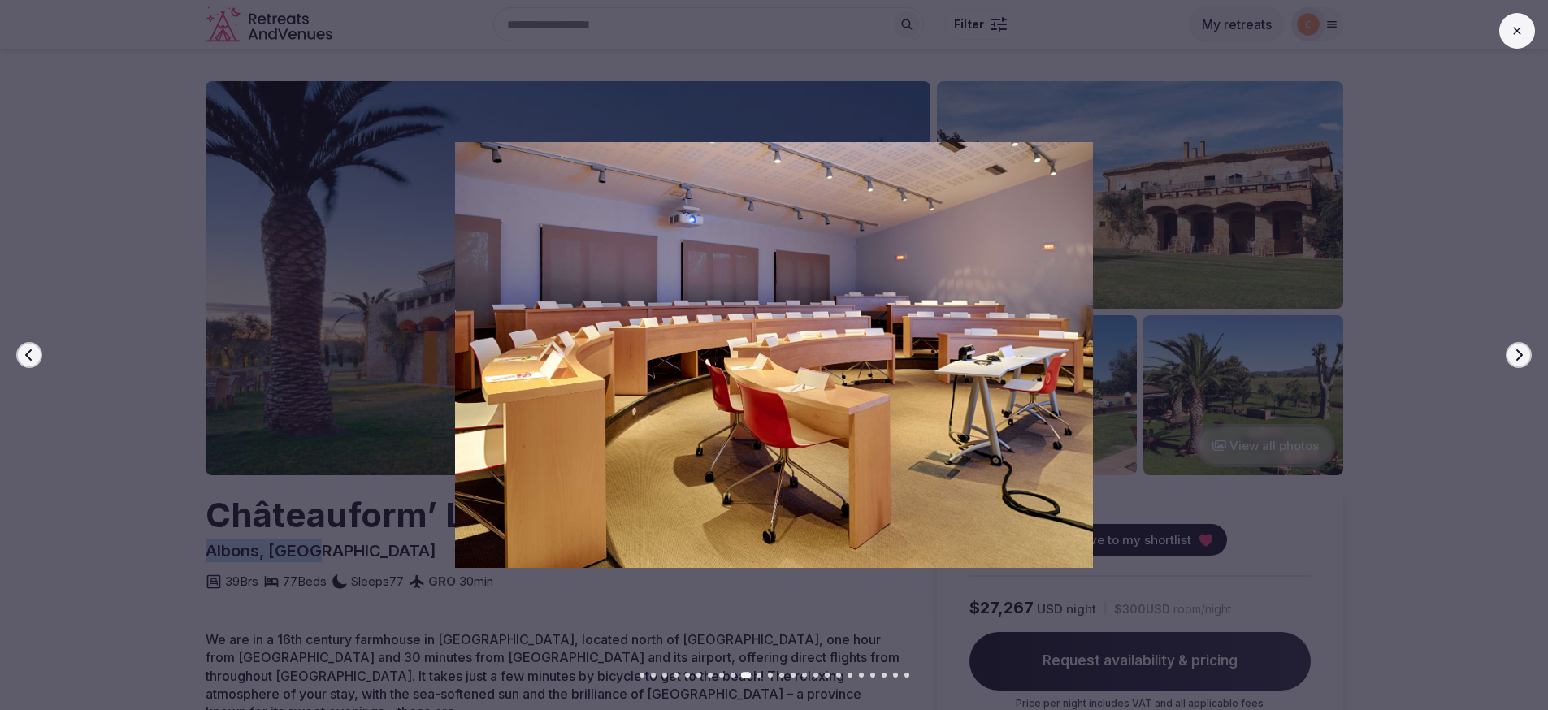
click at [1519, 350] on icon "button" at bounding box center [1519, 355] width 13 height 13
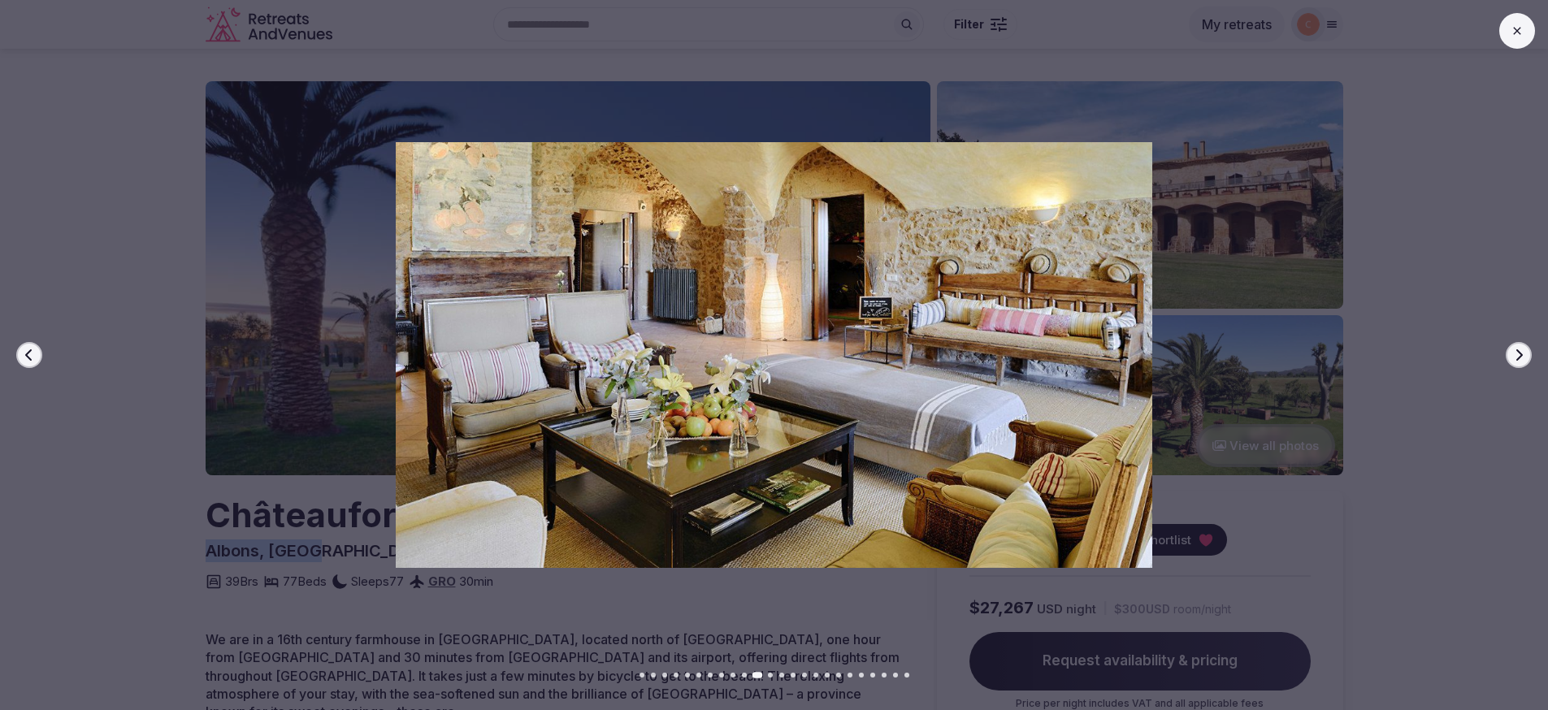
click at [1516, 351] on icon "button" at bounding box center [1519, 355] width 13 height 13
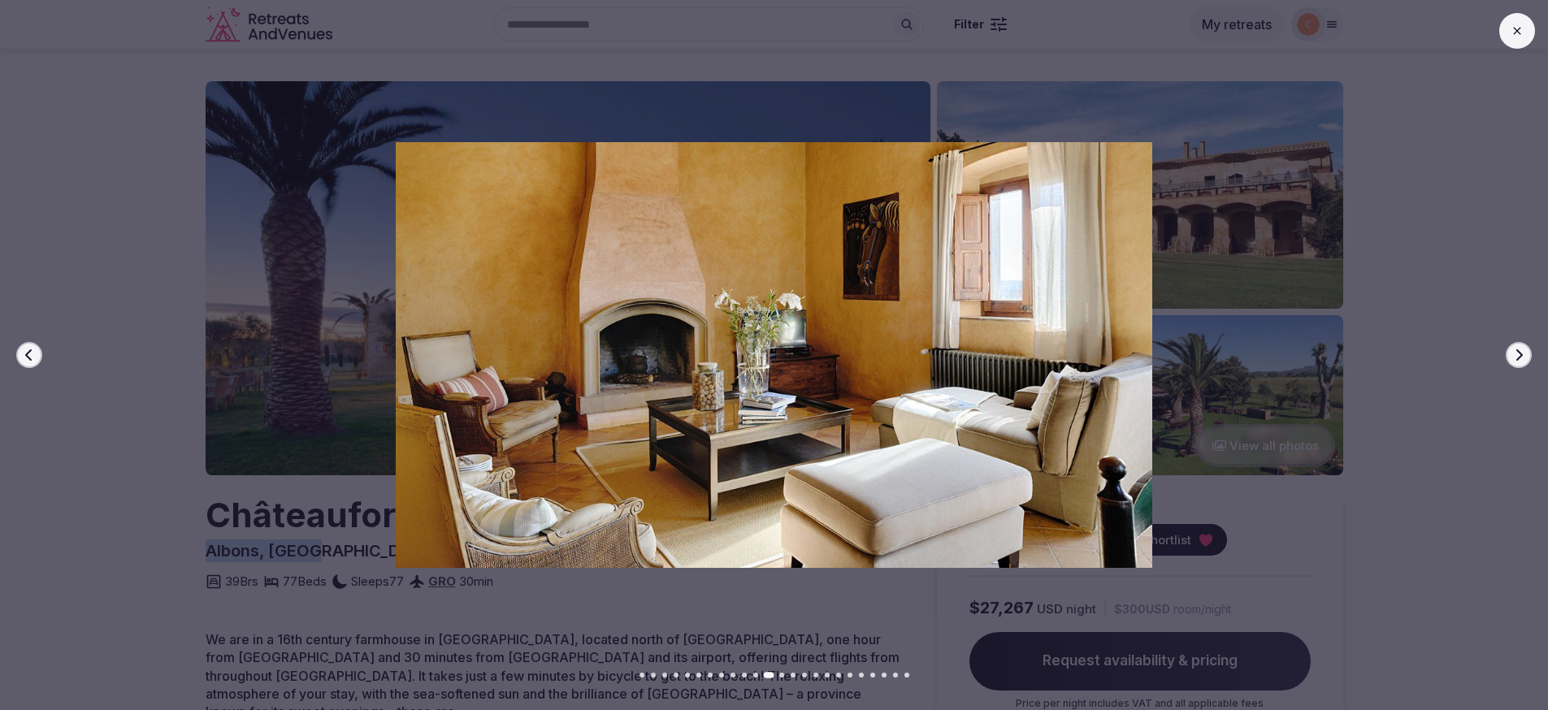
click at [1516, 351] on icon "button" at bounding box center [1519, 355] width 13 height 13
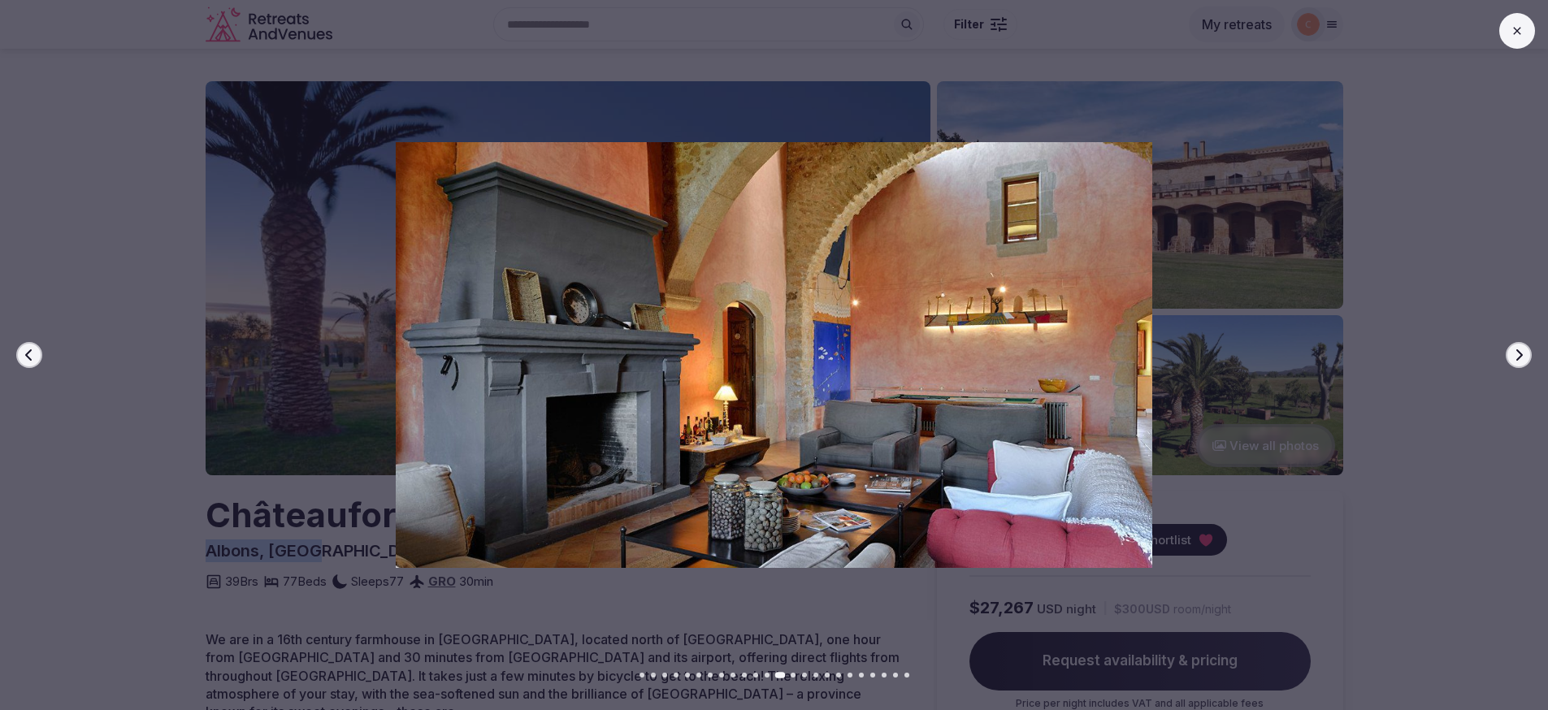
click at [1516, 351] on icon "button" at bounding box center [1519, 355] width 13 height 13
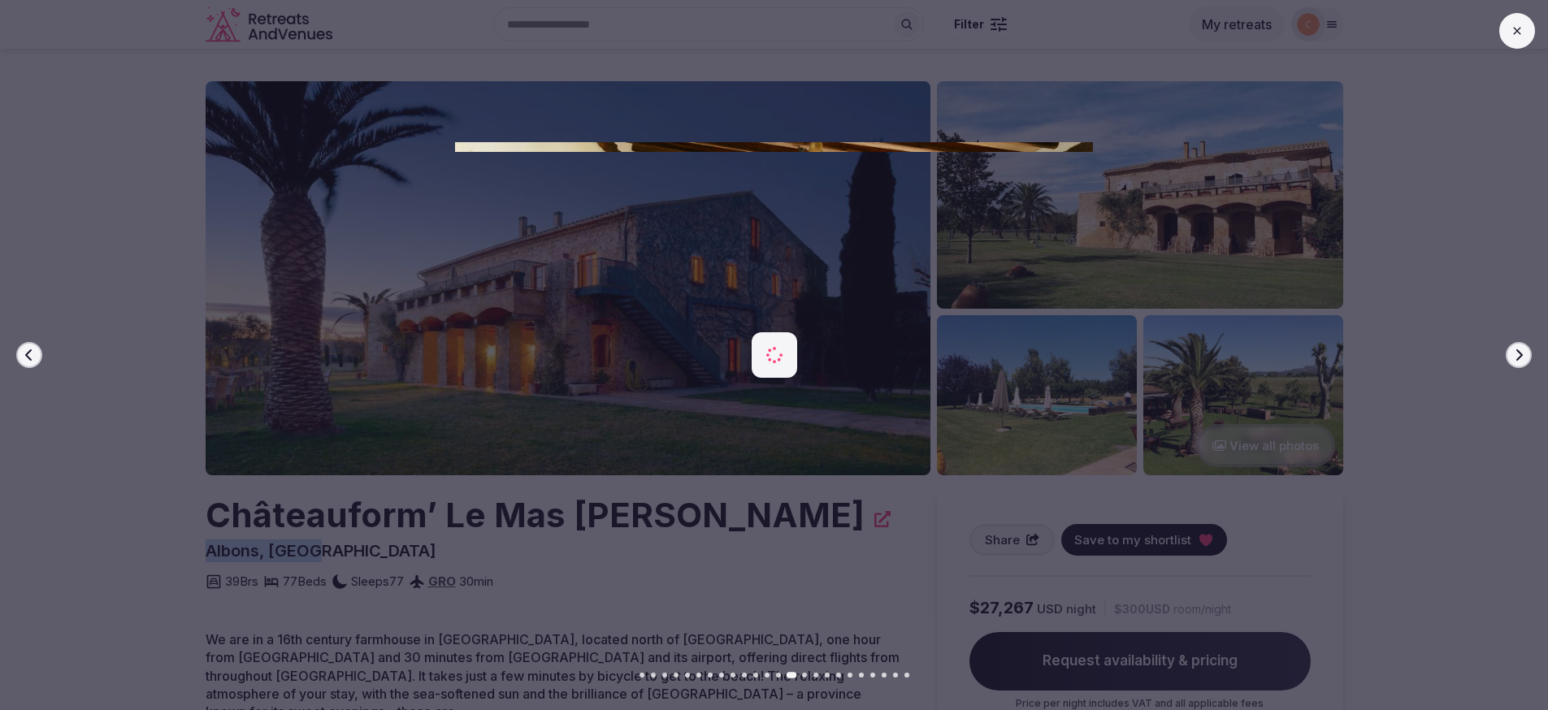
click at [1516, 351] on icon "button" at bounding box center [1519, 355] width 13 height 13
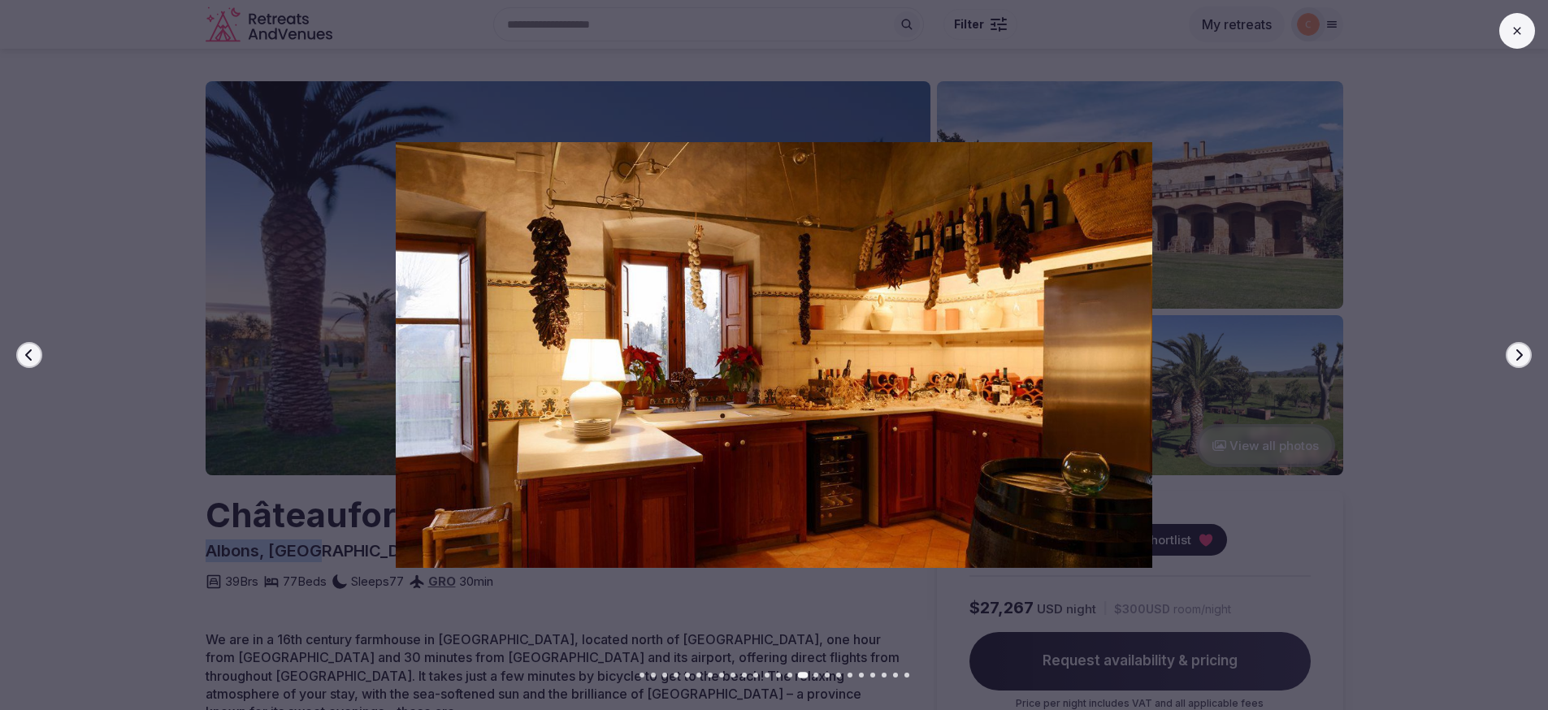
click at [1516, 351] on icon "button" at bounding box center [1519, 355] width 13 height 13
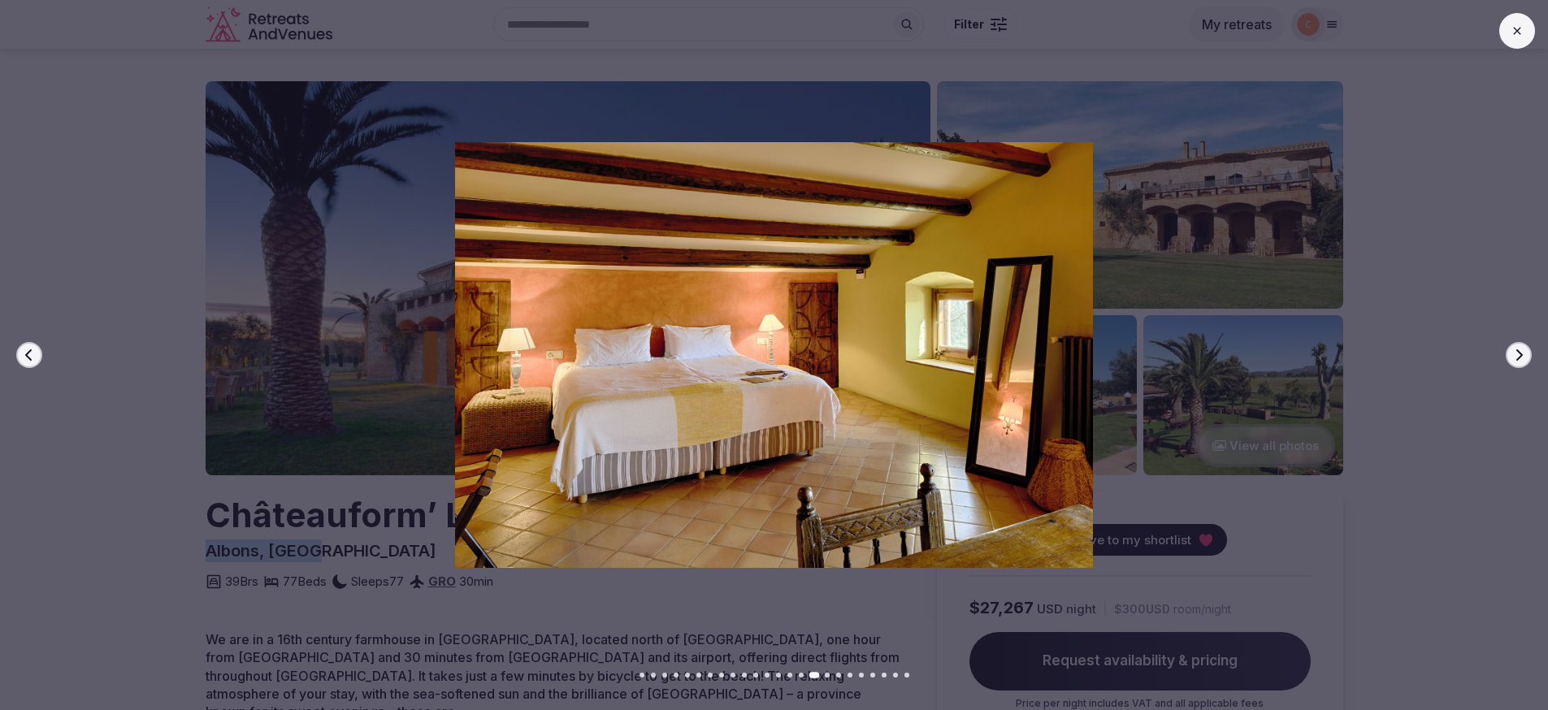
click at [1504, 352] on div "Previous slide Next slide" at bounding box center [774, 355] width 1548 height 710
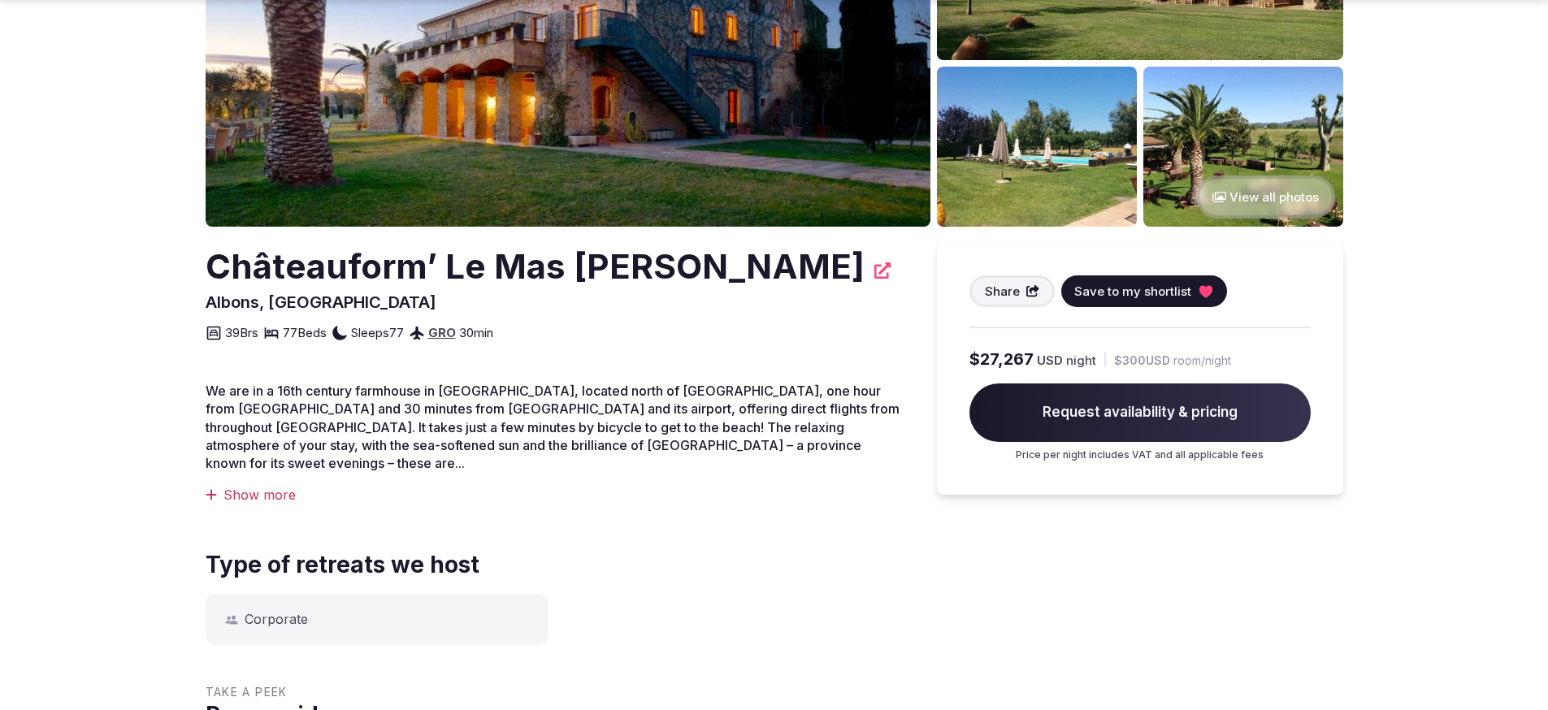
scroll to position [251, 0]
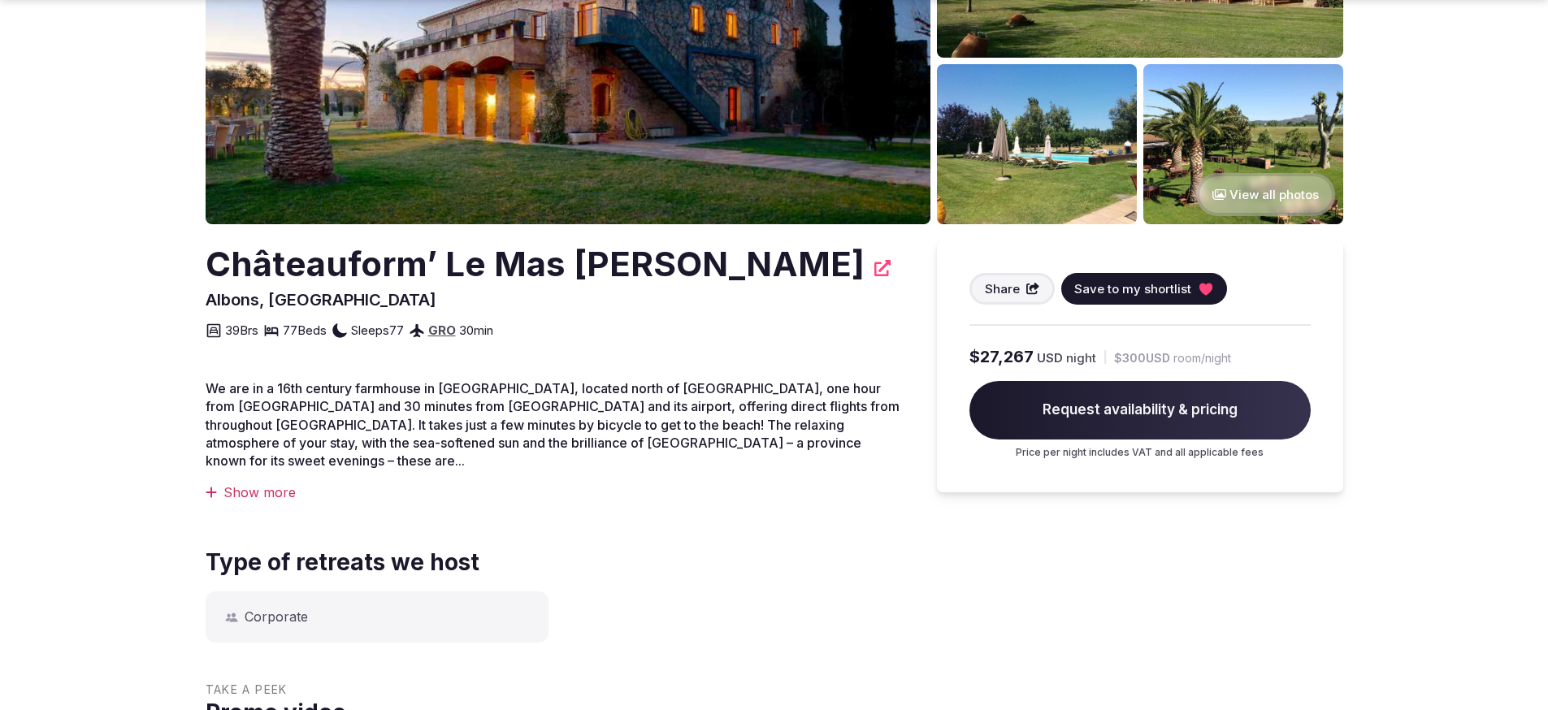
click at [268, 484] on div "Show more" at bounding box center [555, 493] width 699 height 18
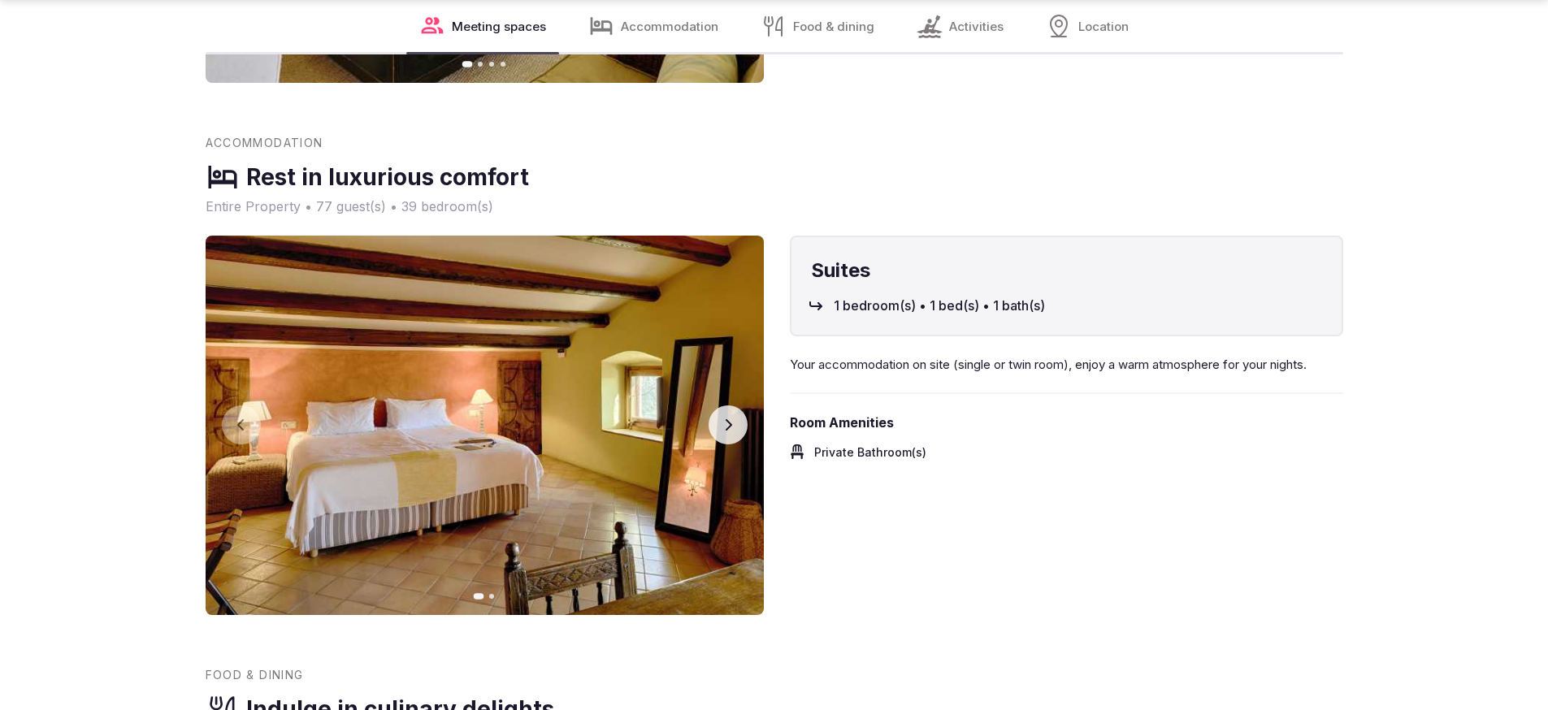
scroll to position [3443, 0]
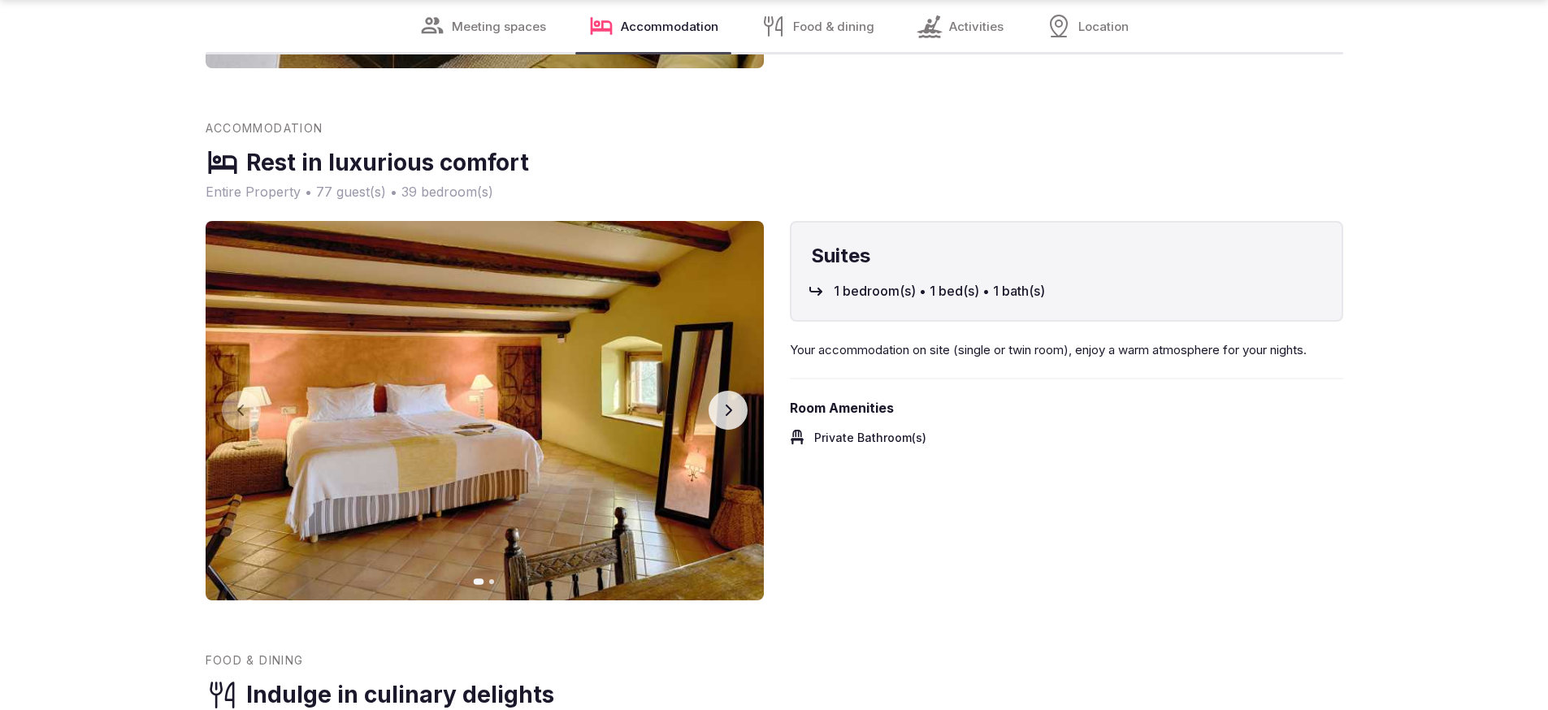
click at [722, 404] on icon "button" at bounding box center [728, 410] width 13 height 13
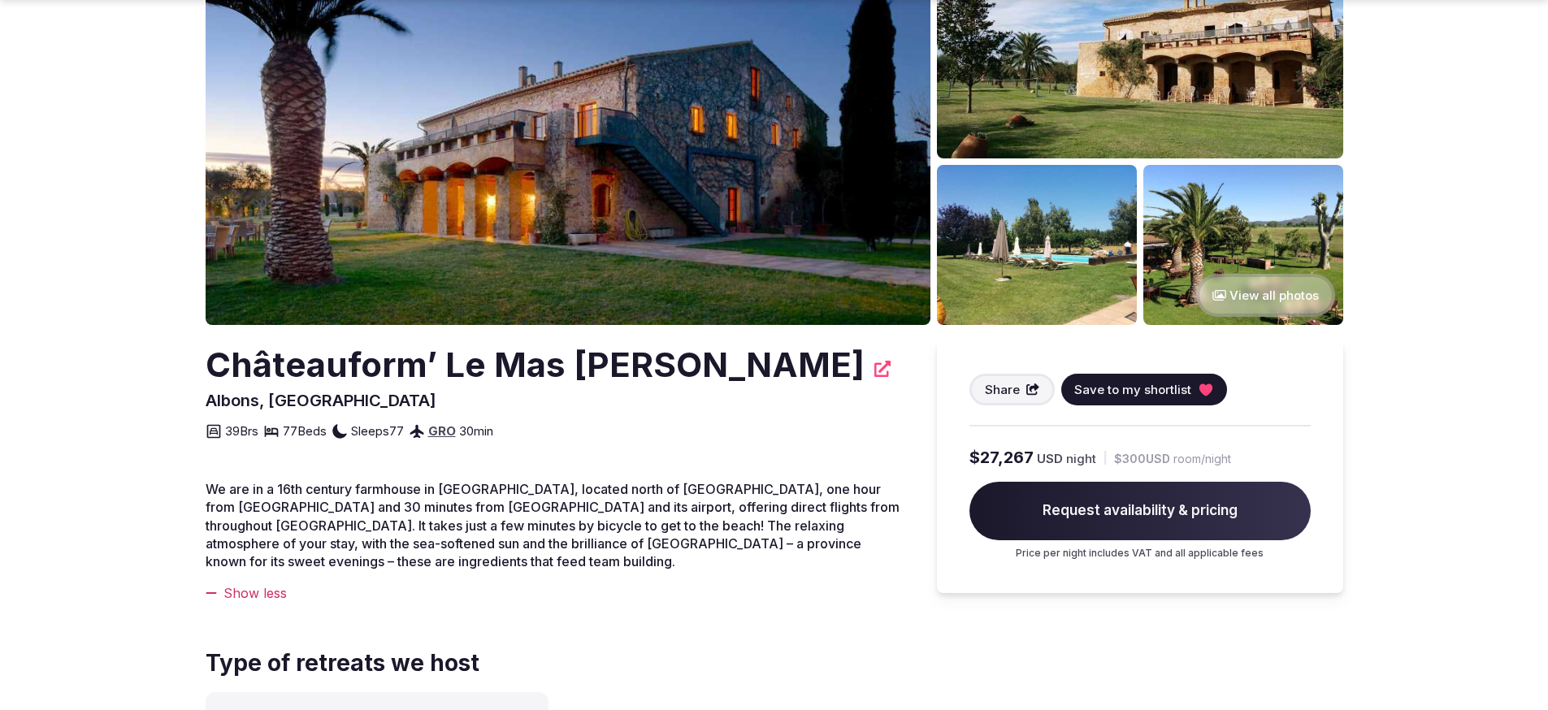
scroll to position [362, 0]
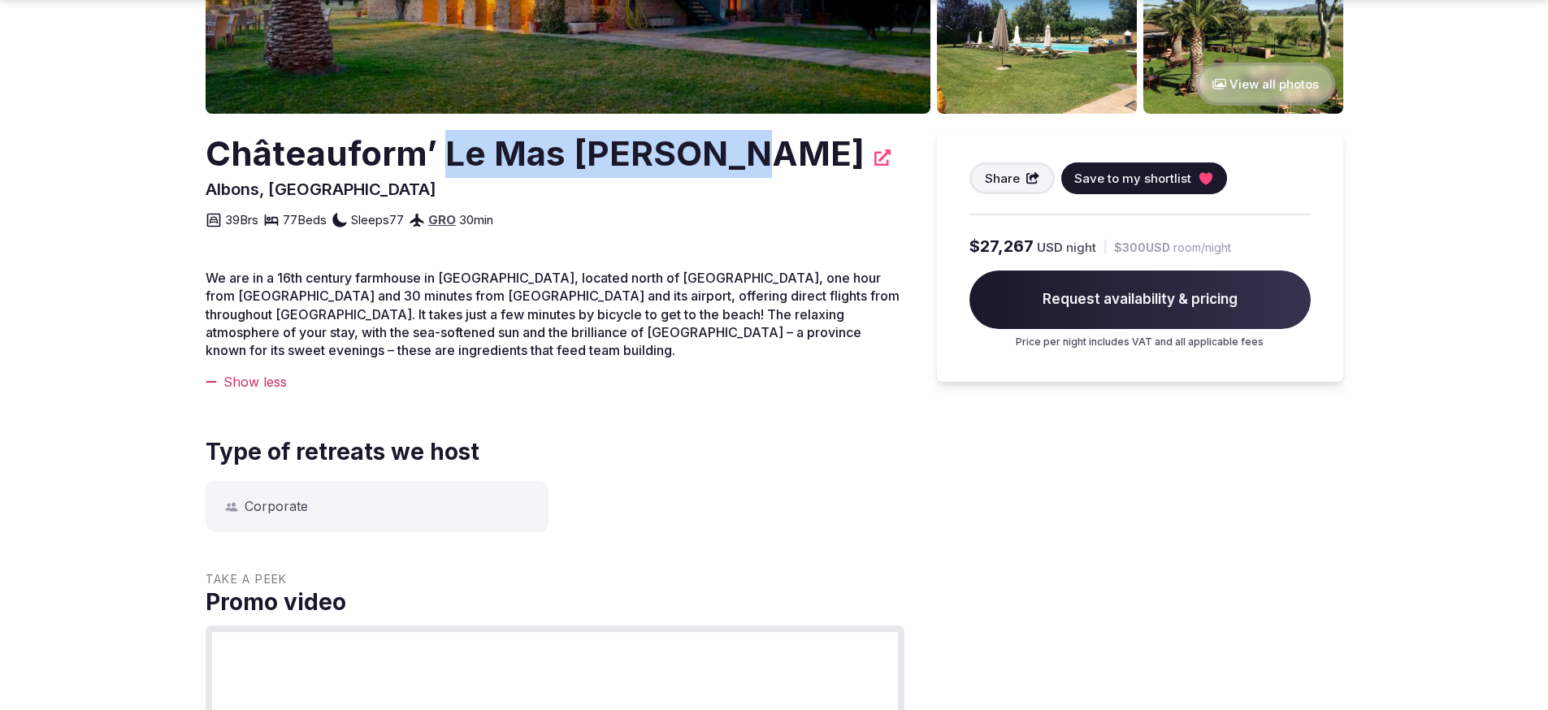
drag, startPoint x: 734, startPoint y: 163, endPoint x: 451, endPoint y: 166, distance: 282.9
click at [451, 166] on h2 "Châteauform’ Le Mas [PERSON_NAME]" at bounding box center [535, 154] width 659 height 48
copy h2 "Le Mas Sant Joan"
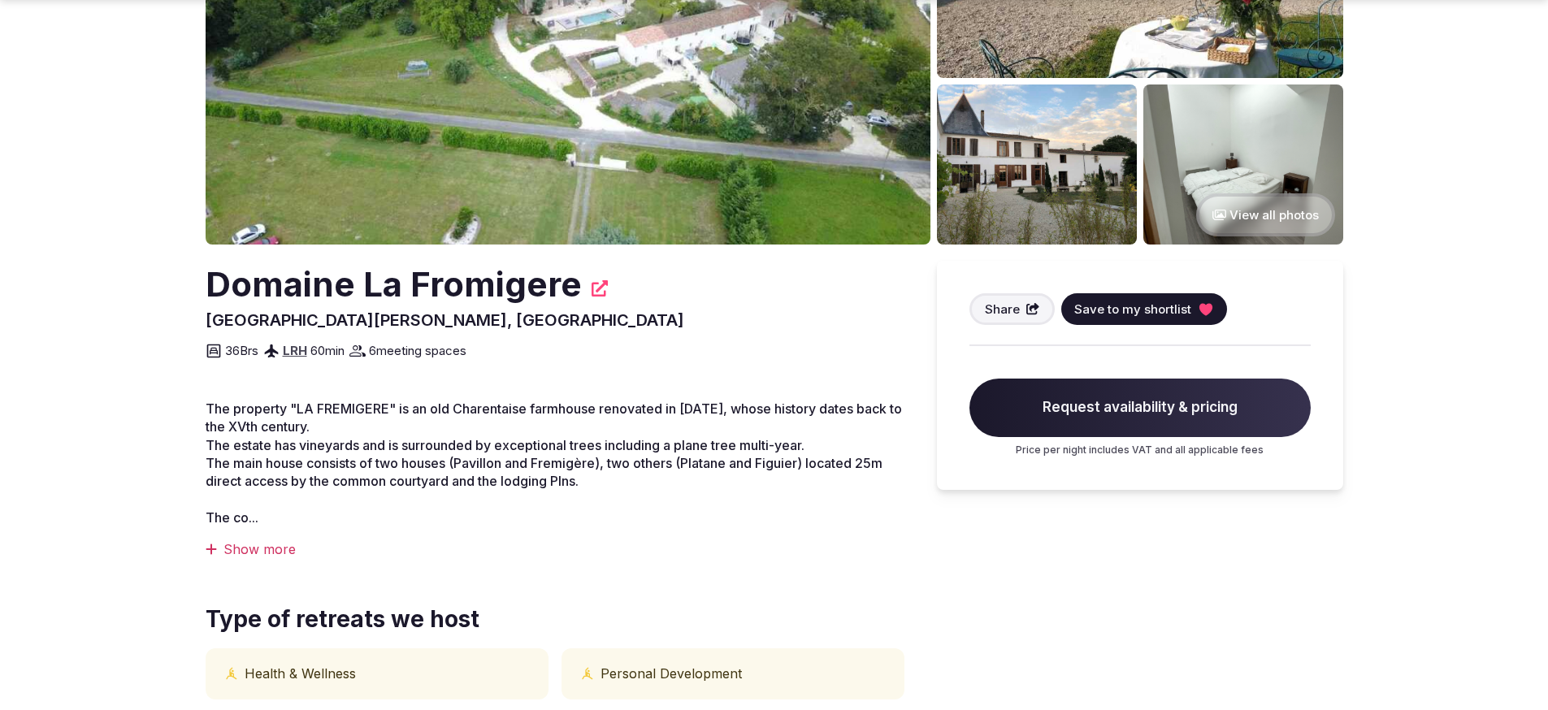
scroll to position [382, 0]
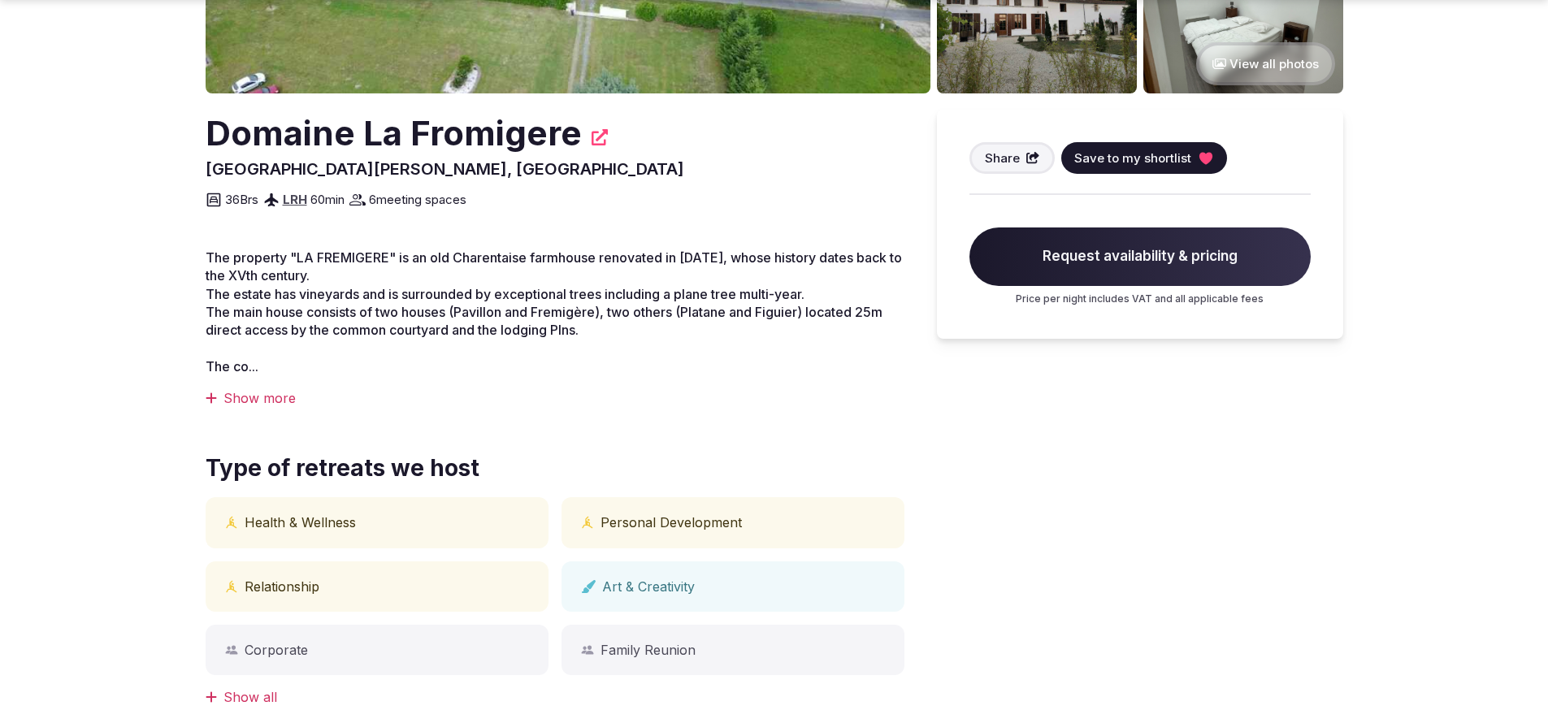
click at [280, 397] on div "Show more" at bounding box center [555, 398] width 699 height 18
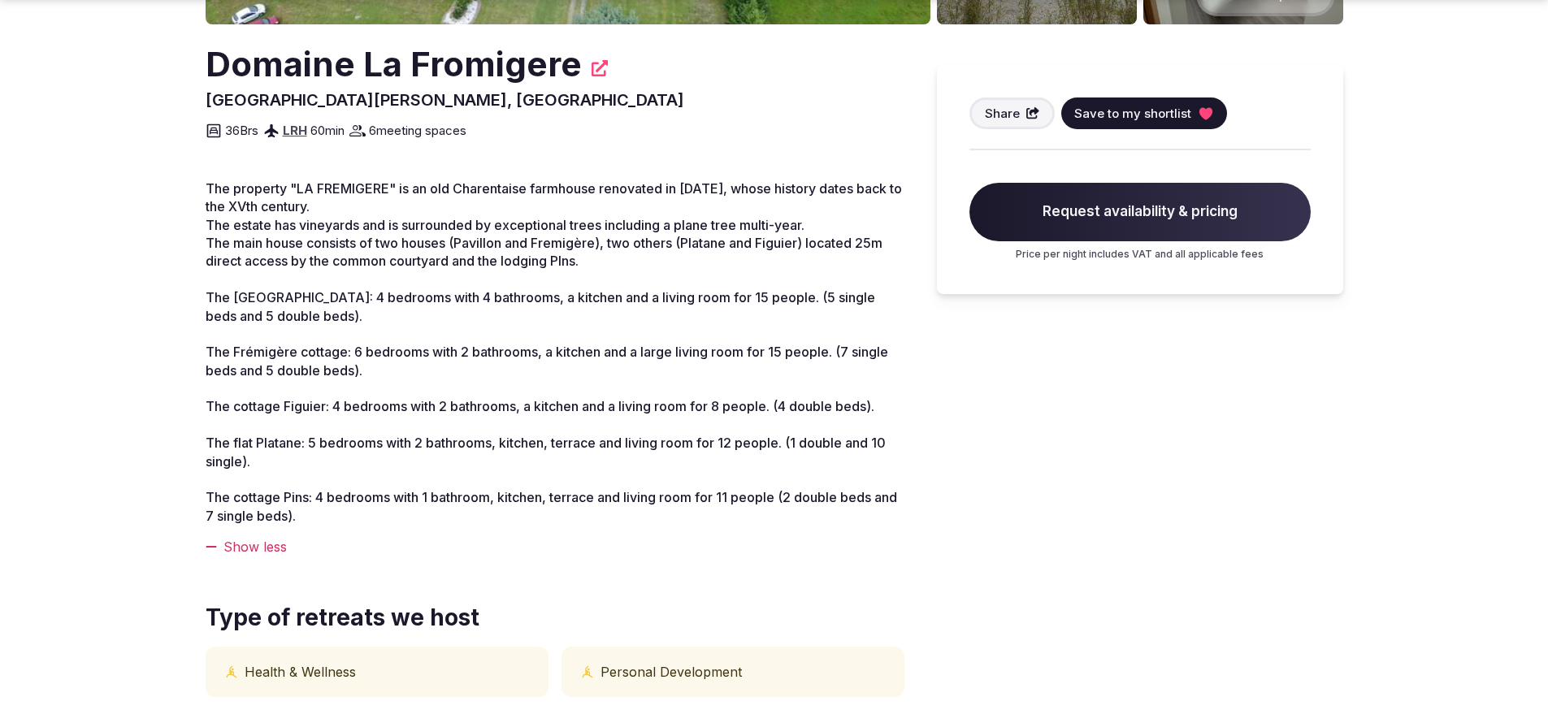
scroll to position [452, 0]
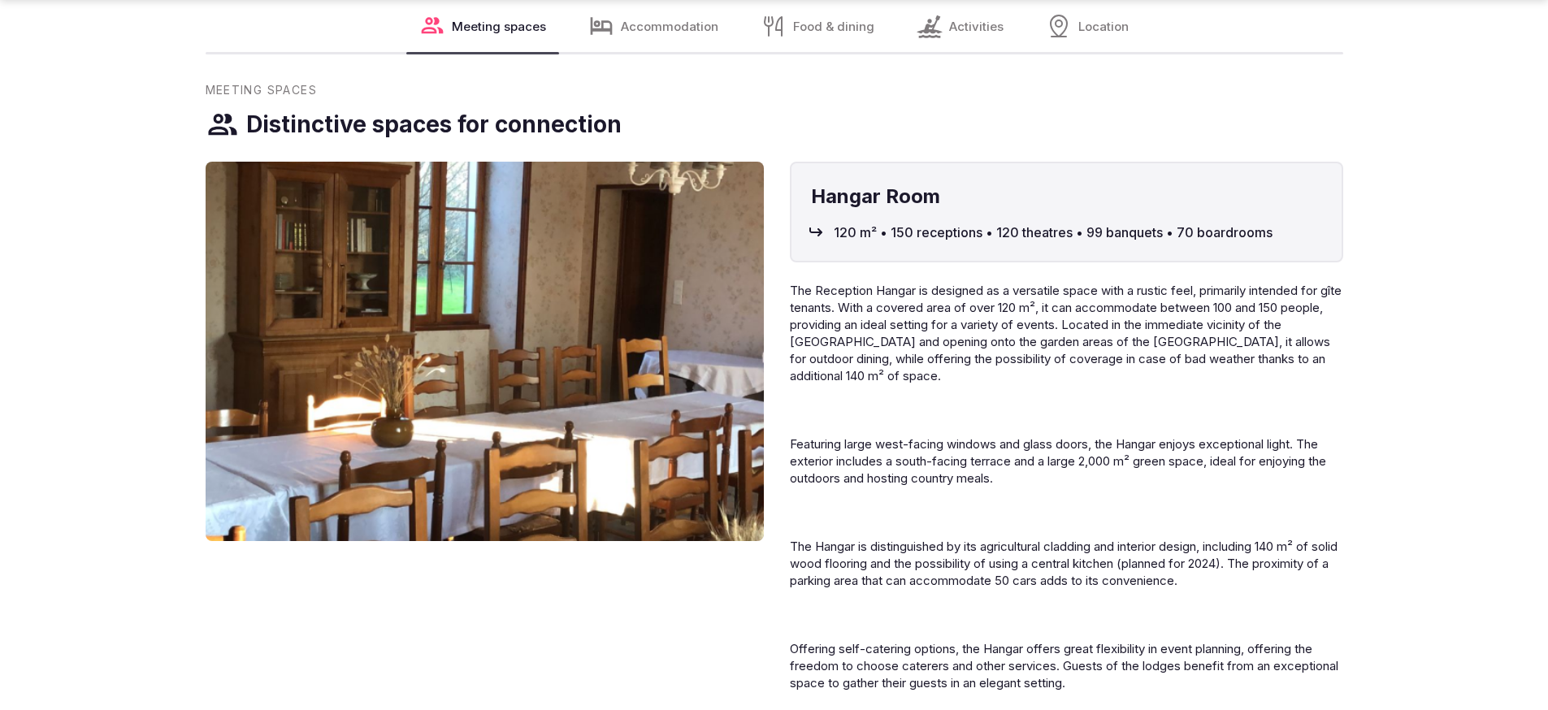
click at [680, 29] on span "Accommodation" at bounding box center [670, 26] width 98 height 17
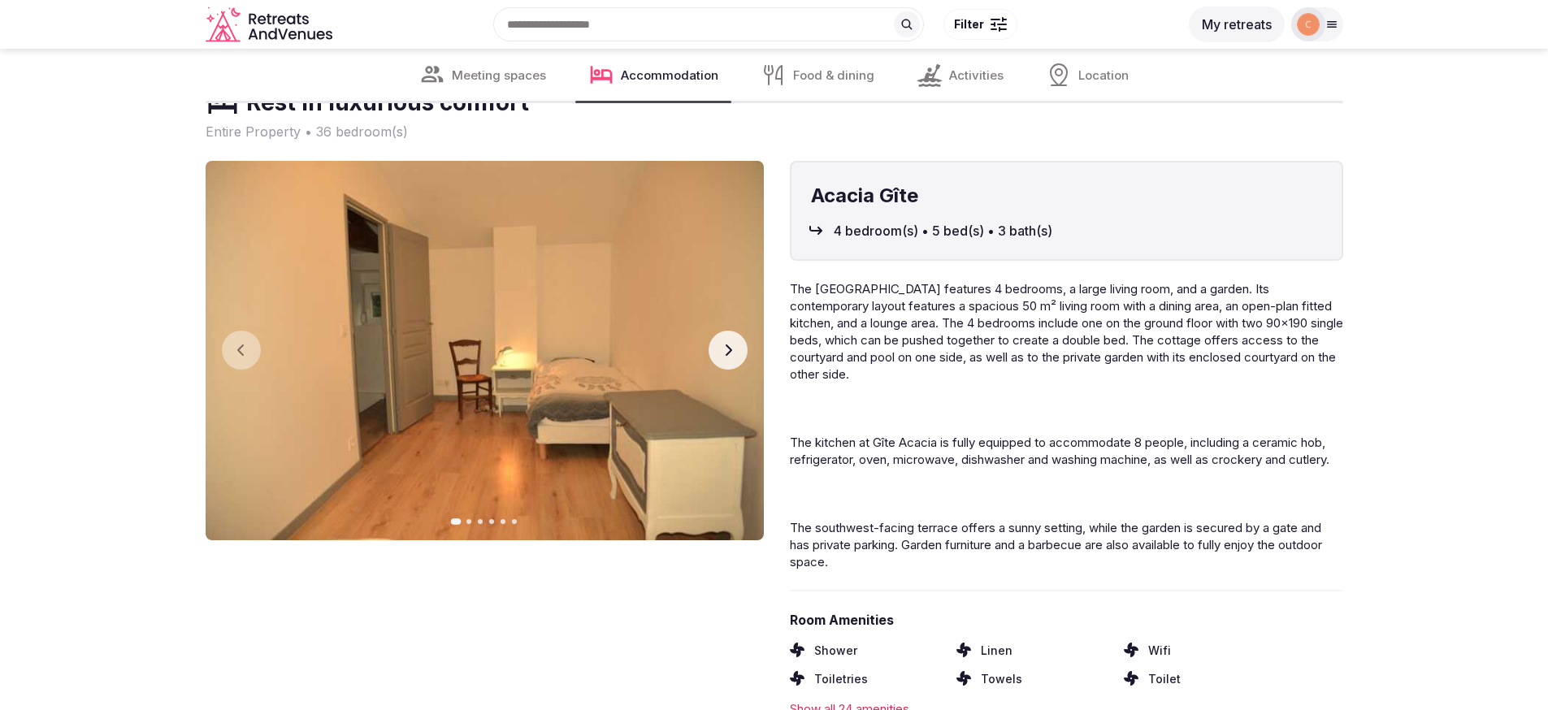
scroll to position [2190, 0]
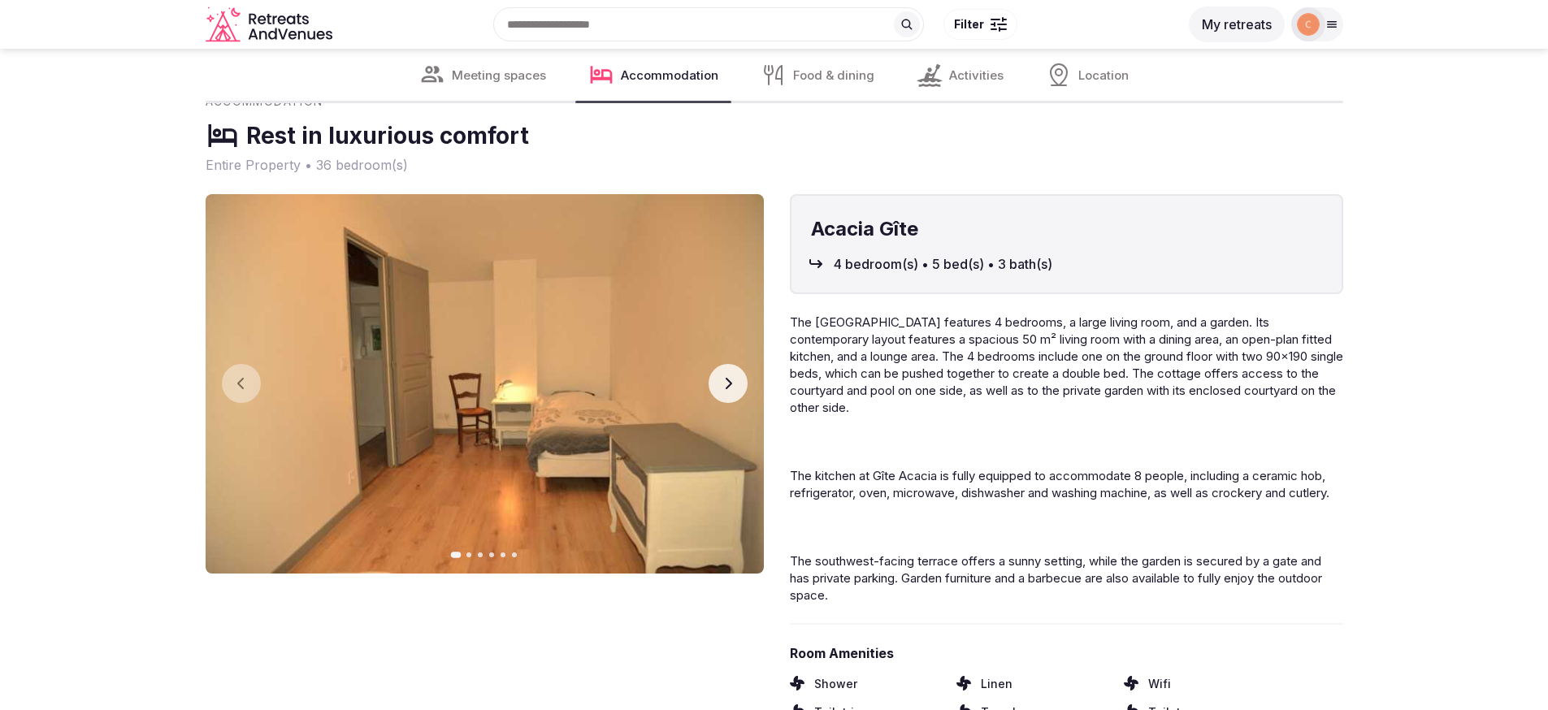
click at [688, 387] on img at bounding box center [485, 384] width 558 height 380
click at [731, 380] on icon "button" at bounding box center [728, 383] width 13 height 13
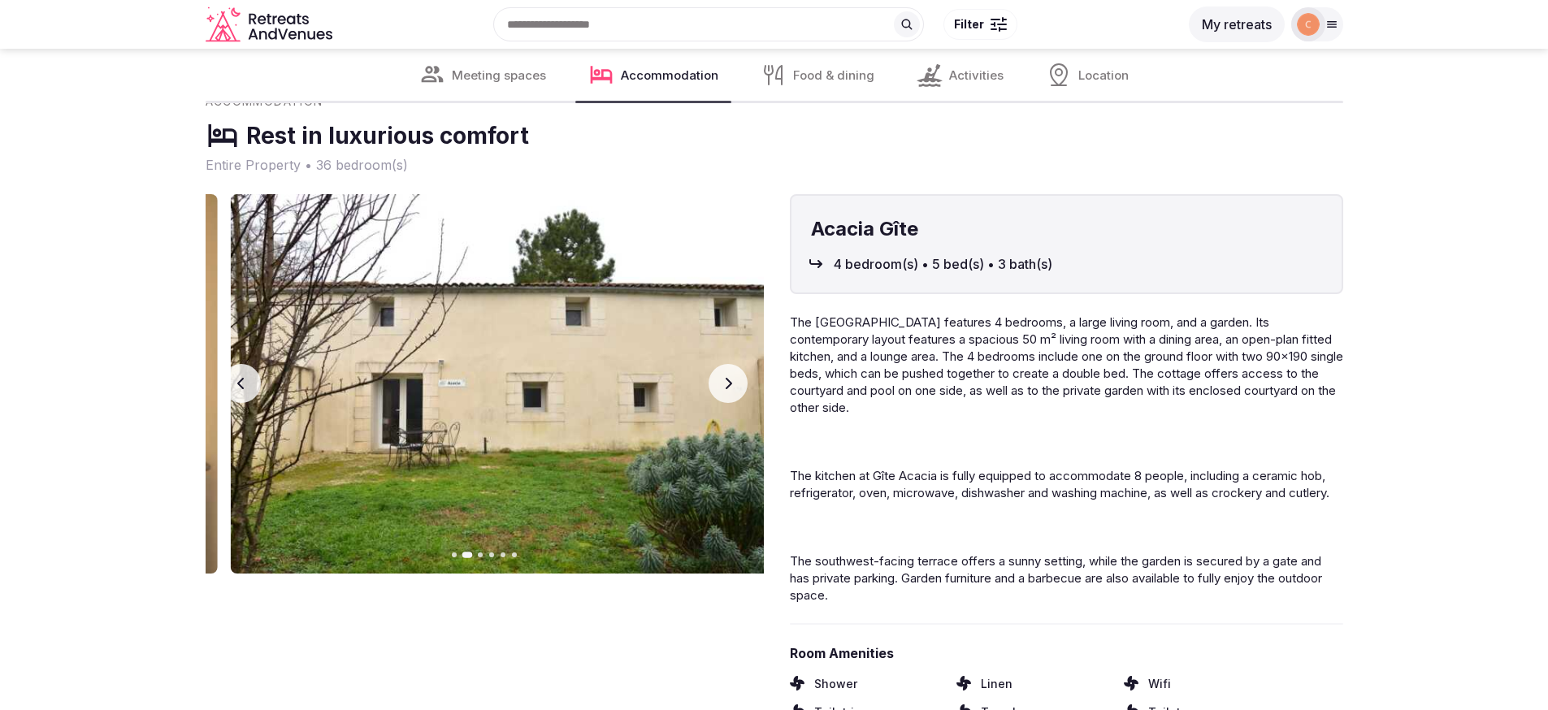
click at [732, 380] on icon "button" at bounding box center [728, 383] width 13 height 13
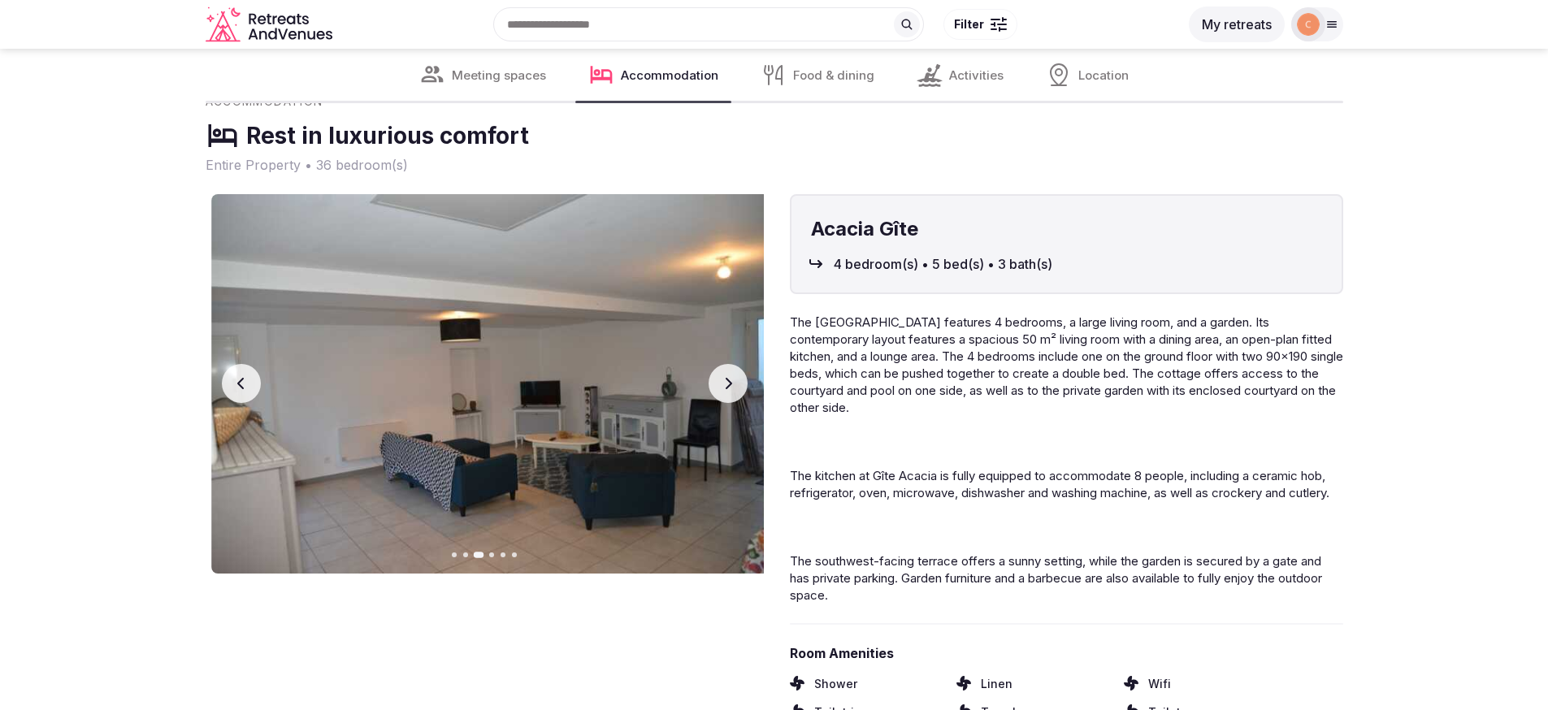
click at [732, 380] on icon "button" at bounding box center [728, 383] width 13 height 13
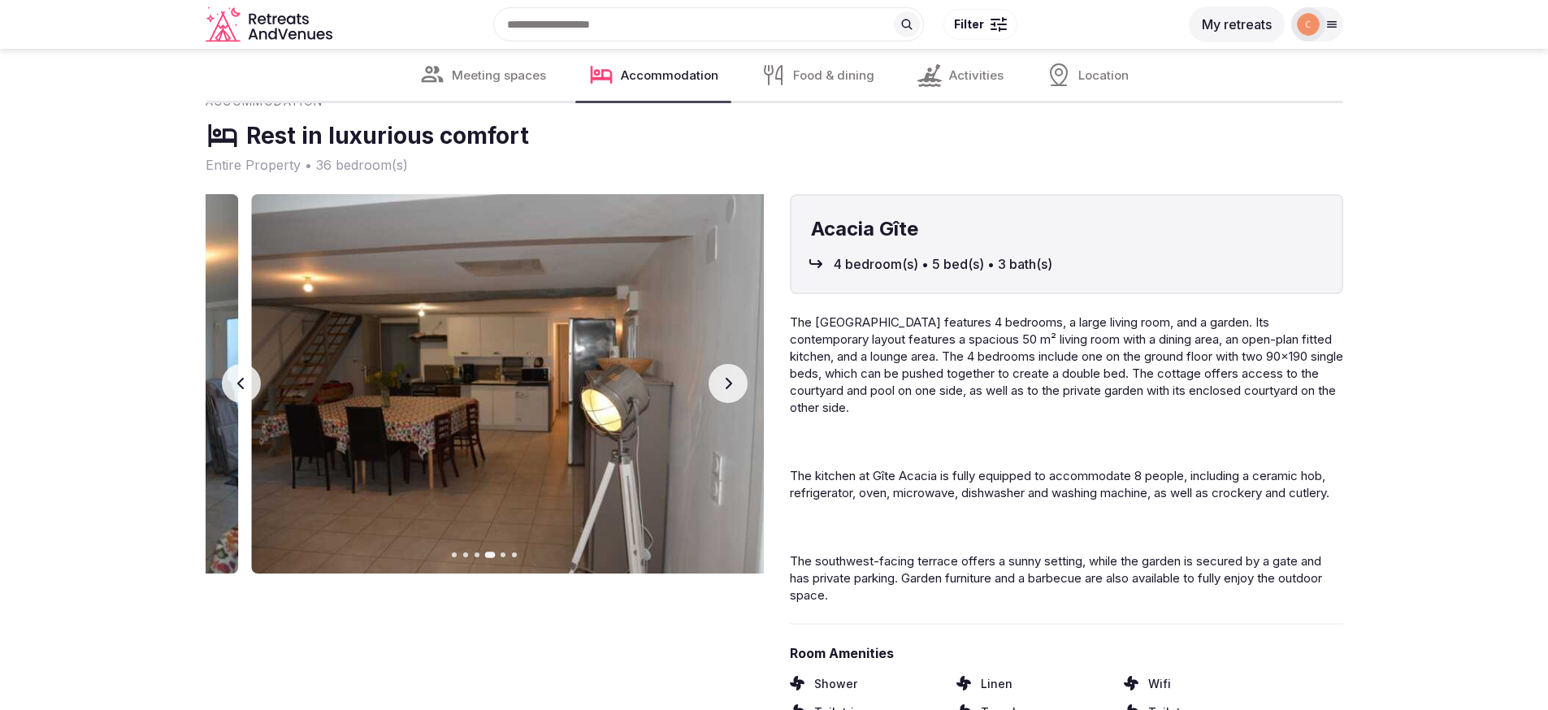
click at [732, 380] on icon "button" at bounding box center [728, 383] width 13 height 13
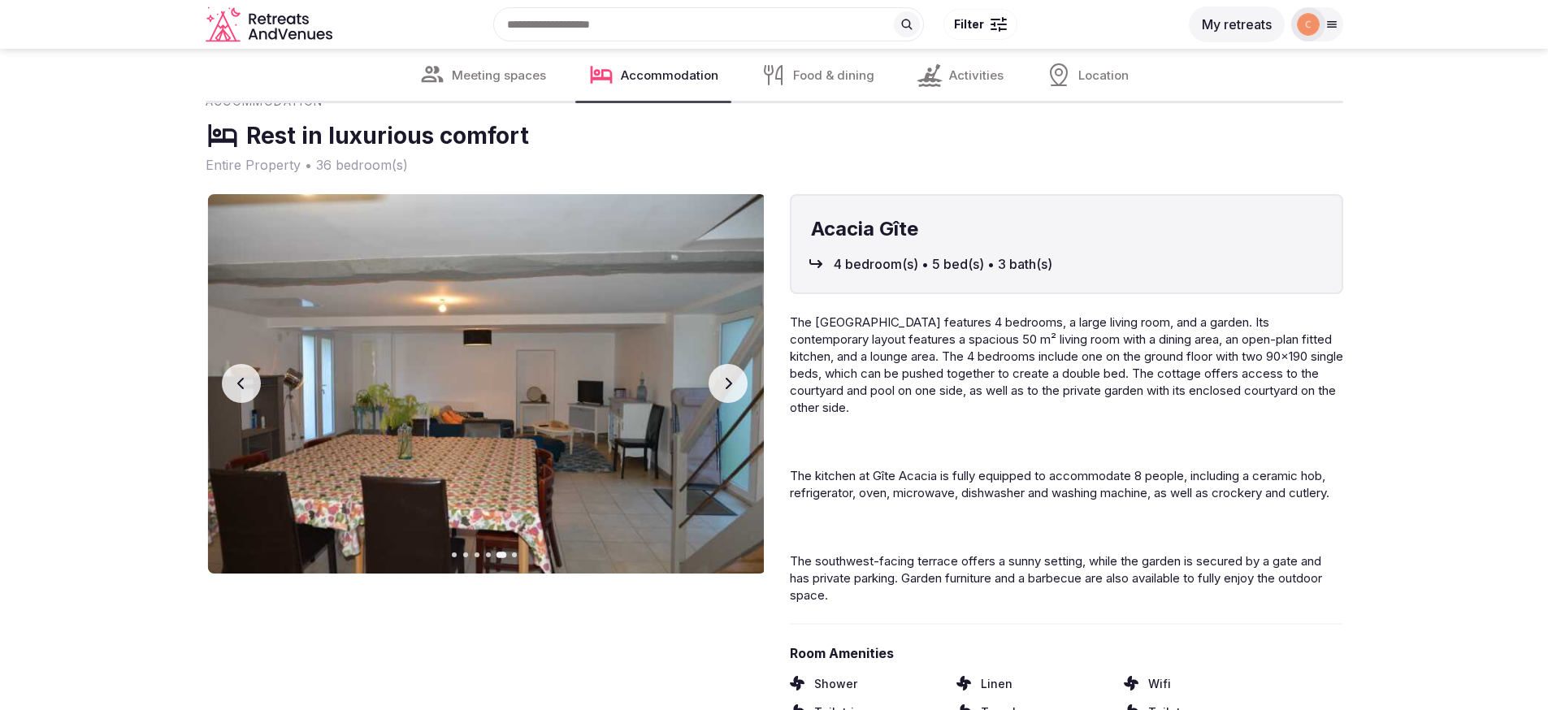
click at [732, 380] on icon "button" at bounding box center [728, 383] width 13 height 13
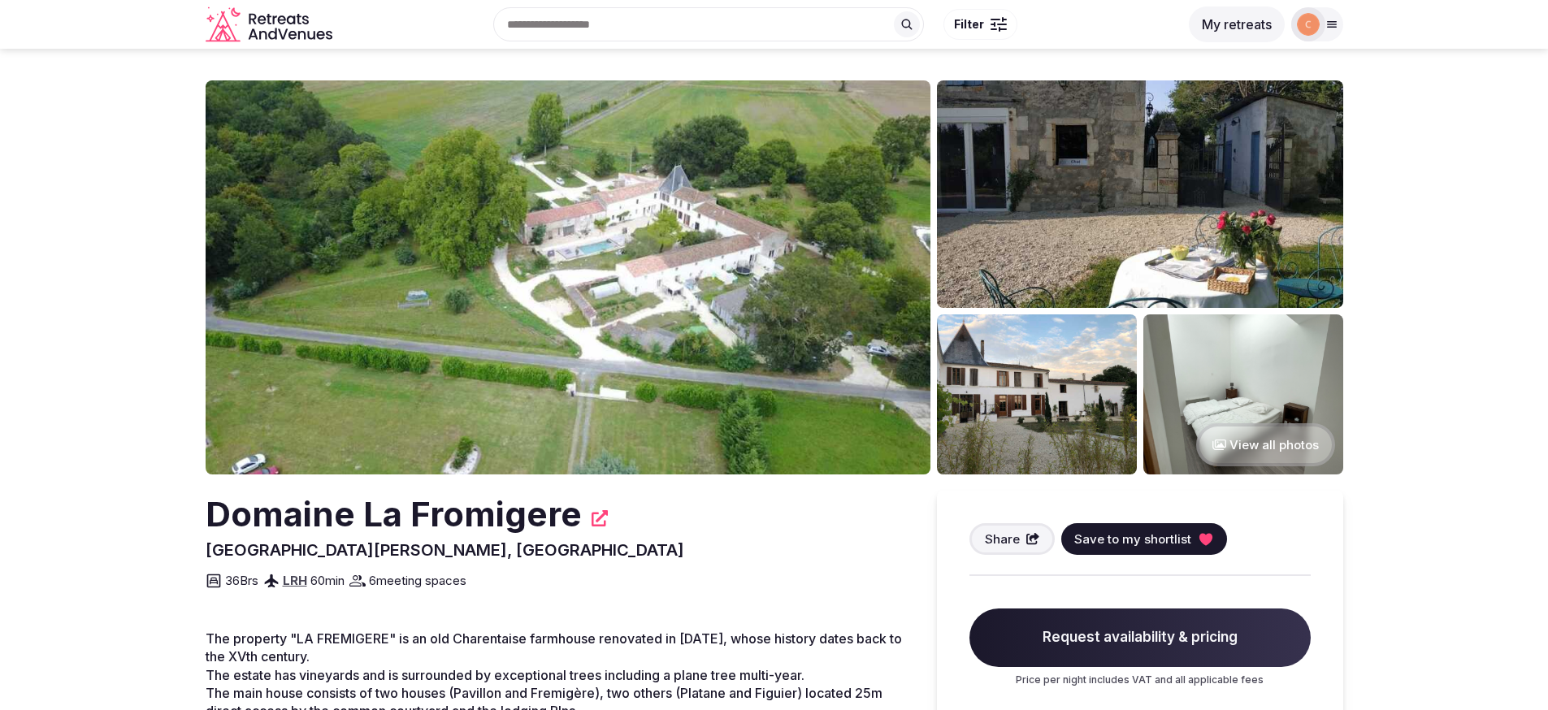
scroll to position [0, 0]
click at [597, 522] on icon at bounding box center [600, 519] width 16 height 16
drag, startPoint x: 401, startPoint y: 552, endPoint x: 195, endPoint y: 551, distance: 205.6
click at [195, 551] on section "View all photos Domaine La Fromigere Sainte-Gemme, France Share Save to my shor…" at bounding box center [774, 569] width 1548 height 1040
copy span "Sainte-Gemme, France"
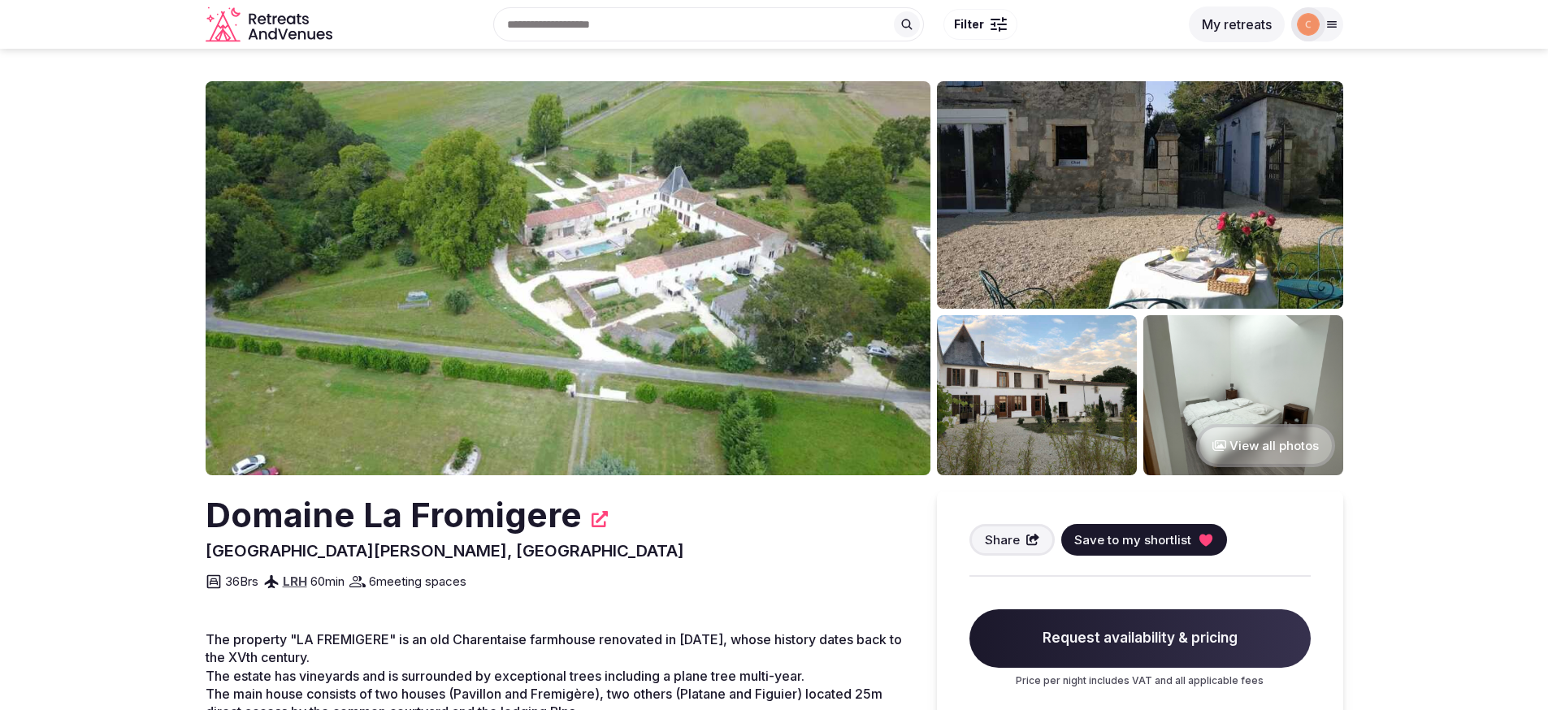
click at [345, 582] on span "60 min" at bounding box center [327, 581] width 34 height 17
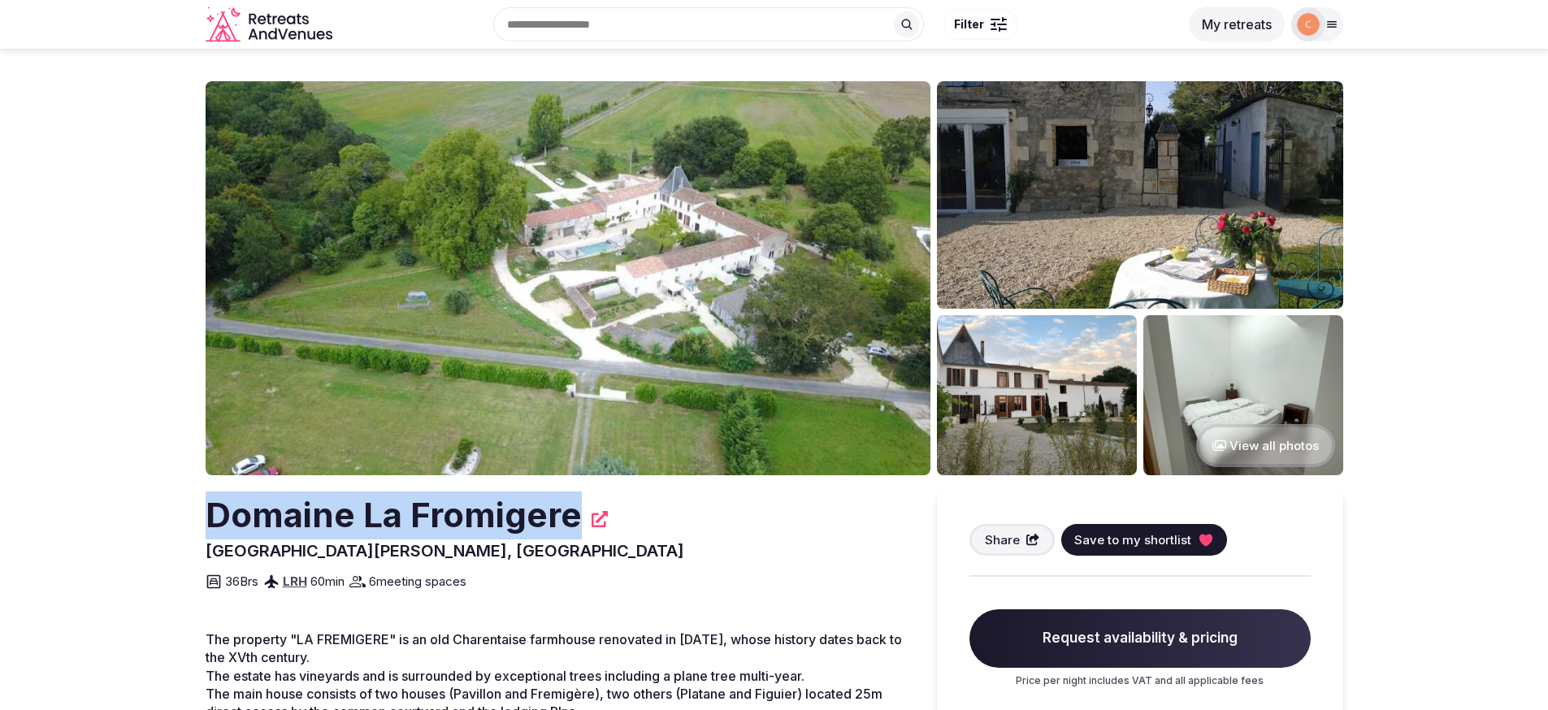
drag, startPoint x: 571, startPoint y: 519, endPoint x: 198, endPoint y: 519, distance: 373.1
click at [198, 519] on section "View all photos Domaine La Fromigere Sainte-Gemme, France Share Save to my shor…" at bounding box center [774, 569] width 1548 height 1040
copy h2 "Domaine La Fromigere"
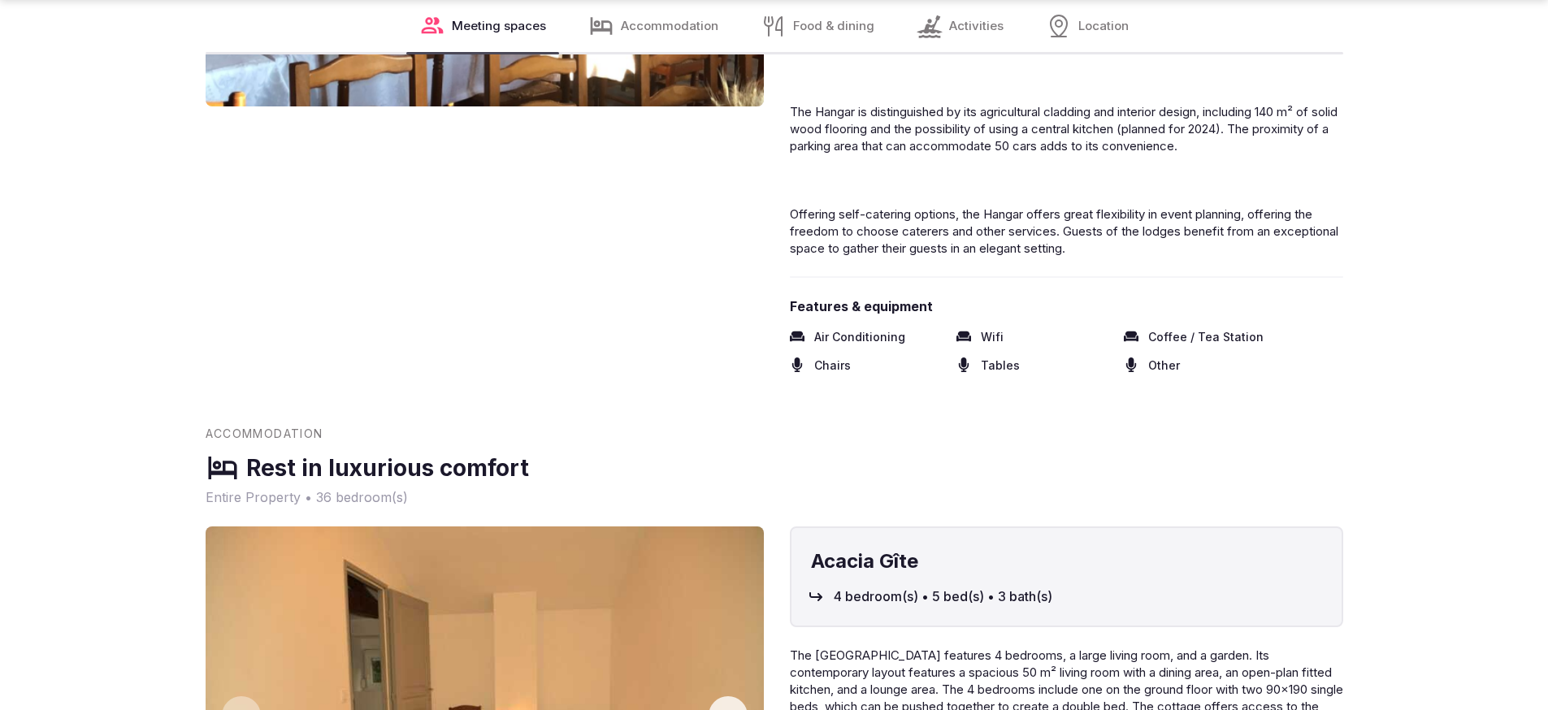
scroll to position [2312, 0]
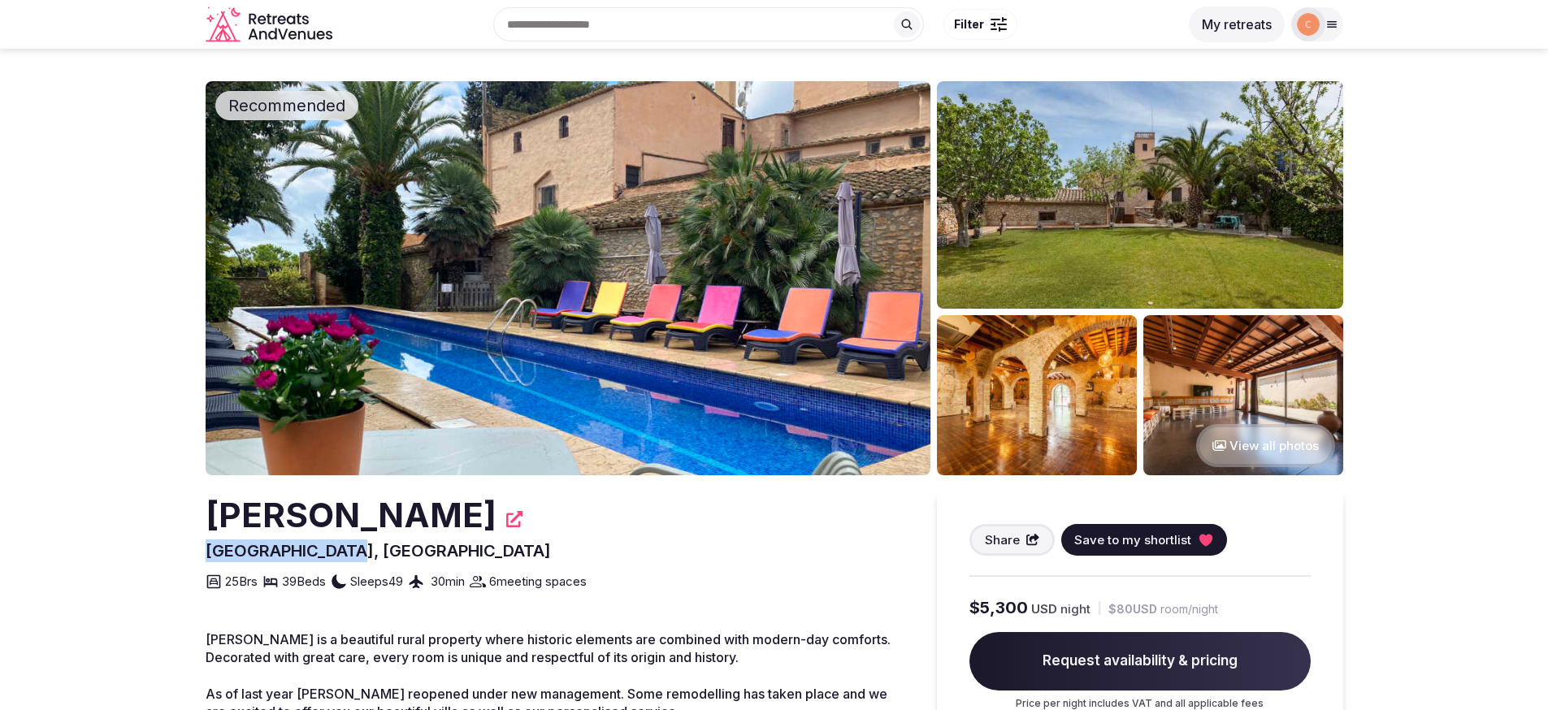
drag, startPoint x: 357, startPoint y: 555, endPoint x: 176, endPoint y: 553, distance: 180.5
copy span "Catalunya, Spain"
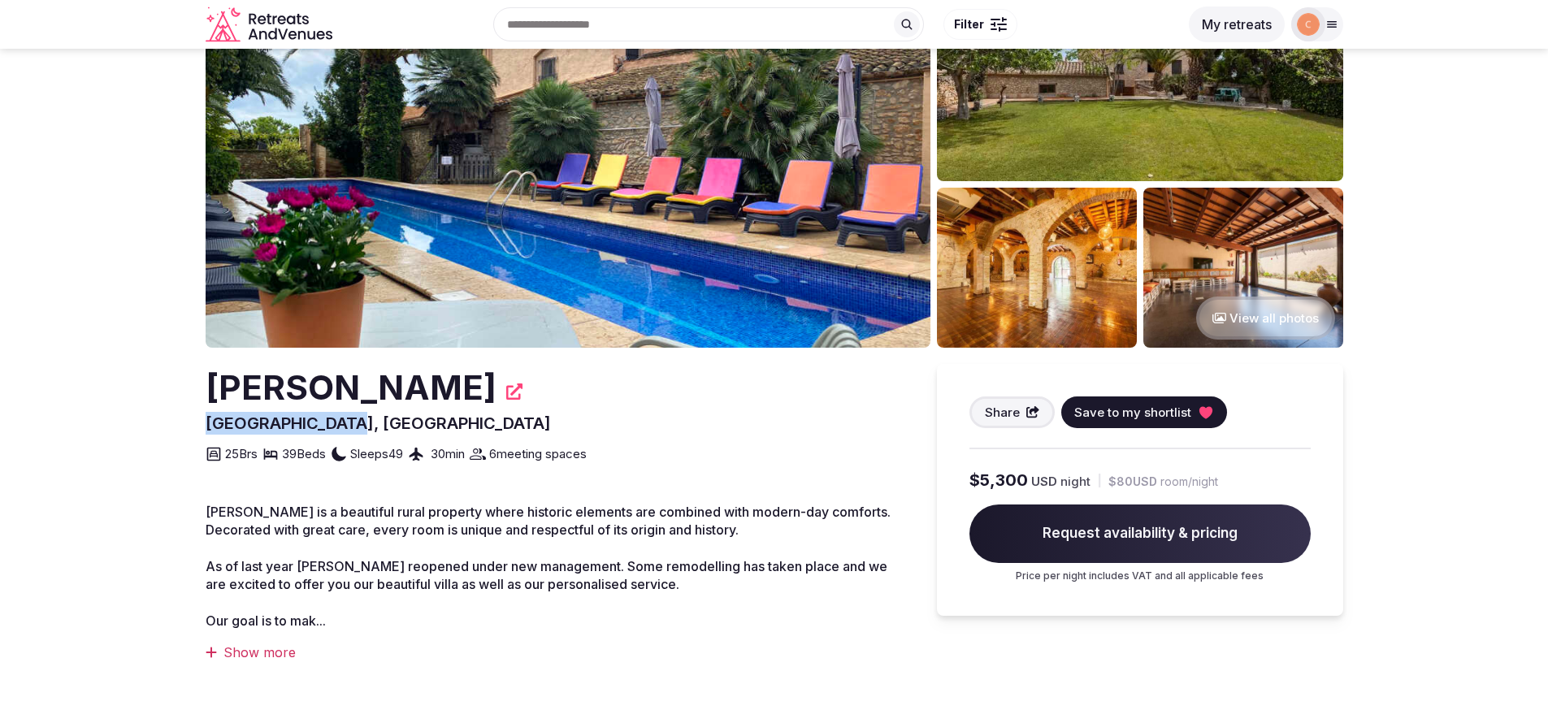
scroll to position [145, 0]
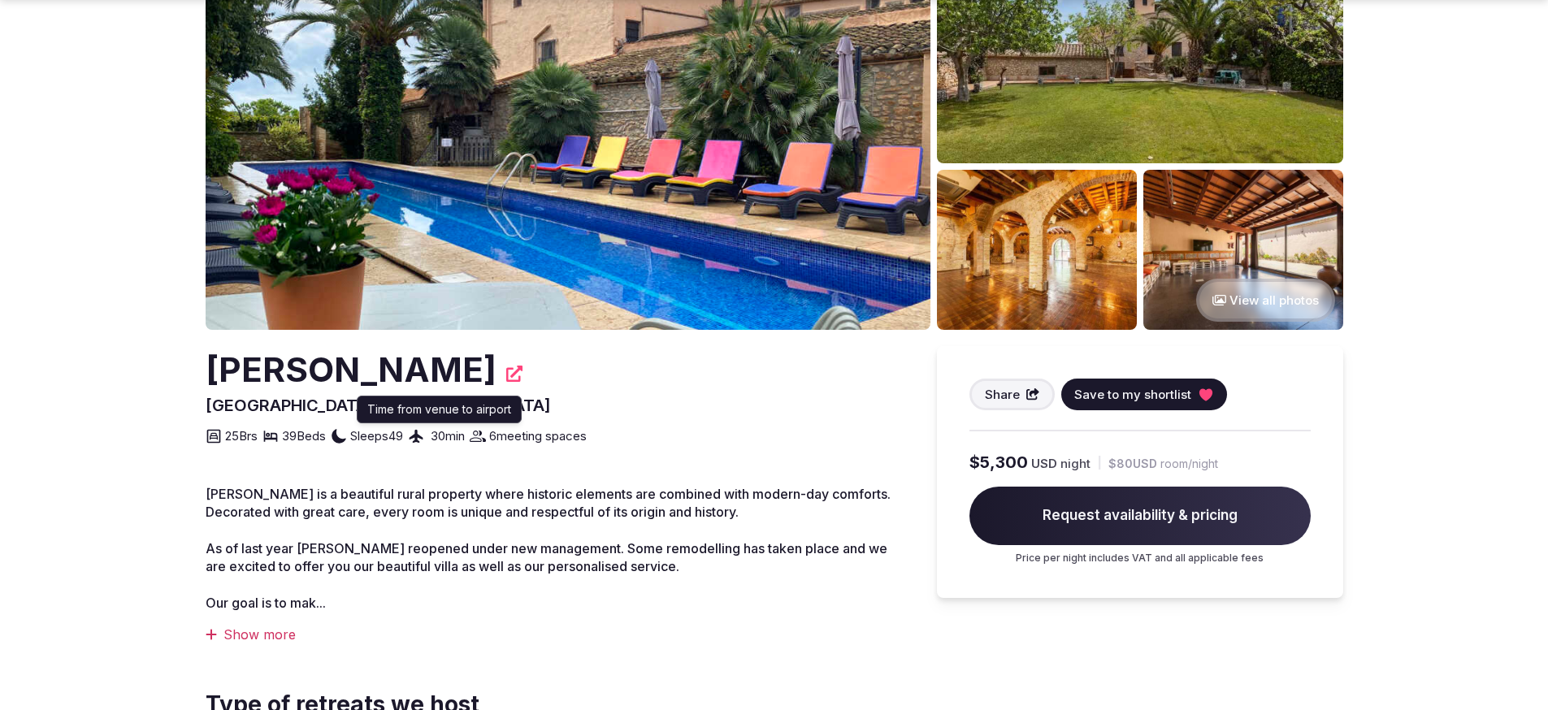
click at [465, 434] on span "30 min" at bounding box center [448, 436] width 34 height 17
click at [523, 371] on icon at bounding box center [514, 374] width 16 height 16
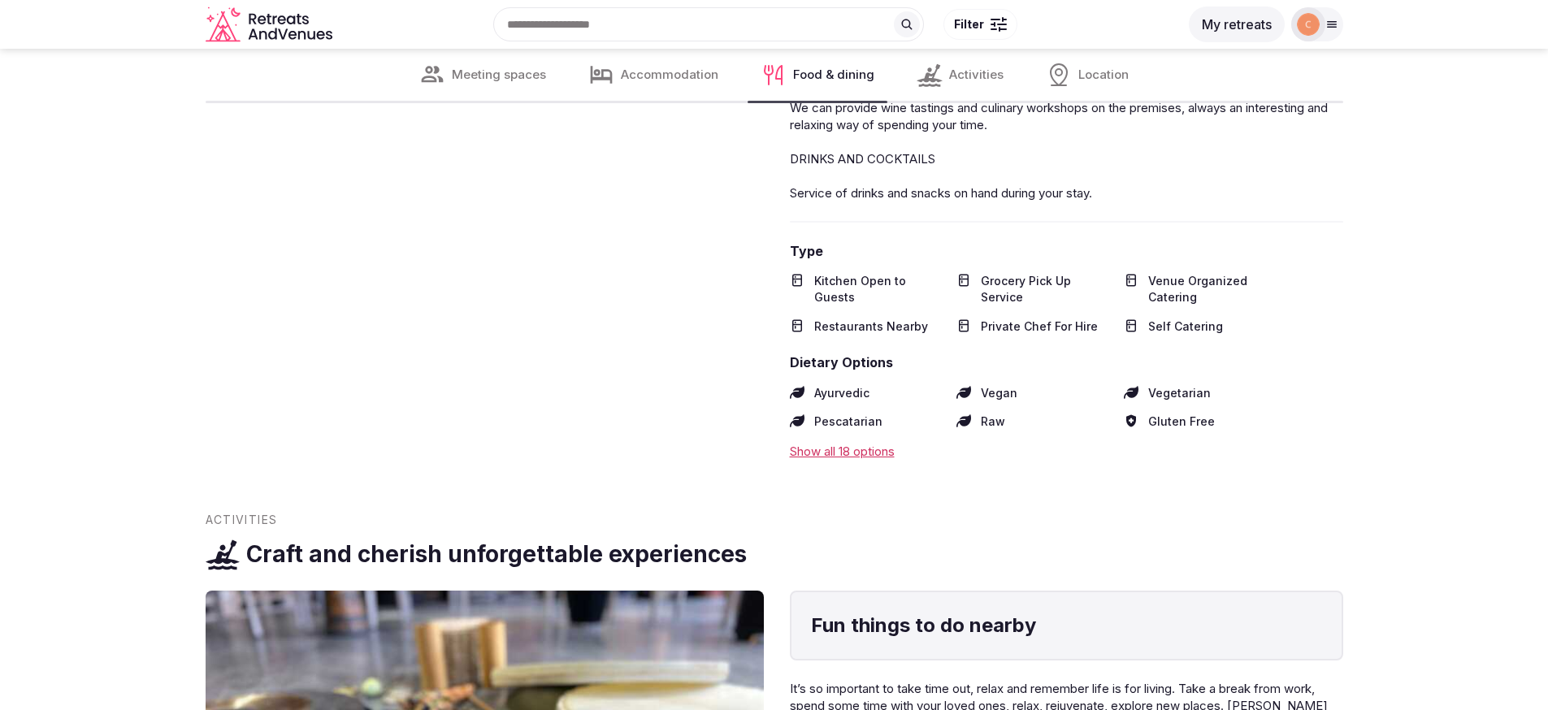
scroll to position [5445, 0]
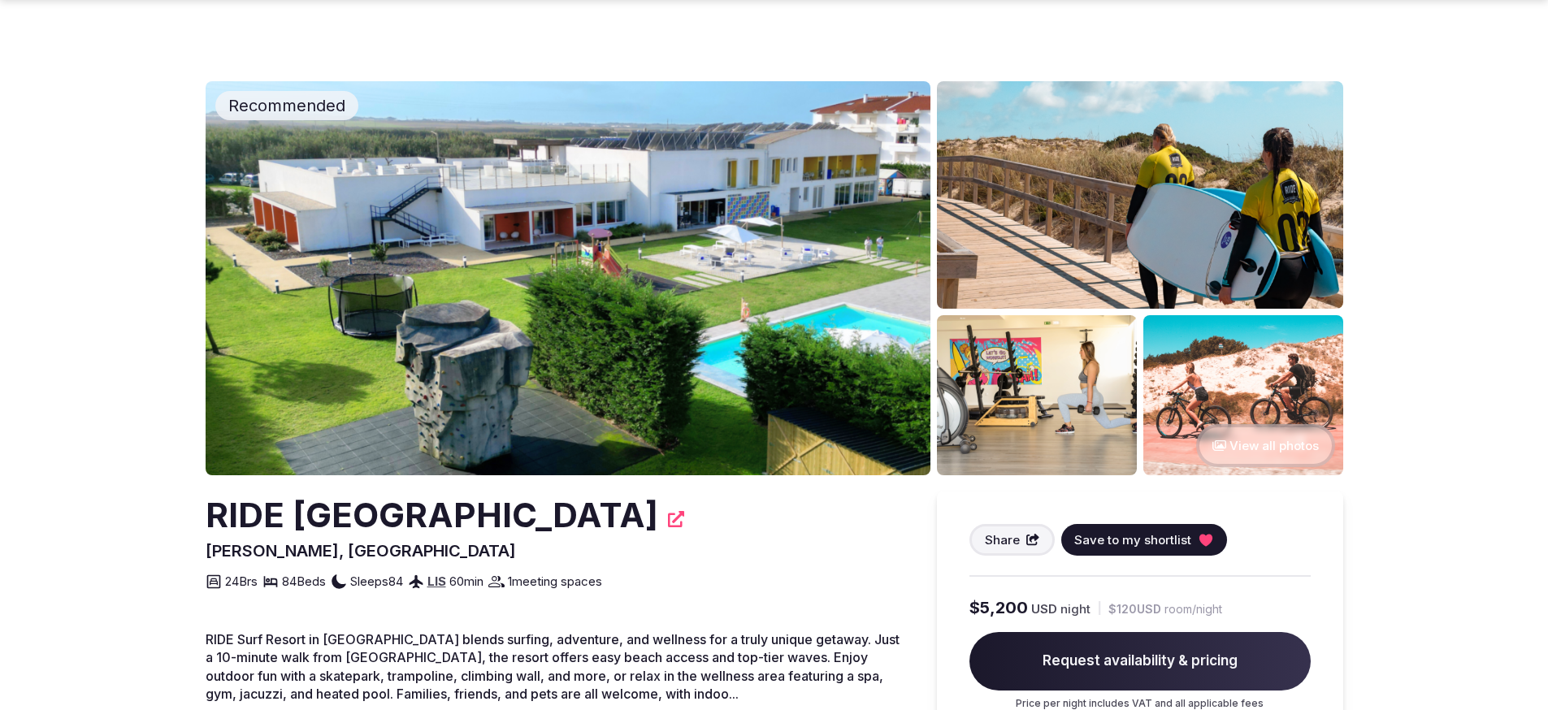
scroll to position [206, 0]
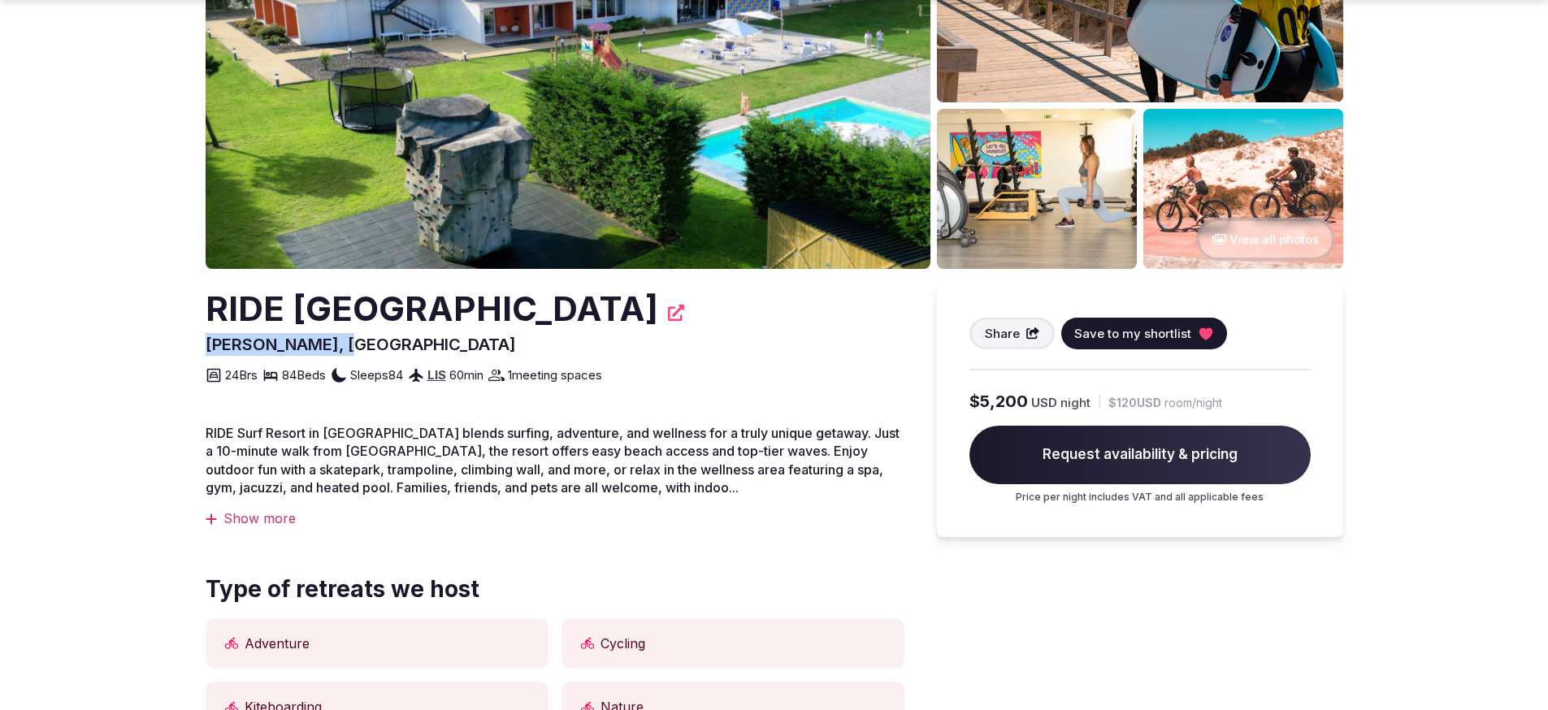
drag, startPoint x: 330, startPoint y: 346, endPoint x: 190, endPoint y: 352, distance: 139.9
click at [190, 352] on section "Recommended View all photos RIDE Surf Resort & Spa [PERSON_NAME], [GEOGRAPHIC_D…" at bounding box center [774, 653] width 1548 height 1623
copy span "[PERSON_NAME], [GEOGRAPHIC_DATA]"
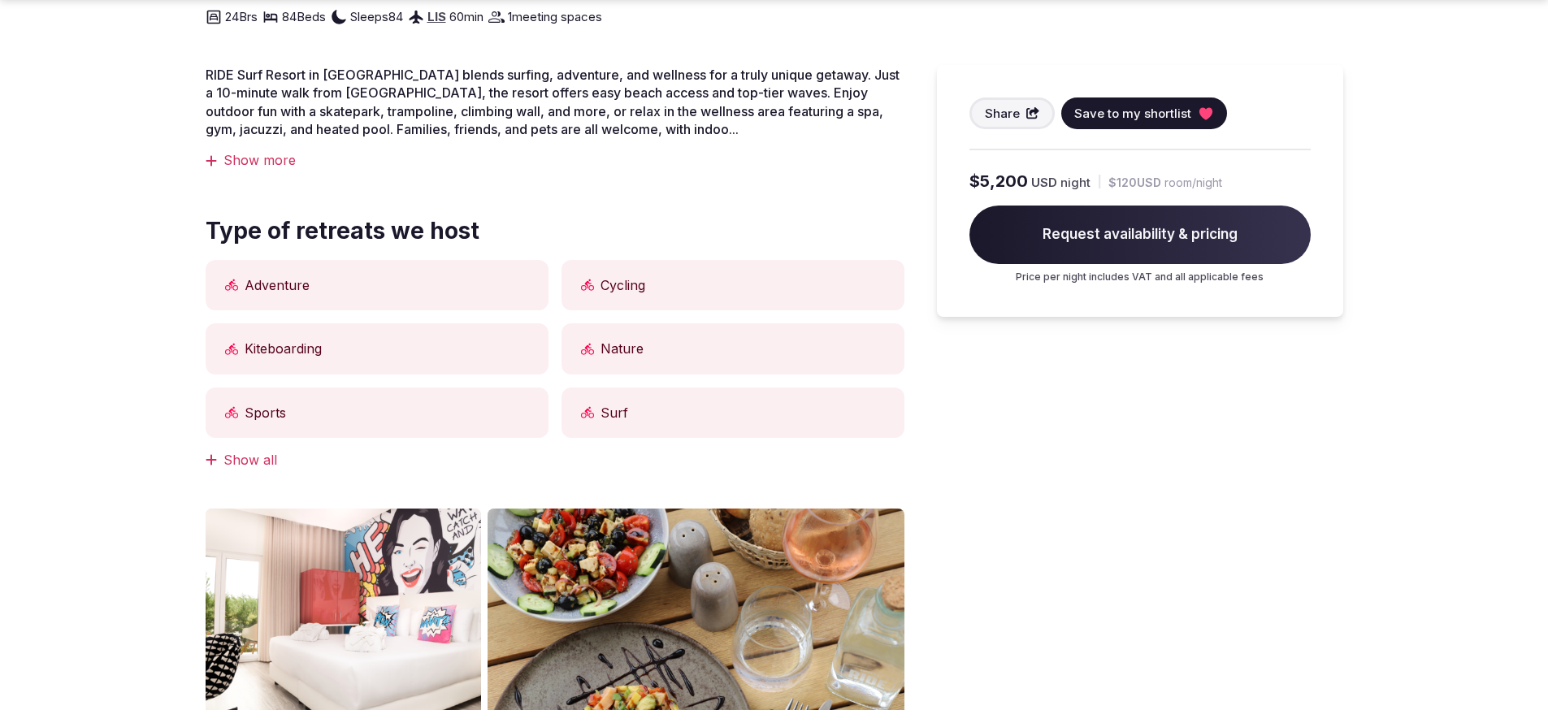
scroll to position [823, 0]
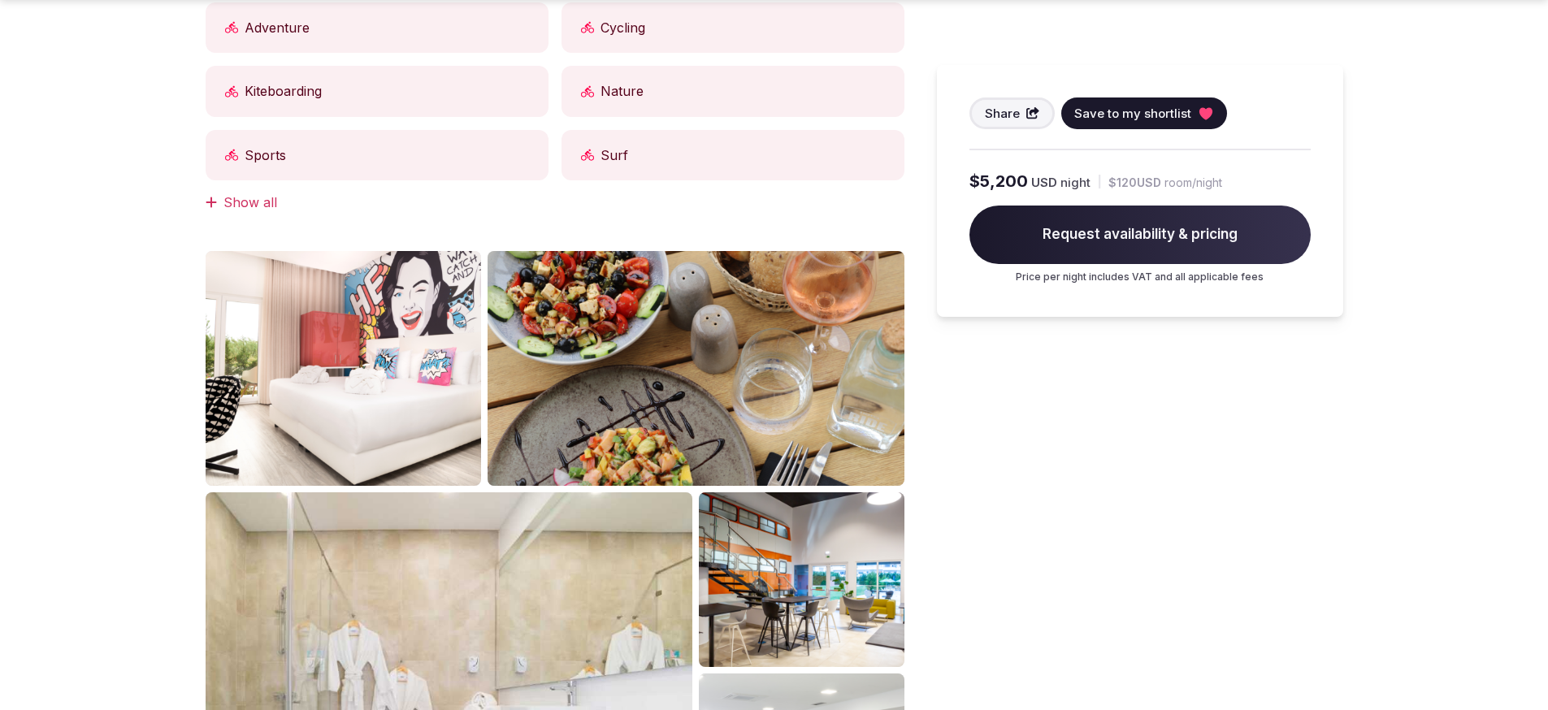
click at [993, 427] on div "Share Save to my shortlist $5,200 USD night | $120 USD room/night Request avail…" at bounding box center [1140, 259] width 406 height 1180
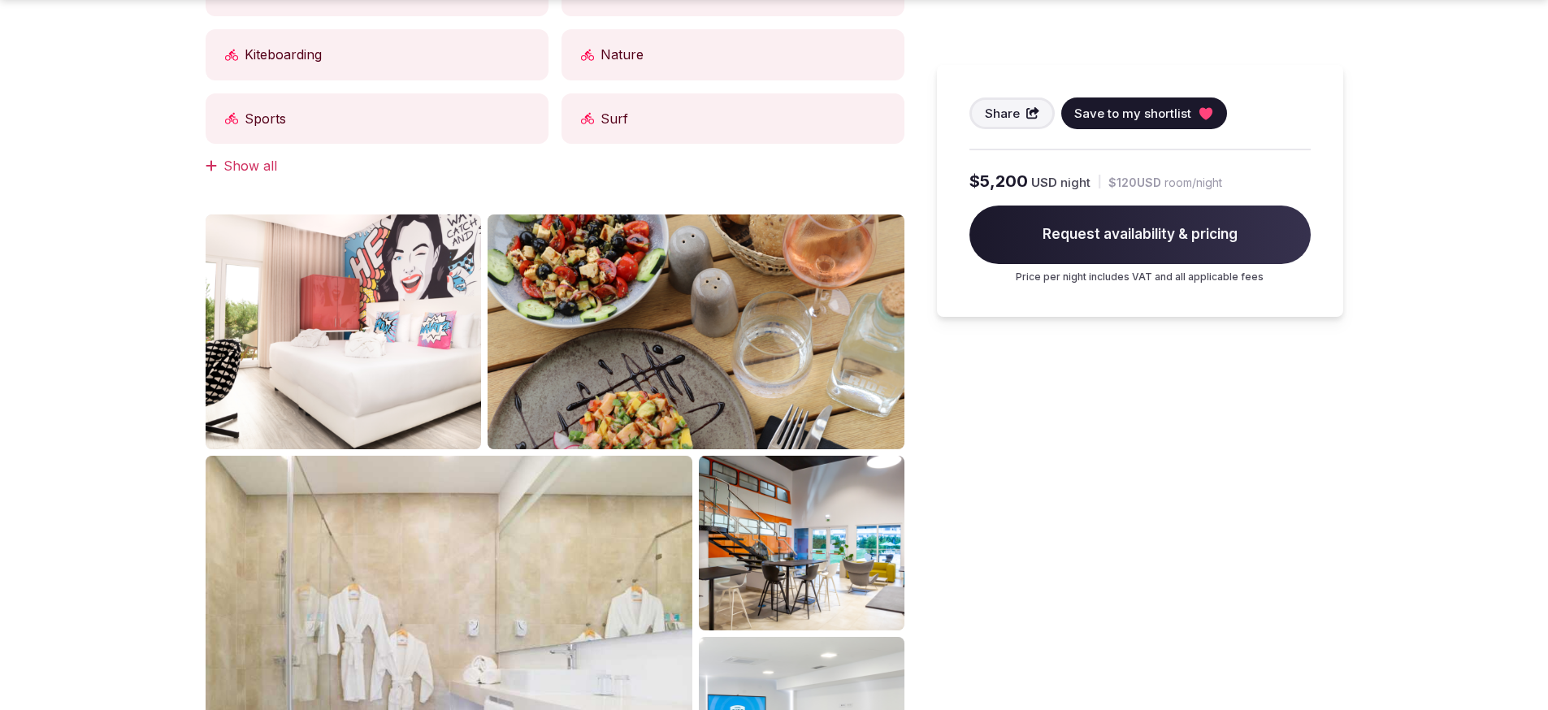
scroll to position [888, 0]
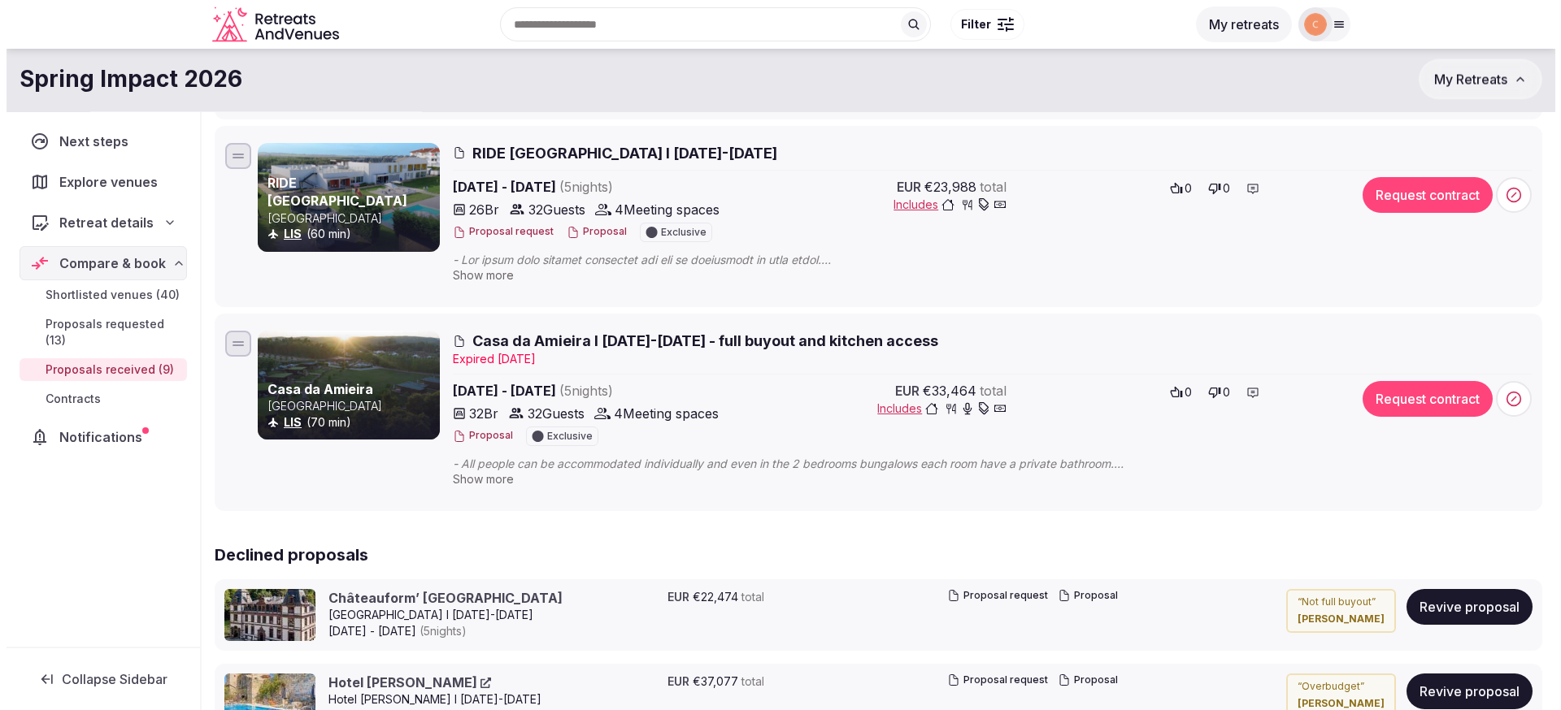
scroll to position [1443, 0]
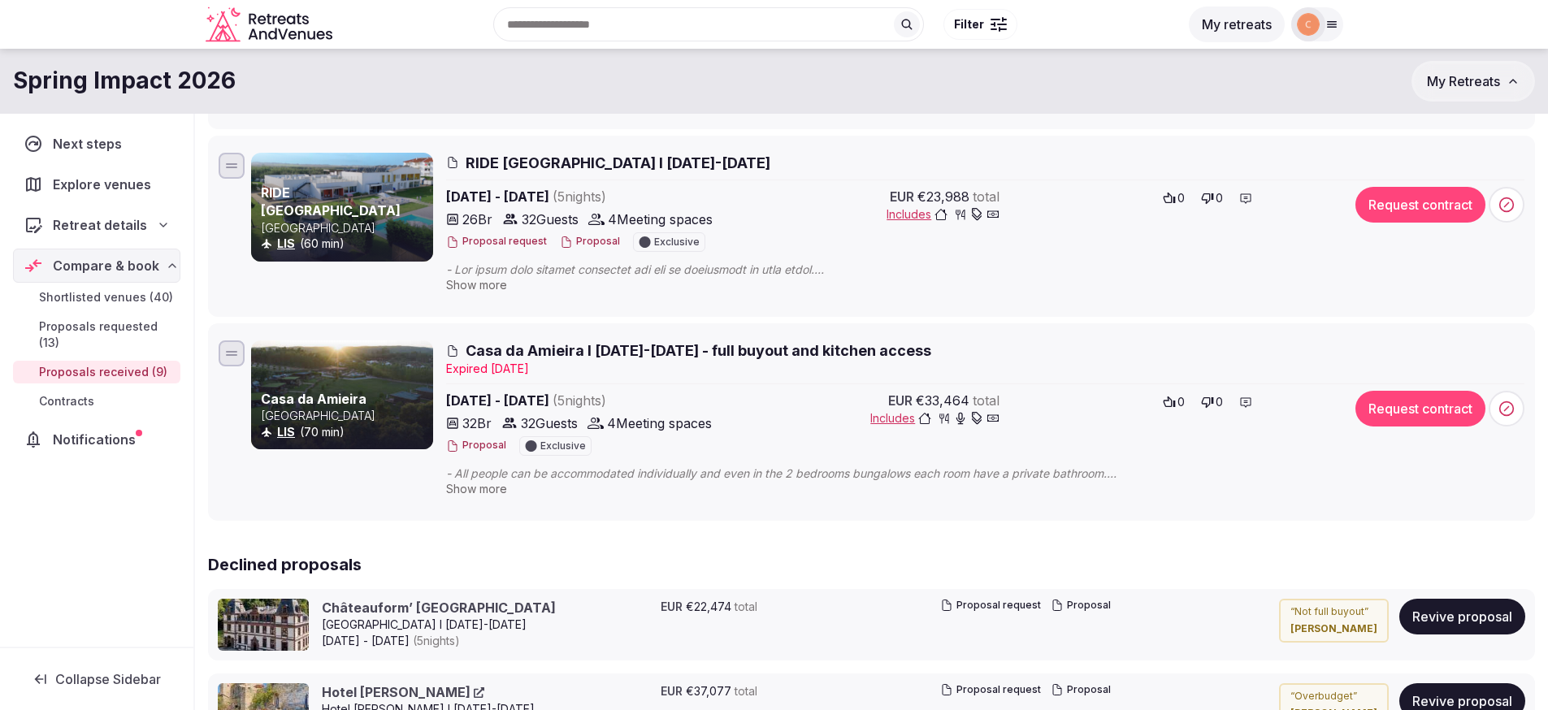
click at [661, 166] on span "RIDE [GEOGRAPHIC_DATA] I [DATE]-[DATE]" at bounding box center [618, 163] width 305 height 20
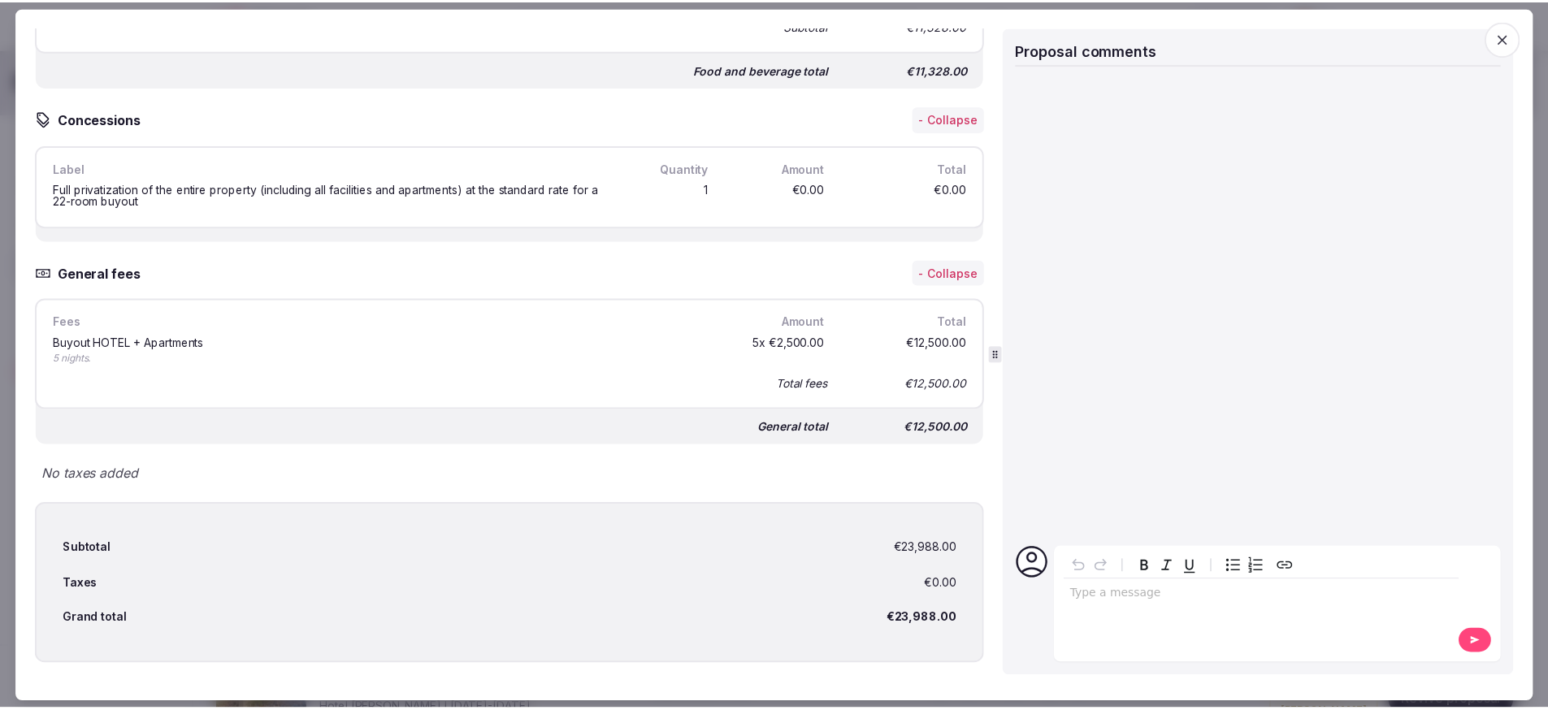
scroll to position [3782, 0]
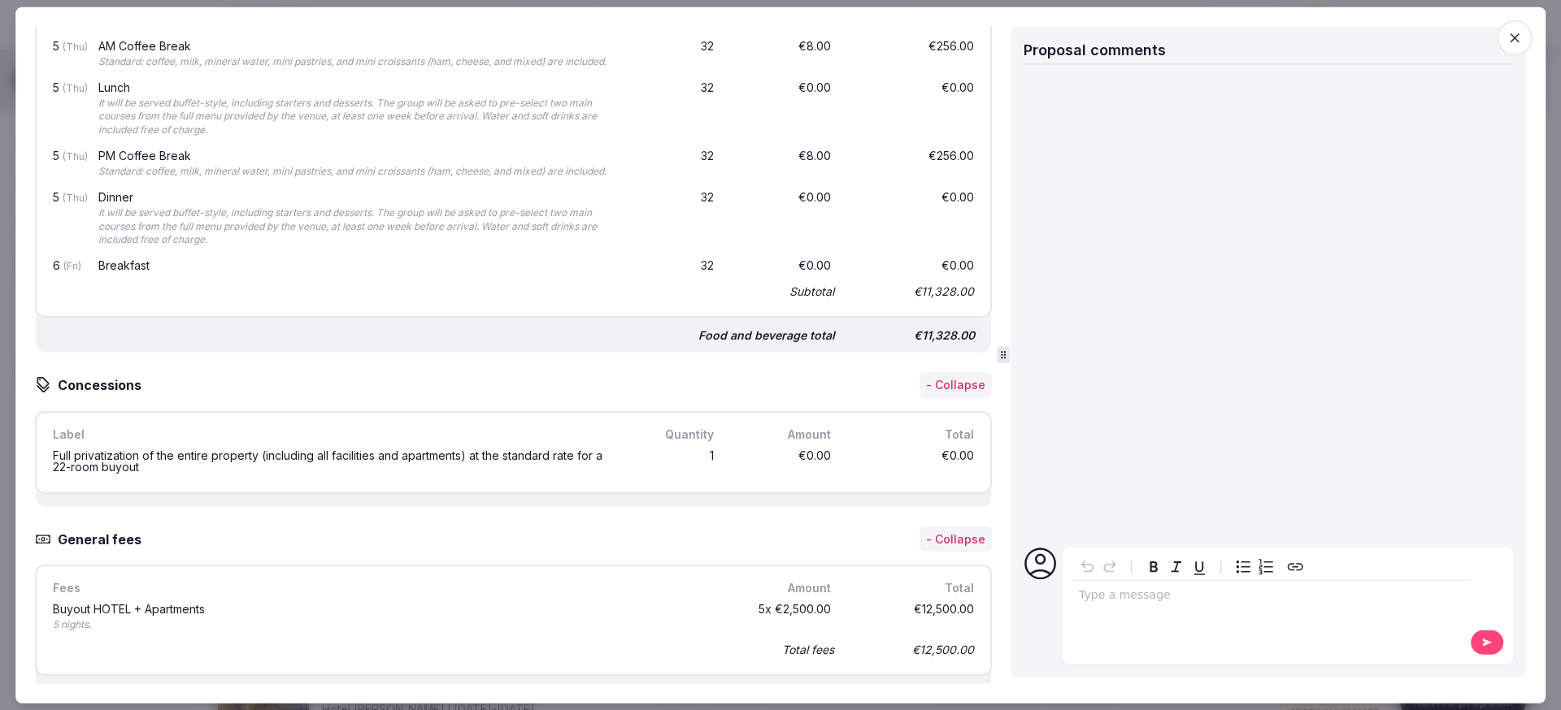
click at [1510, 35] on icon "button" at bounding box center [1514, 38] width 16 height 16
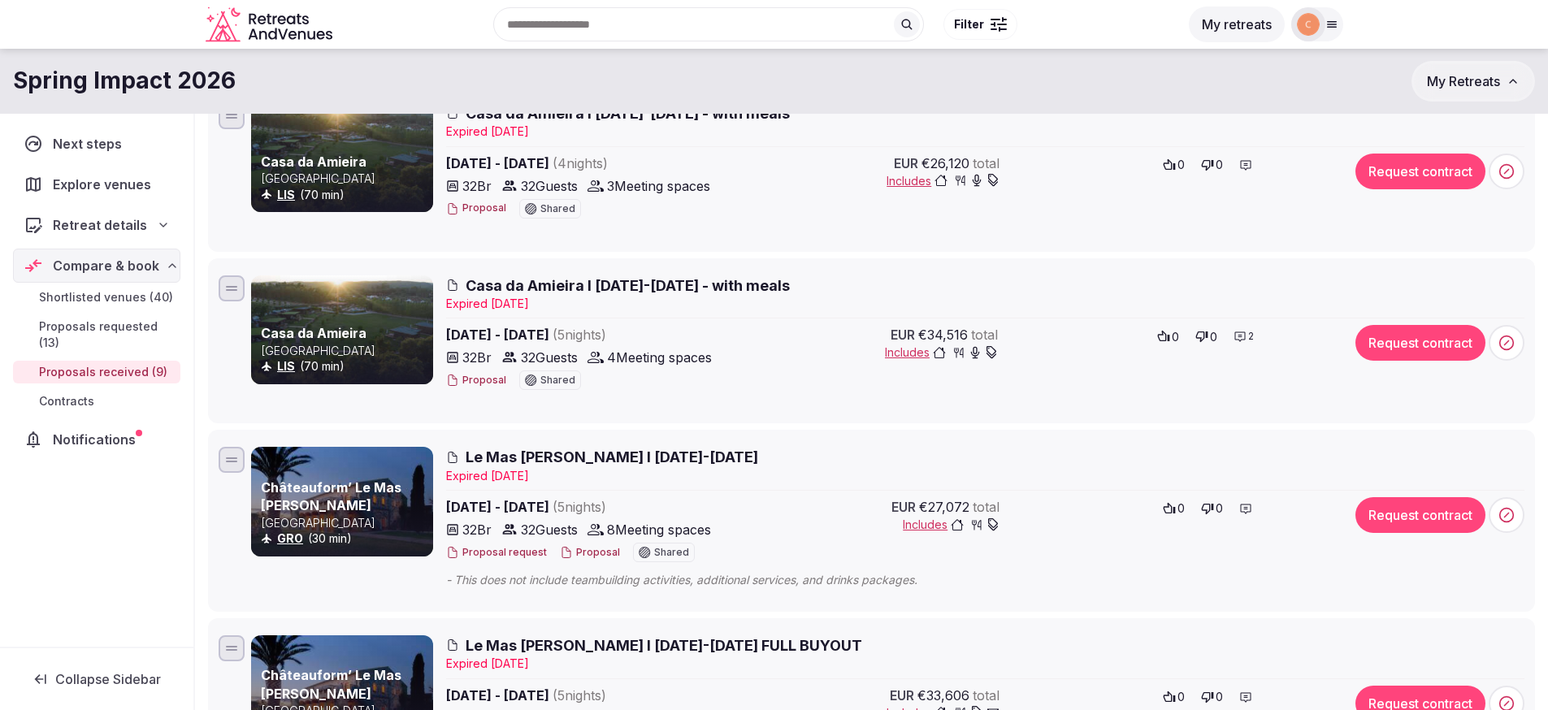
scroll to position [0, 0]
